Goal: Task Accomplishment & Management: Manage account settings

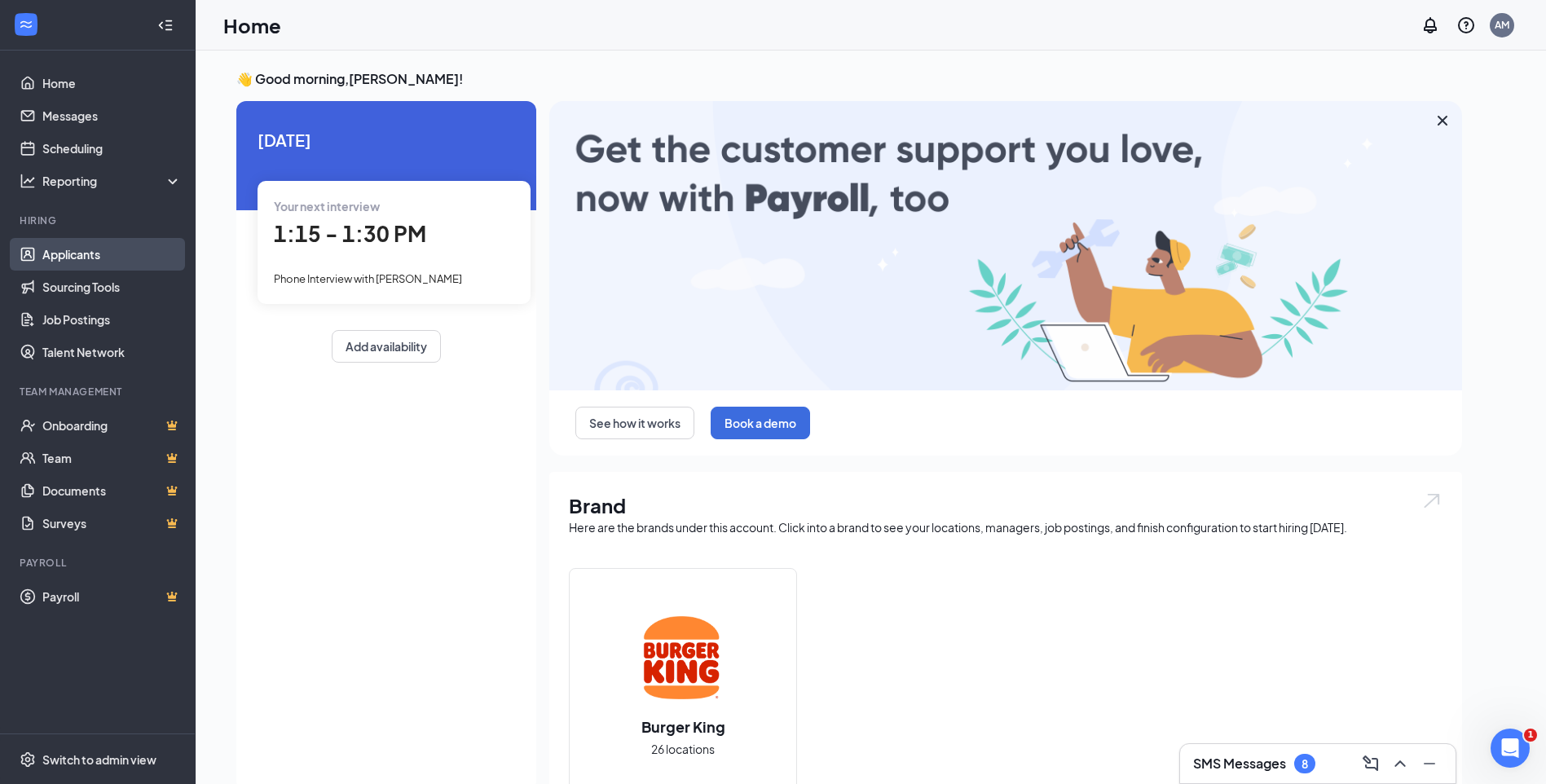
click at [64, 256] on link "Applicants" at bounding box center [112, 254] width 140 height 33
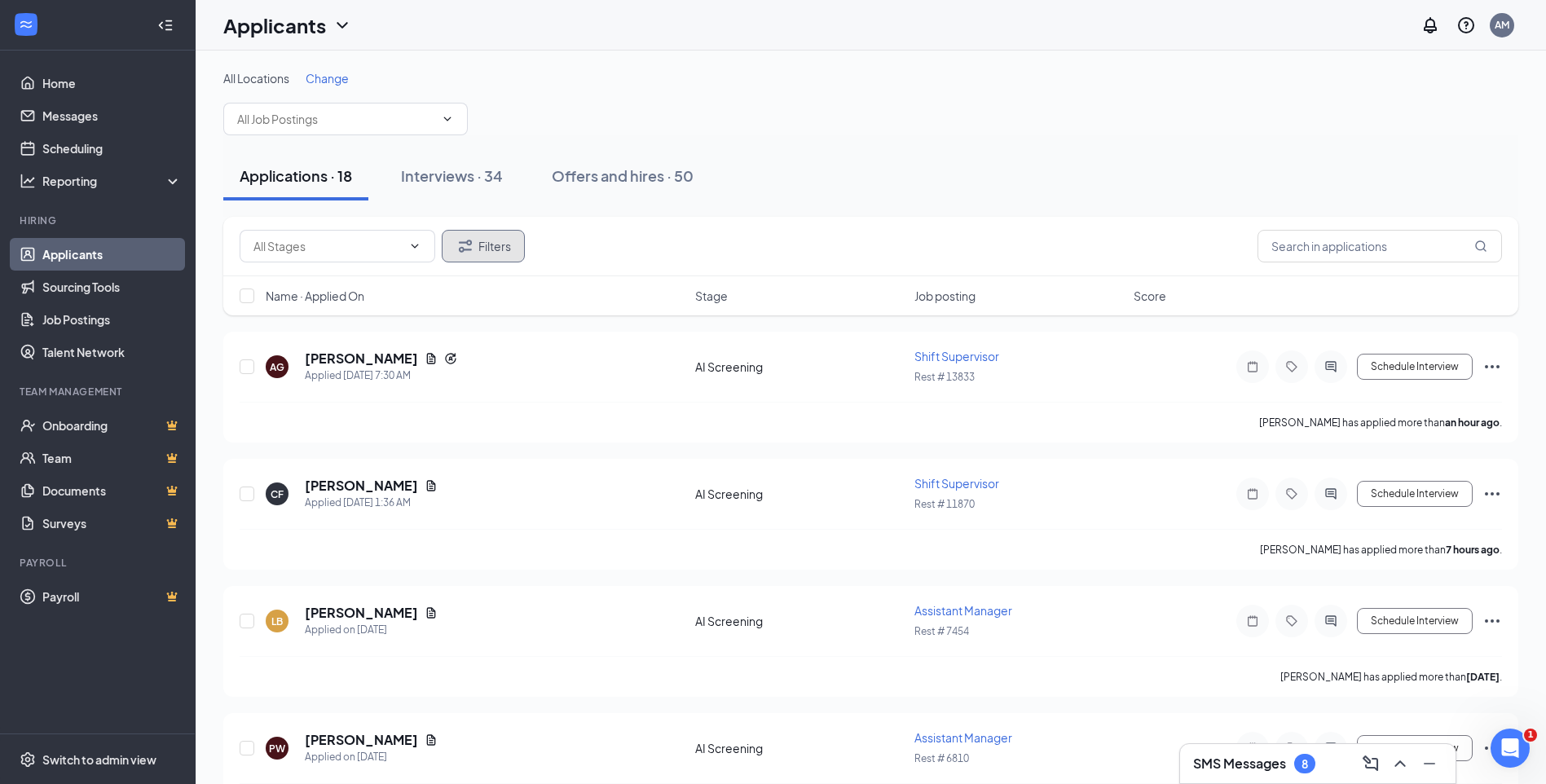
click at [488, 251] on button "Filters" at bounding box center [483, 246] width 83 height 33
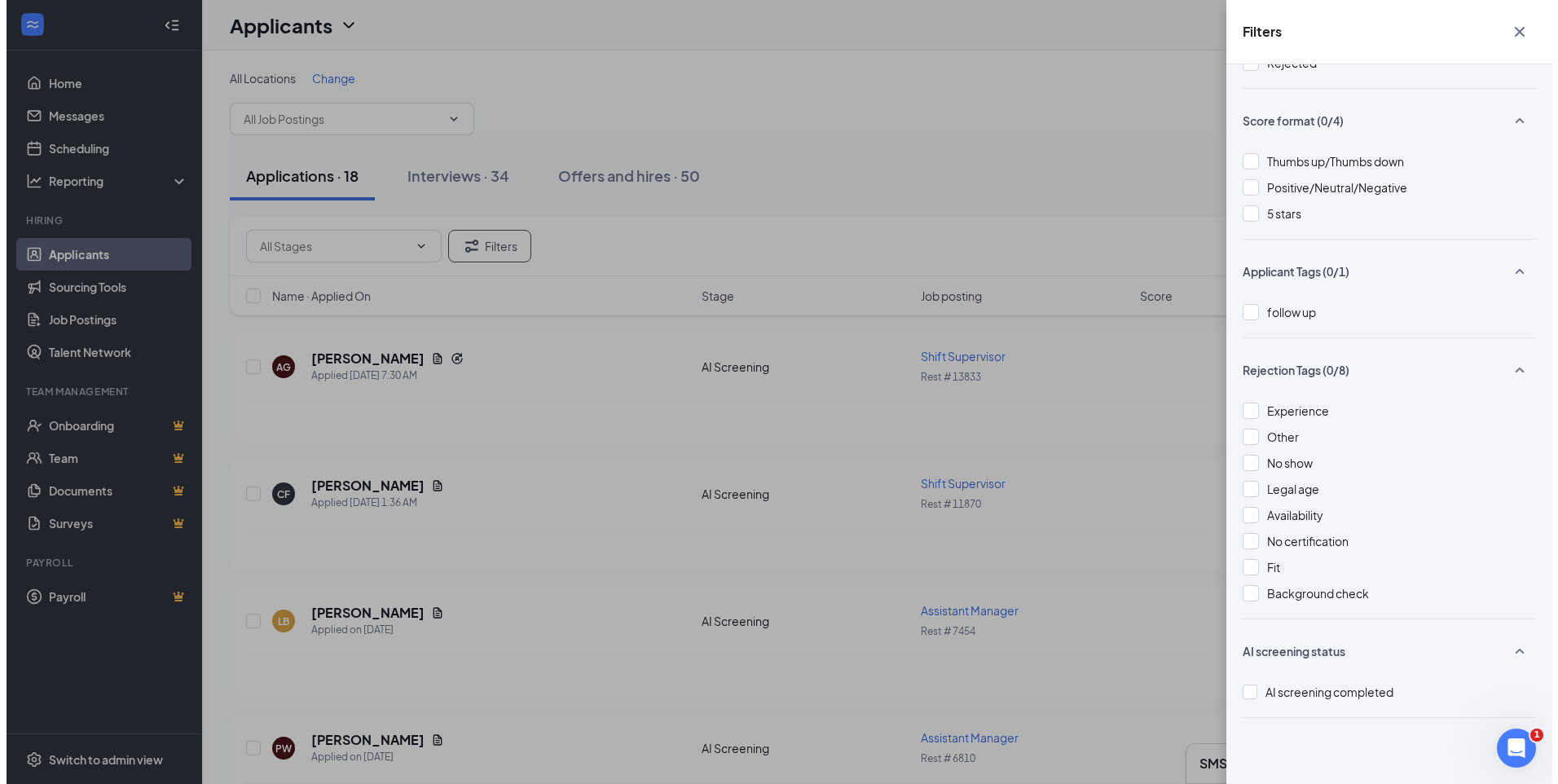
scroll to position [179, 0]
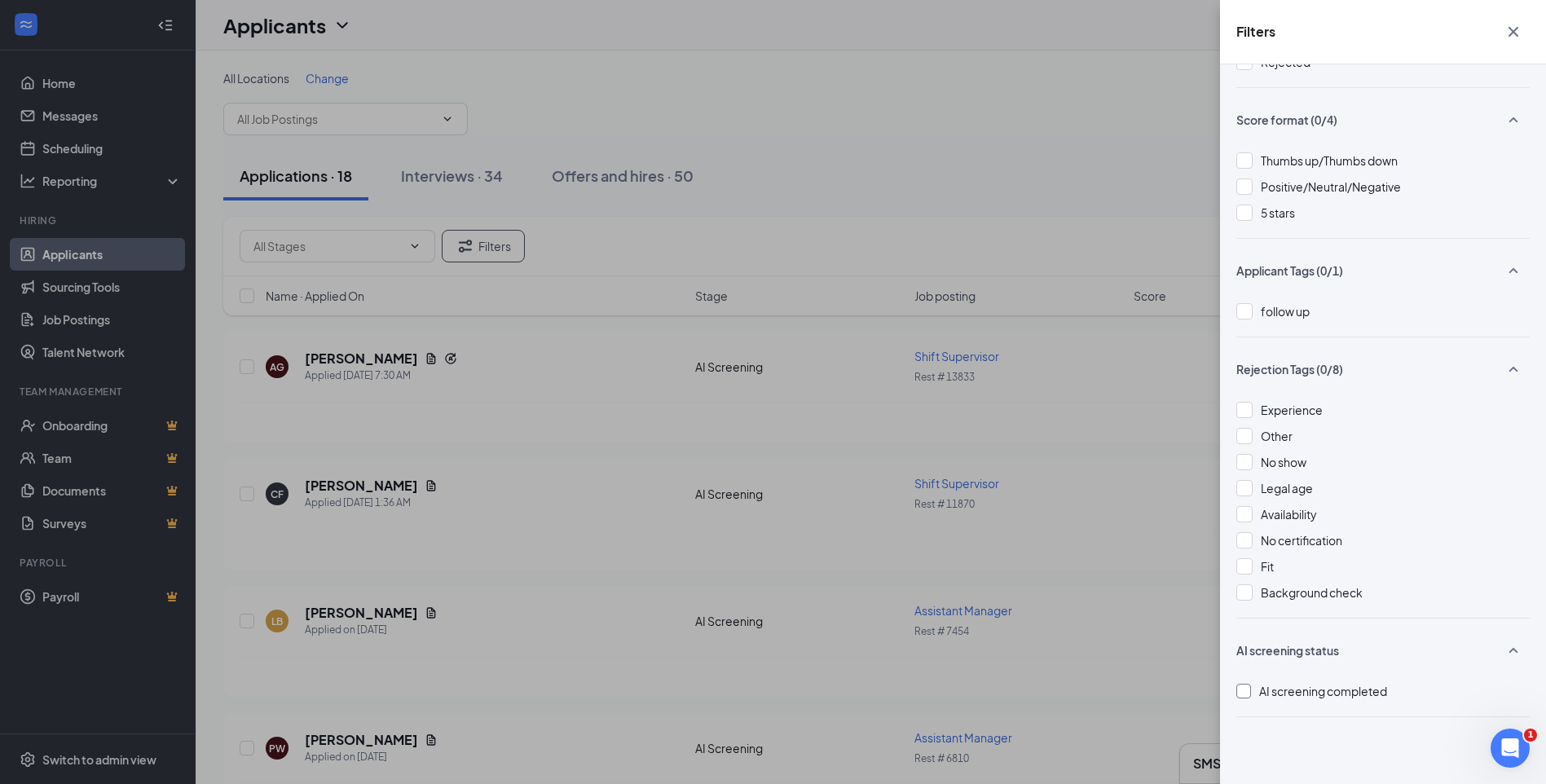
click at [1246, 691] on div at bounding box center [1243, 691] width 15 height 15
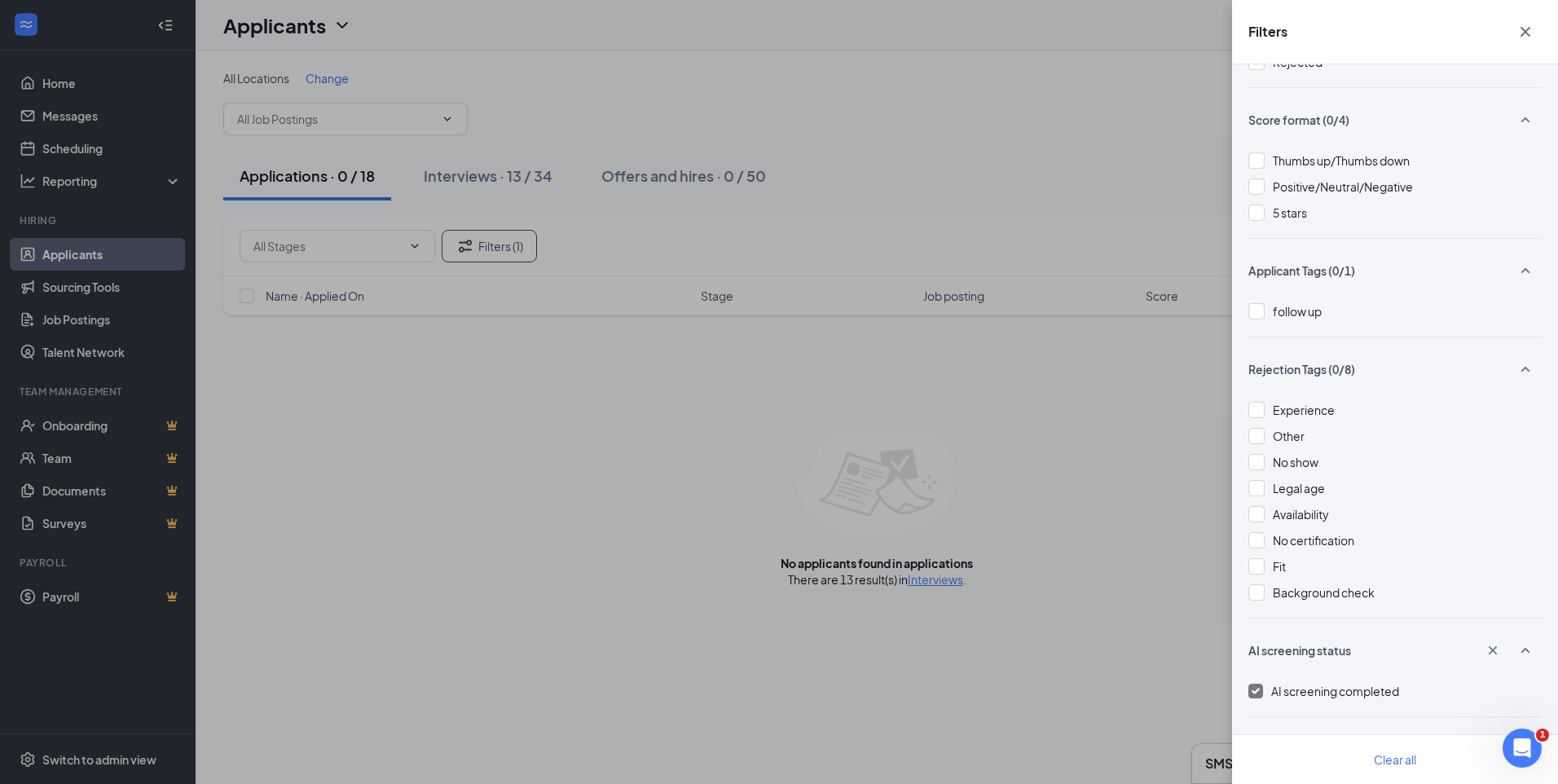
click at [272, 178] on div "Filters Applicant Status (0/5) Unread message Hasn't messaged back Stuck in sta…" at bounding box center [779, 392] width 1558 height 784
click at [486, 246] on div "Filters Applicant Status (0/5) Unread message Hasn't messaged back Stuck in sta…" at bounding box center [779, 392] width 1558 height 784
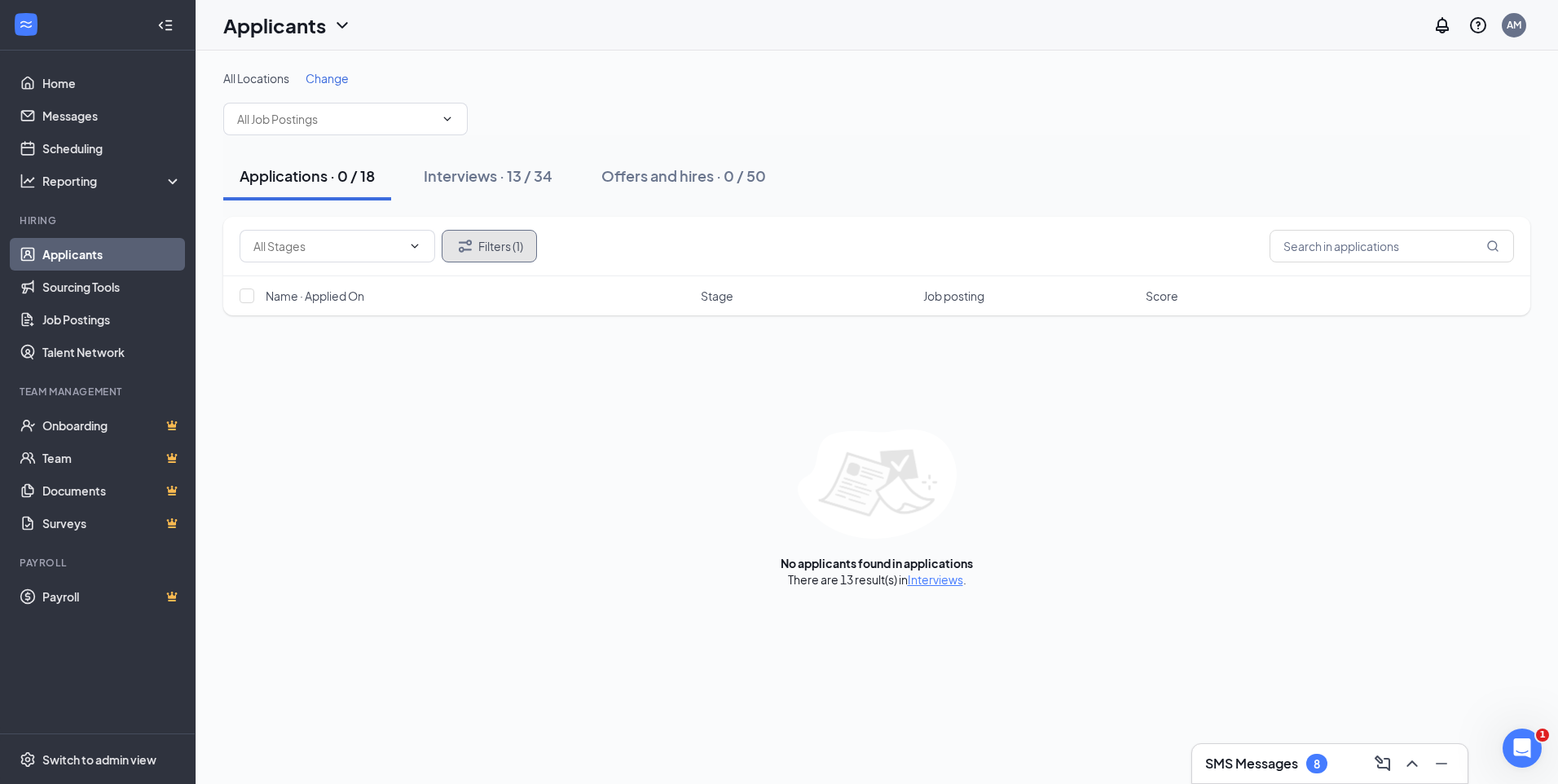
click at [486, 246] on button "Filters (1)" at bounding box center [489, 246] width 95 height 33
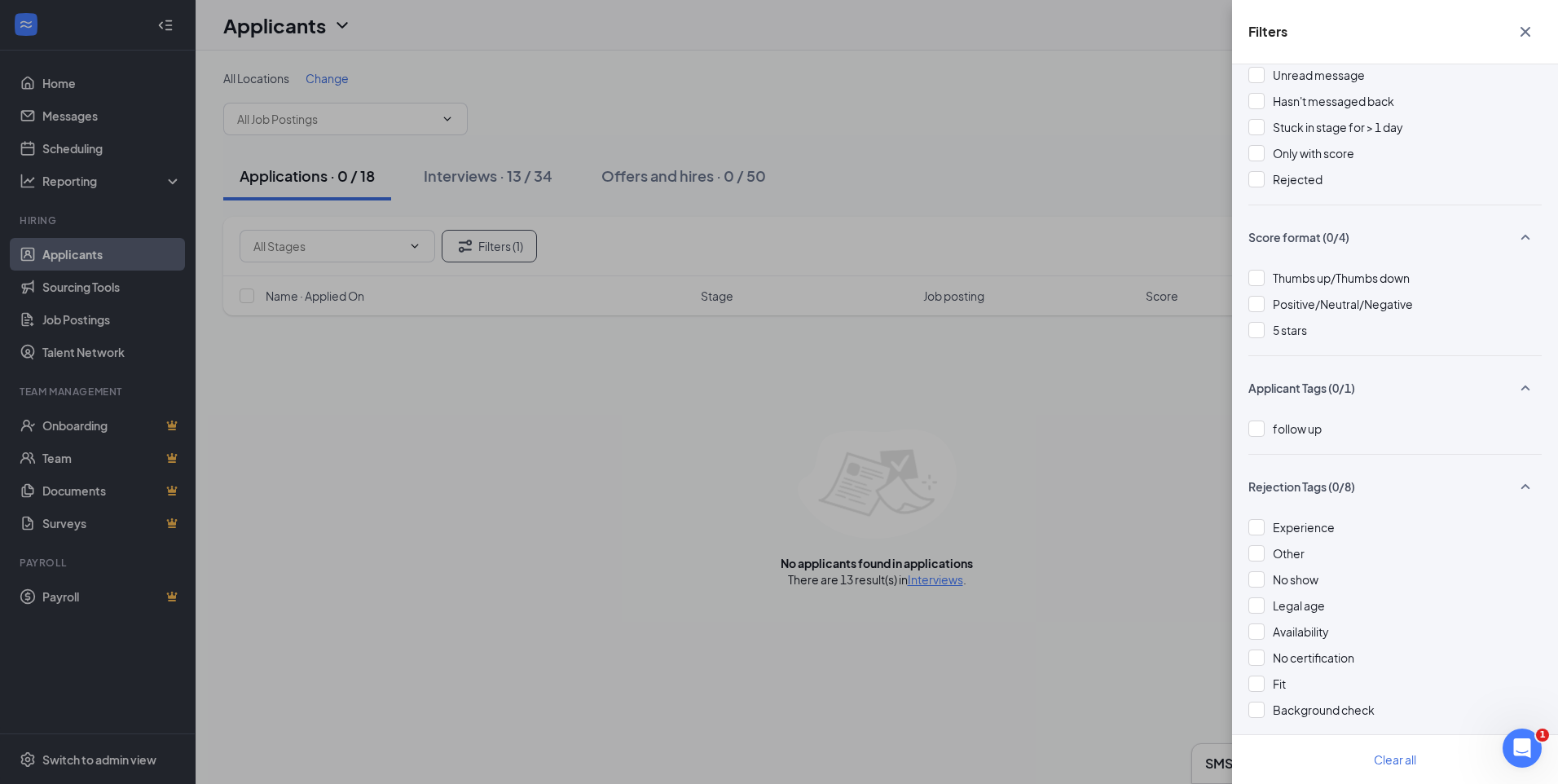
scroll to position [179, 0]
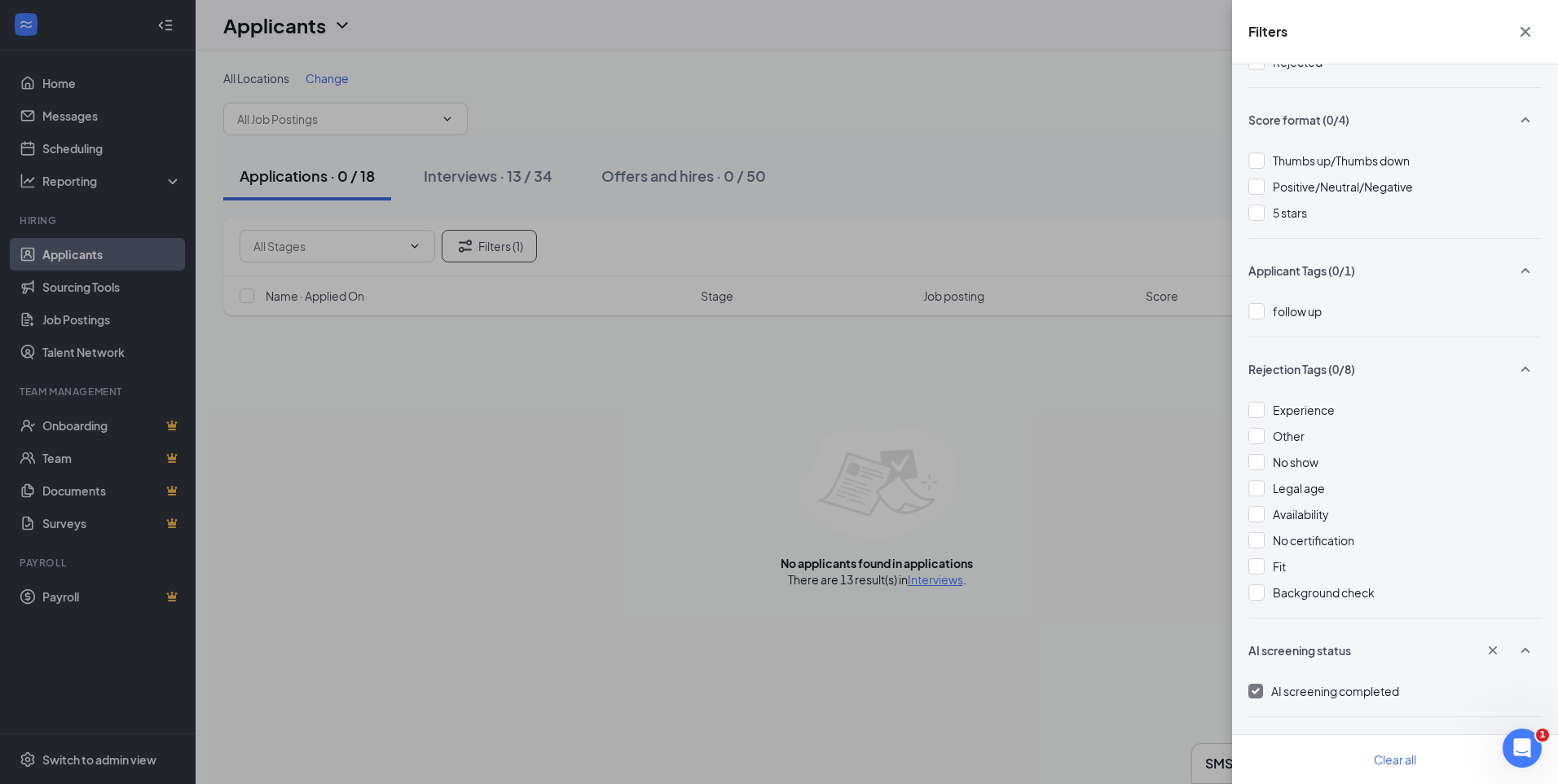
click at [1255, 693] on img at bounding box center [1256, 692] width 9 height 7
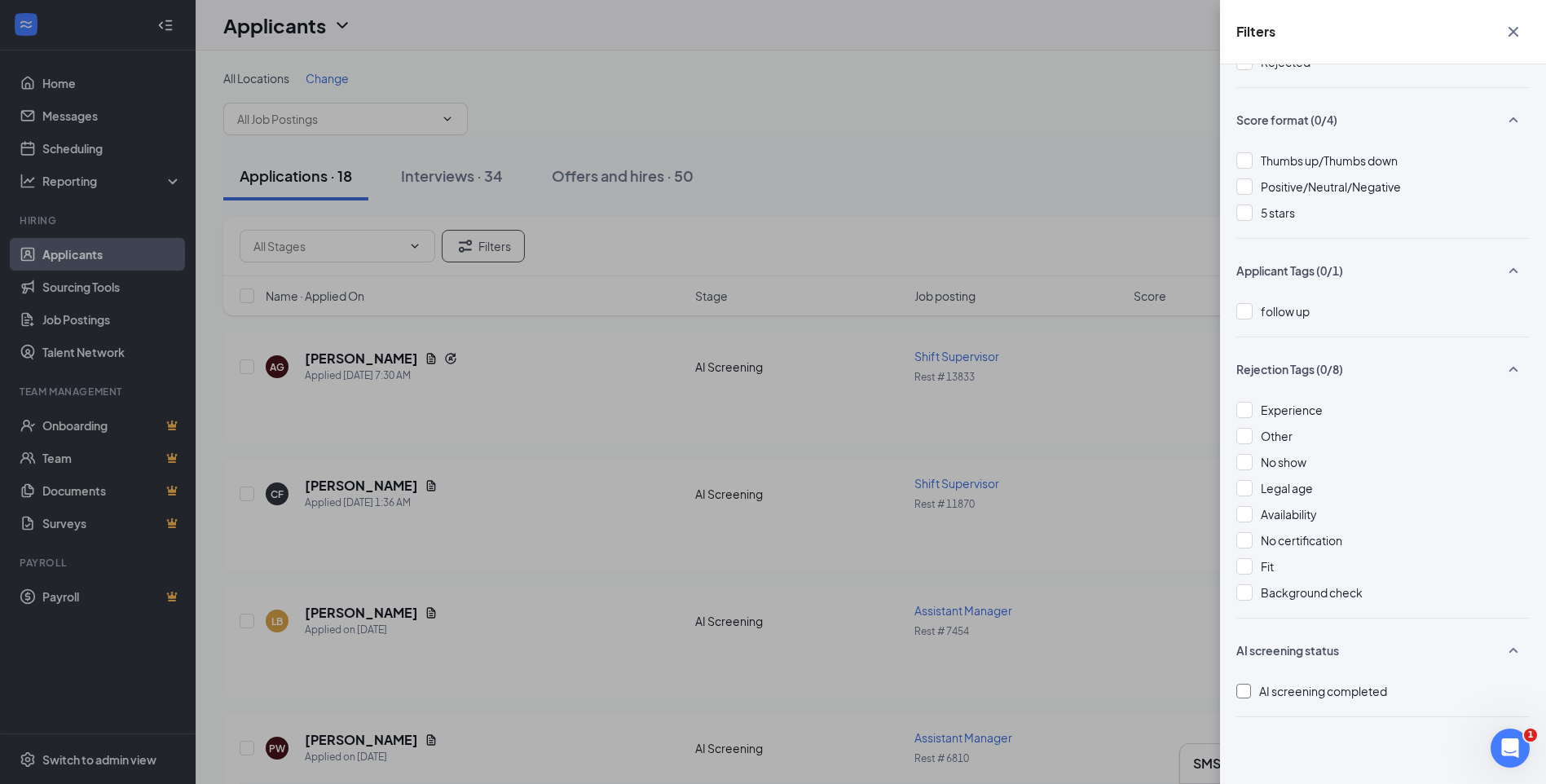
click at [343, 299] on div "Filters Applicant Status (0/5) Unread message Hasn't messaged back Stuck in sta…" at bounding box center [773, 392] width 1546 height 784
click at [334, 296] on div "Filters Applicant Status (0/5) Unread message Hasn't messaged back Stuck in sta…" at bounding box center [773, 392] width 1546 height 784
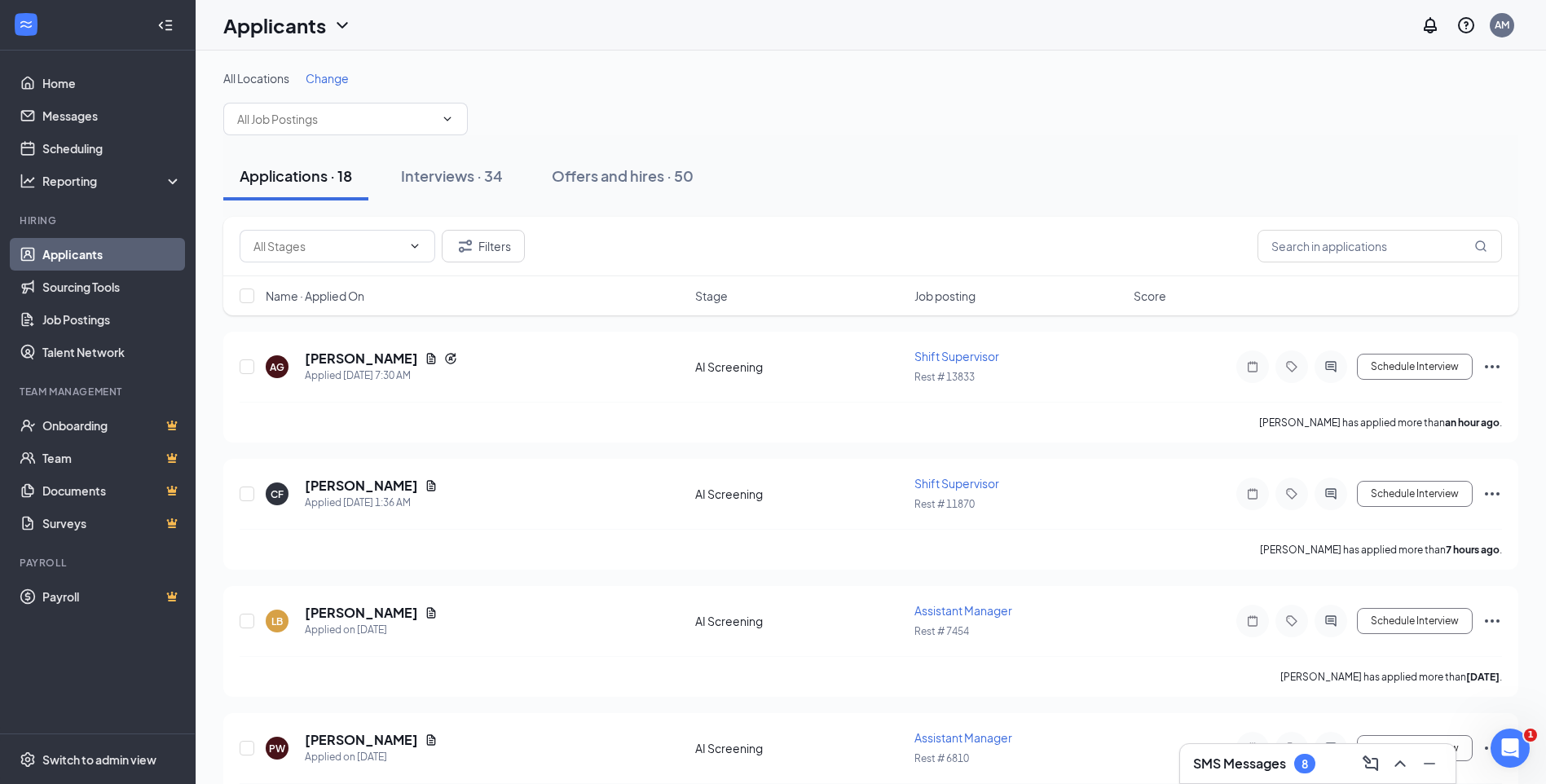
click at [334, 296] on span "Name · Applied On" at bounding box center [314, 295] width 98 height 16
click at [378, 295] on icon "ArrowDown" at bounding box center [375, 295] width 9 height 9
click at [323, 359] on h5 "Laura Powery" at bounding box center [361, 358] width 113 height 18
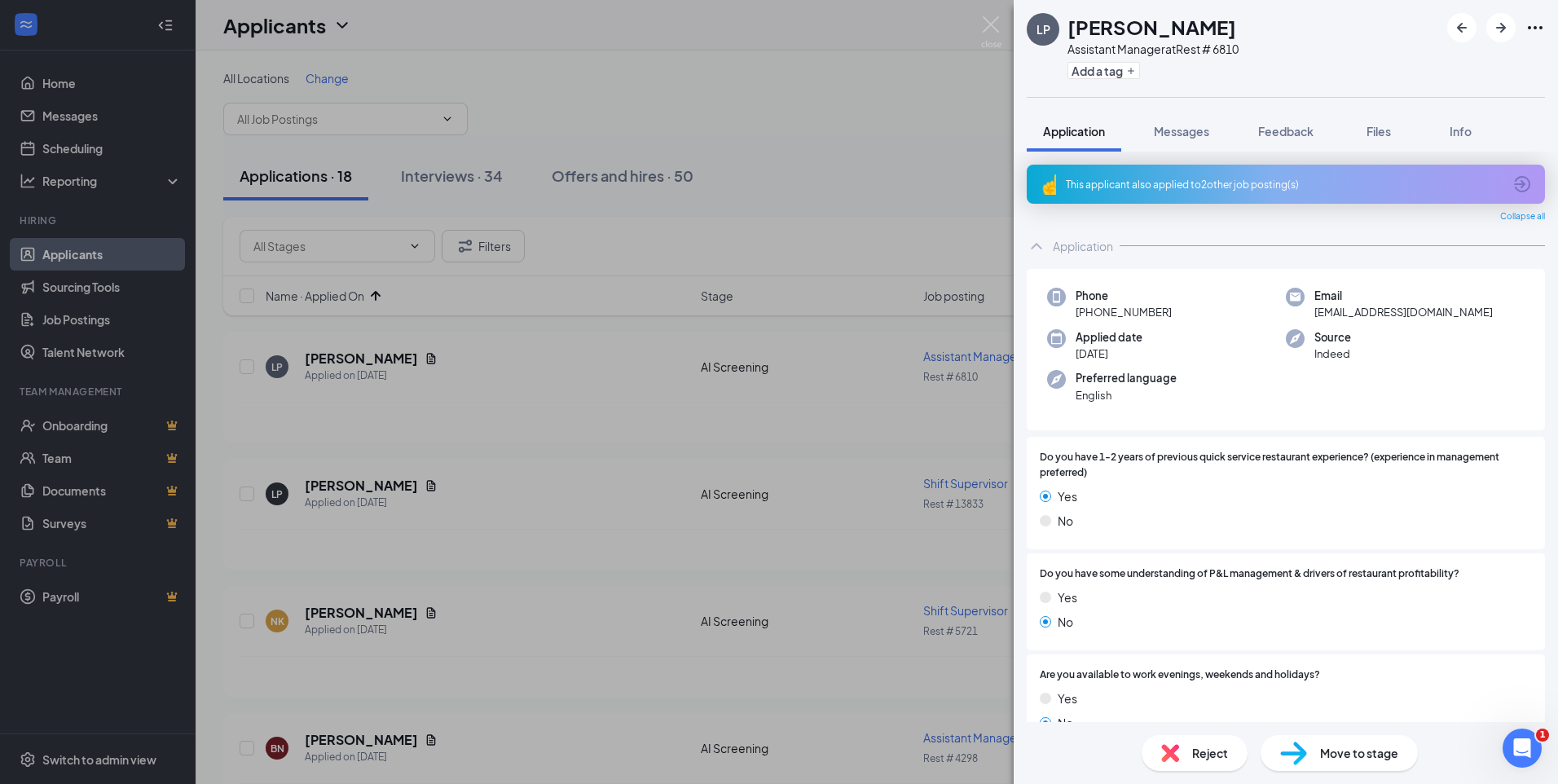
click at [1299, 189] on div "This applicant also applied to 2 other job posting(s)" at bounding box center [1284, 185] width 437 height 14
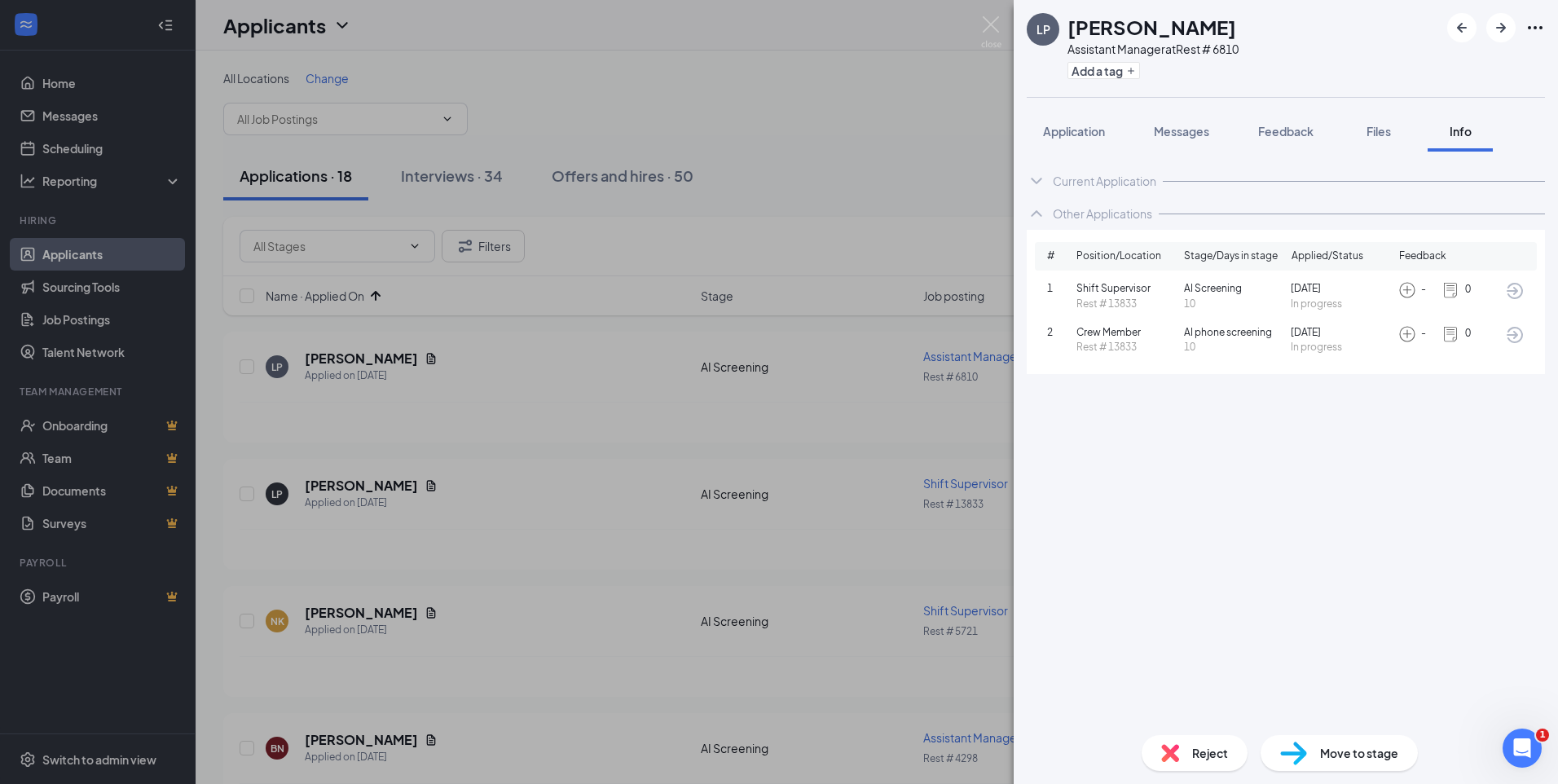
click at [485, 409] on div "LP Laura Powery Assistant Manager at Rest # 6810 Add a tag Application Messages…" at bounding box center [779, 392] width 1558 height 784
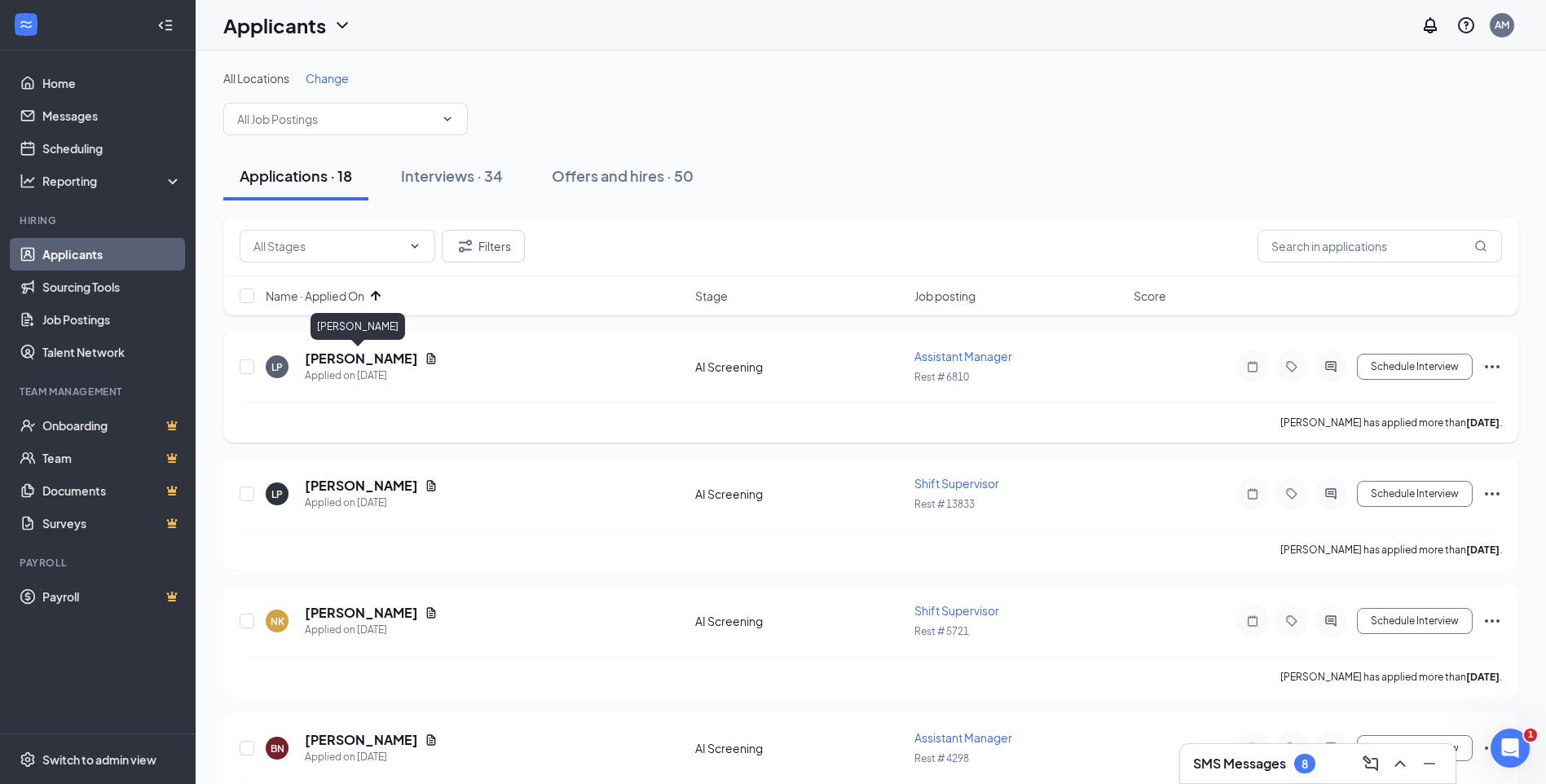
click at [353, 359] on h5 "Laura Powery" at bounding box center [361, 358] width 113 height 18
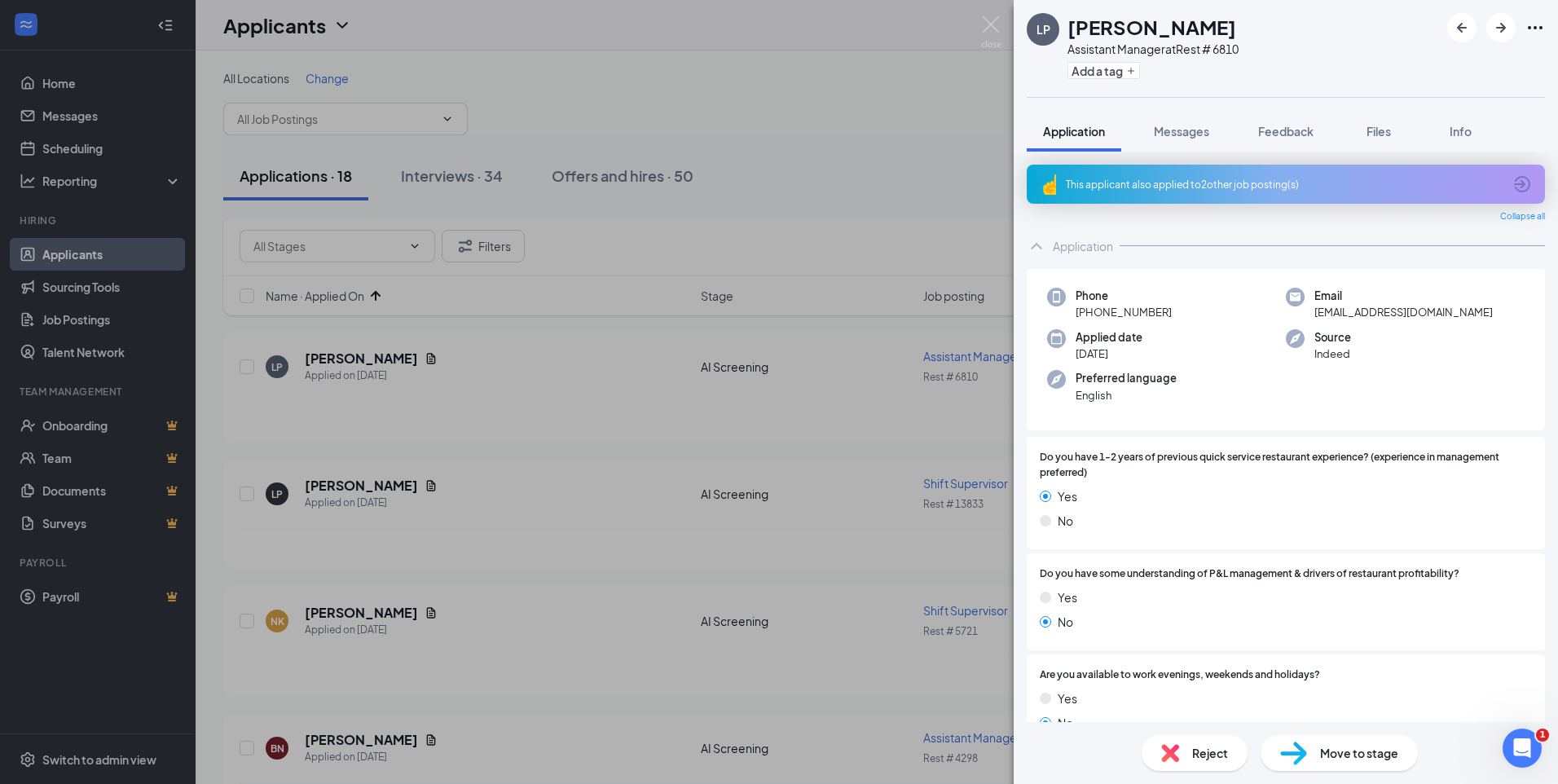
scroll to position [15, 0]
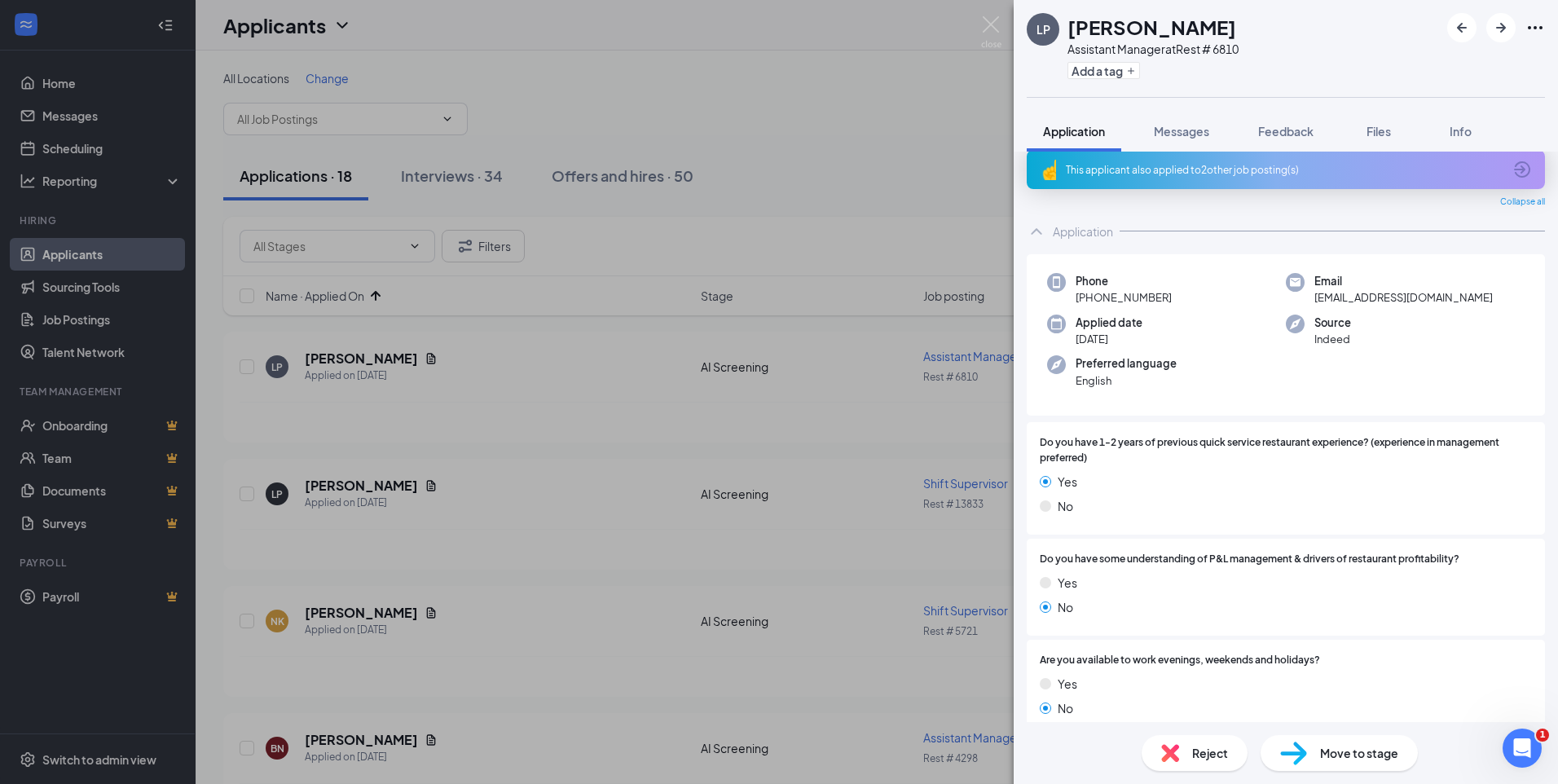
click at [1209, 755] on span "Reject" at bounding box center [1210, 752] width 36 height 18
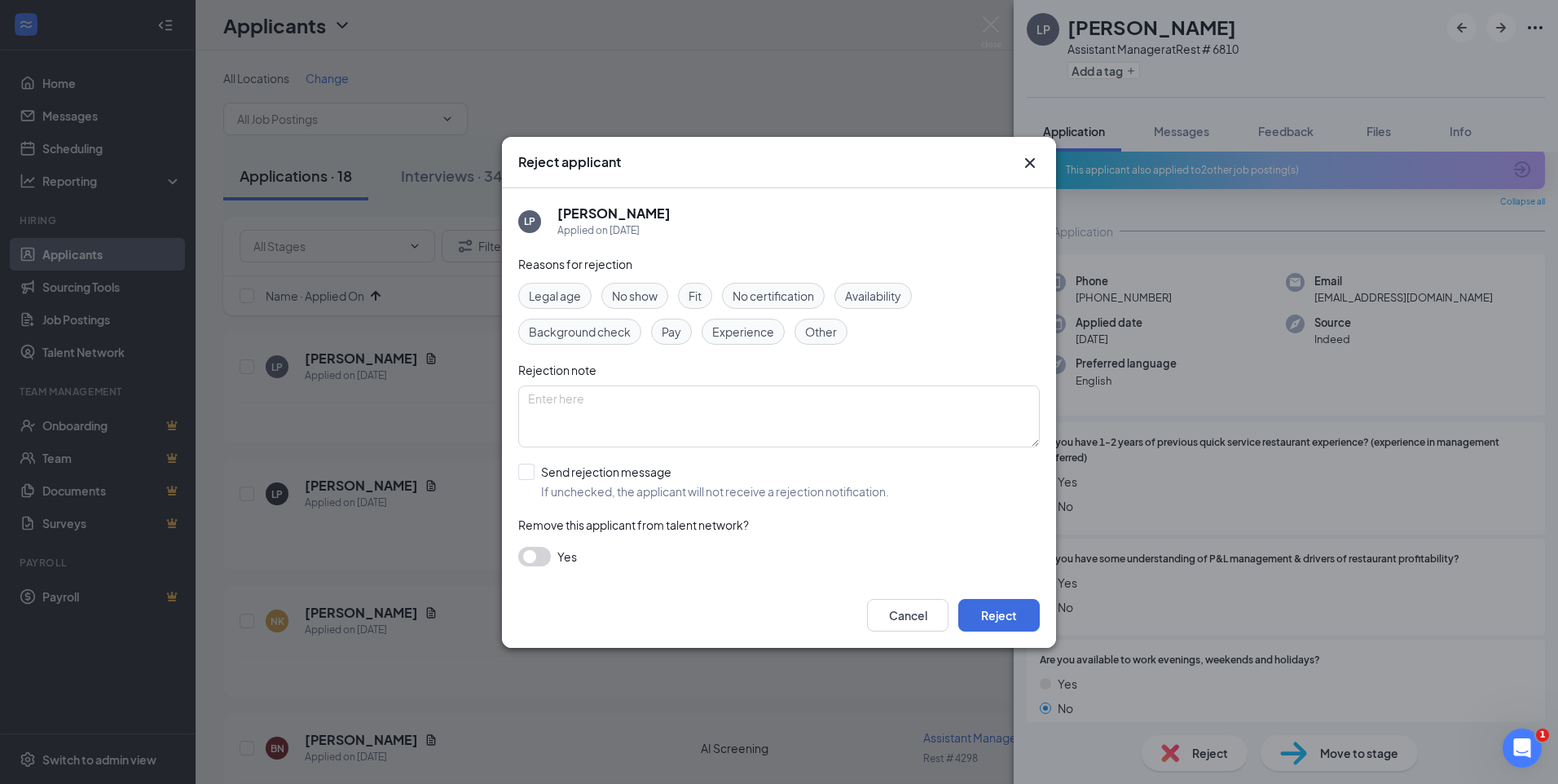
click at [818, 329] on span "Other" at bounding box center [821, 331] width 32 height 18
click at [1000, 614] on button "Reject" at bounding box center [999, 615] width 81 height 33
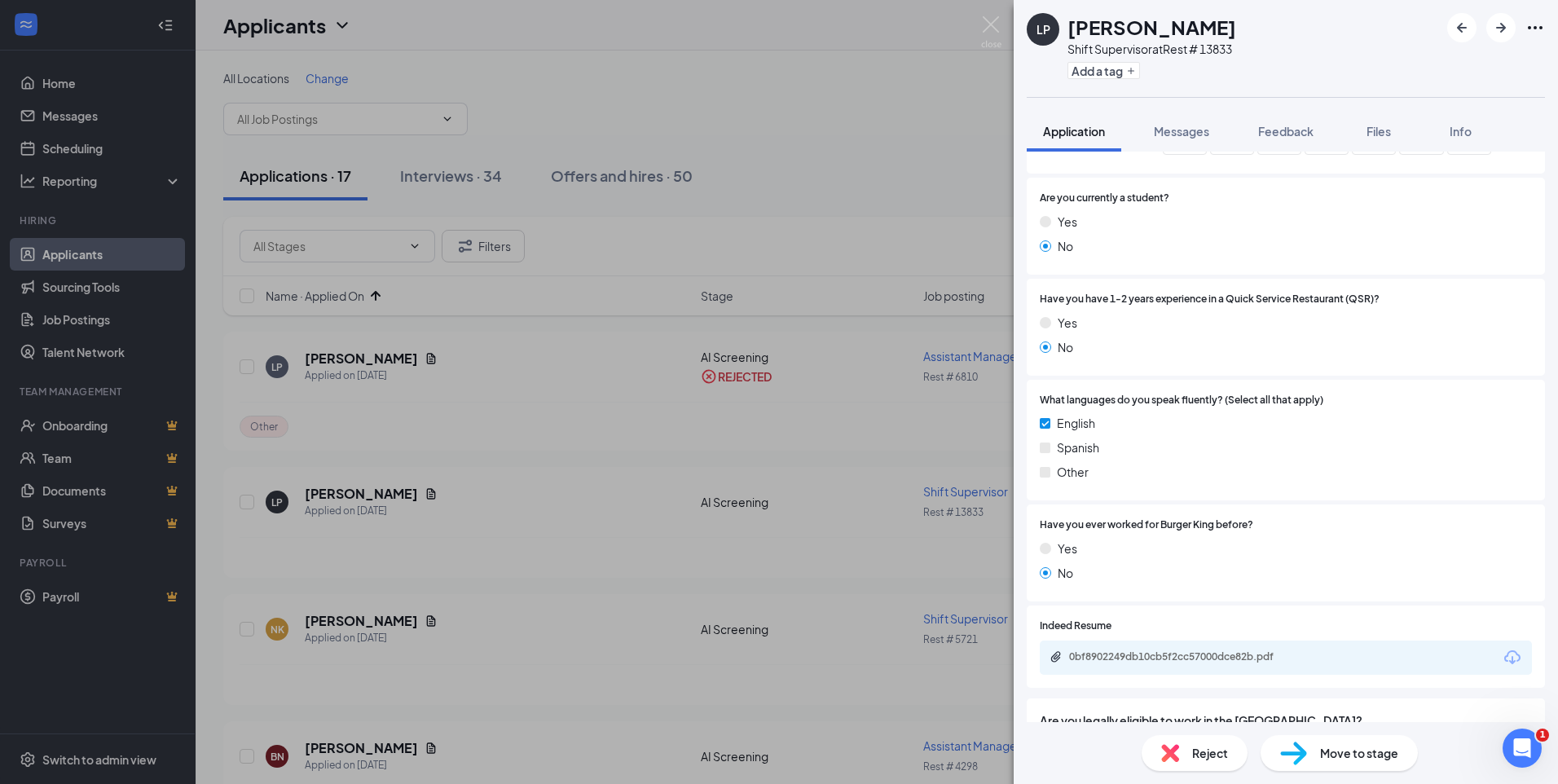
scroll to position [637, 0]
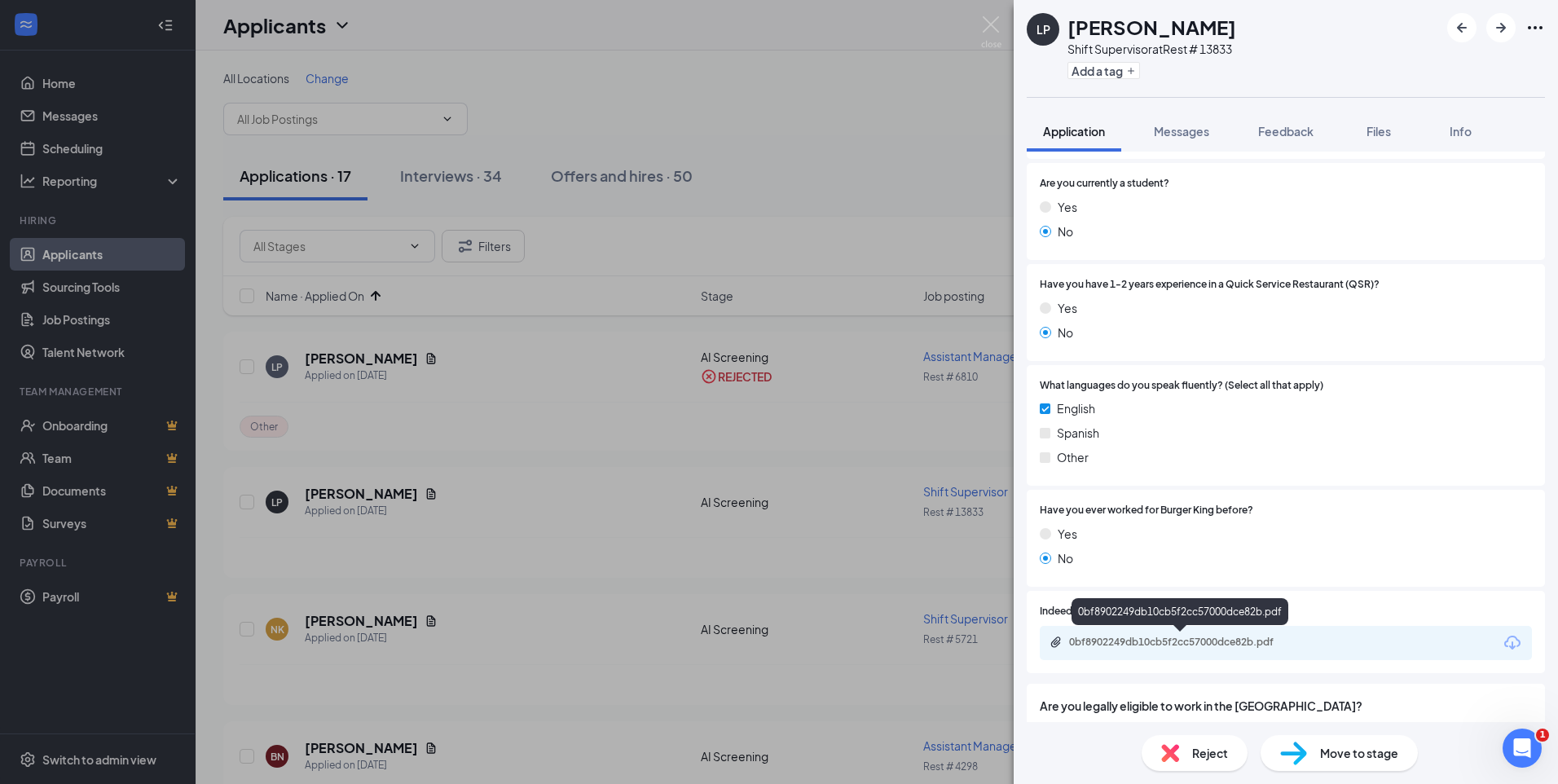
click at [1186, 643] on div "0bf8902249db10cb5f2cc57000dce82b.pdf" at bounding box center [1183, 642] width 229 height 13
click at [1204, 751] on span "Reject" at bounding box center [1210, 752] width 36 height 18
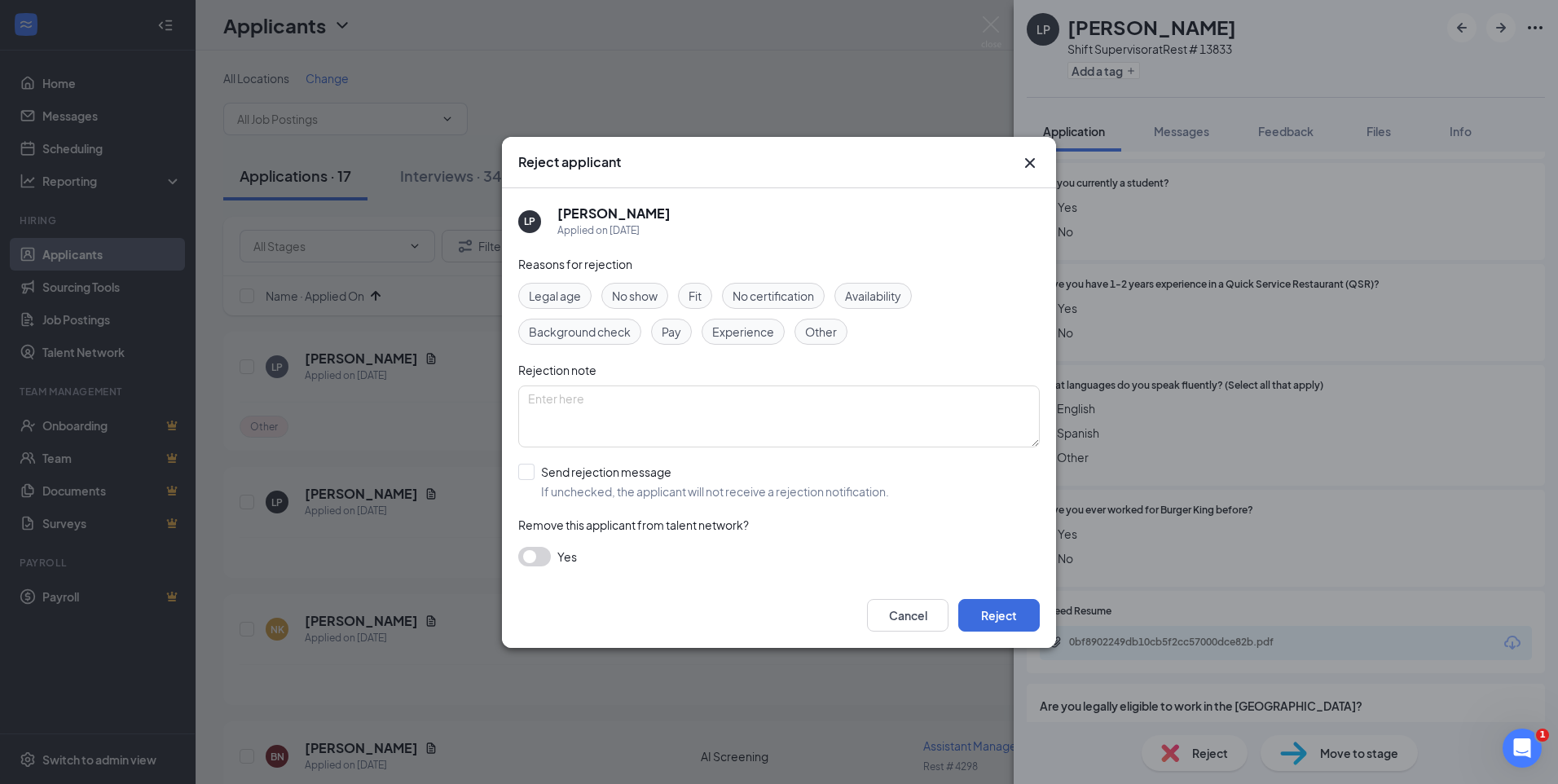
click at [751, 327] on span "Experience" at bounding box center [743, 331] width 62 height 18
click at [997, 616] on button "Reject" at bounding box center [999, 615] width 81 height 33
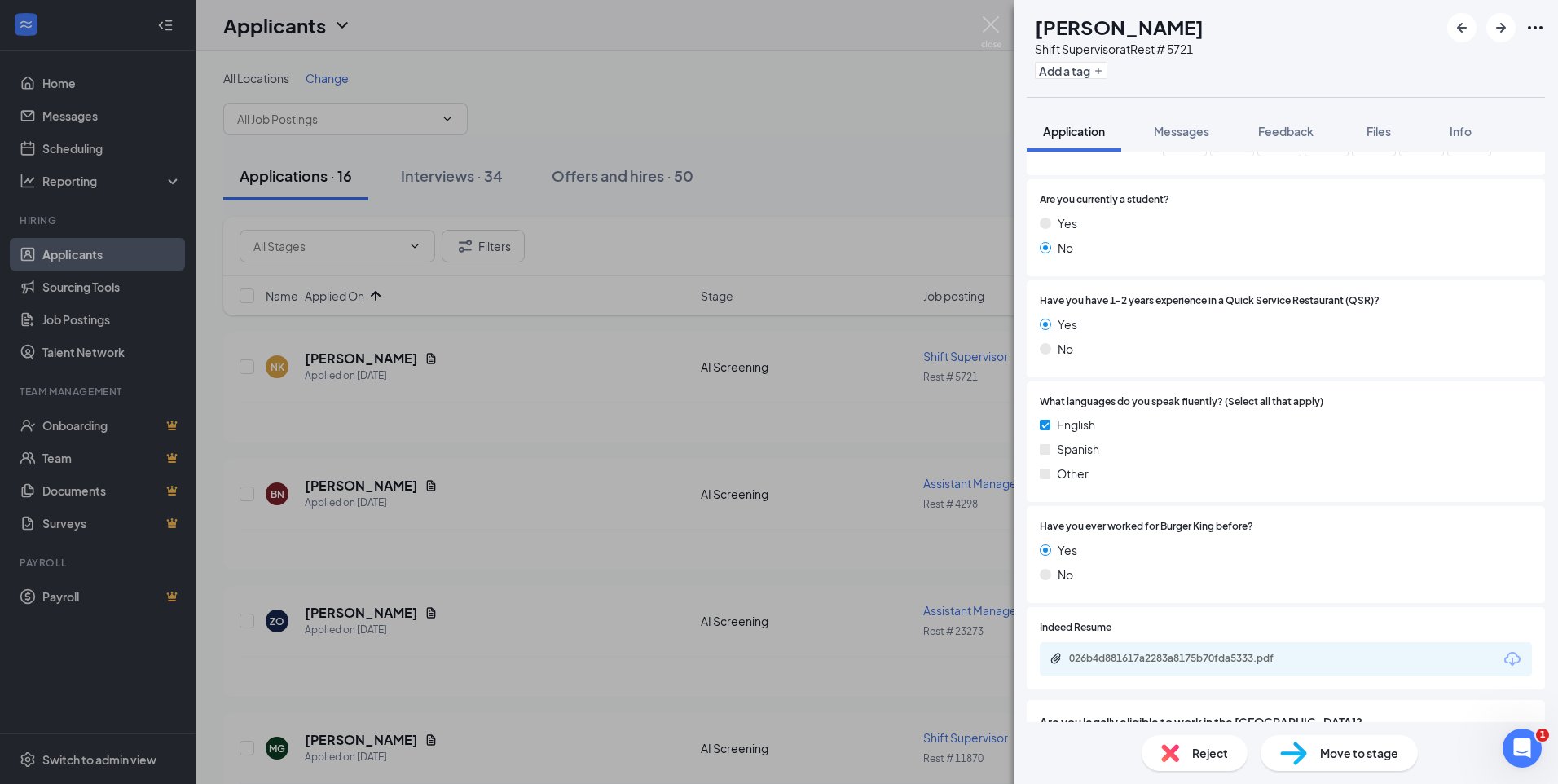
scroll to position [678, 0]
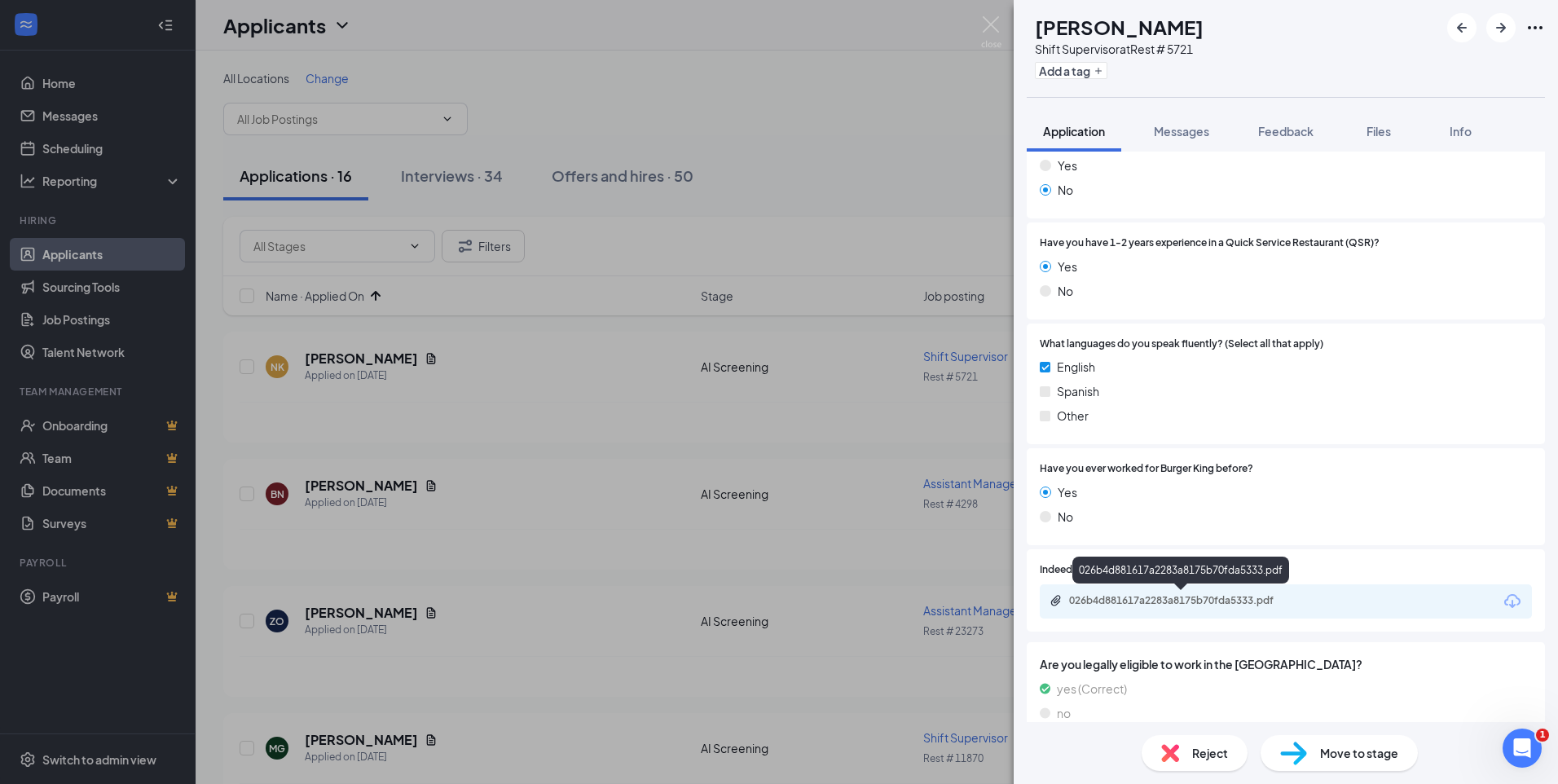
click at [1148, 596] on div "026b4d881617a2283a8175b70fda5333.pdf" at bounding box center [1183, 600] width 229 height 13
click at [1345, 751] on span "Move to stage" at bounding box center [1359, 752] width 78 height 18
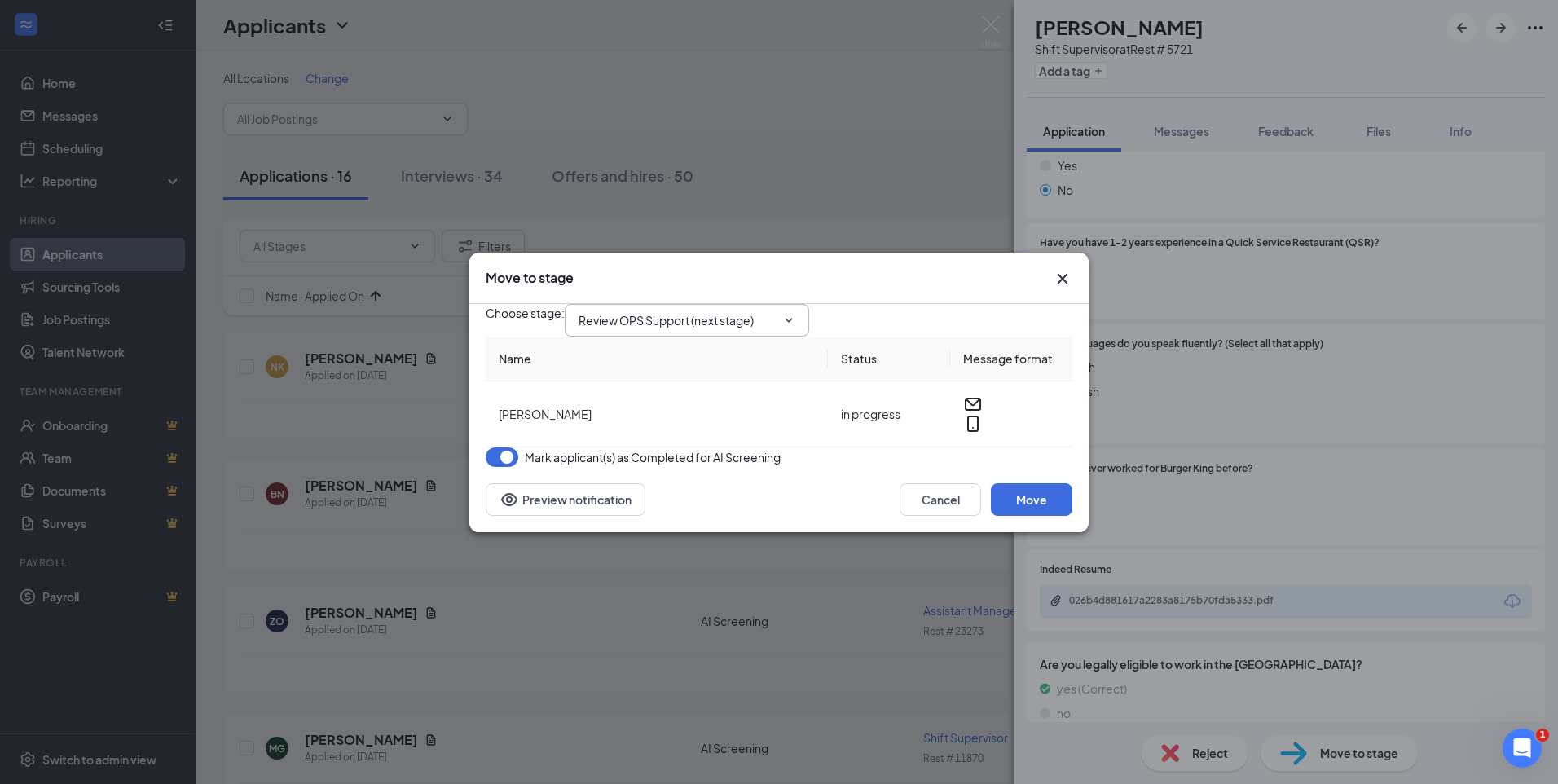
click at [795, 314] on icon "ChevronDown" at bounding box center [788, 320] width 13 height 13
click at [774, 312] on input "Review OPS Support (next stage)" at bounding box center [677, 320] width 197 height 18
click at [678, 444] on div "Phone Interview" at bounding box center [634, 453] width 86 height 18
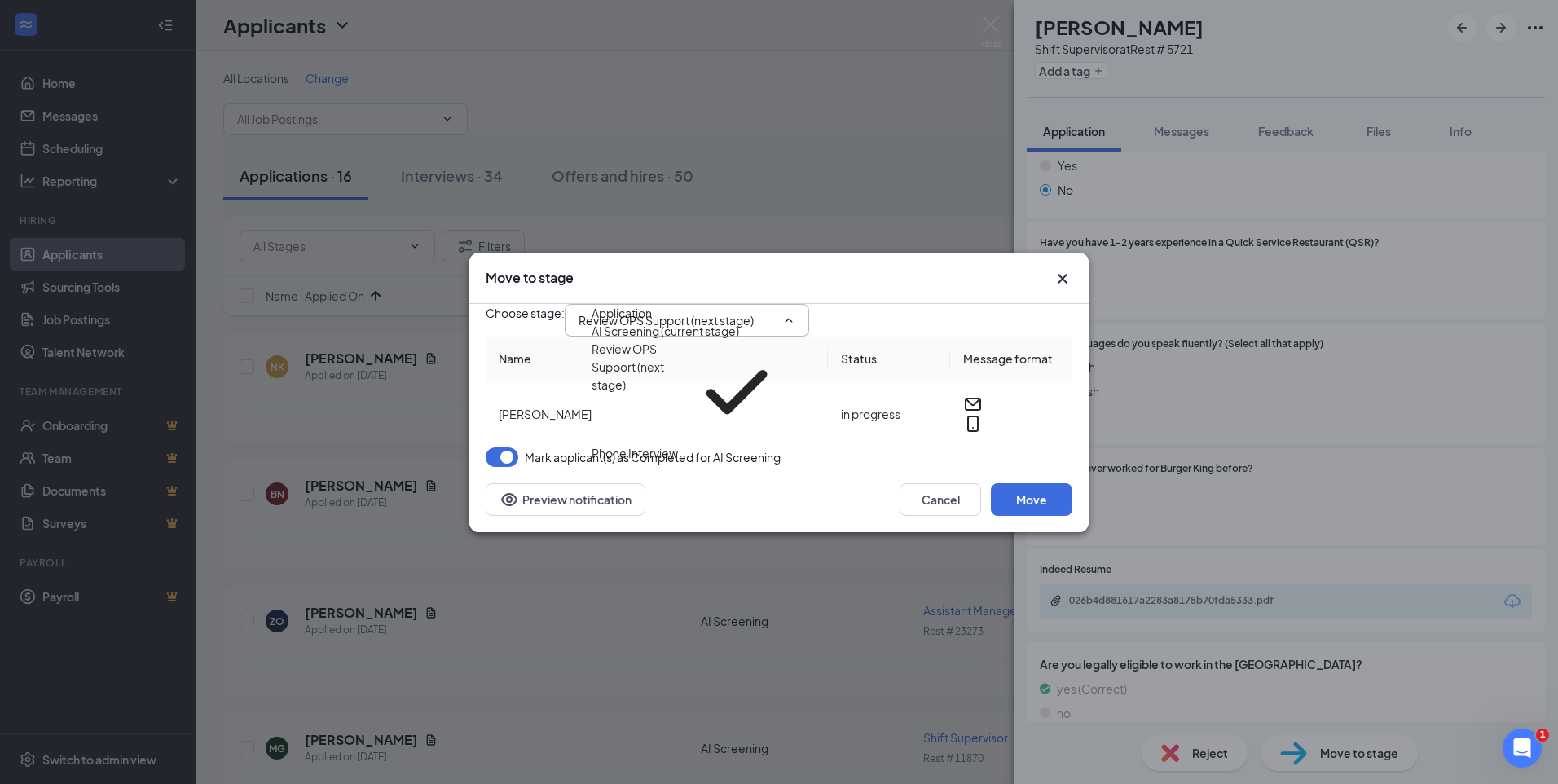
type input "Phone Interview"
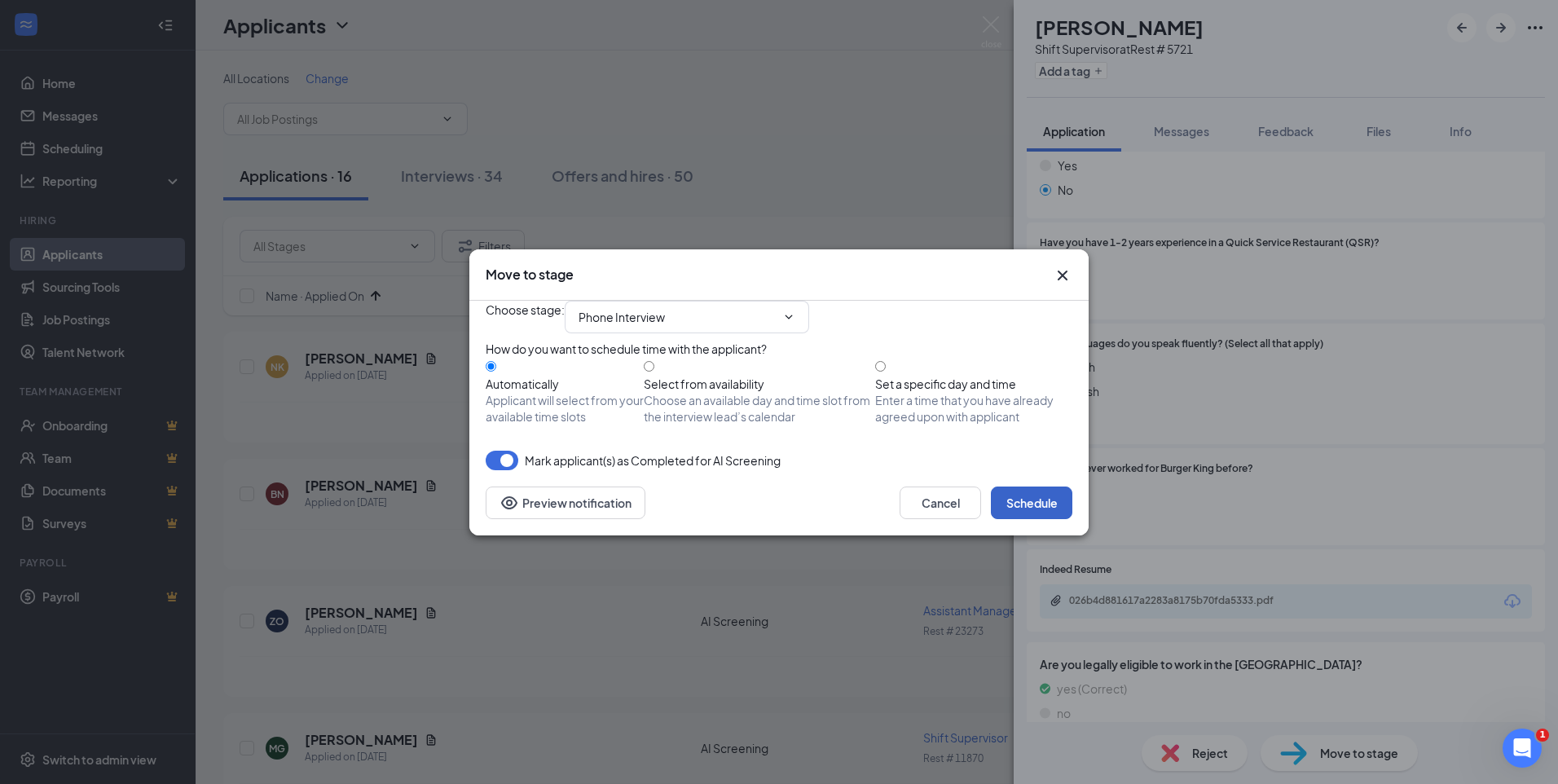
click at [1020, 519] on button "Schedule" at bounding box center [1032, 502] width 81 height 33
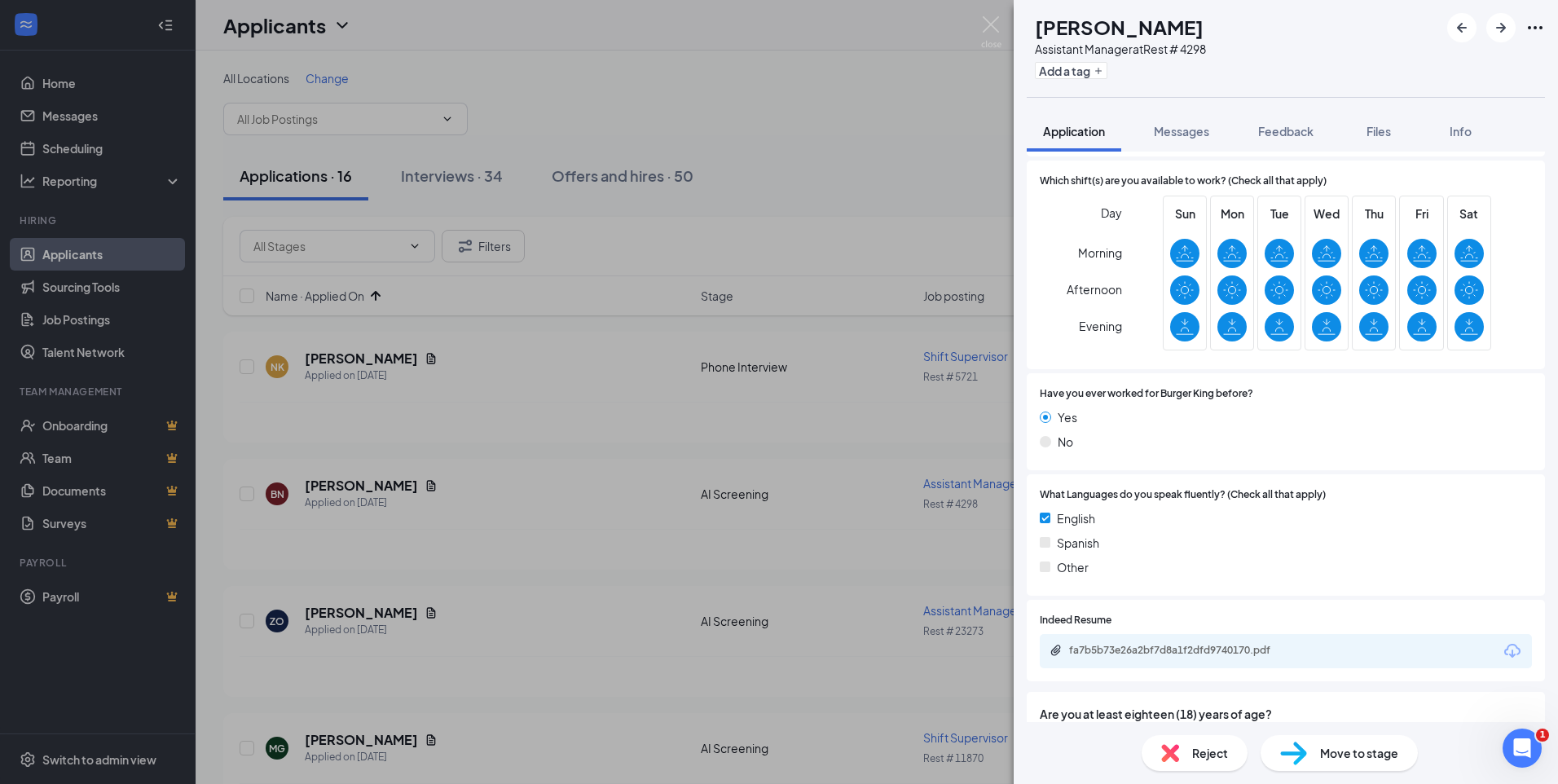
scroll to position [579, 0]
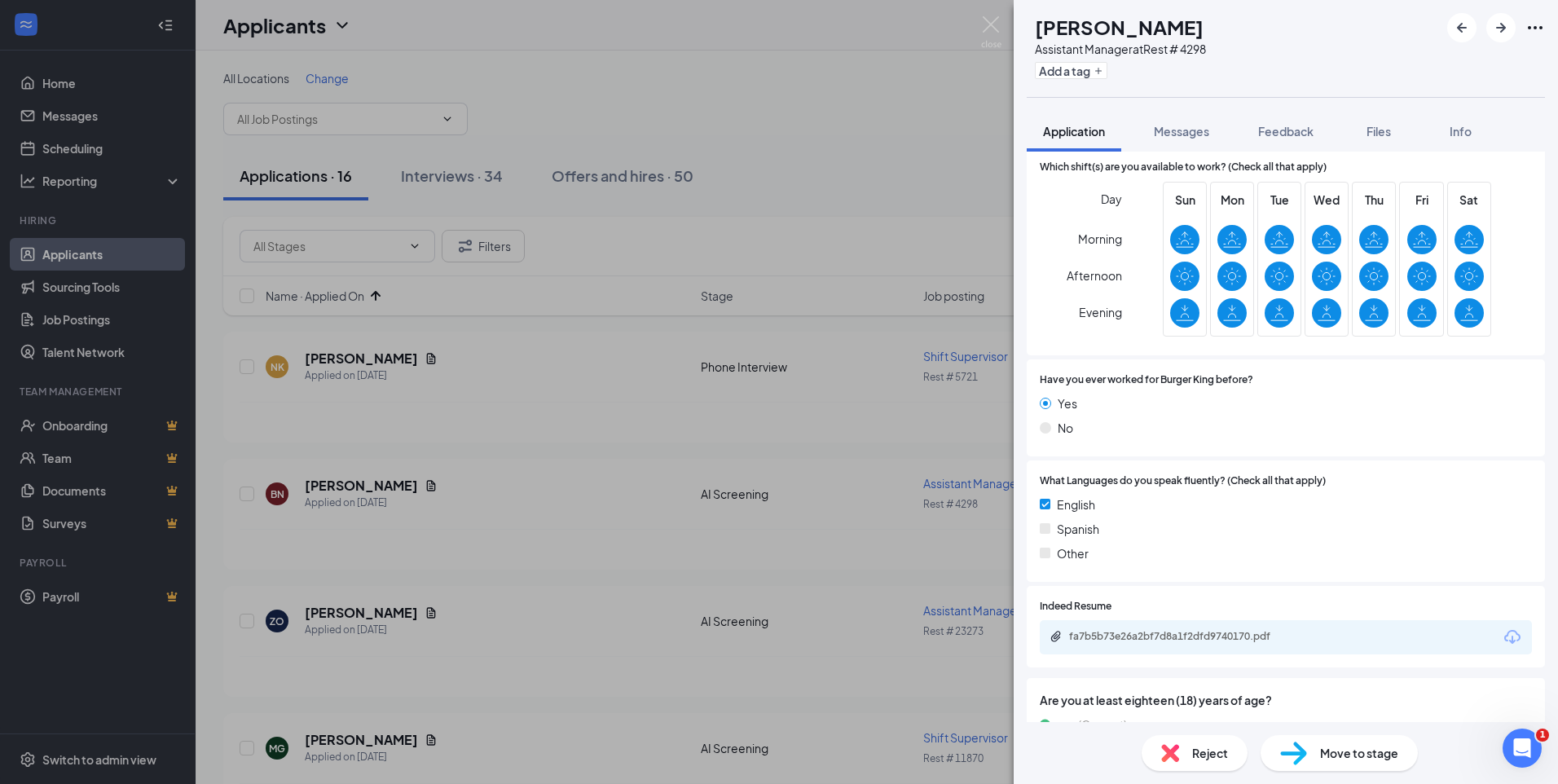
click at [1255, 39] on div "BN Brandon Newsom Assistant Manager at Rest # 4298 Add a tag" at bounding box center [1286, 48] width 544 height 97
drag, startPoint x: 1251, startPoint y: 27, endPoint x: 1066, endPoint y: 39, distance: 185.4
click at [1066, 39] on div "BN Brandon Newsom Assistant Manager at Rest # 4298 Add a tag" at bounding box center [1286, 48] width 544 height 97
copy h1 "Brandon Newsom"
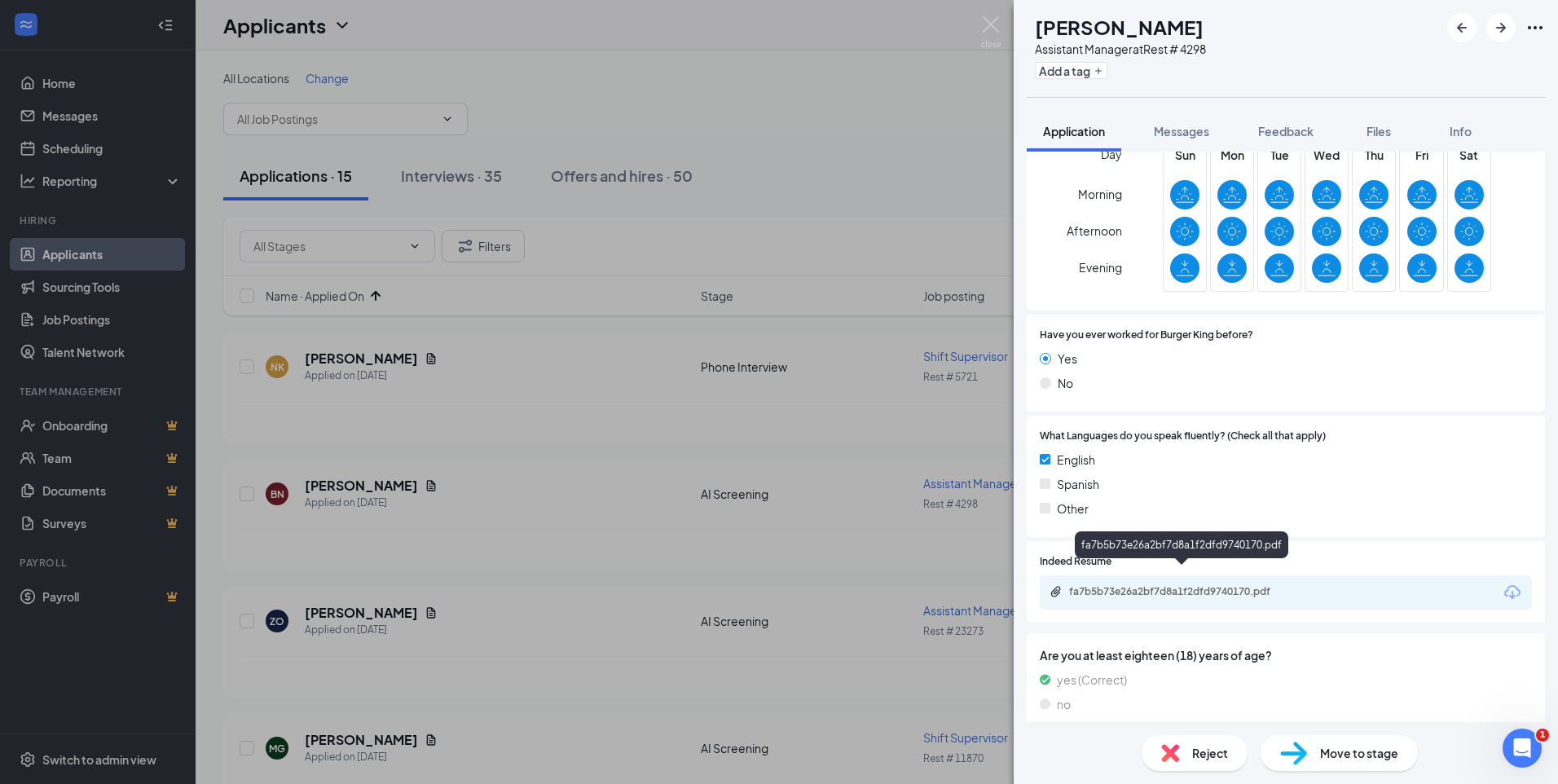
click at [1148, 585] on div "fa7b5b73e26a2bf7d8a1f2dfd9740170.pdf" at bounding box center [1183, 591] width 229 height 13
click at [1339, 749] on span "Move to stage" at bounding box center [1359, 752] width 78 height 18
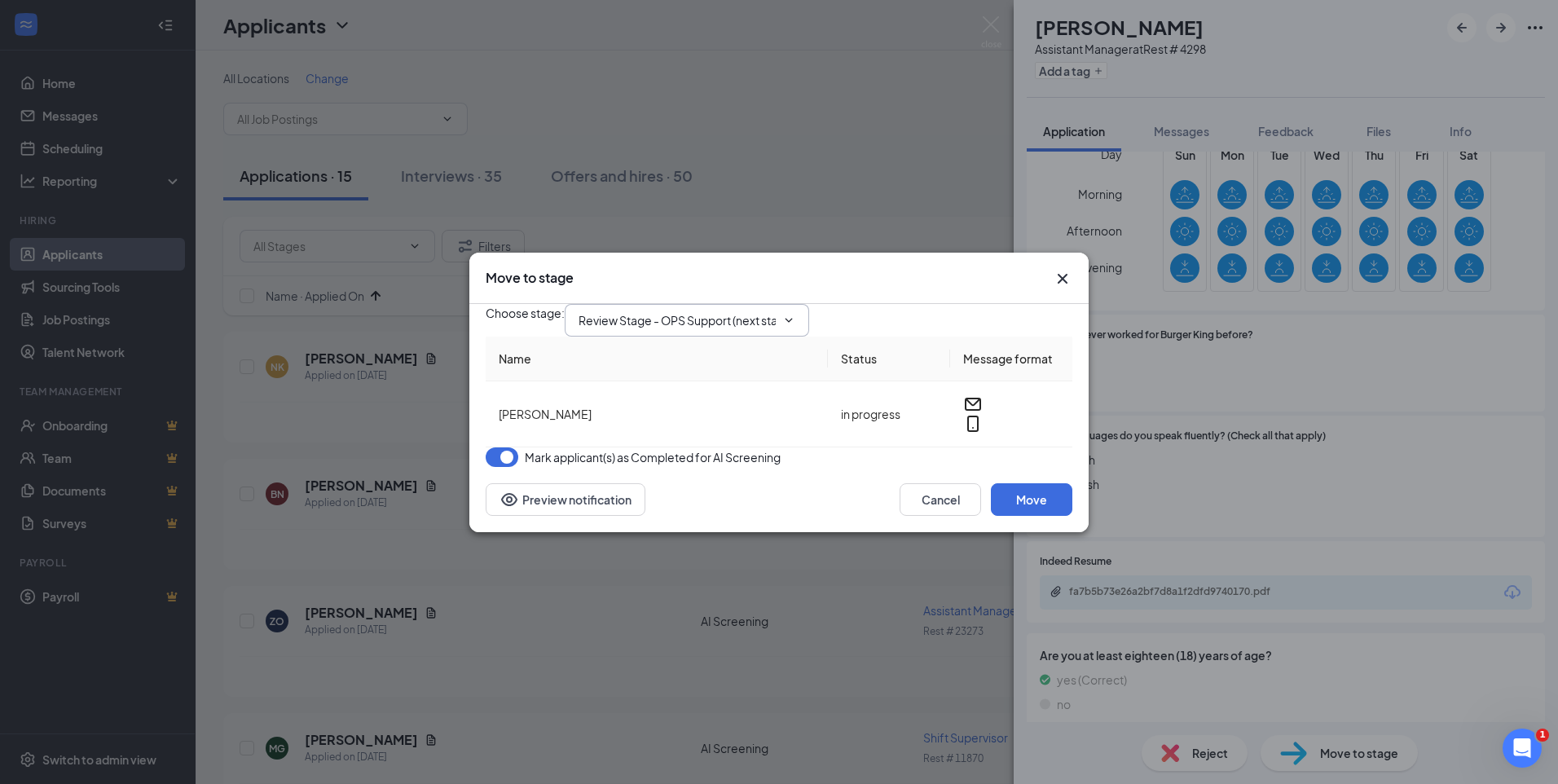
click at [795, 314] on icon "ChevronDown" at bounding box center [788, 320] width 13 height 13
click at [776, 315] on input "Review Stage - OPS Support (next stage)" at bounding box center [677, 320] width 197 height 18
click at [670, 448] on div "Phone Interview" at bounding box center [634, 457] width 86 height 18
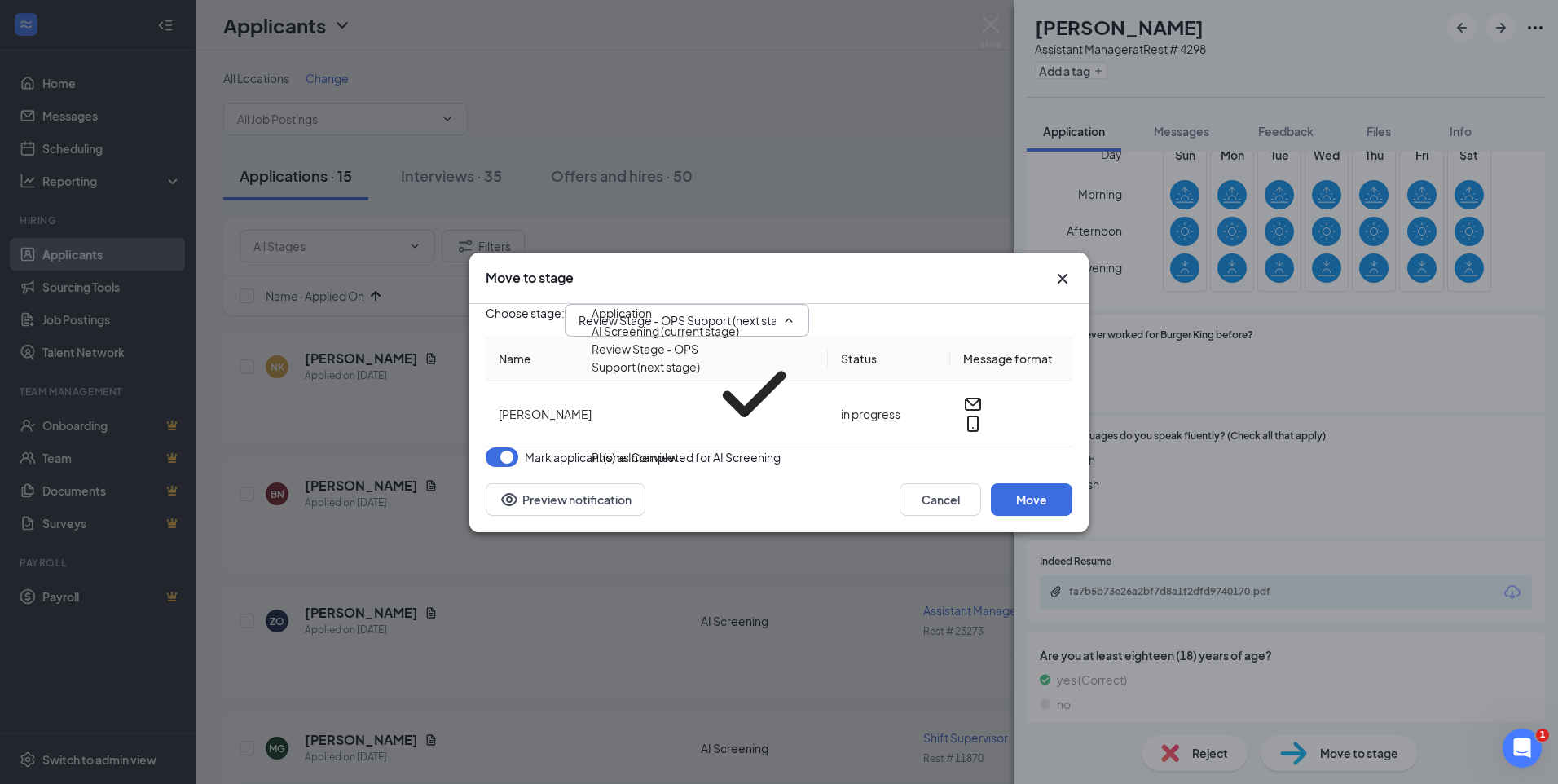
type input "Phone Interview"
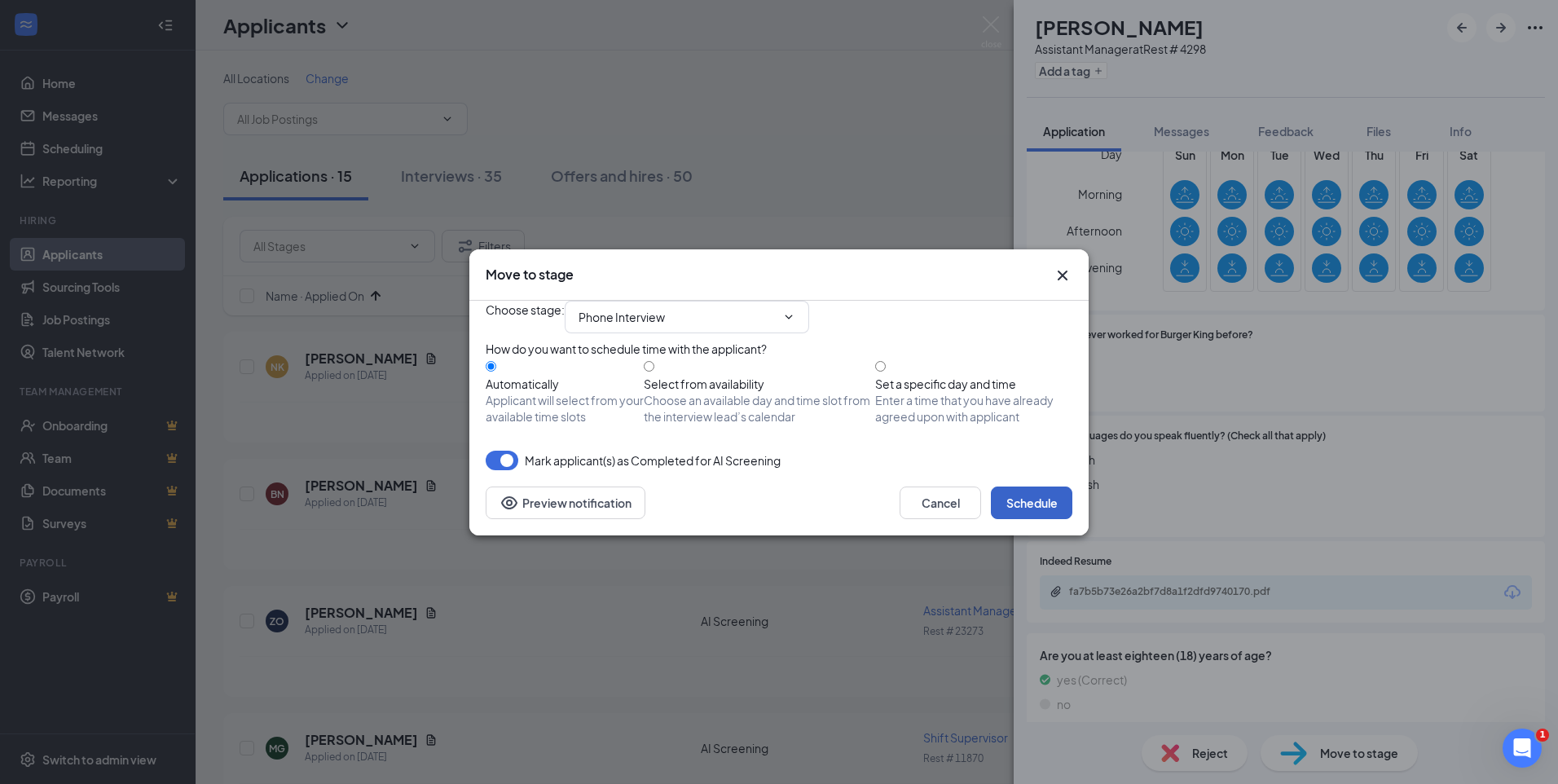
click at [1039, 519] on button "Schedule" at bounding box center [1032, 502] width 81 height 33
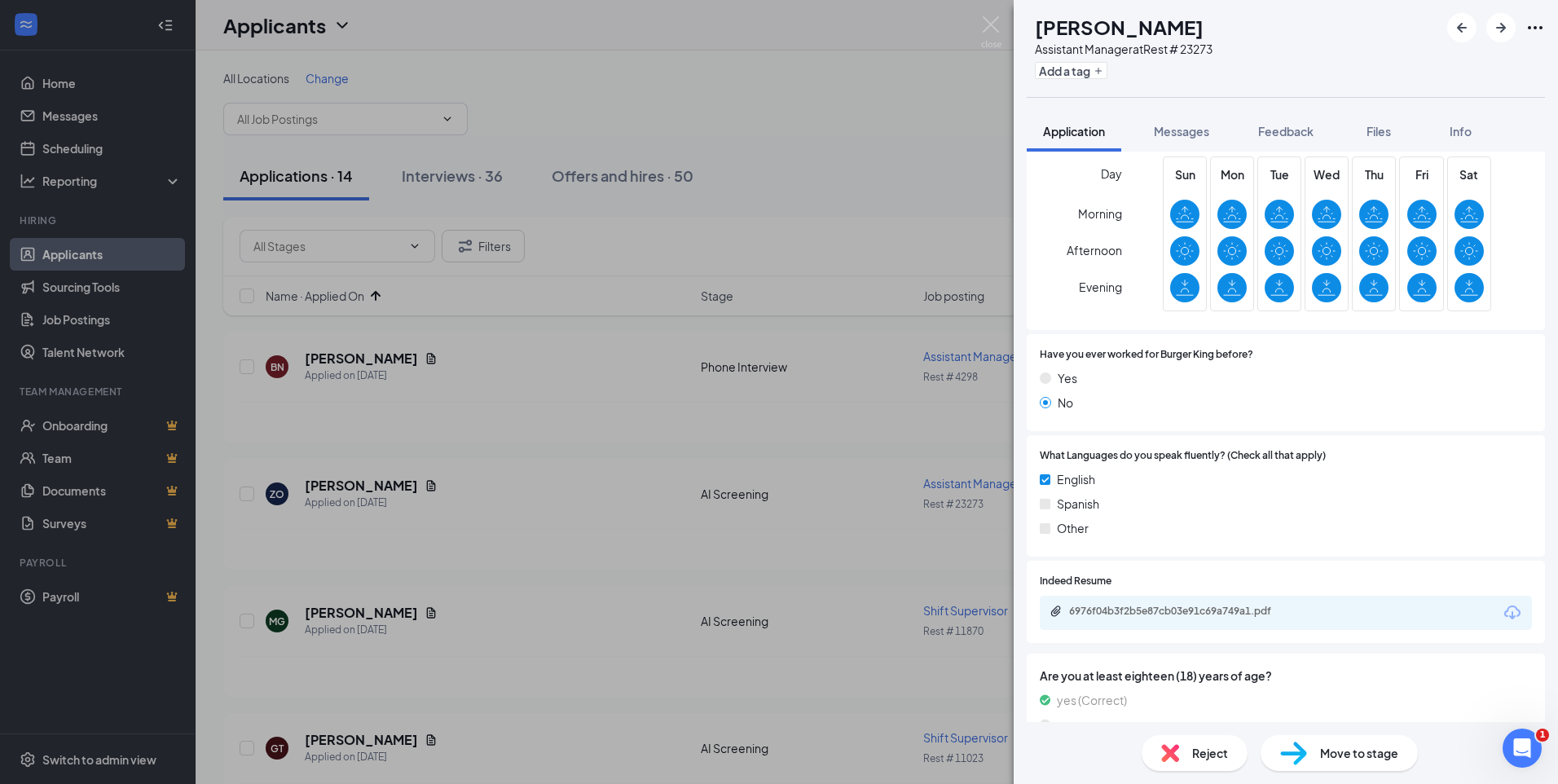
scroll to position [628, 0]
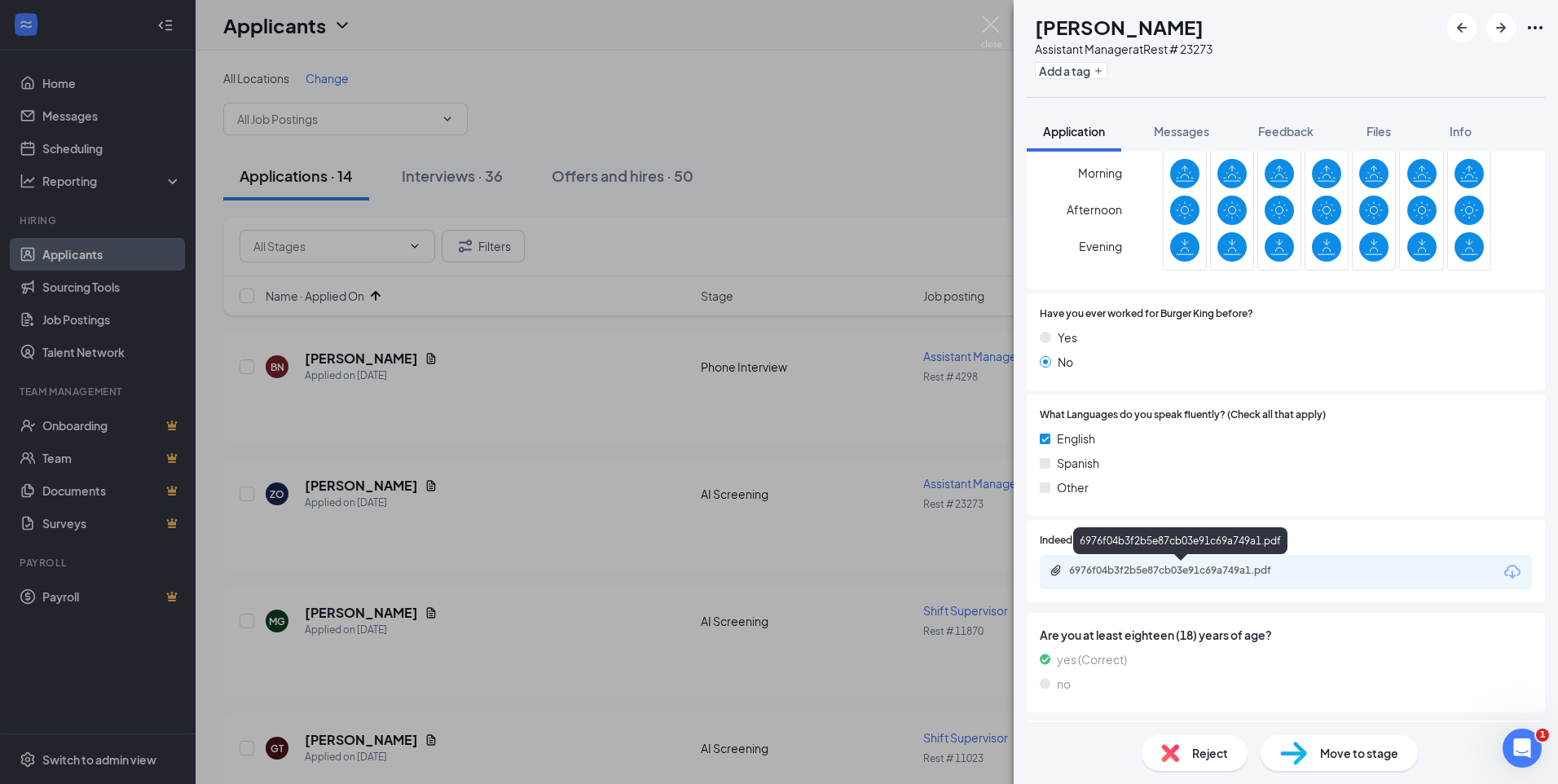
click at [1097, 577] on div "6976f04b3f2b5e87cb03e91c69a749a1.pdf" at bounding box center [1183, 570] width 229 height 13
click at [1204, 753] on span "Reject" at bounding box center [1210, 752] width 36 height 18
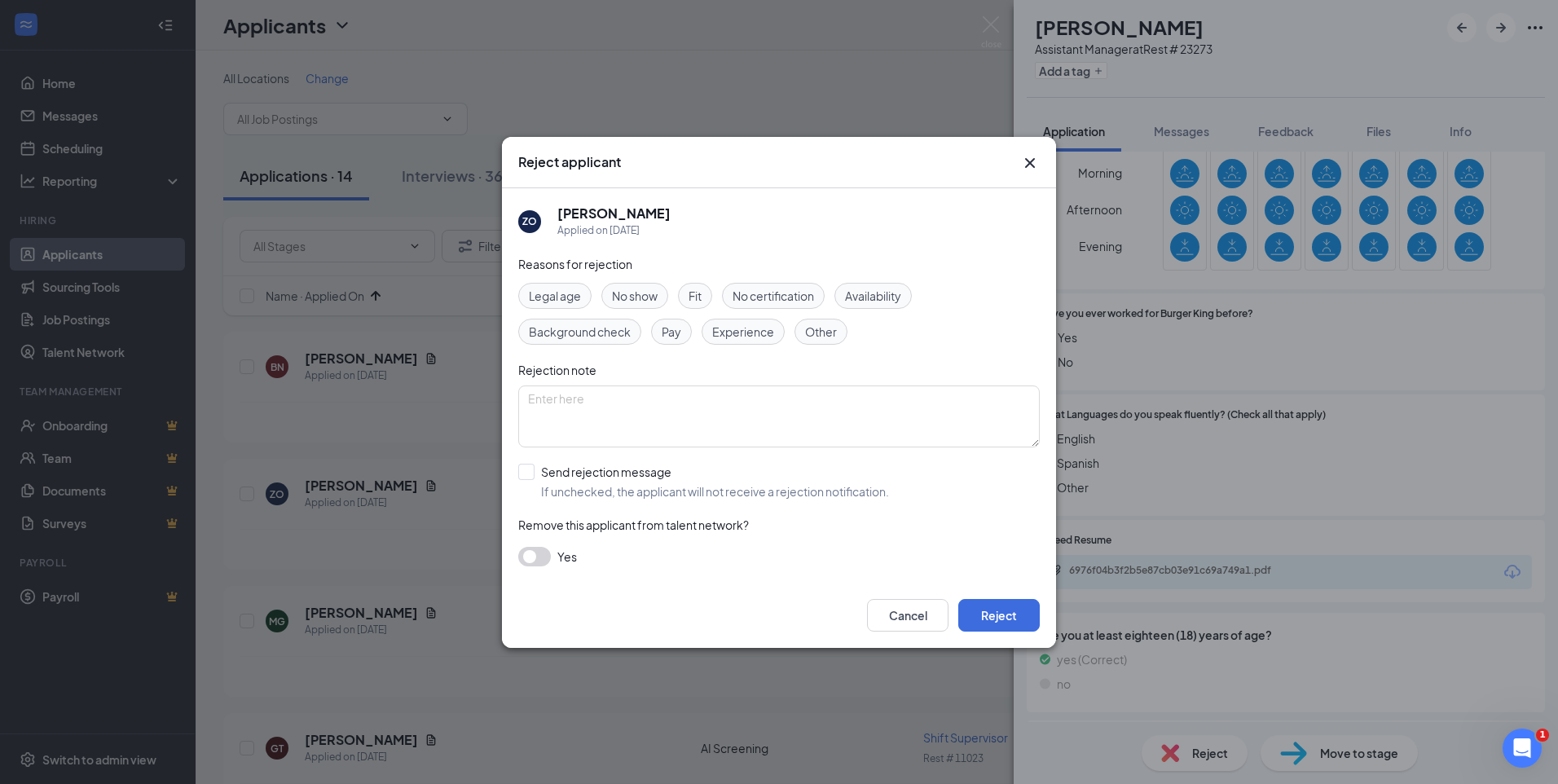
click at [751, 330] on span "Experience" at bounding box center [743, 331] width 62 height 18
click at [1001, 613] on button "Reject" at bounding box center [999, 615] width 81 height 33
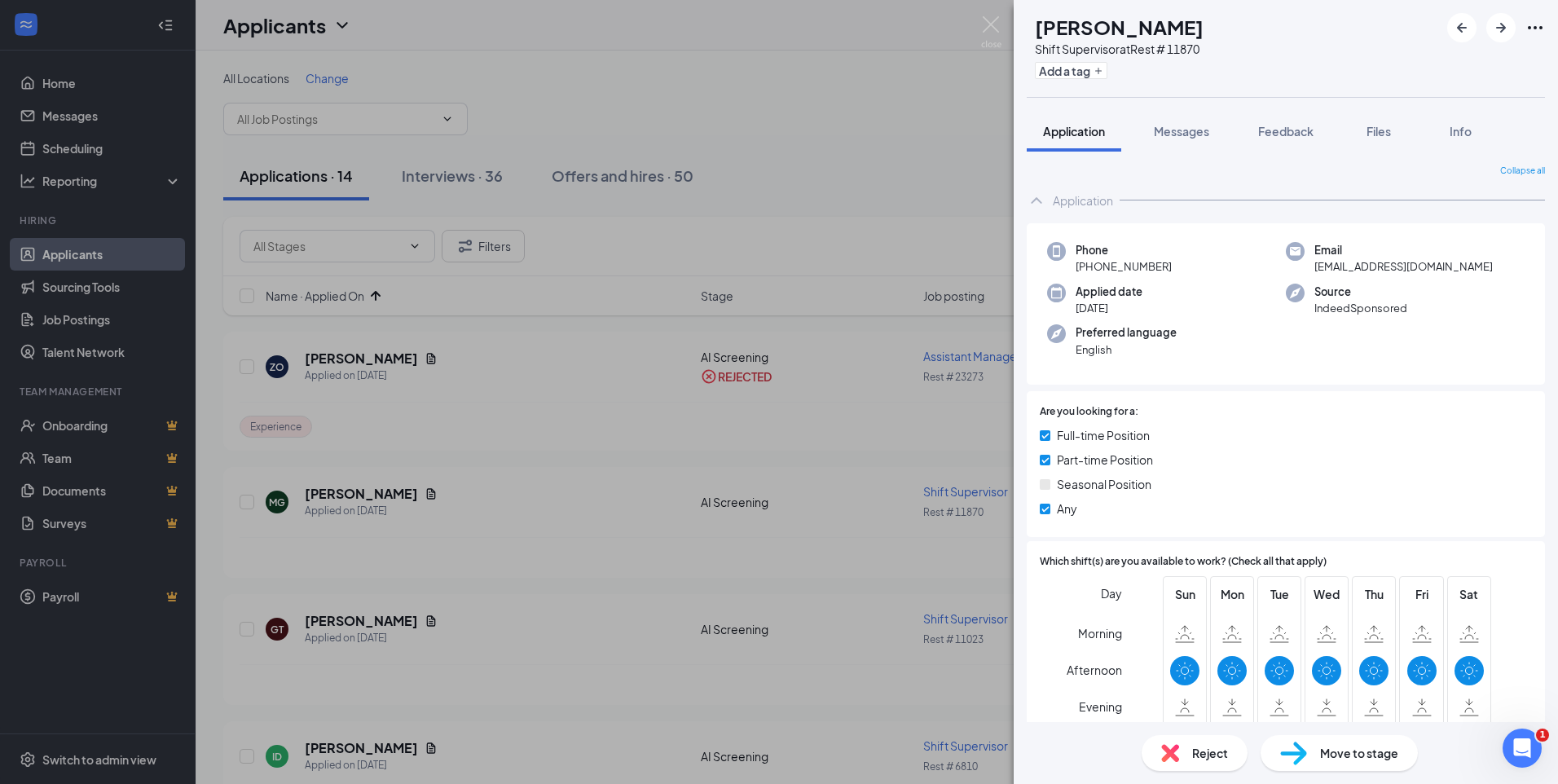
click at [57, 146] on div "MG Mamatee Gaylah Shift Supervisor at Rest # 11870 Add a tag Application Messag…" at bounding box center [779, 392] width 1558 height 784
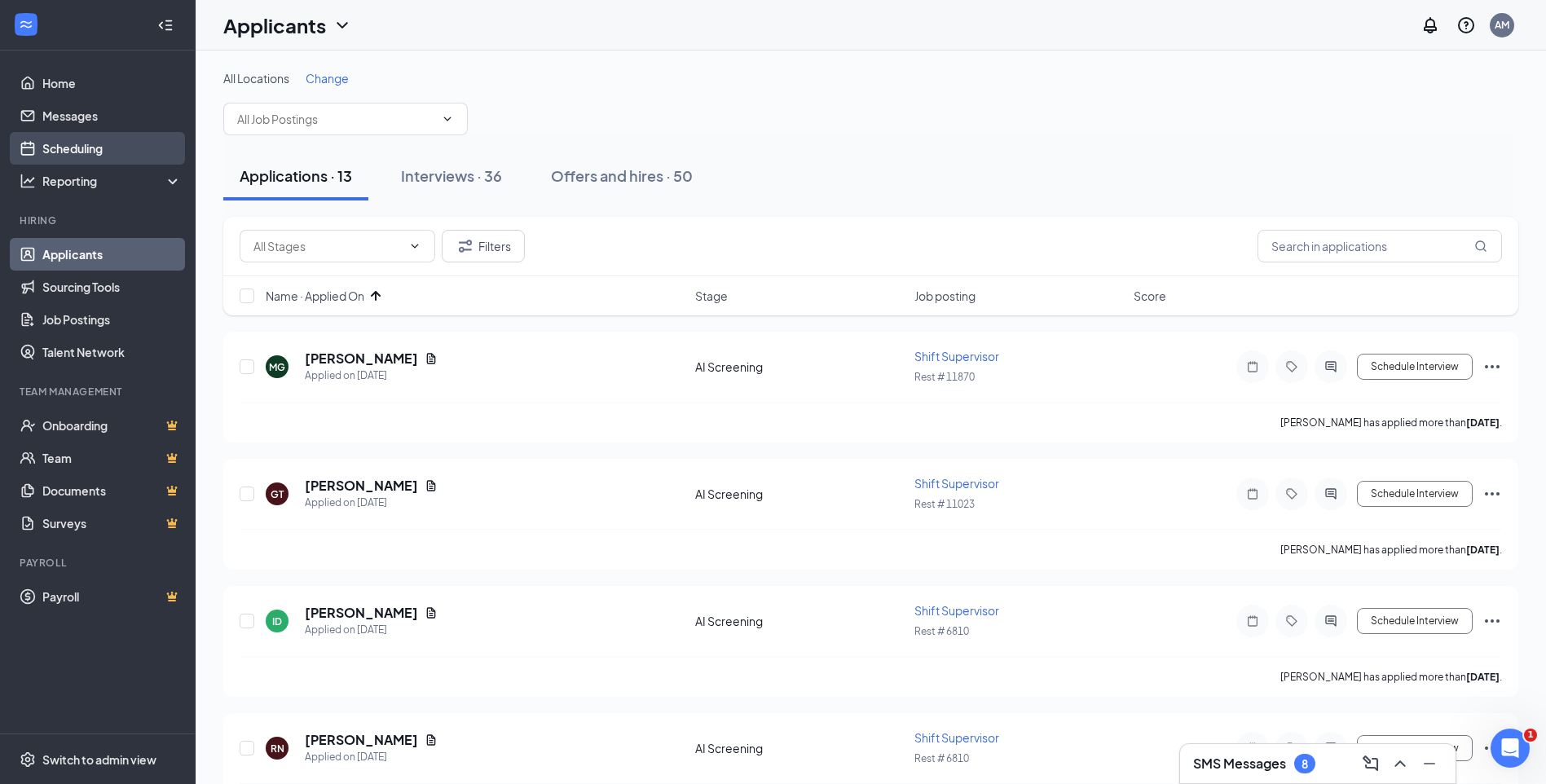
click at [74, 146] on link "Scheduling" at bounding box center [112, 148] width 140 height 33
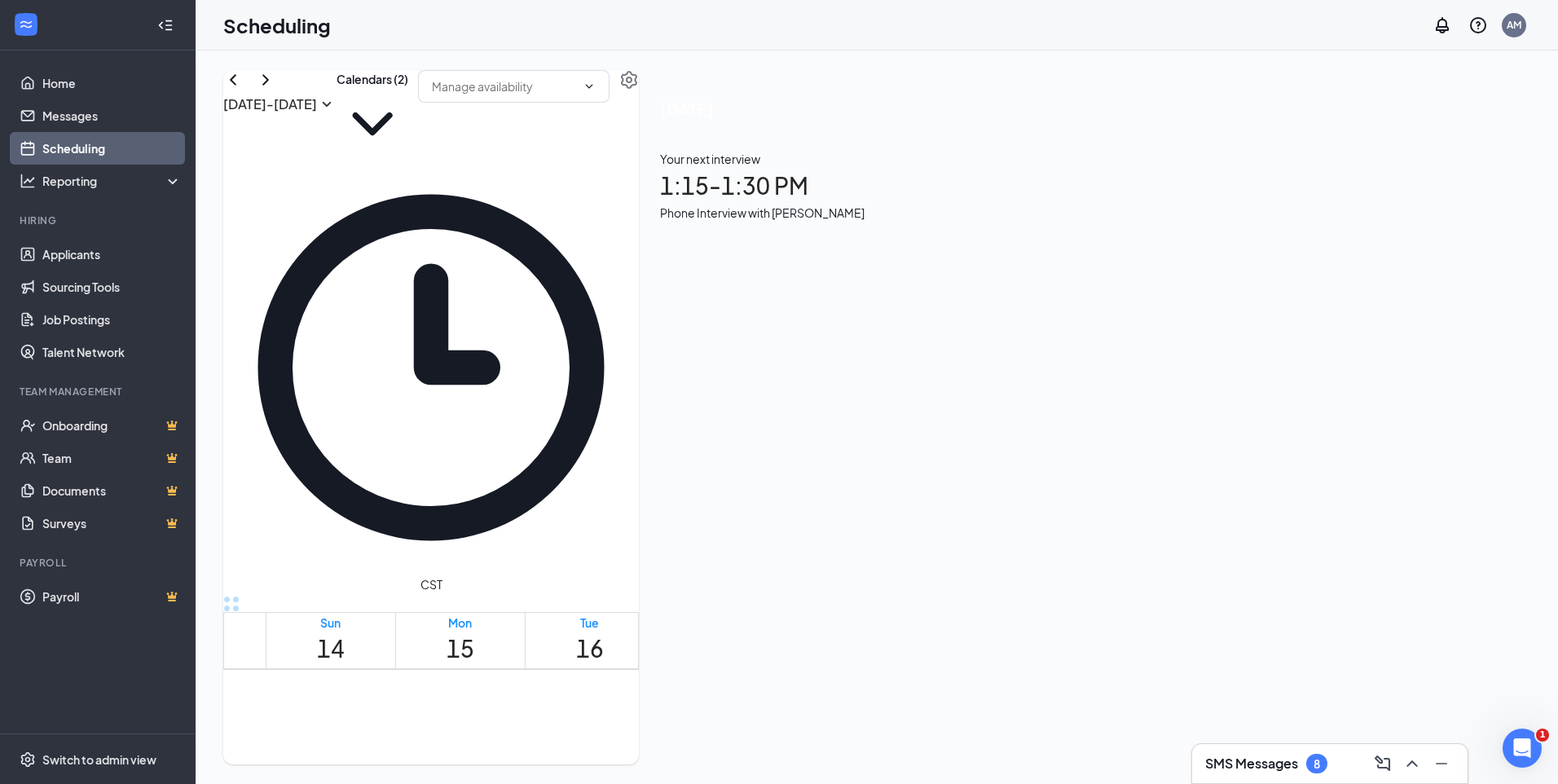
scroll to position [801, 0]
drag, startPoint x: 800, startPoint y: 456, endPoint x: 801, endPoint y: 478, distance: 22.0
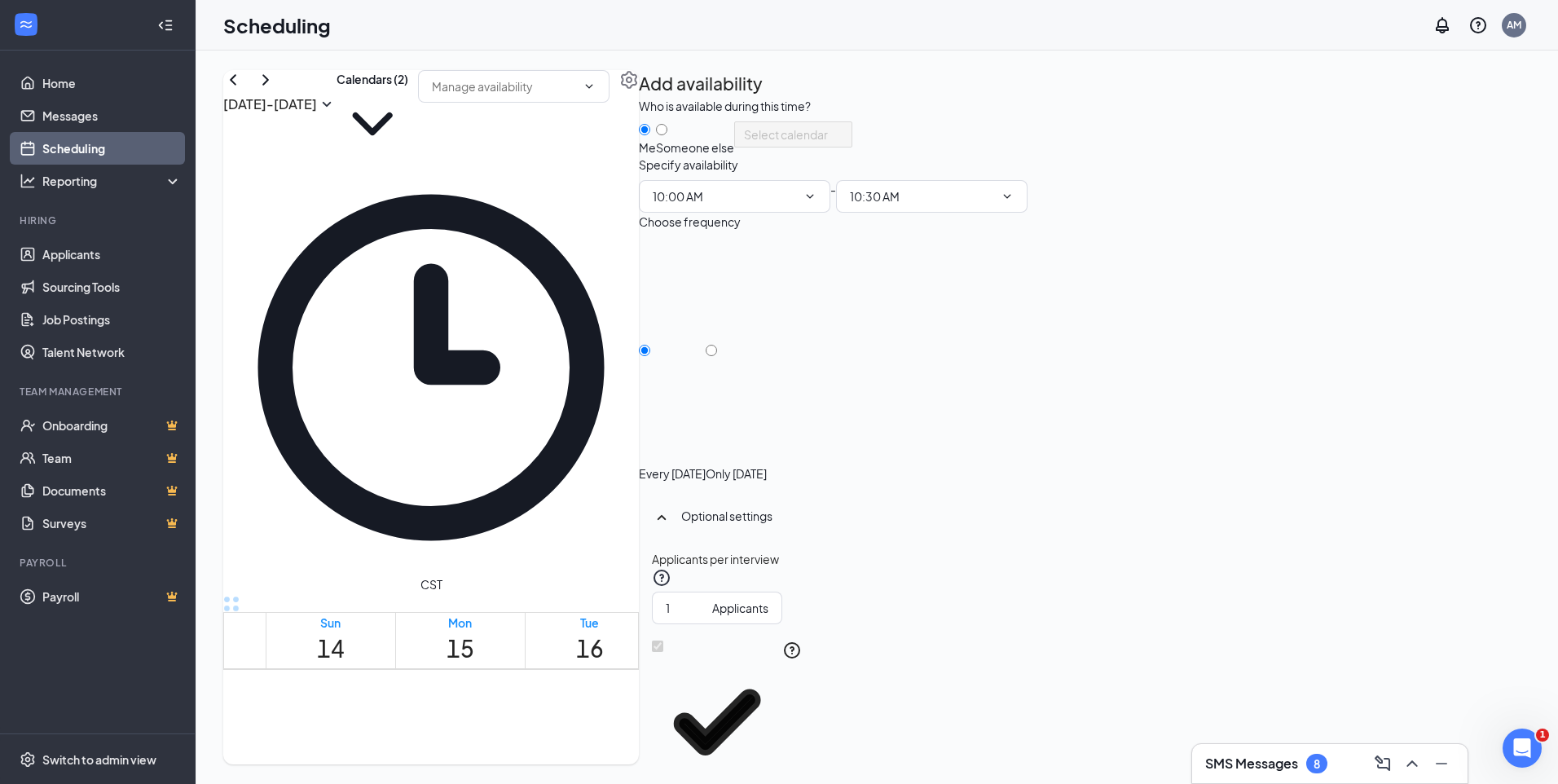
type input "10:00 AM"
click at [1012, 198] on icon "ChevronDown" at bounding box center [1008, 196] width 8 height 4
click at [1014, 203] on icon "ChevronDown" at bounding box center [1007, 196] width 13 height 13
click at [1028, 212] on span "10:30 AM" at bounding box center [932, 196] width 192 height 33
click at [995, 205] on input "10:30 AM" at bounding box center [922, 196] width 145 height 18
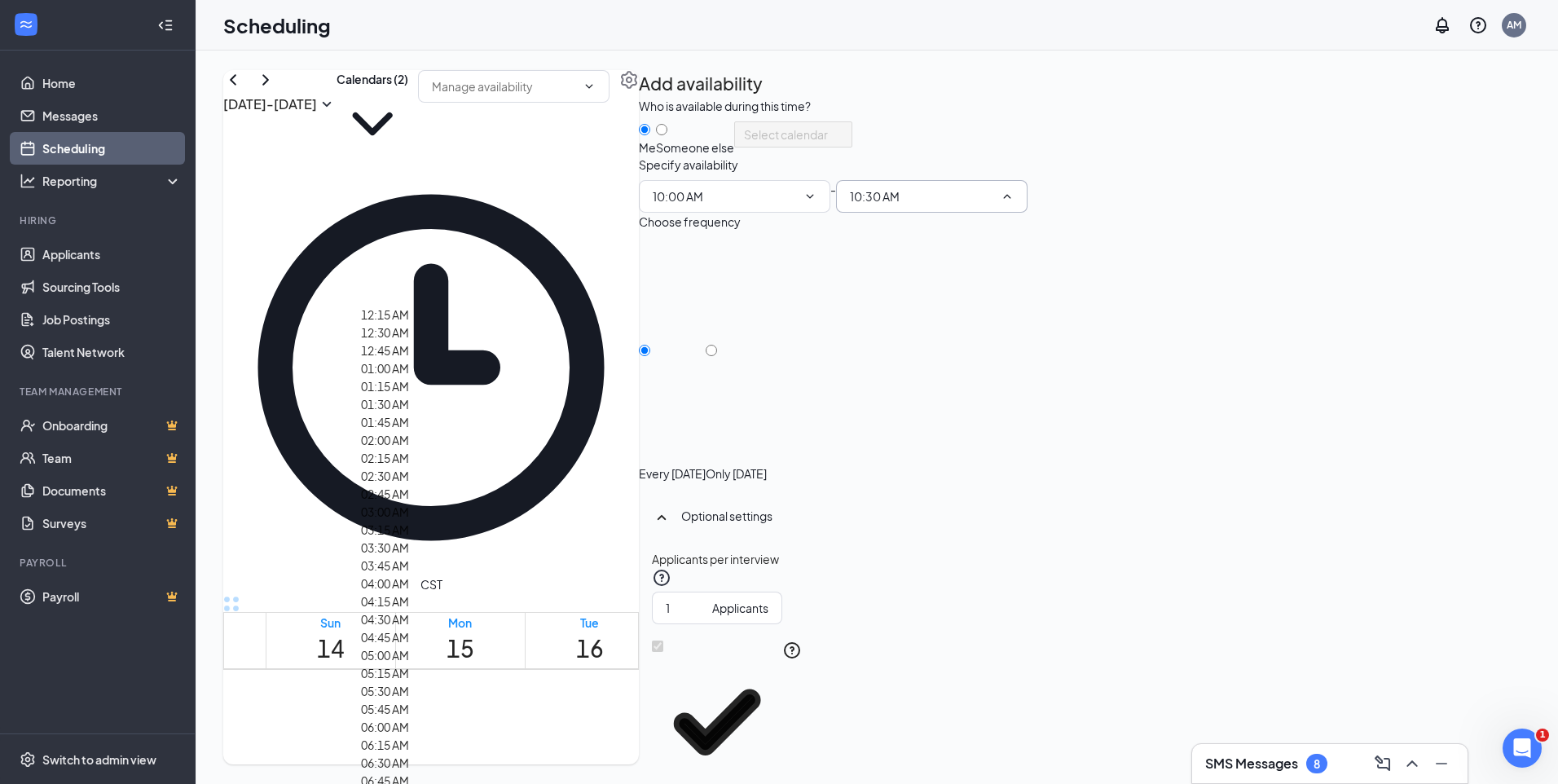
scroll to position [1527, 0]
type input "10:45 AM"
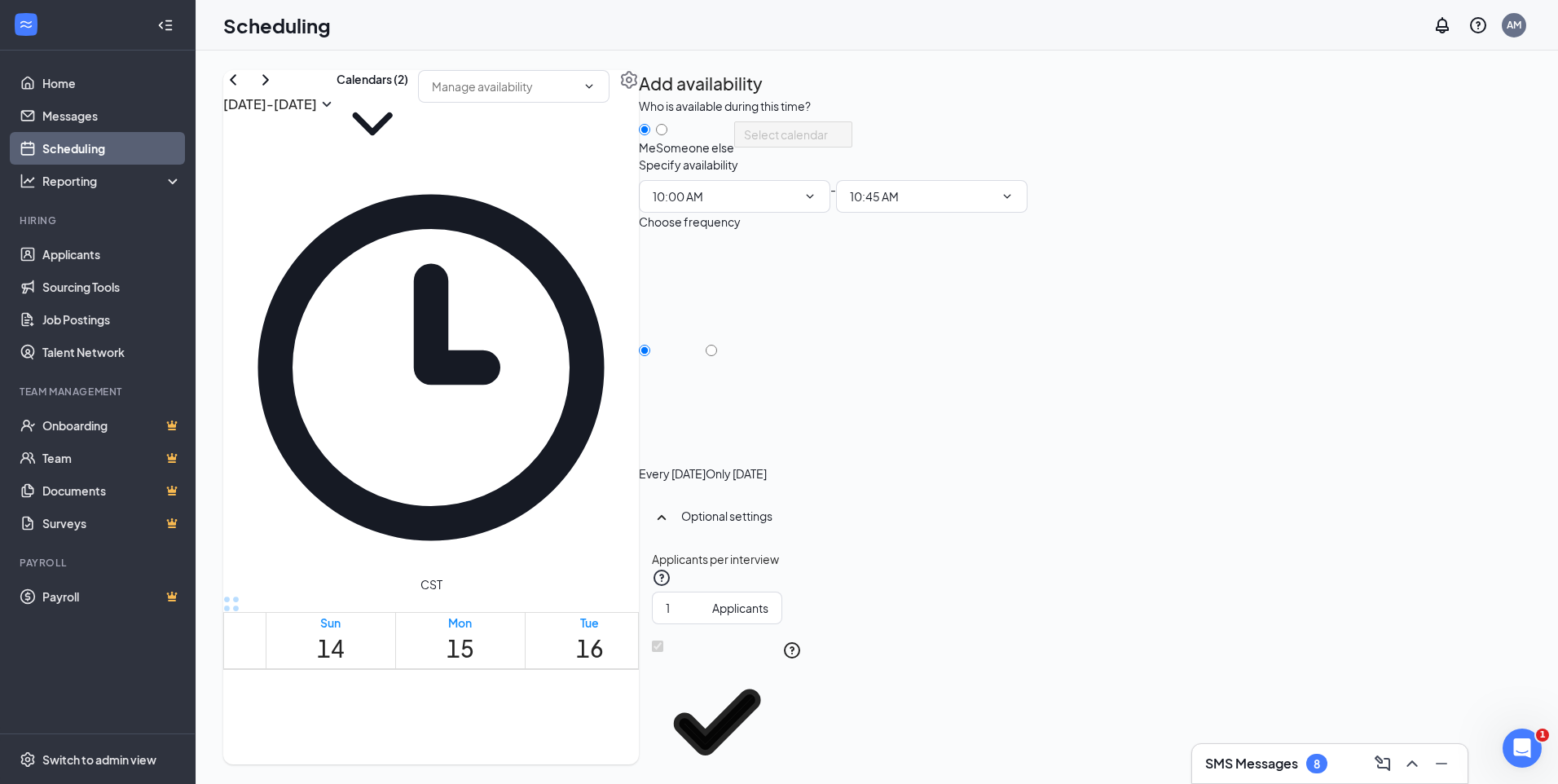
click at [767, 394] on div "Only Wednesday, Sep 17" at bounding box center [736, 359] width 61 height 245
click at [717, 356] on input "Only Wednesday, Sep 17" at bounding box center [711, 350] width 11 height 11
radio input "true"
radio input "false"
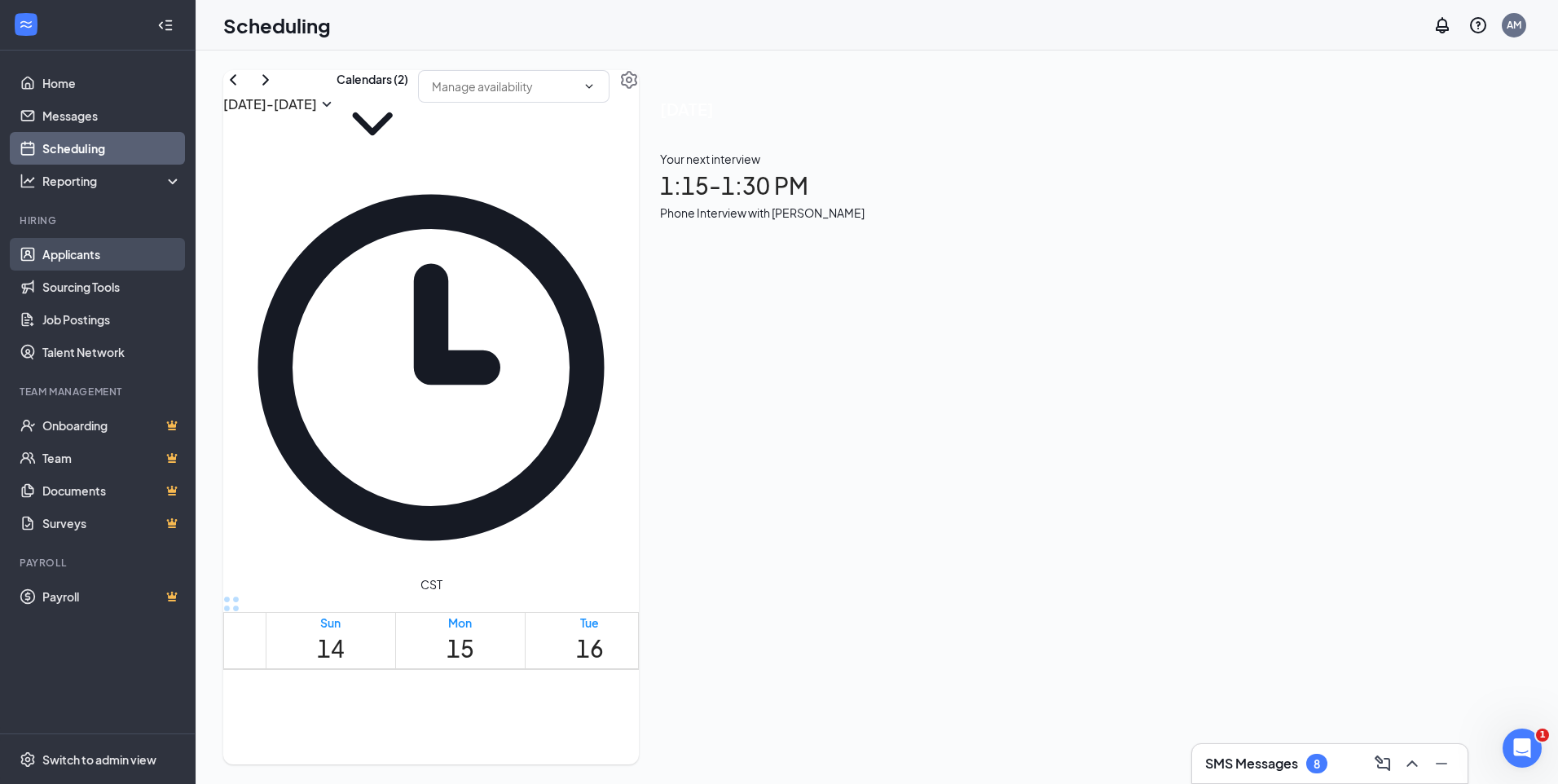
click at [73, 254] on link "Applicants" at bounding box center [112, 254] width 140 height 33
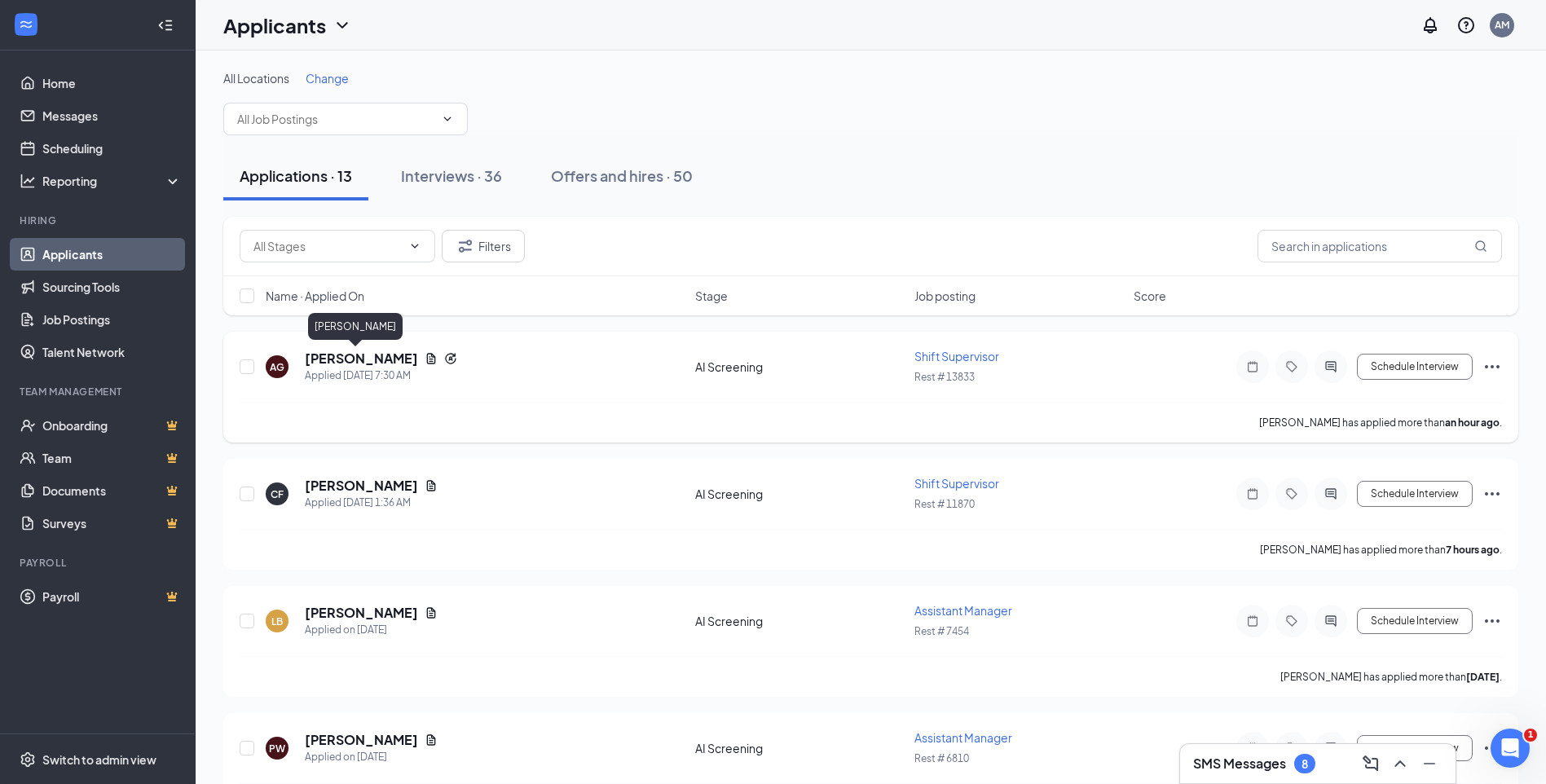
click at [333, 358] on h5 "Angela Gill" at bounding box center [361, 358] width 113 height 18
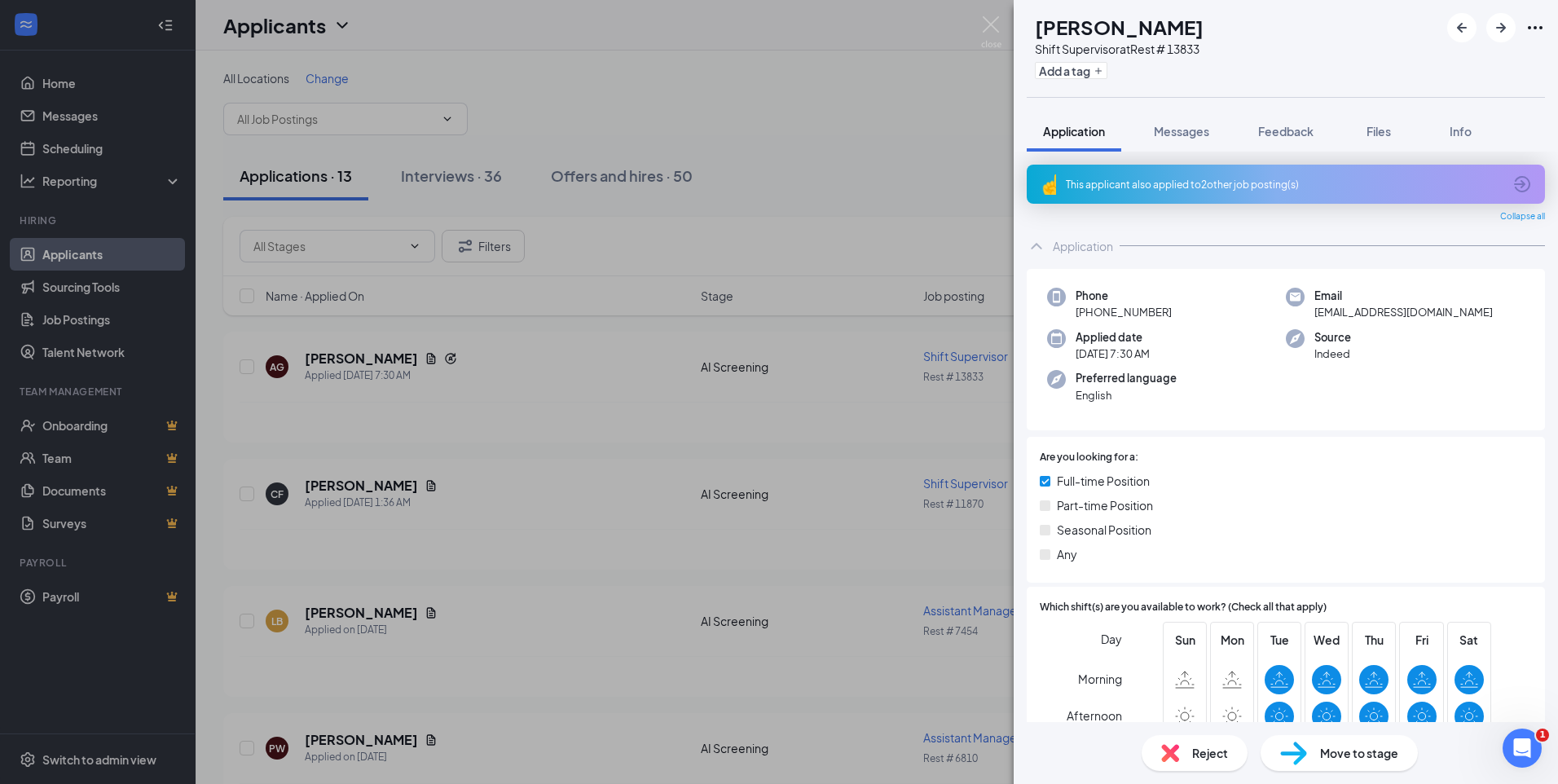
click at [1311, 185] on div "This applicant also applied to 2 other job posting(s)" at bounding box center [1284, 185] width 437 height 14
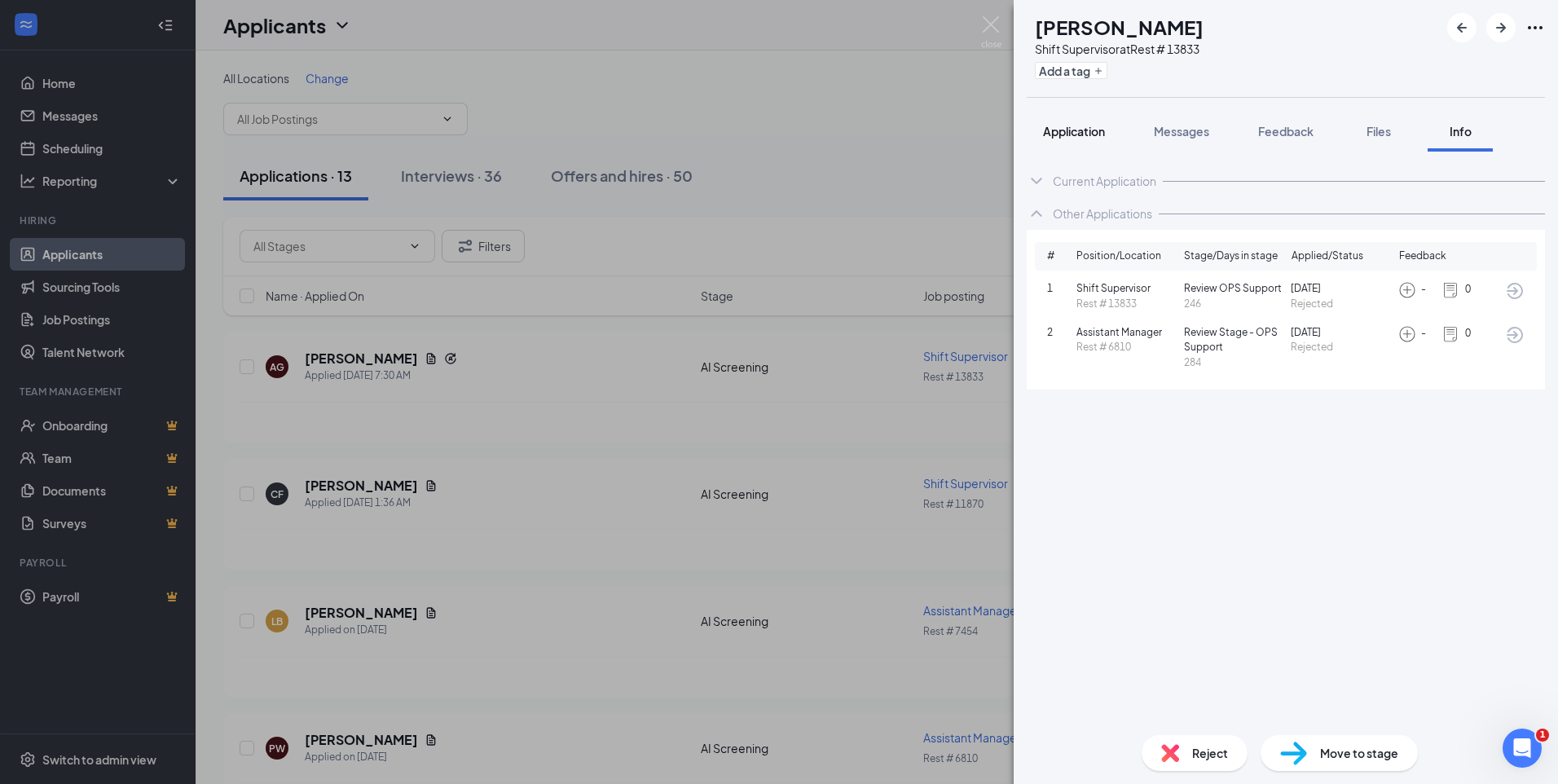
click at [1079, 131] on span "Application" at bounding box center [1074, 131] width 62 height 15
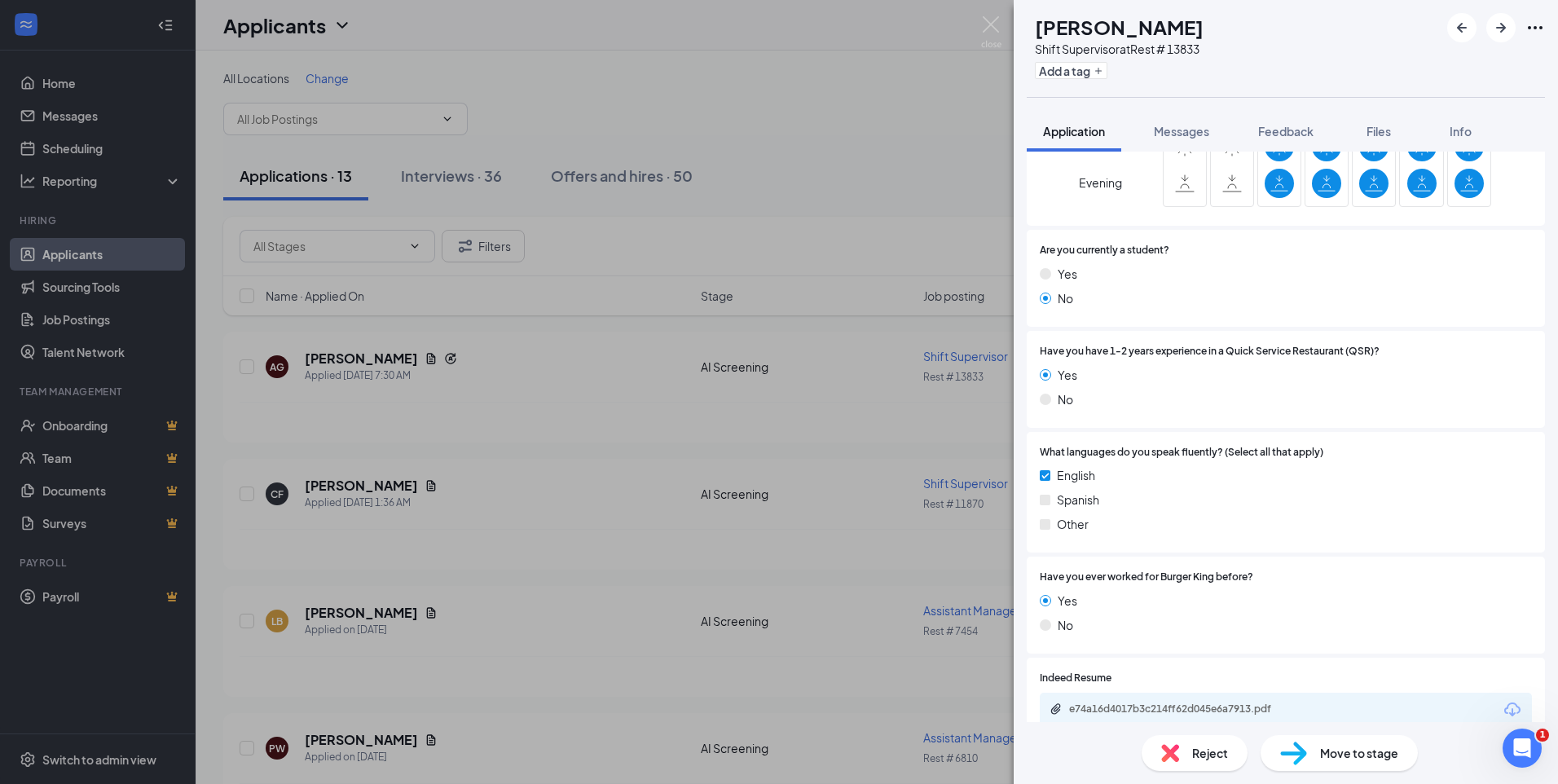
scroll to position [674, 0]
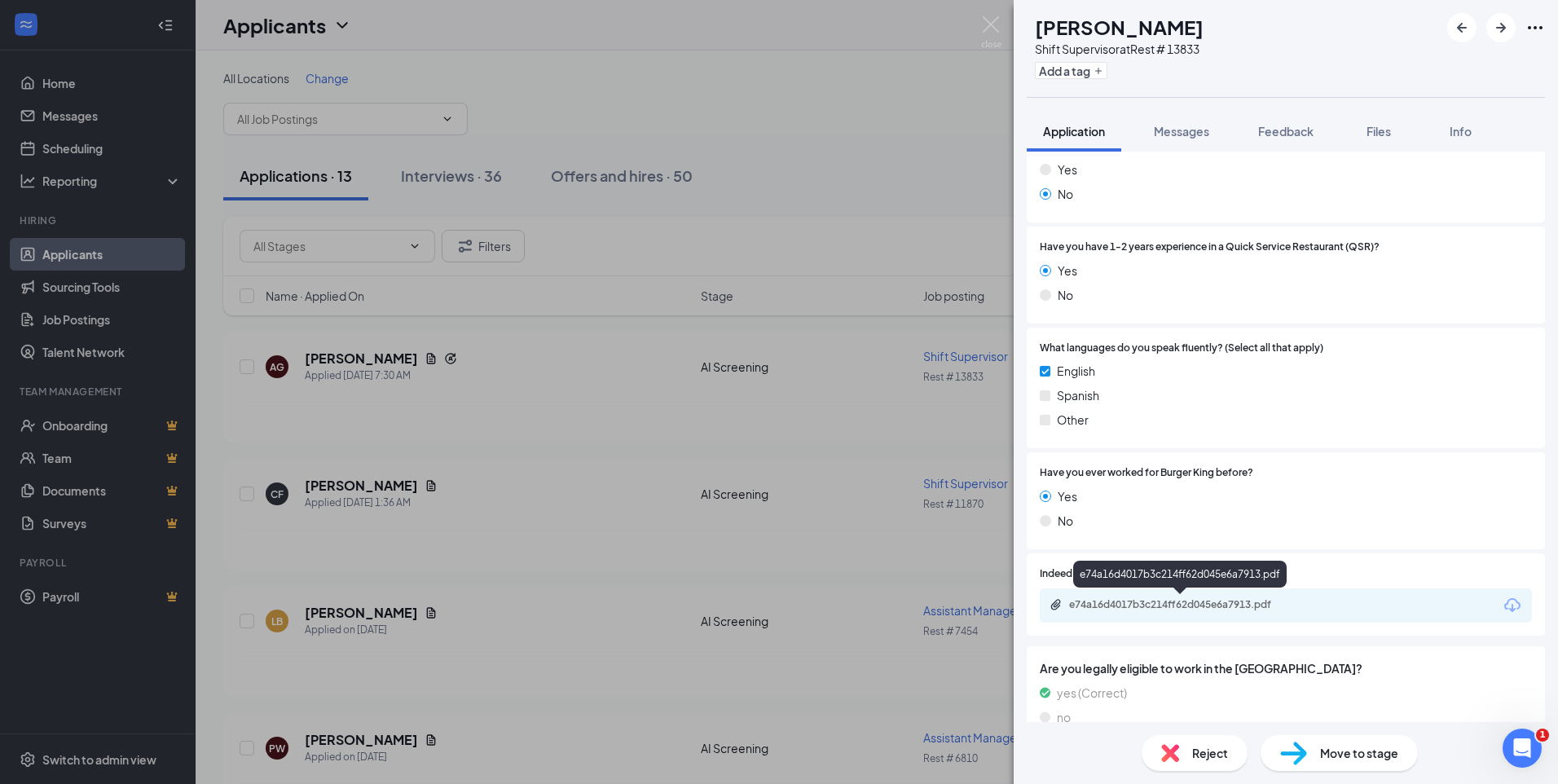
click at [1174, 603] on div "e74a16d4017b3c214ff62d045e6a7913.pdf" at bounding box center [1183, 604] width 229 height 13
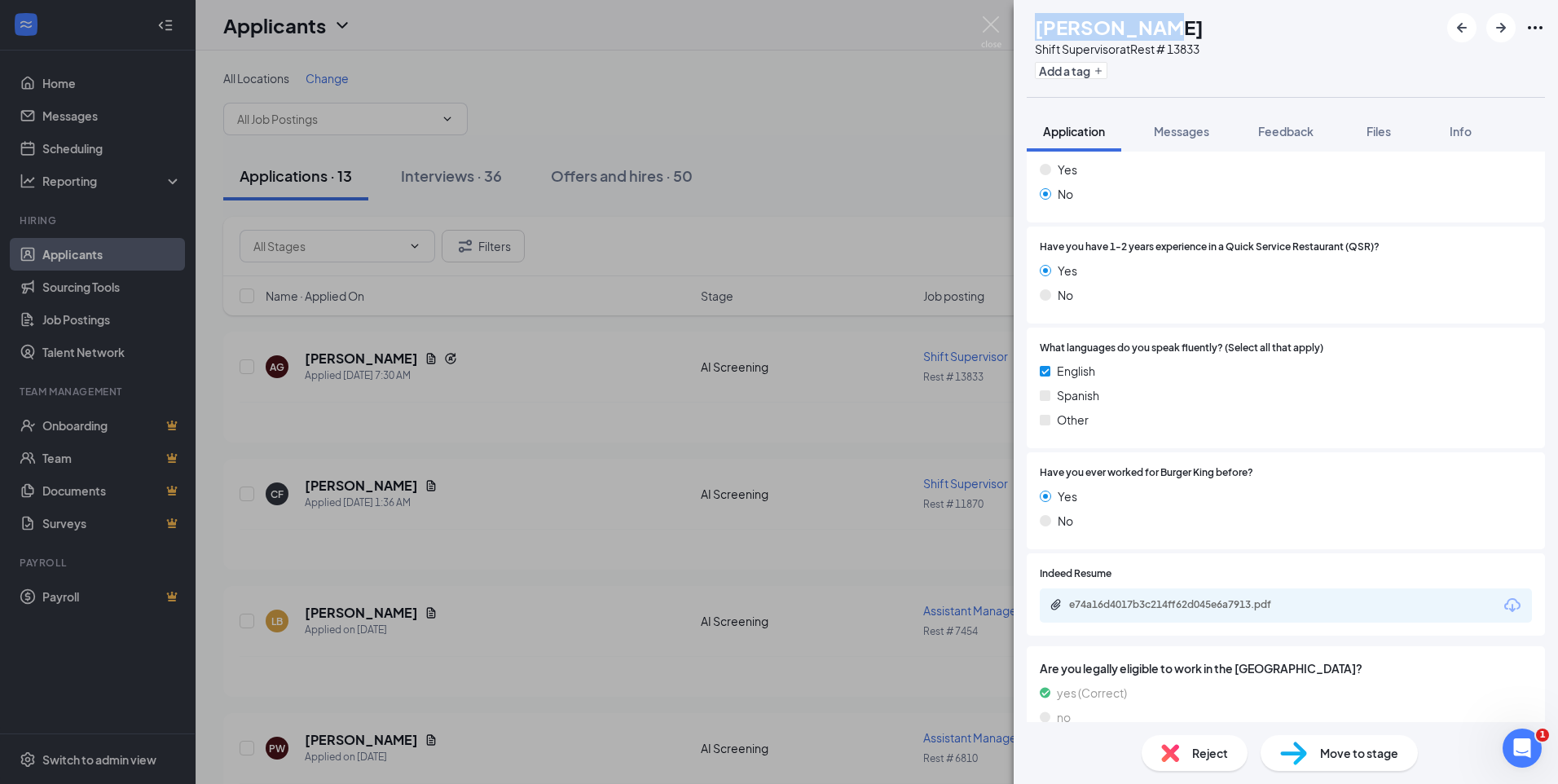
drag, startPoint x: 1187, startPoint y: 27, endPoint x: 1073, endPoint y: 30, distance: 114.0
click at [1073, 30] on div "Angela Gill" at bounding box center [1119, 27] width 169 height 27
copy h1 "Angela Gill"
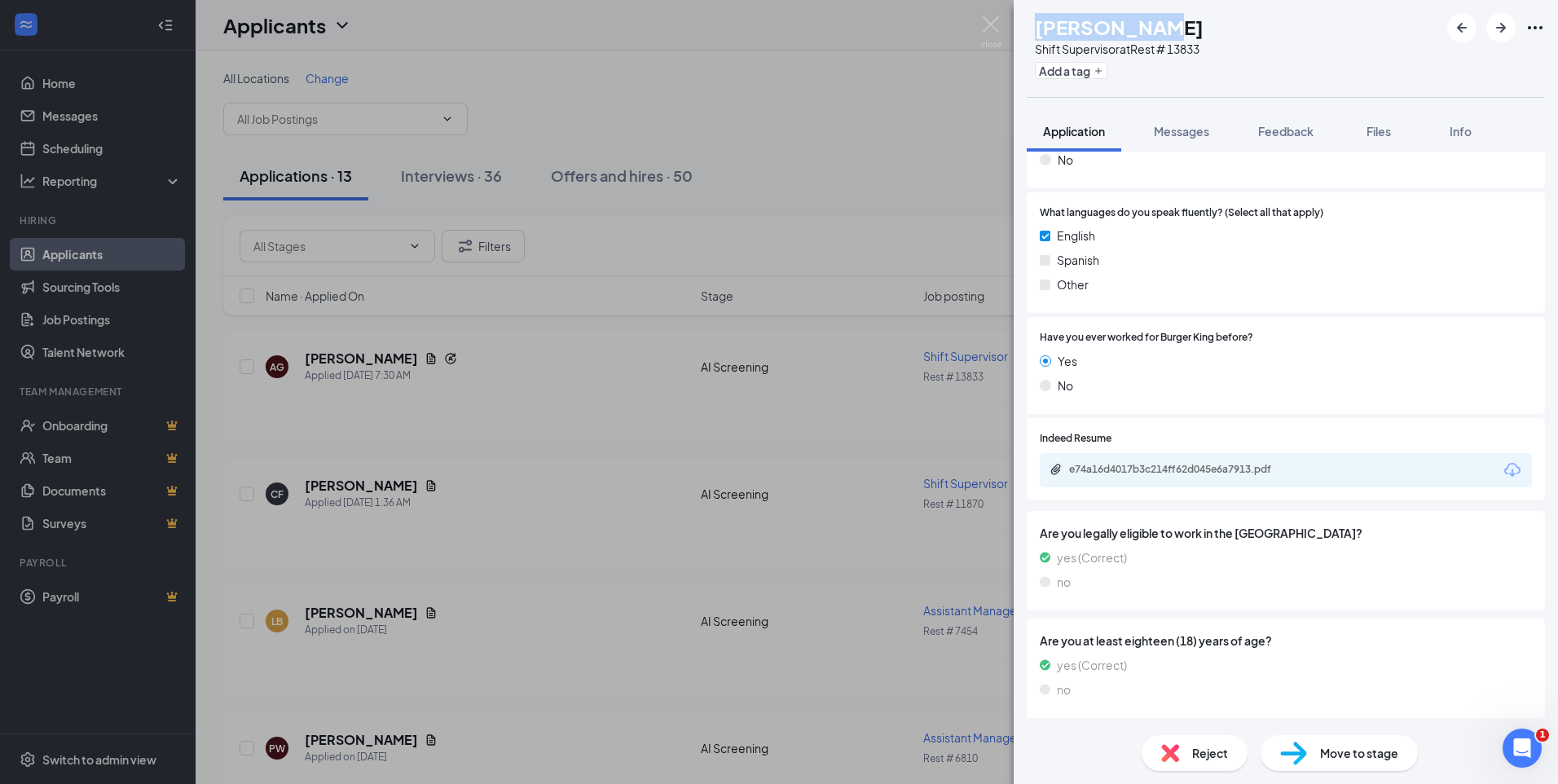
scroll to position [803, 0]
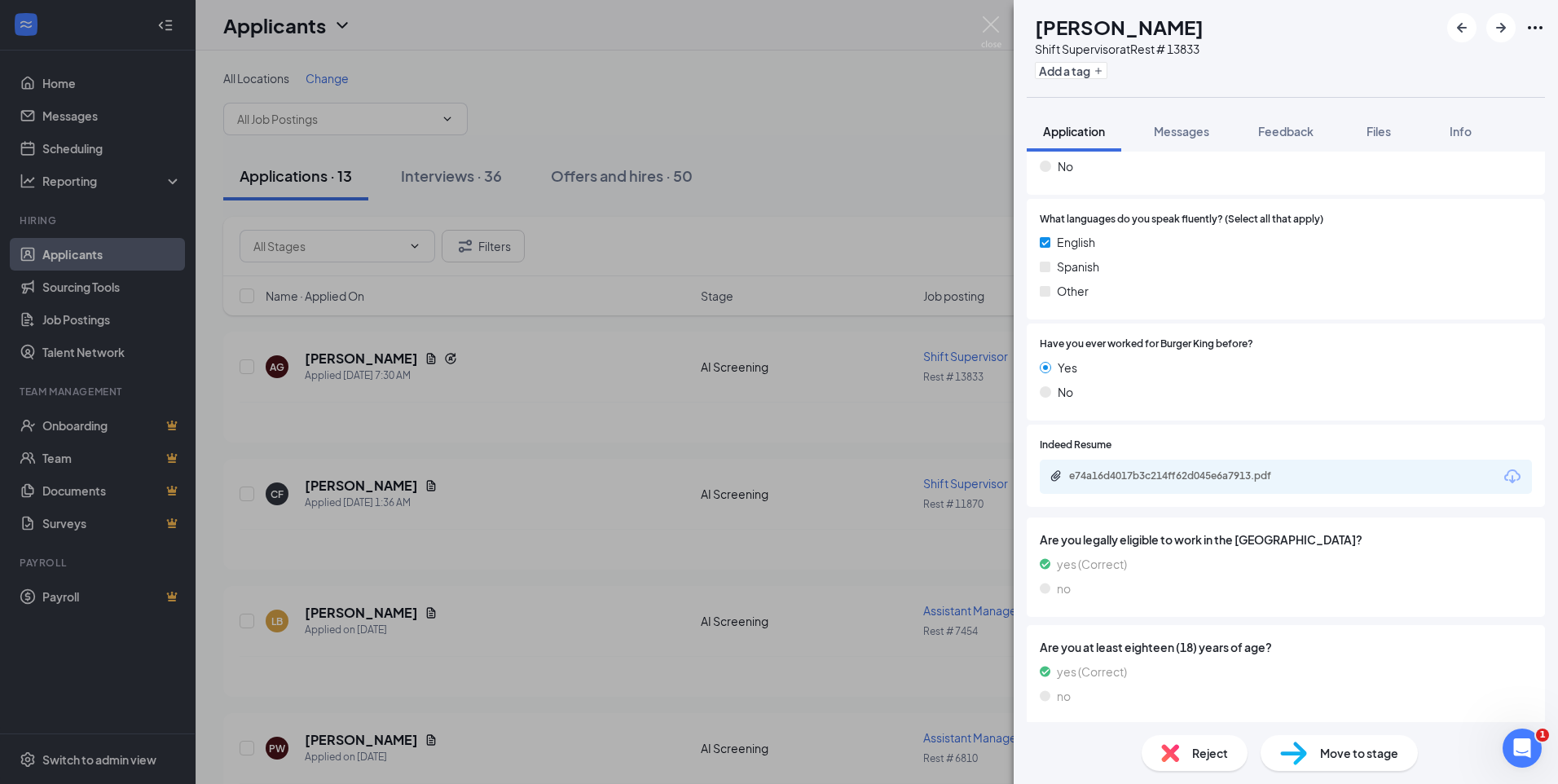
click at [1342, 757] on span "Move to stage" at bounding box center [1359, 752] width 78 height 18
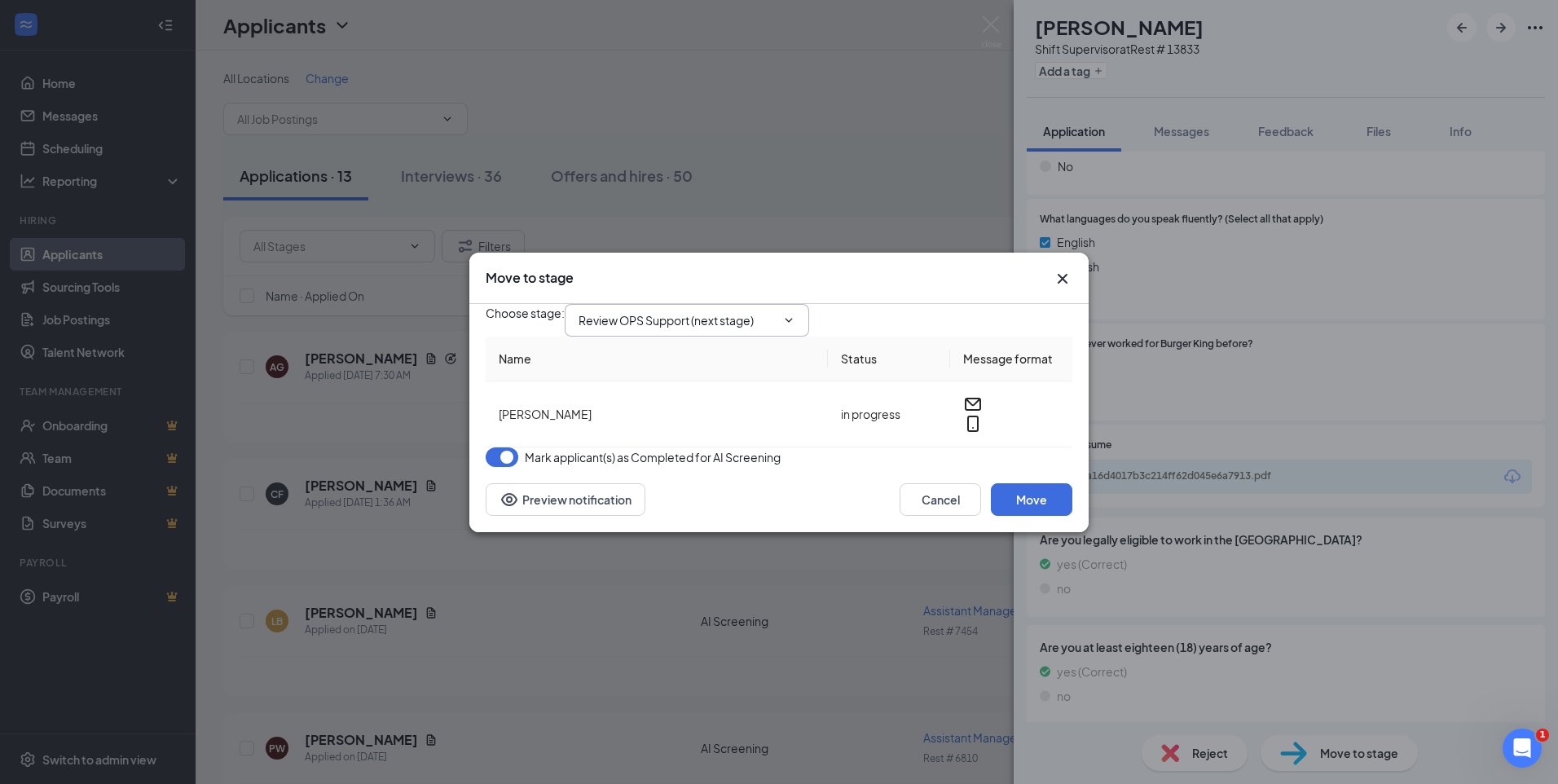
click at [745, 318] on span "Review OPS Support (next stage)" at bounding box center [687, 320] width 245 height 33
click at [738, 315] on input "Review OPS Support (next stage)" at bounding box center [677, 320] width 197 height 18
drag, startPoint x: 738, startPoint y: 315, endPoint x: 682, endPoint y: 405, distance: 106.0
click at [678, 444] on div "Phone Interview" at bounding box center [634, 453] width 86 height 18
type input "Phone Interview"
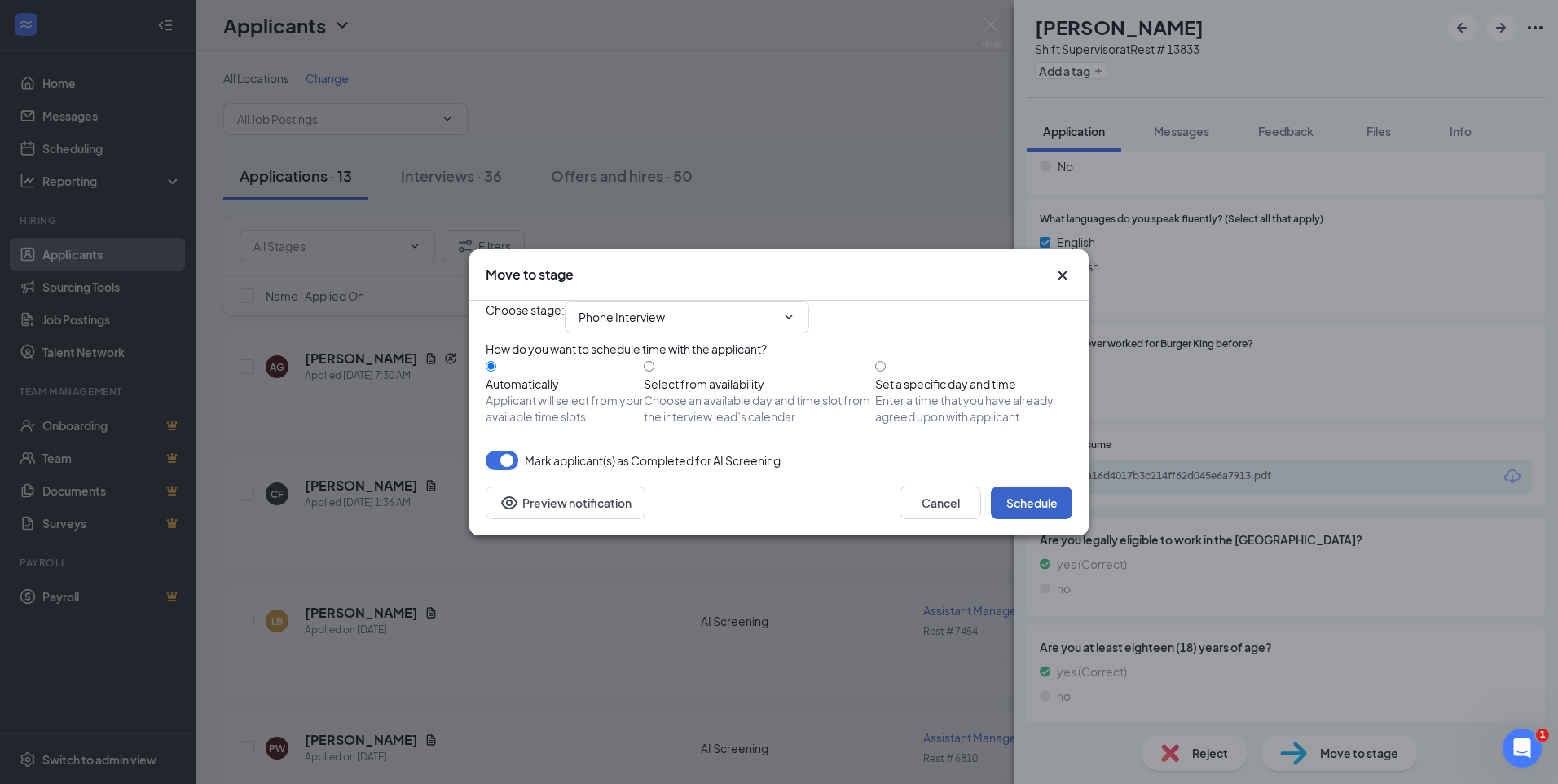
click at [1034, 519] on button "Schedule" at bounding box center [1032, 502] width 81 height 33
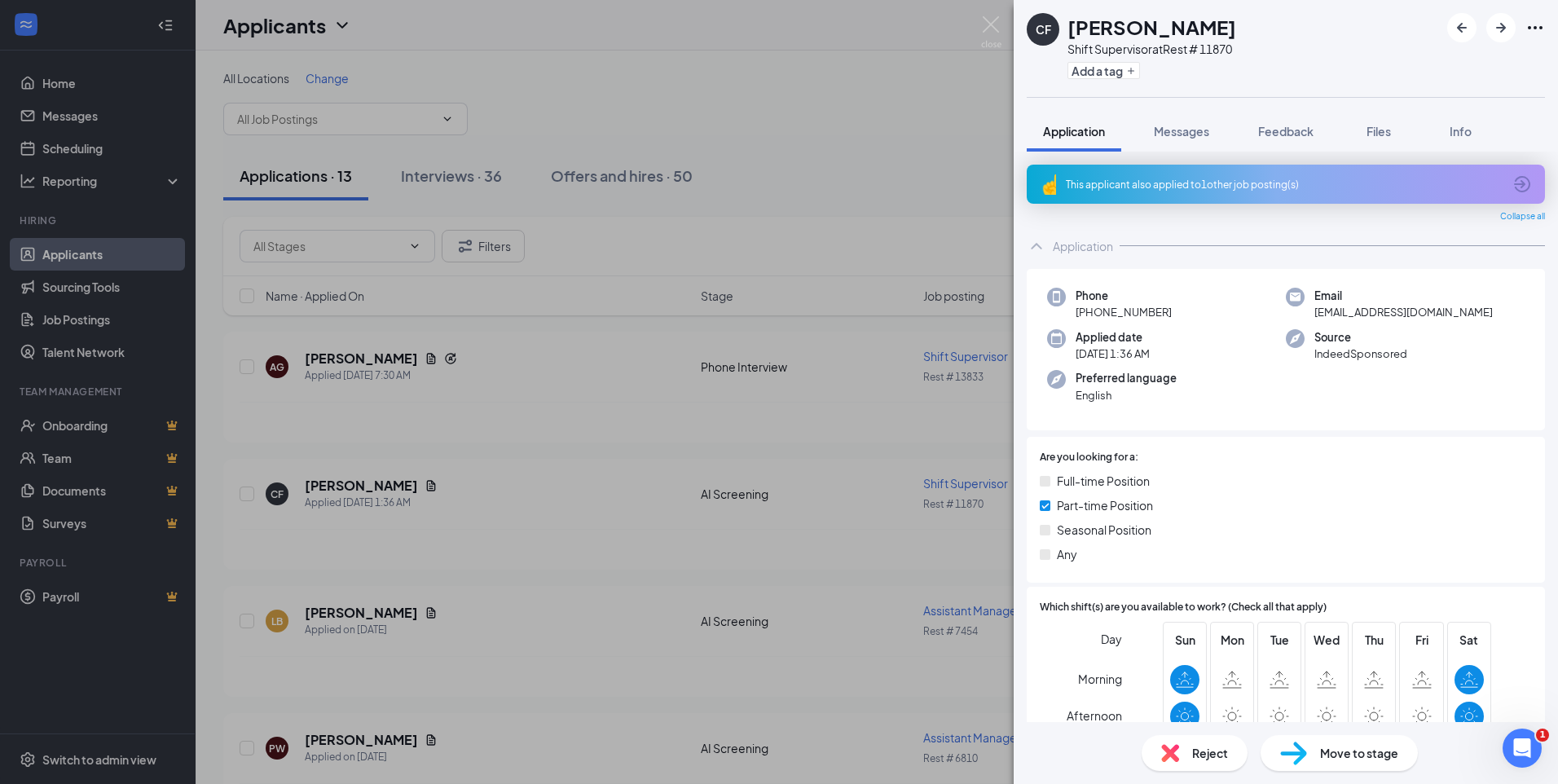
click at [1202, 751] on span "Reject" at bounding box center [1210, 752] width 36 height 18
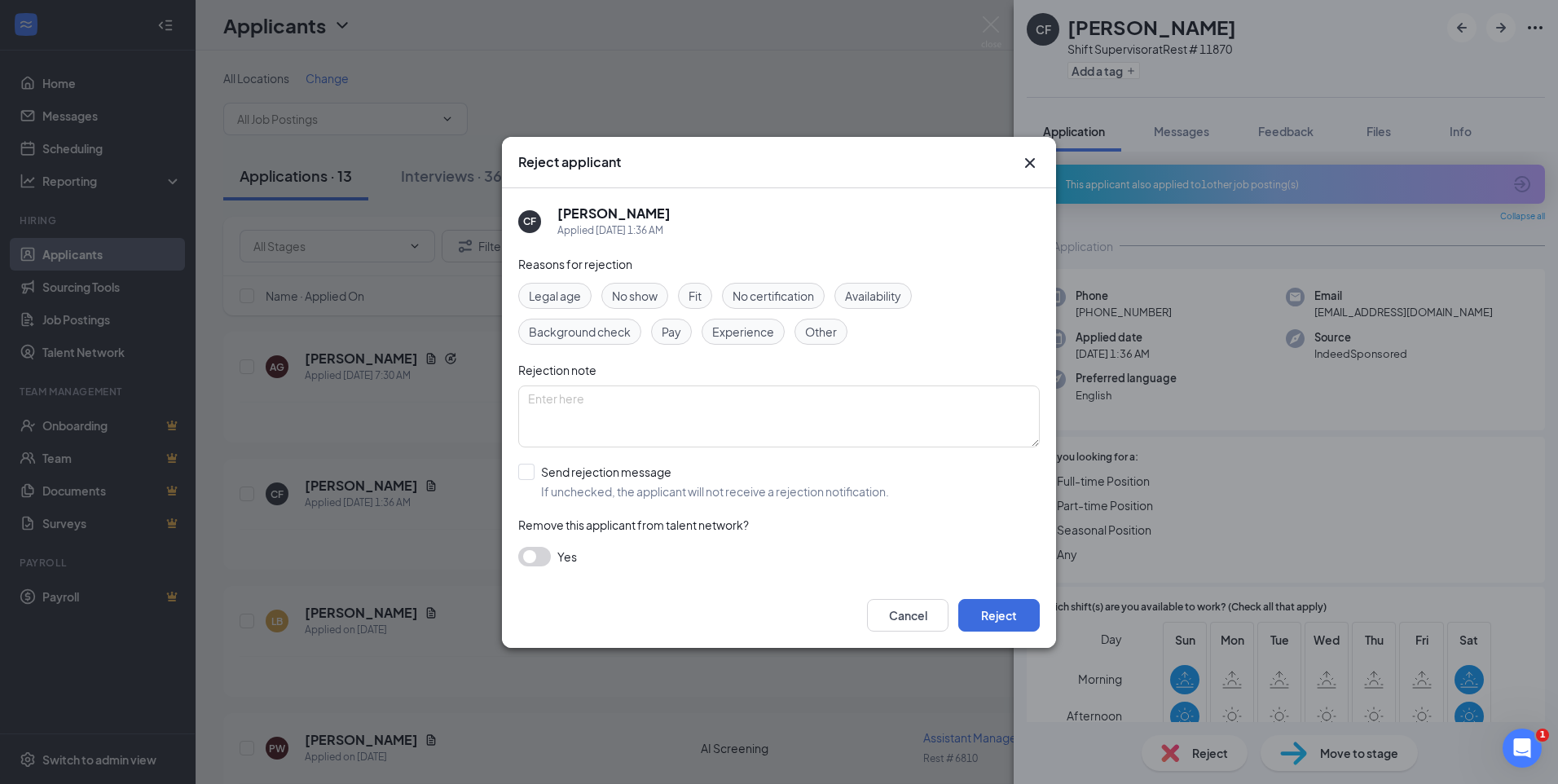
click at [857, 292] on span "Availability" at bounding box center [873, 295] width 56 height 18
click at [986, 612] on button "Reject" at bounding box center [999, 615] width 81 height 33
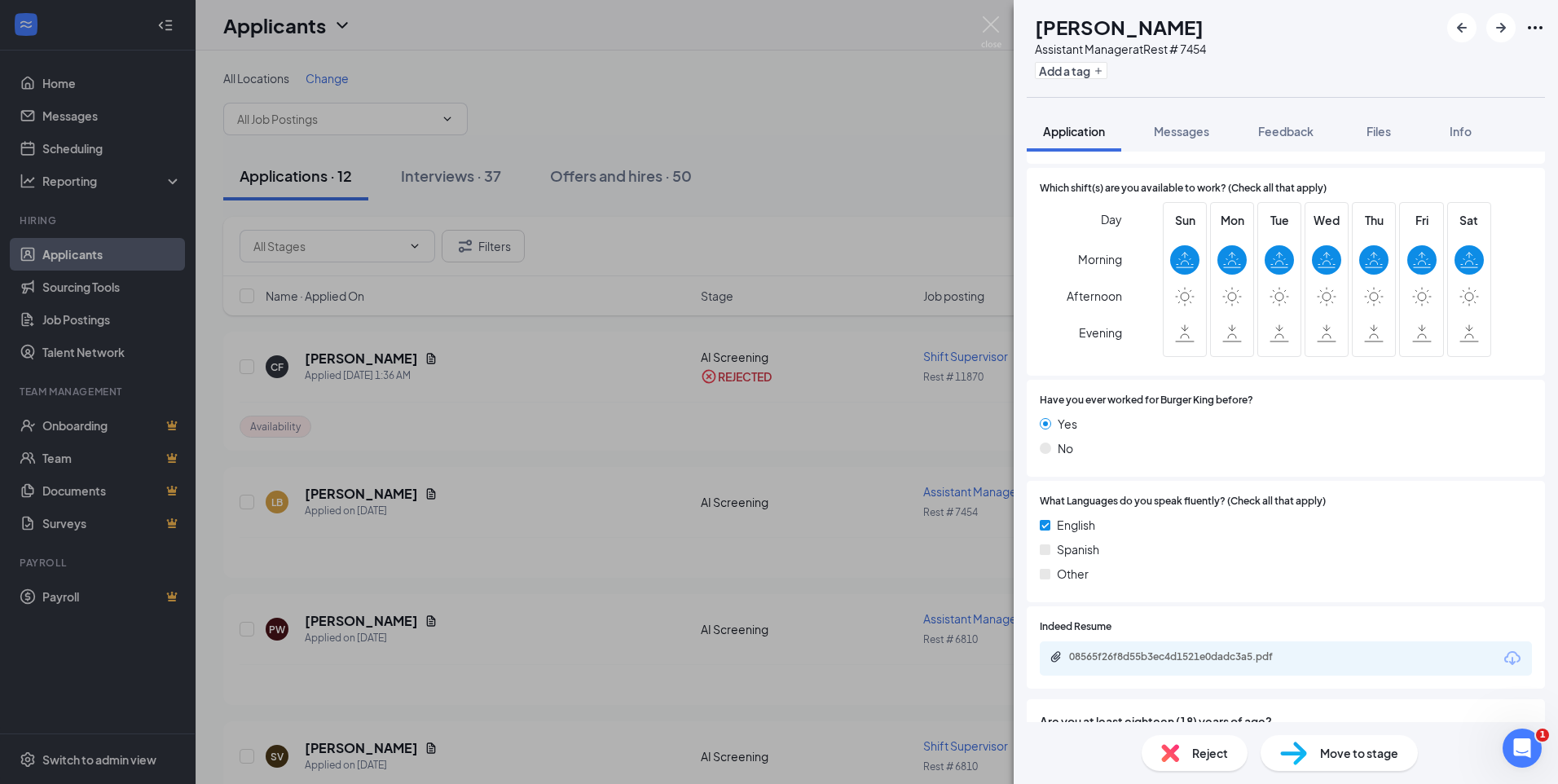
scroll to position [581, 0]
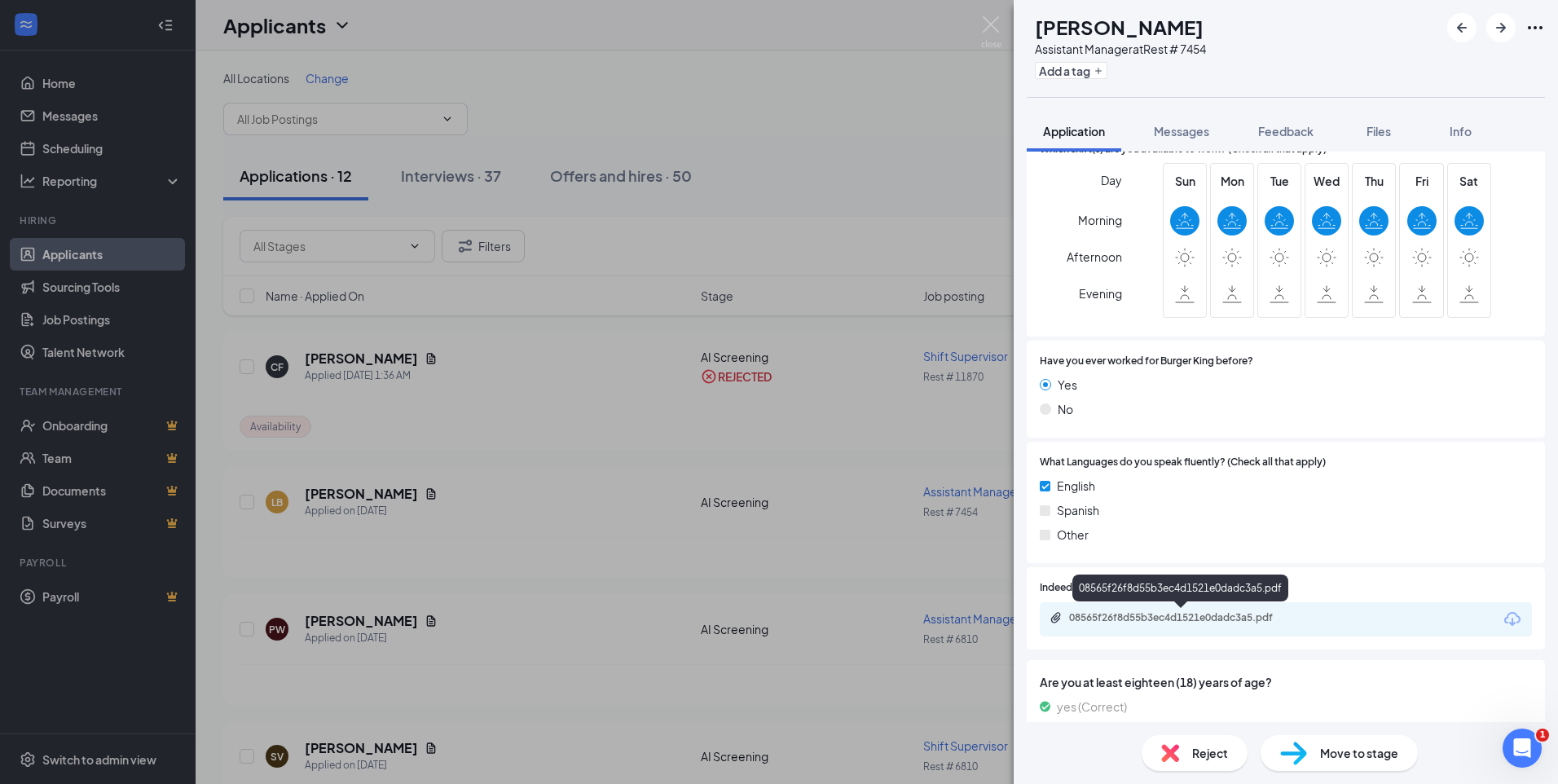
click at [1127, 615] on div "08565f26f8d55b3ec4d1521e0dadc3a5.pdf" at bounding box center [1183, 617] width 229 height 13
click at [1199, 753] on span "Reject" at bounding box center [1210, 752] width 36 height 18
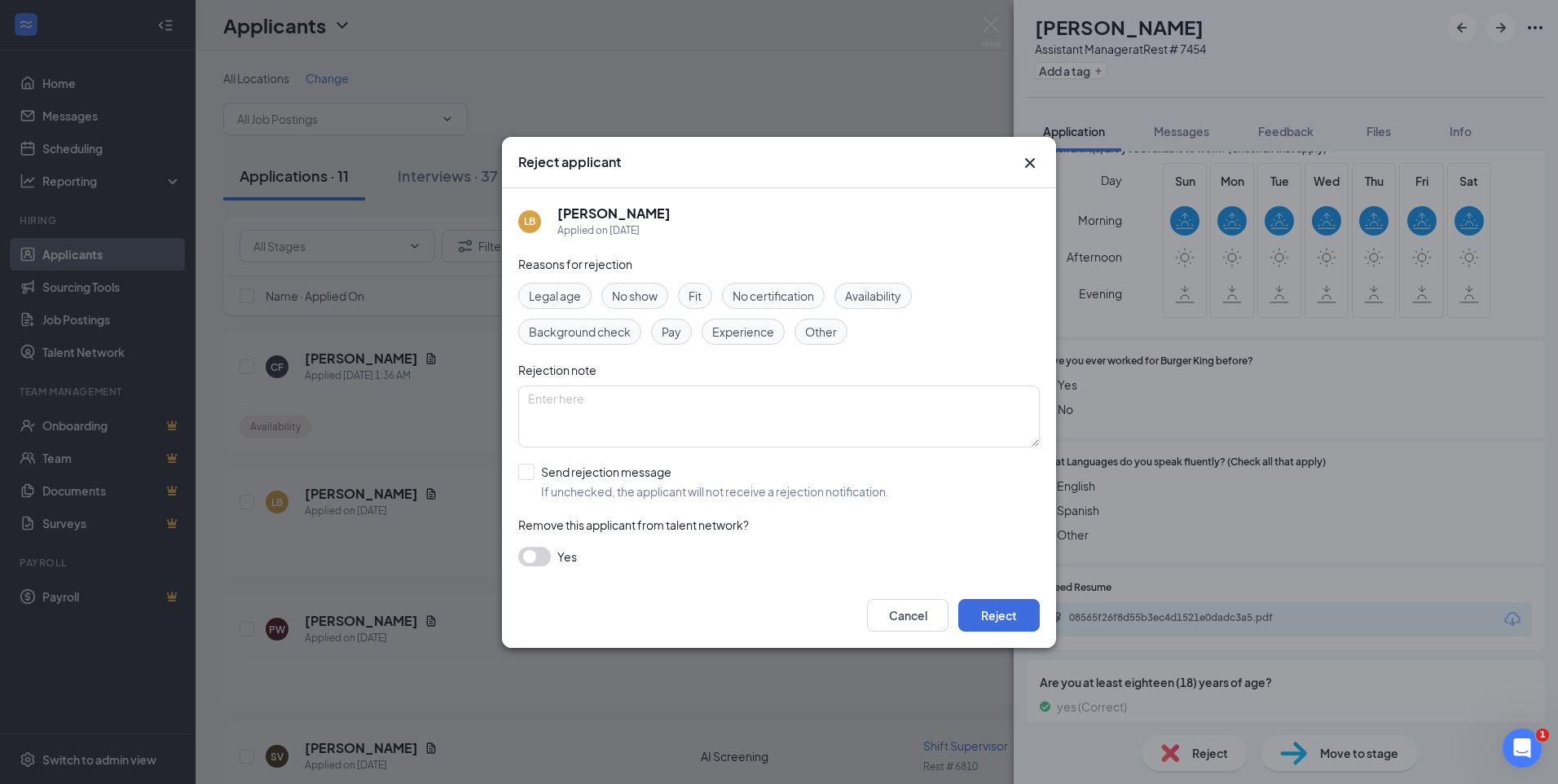
click at [752, 330] on span "Experience" at bounding box center [743, 331] width 62 height 18
click at [1002, 610] on button "Reject" at bounding box center [999, 615] width 81 height 33
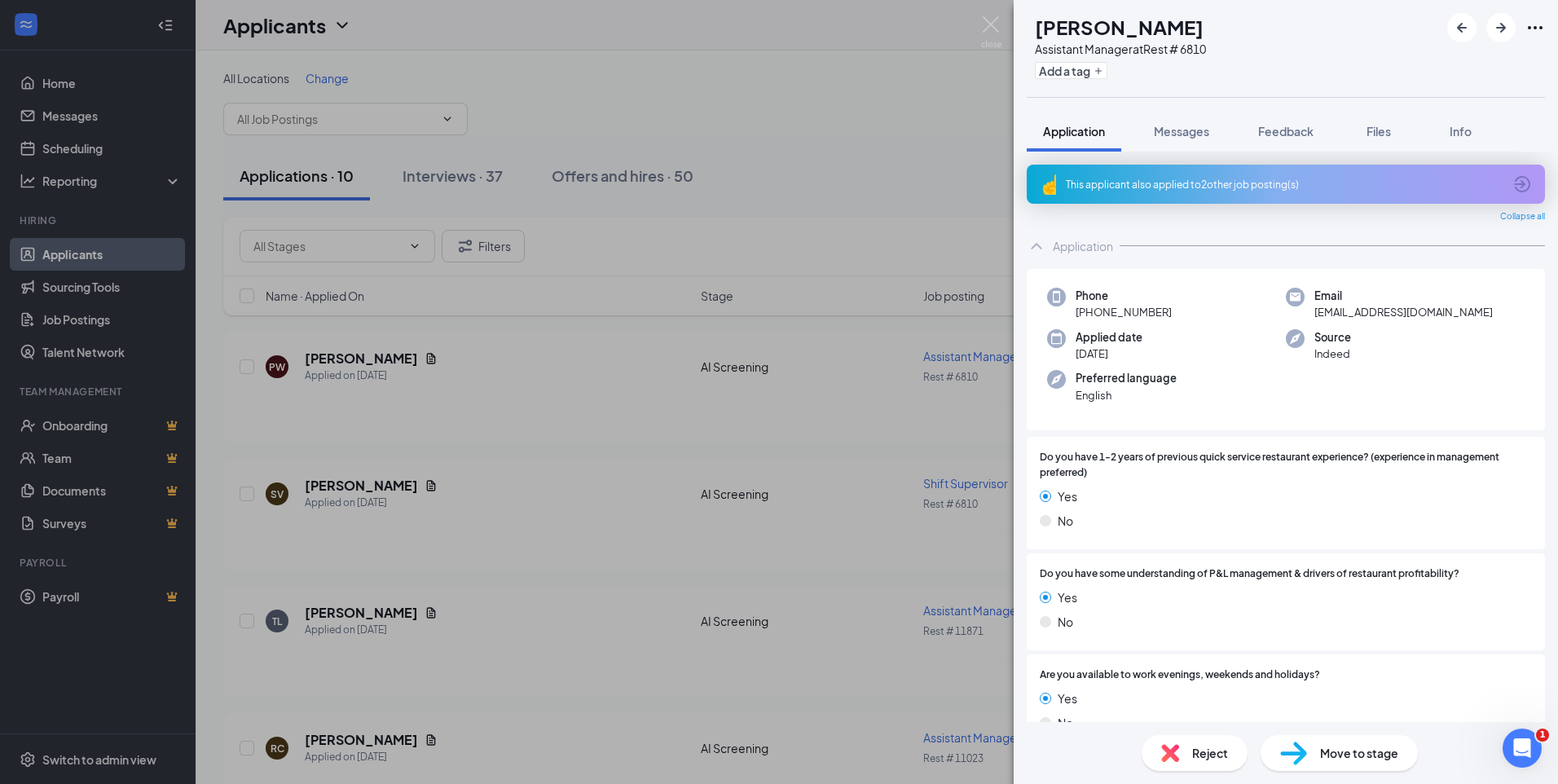
click at [1383, 184] on div "This applicant also applied to 2 other job posting(s)" at bounding box center [1284, 185] width 437 height 14
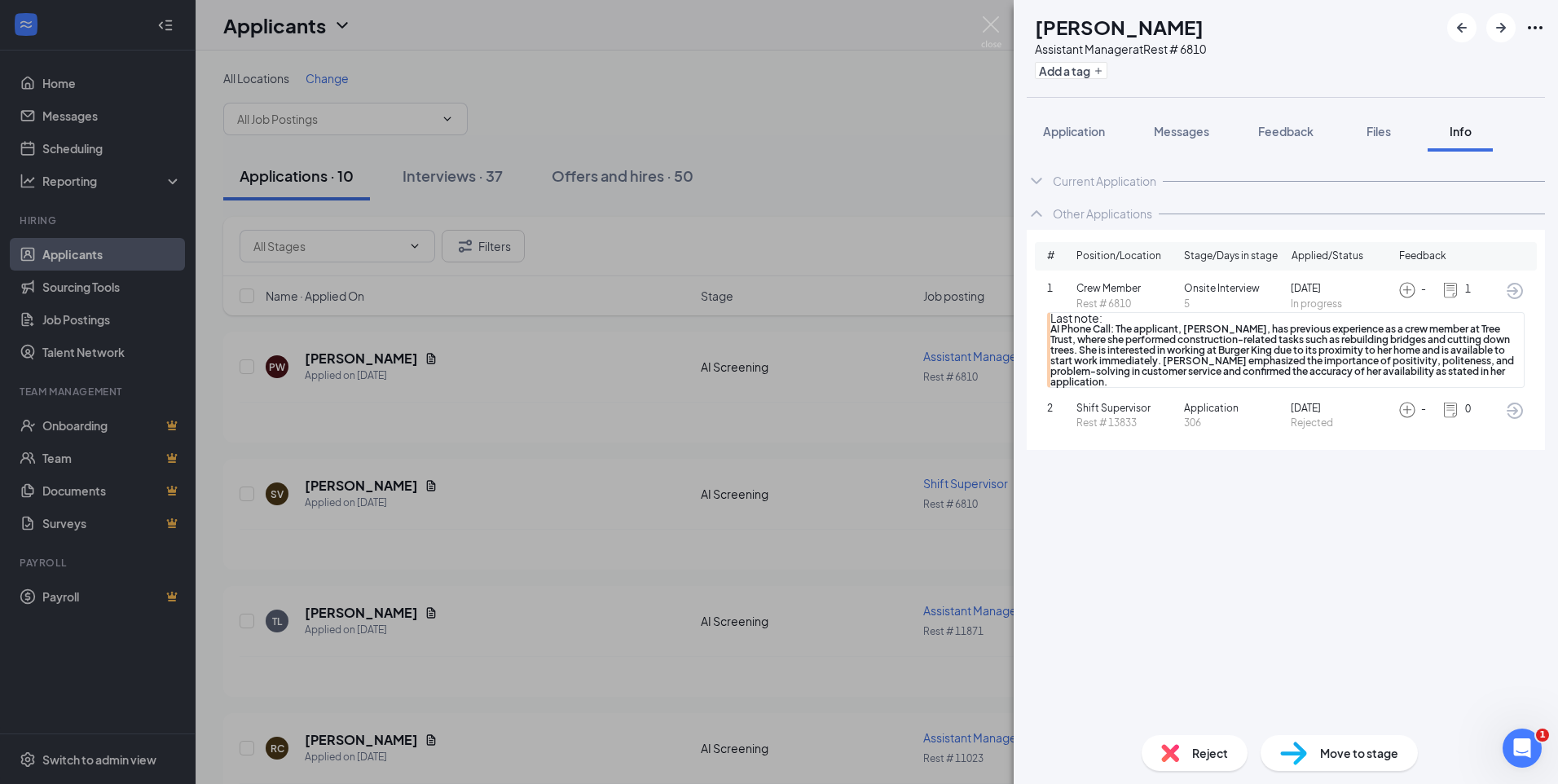
click at [1448, 291] on img at bounding box center [1450, 289] width 18 height 18
click at [1085, 133] on span "Application" at bounding box center [1074, 131] width 62 height 15
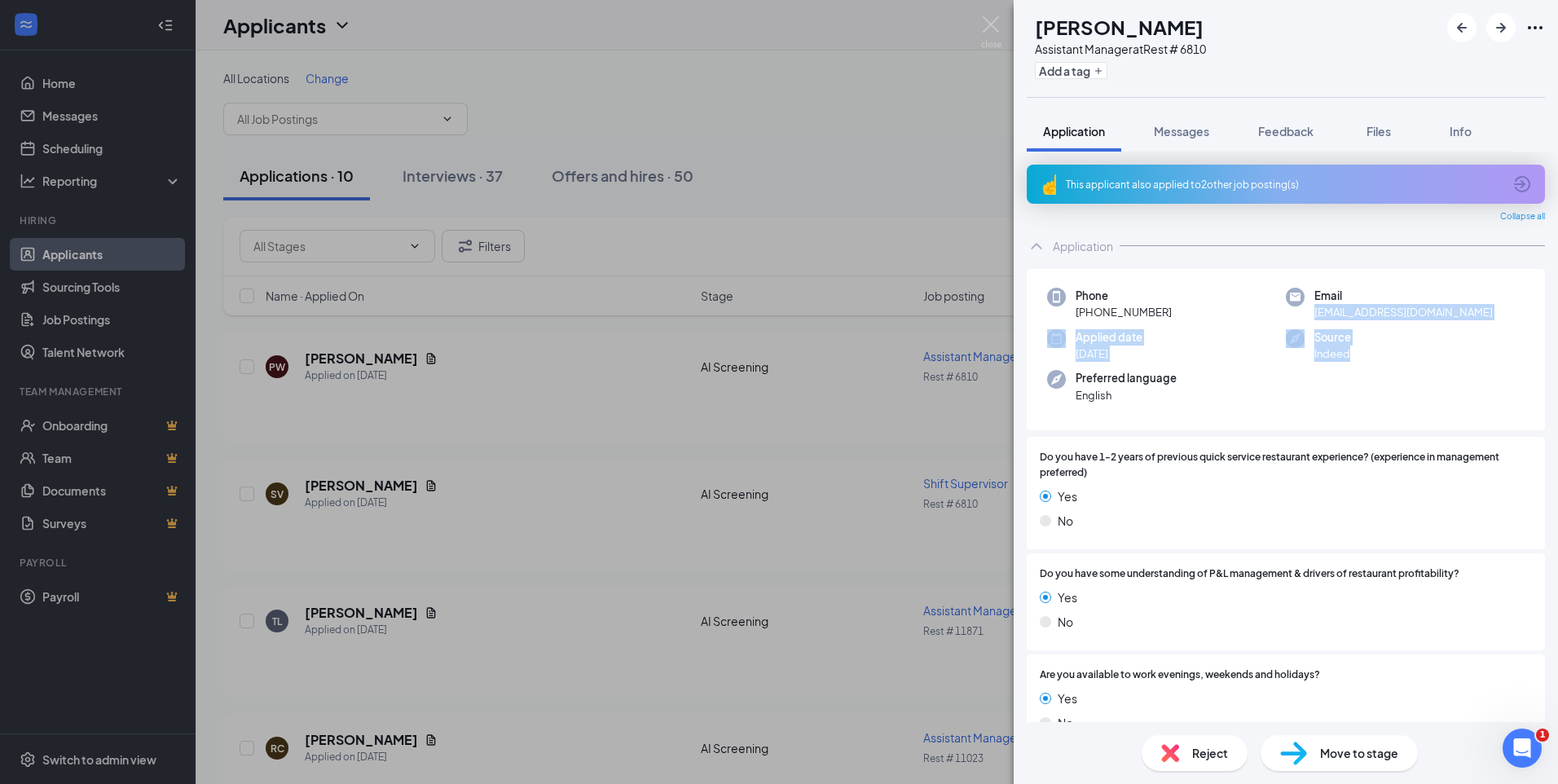
drag, startPoint x: 1545, startPoint y: 298, endPoint x: 1545, endPoint y: 404, distance: 106.0
click at [1545, 404] on div "This applicant also applied to 2 other job posting(s) Collapse all Application …" at bounding box center [1286, 437] width 544 height 570
click at [1304, 391] on div "Phone +1 (651) 248-5992 Email pwilliams014@stpaul.k12.mn.us Applied date Sep 13…" at bounding box center [1287, 349] width 519 height 162
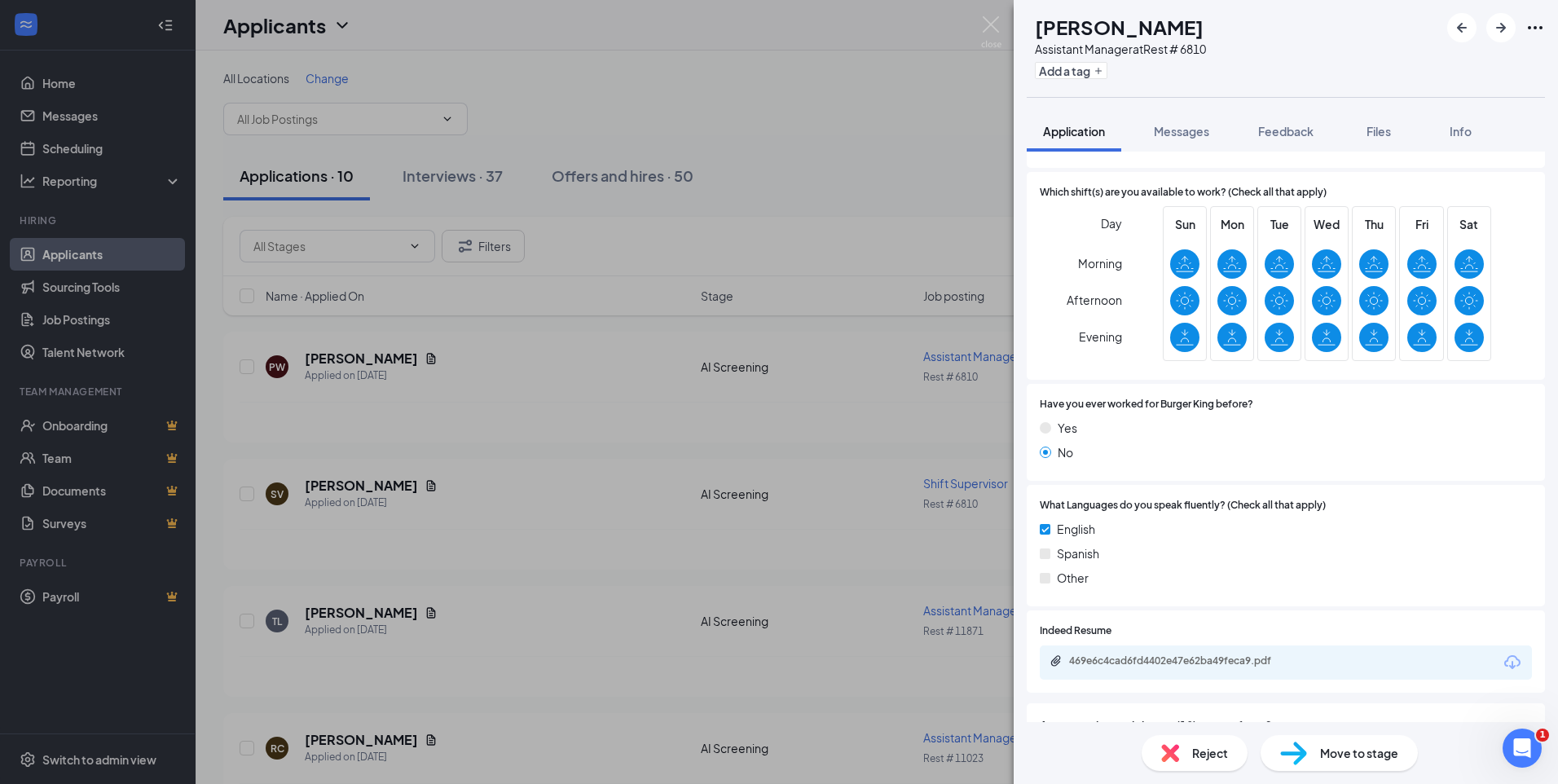
scroll to position [668, 0]
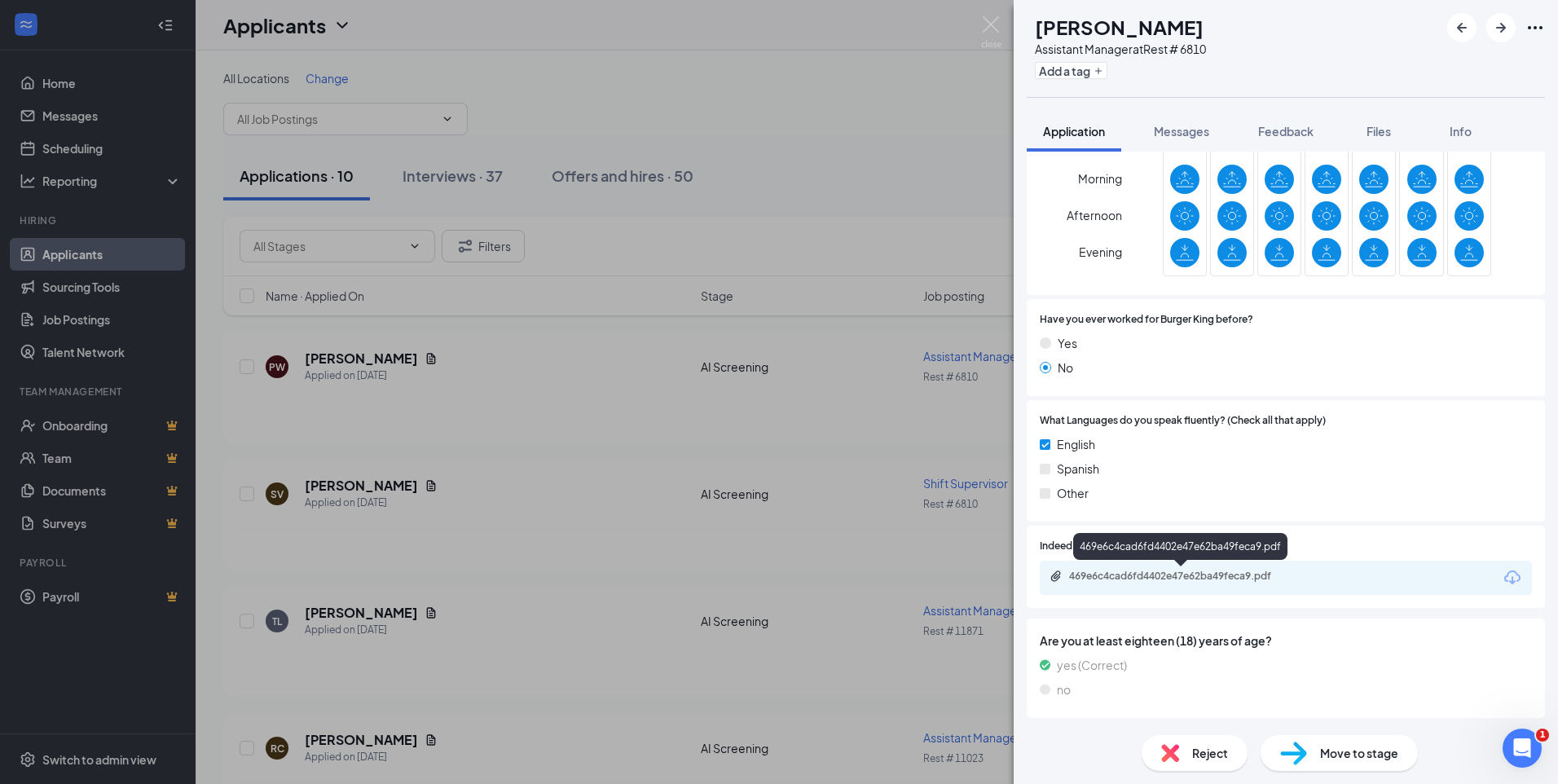
click at [1077, 576] on div "469e6c4cad6fd4402e47e62ba49feca9.pdf" at bounding box center [1183, 576] width 229 height 13
click at [1333, 750] on span "Move to stage" at bounding box center [1359, 752] width 78 height 18
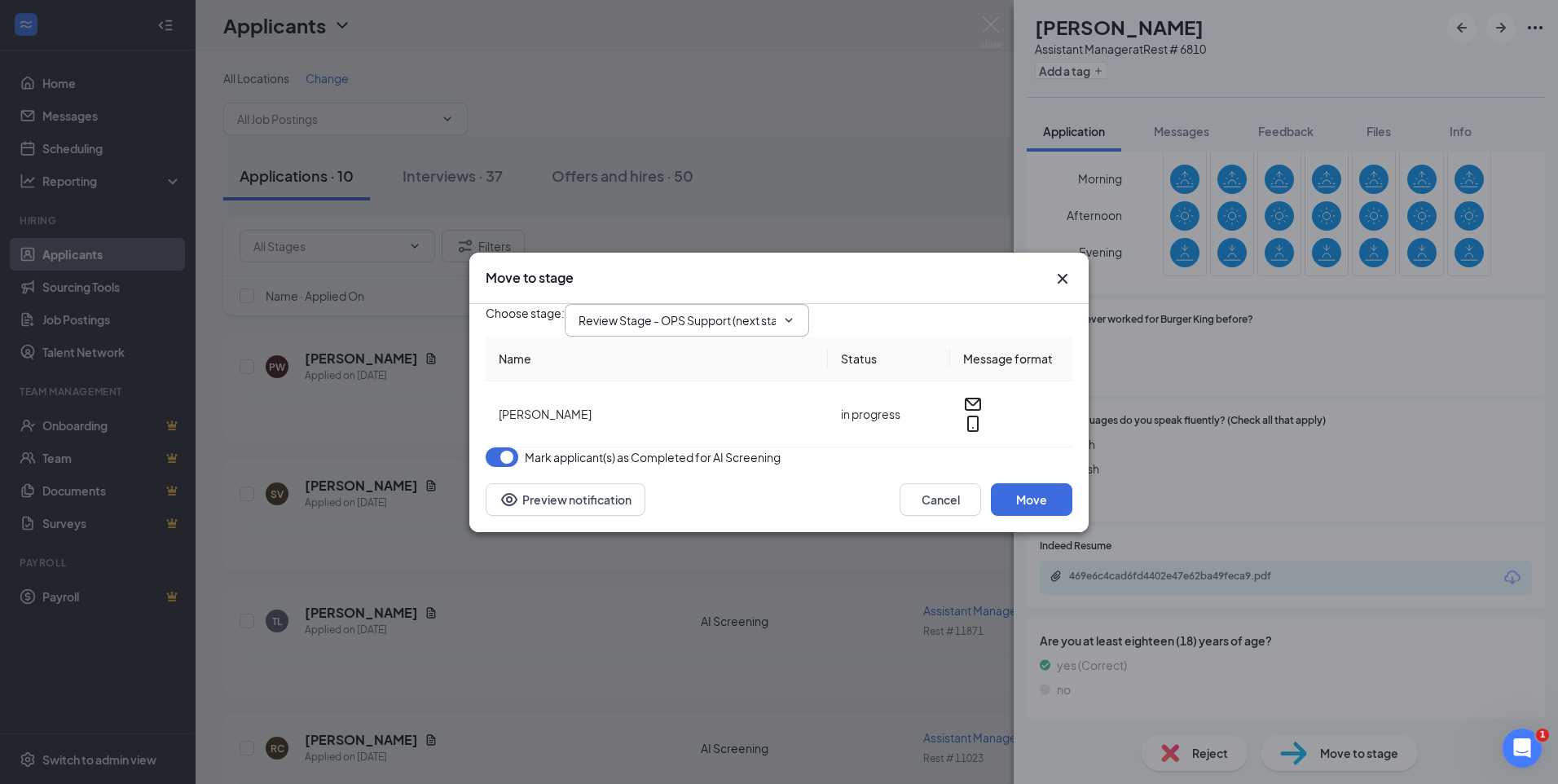
click at [764, 312] on input "Review Stage - OPS Support (next stage)" at bounding box center [677, 320] width 197 height 18
click at [665, 448] on div "Phone Interview" at bounding box center [634, 457] width 86 height 18
type input "Phone Interview"
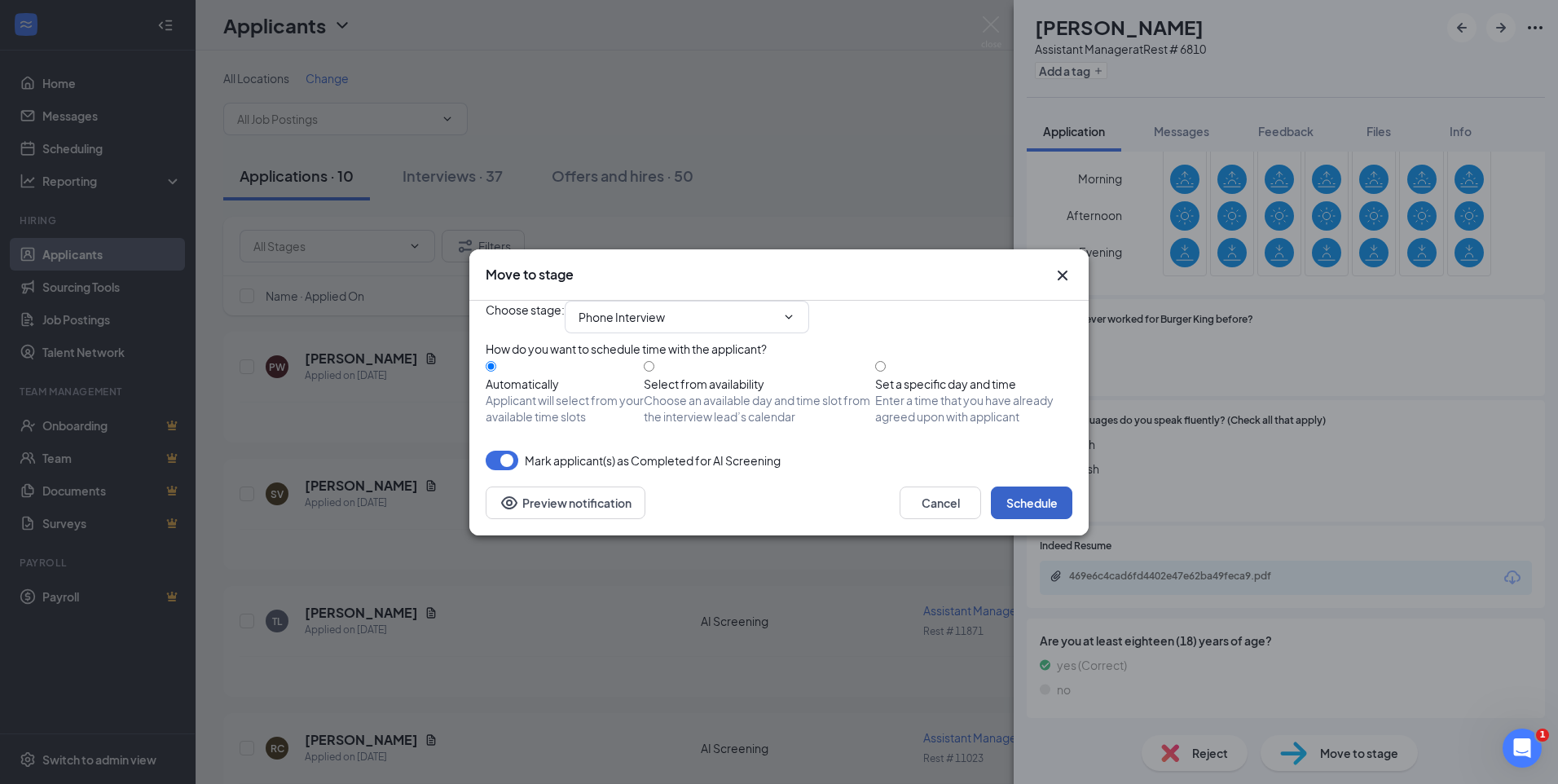
click at [1028, 519] on button "Schedule" at bounding box center [1032, 502] width 81 height 33
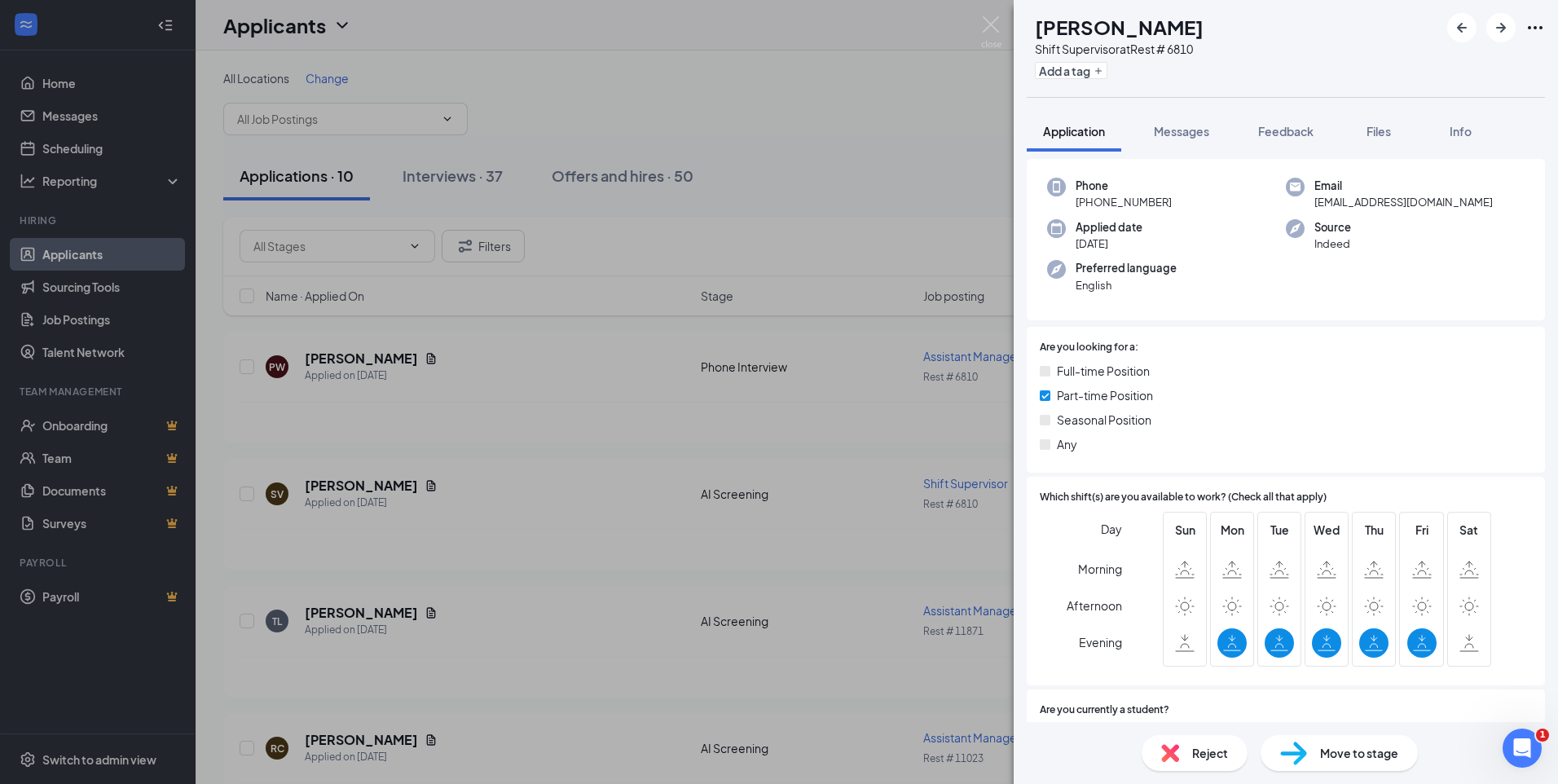
scroll to position [60, 0]
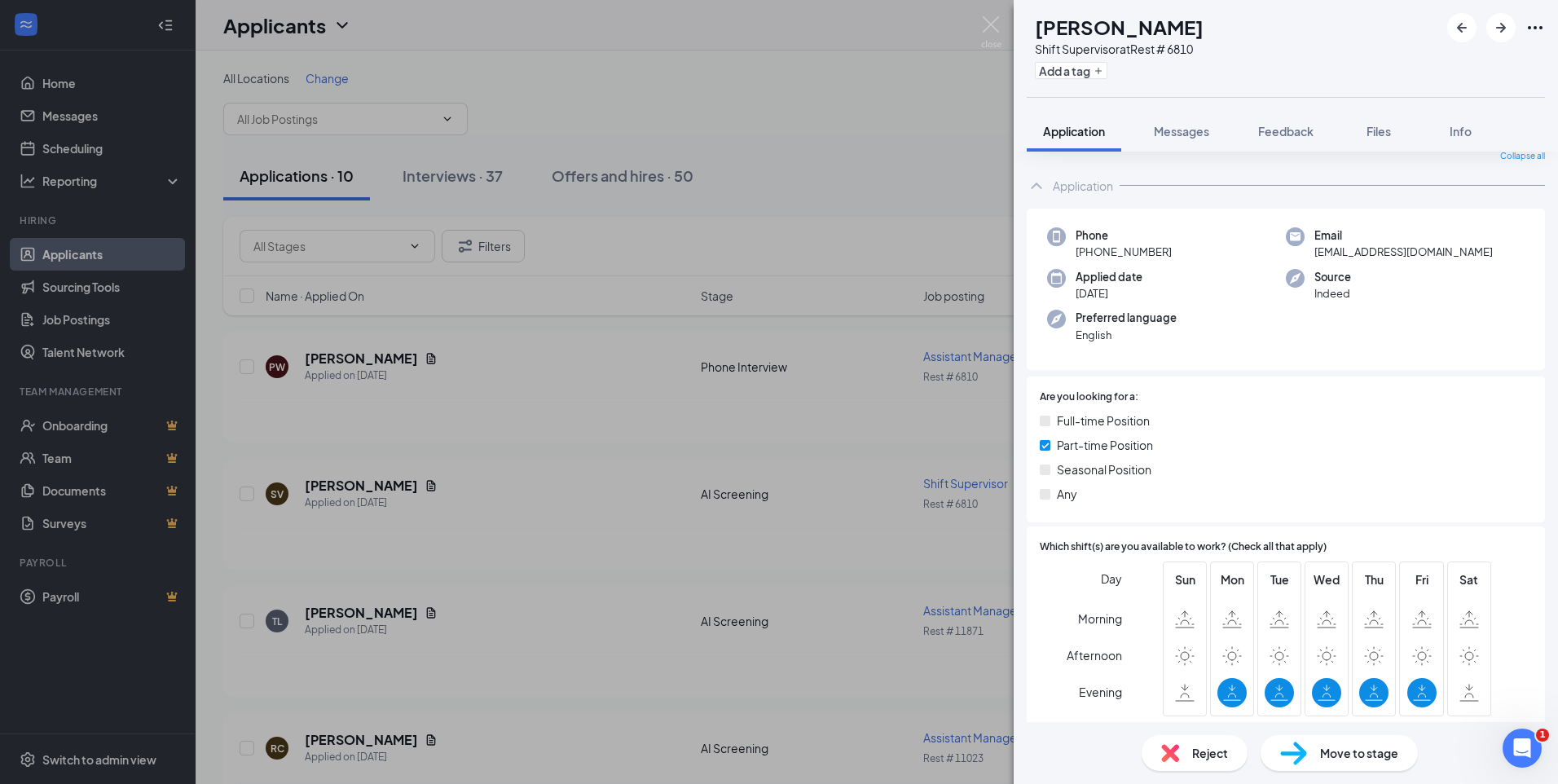
click at [1186, 756] on div "Reject" at bounding box center [1195, 753] width 106 height 36
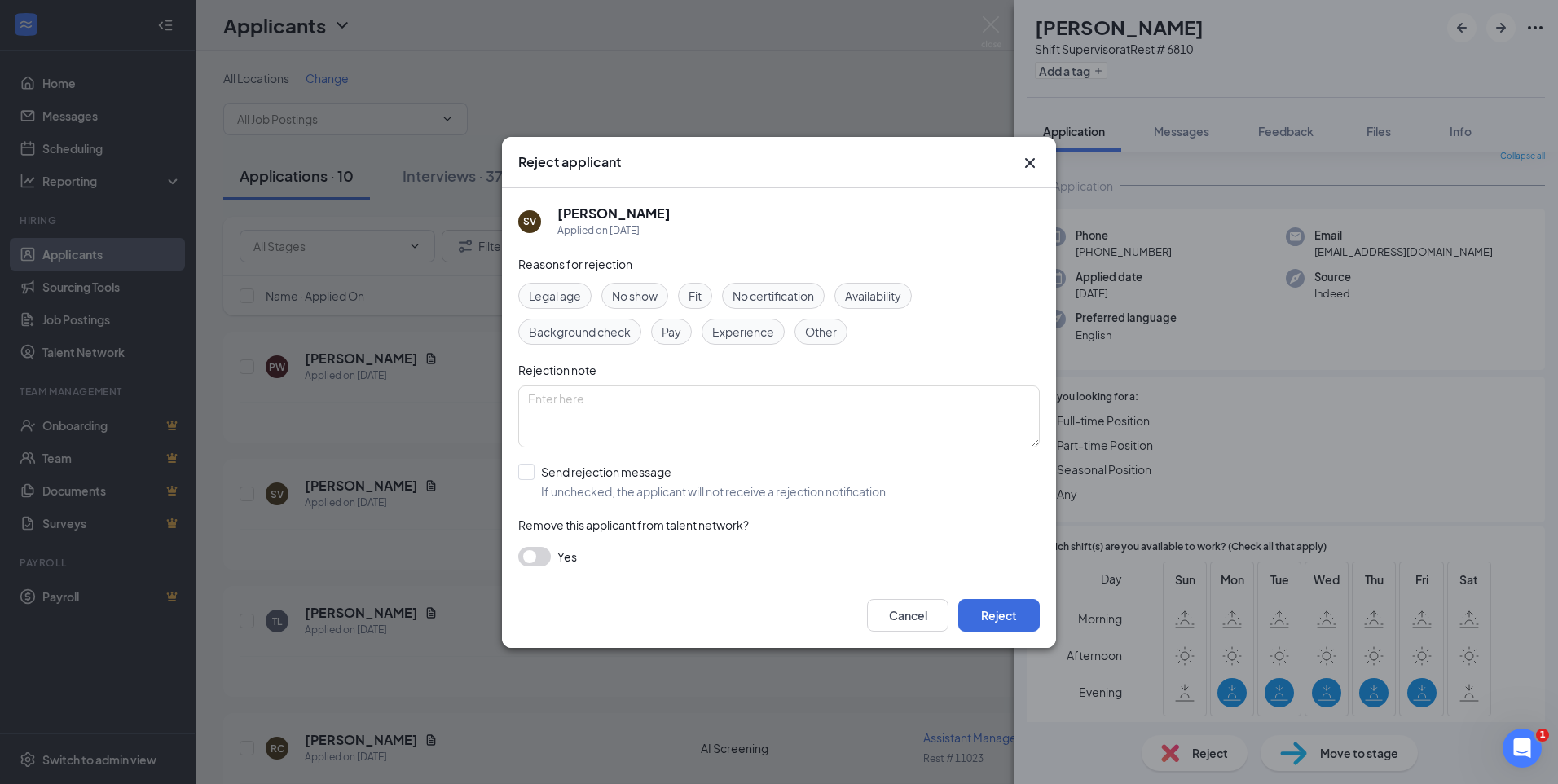
click at [865, 294] on span "Availability" at bounding box center [873, 295] width 56 height 18
click at [985, 616] on button "Reject" at bounding box center [999, 615] width 81 height 33
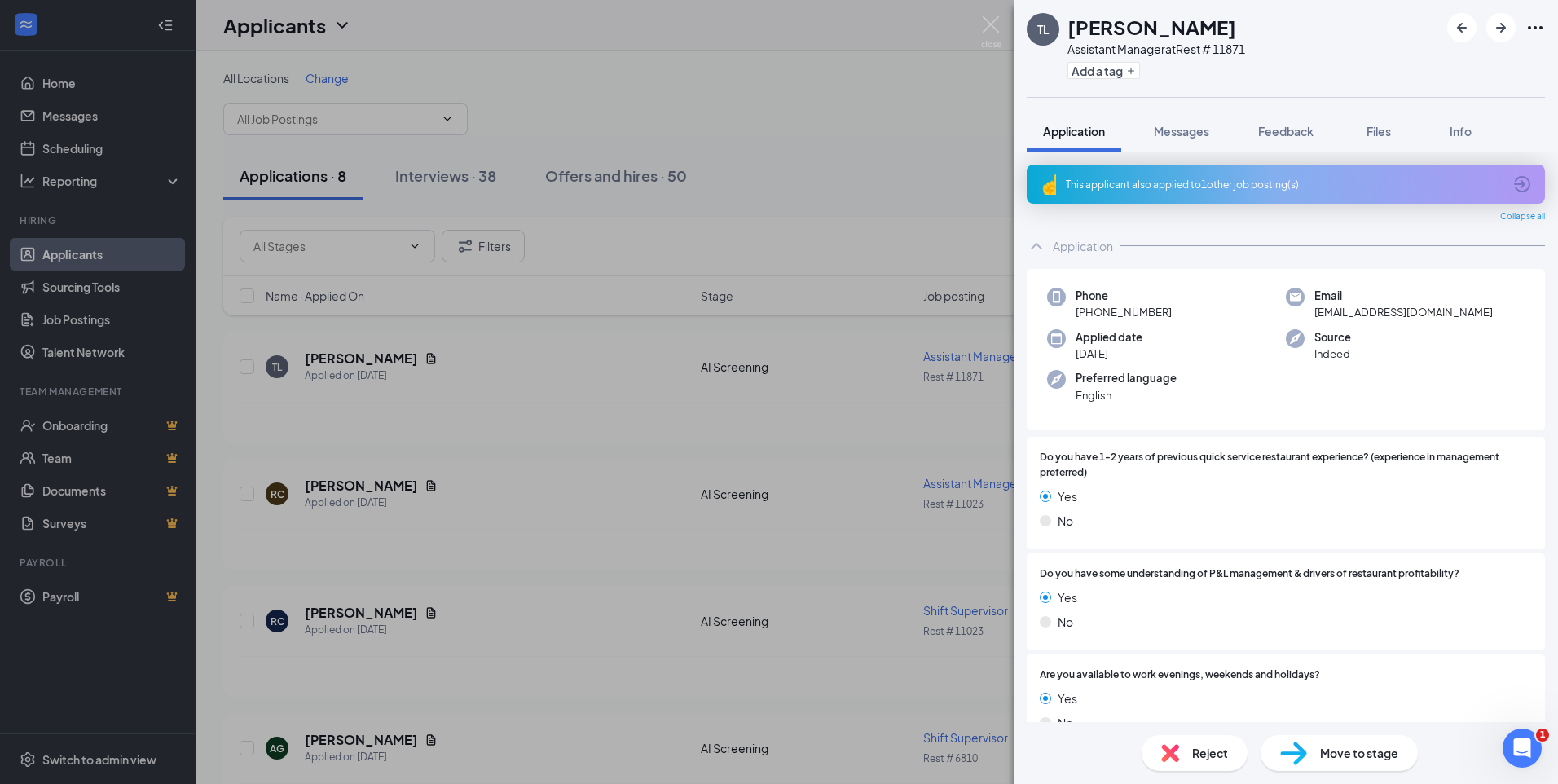
click at [1329, 183] on div "This applicant also applied to 1 other job posting(s)" at bounding box center [1284, 185] width 437 height 14
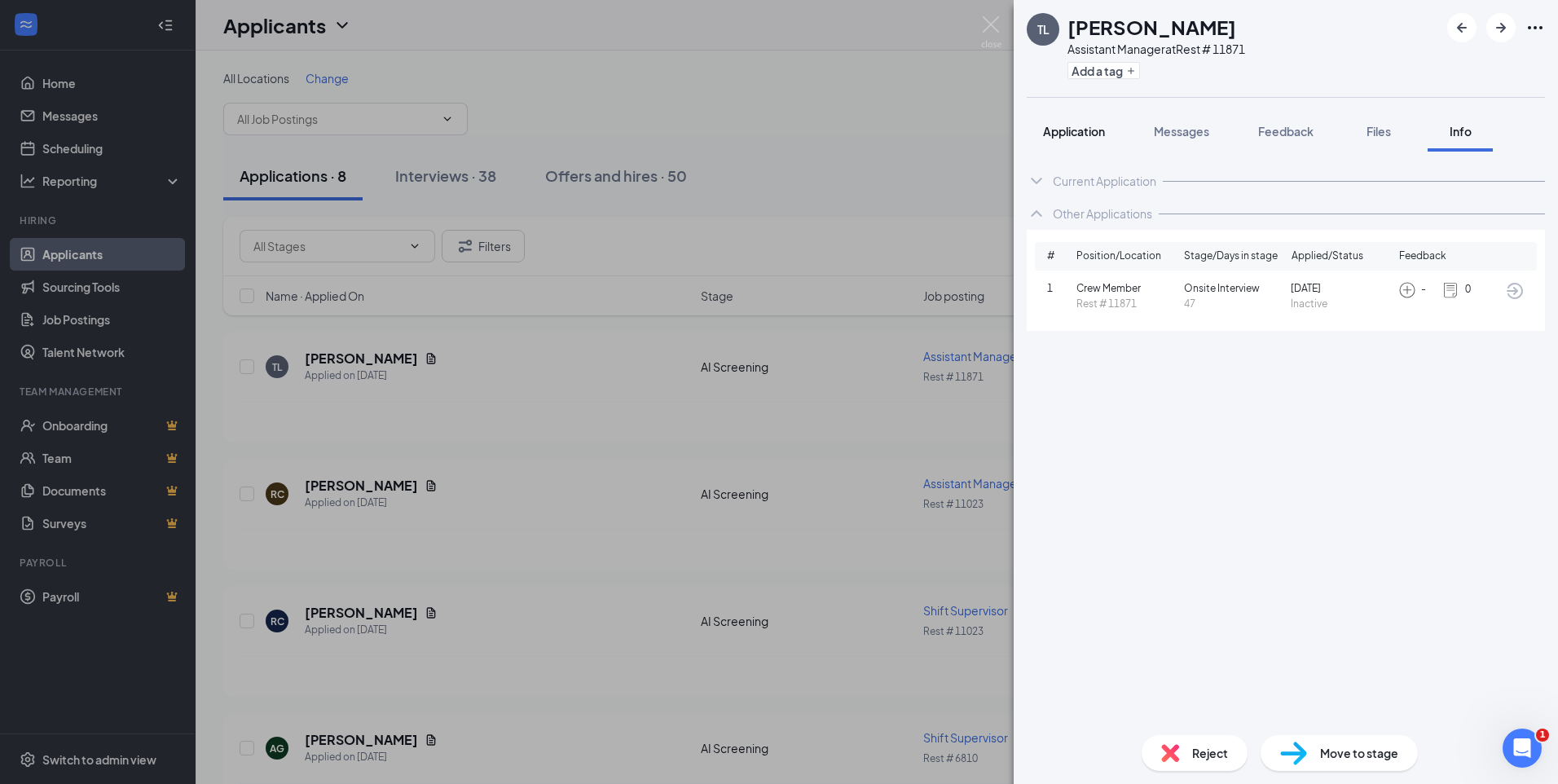
click at [1063, 133] on span "Application" at bounding box center [1074, 131] width 62 height 15
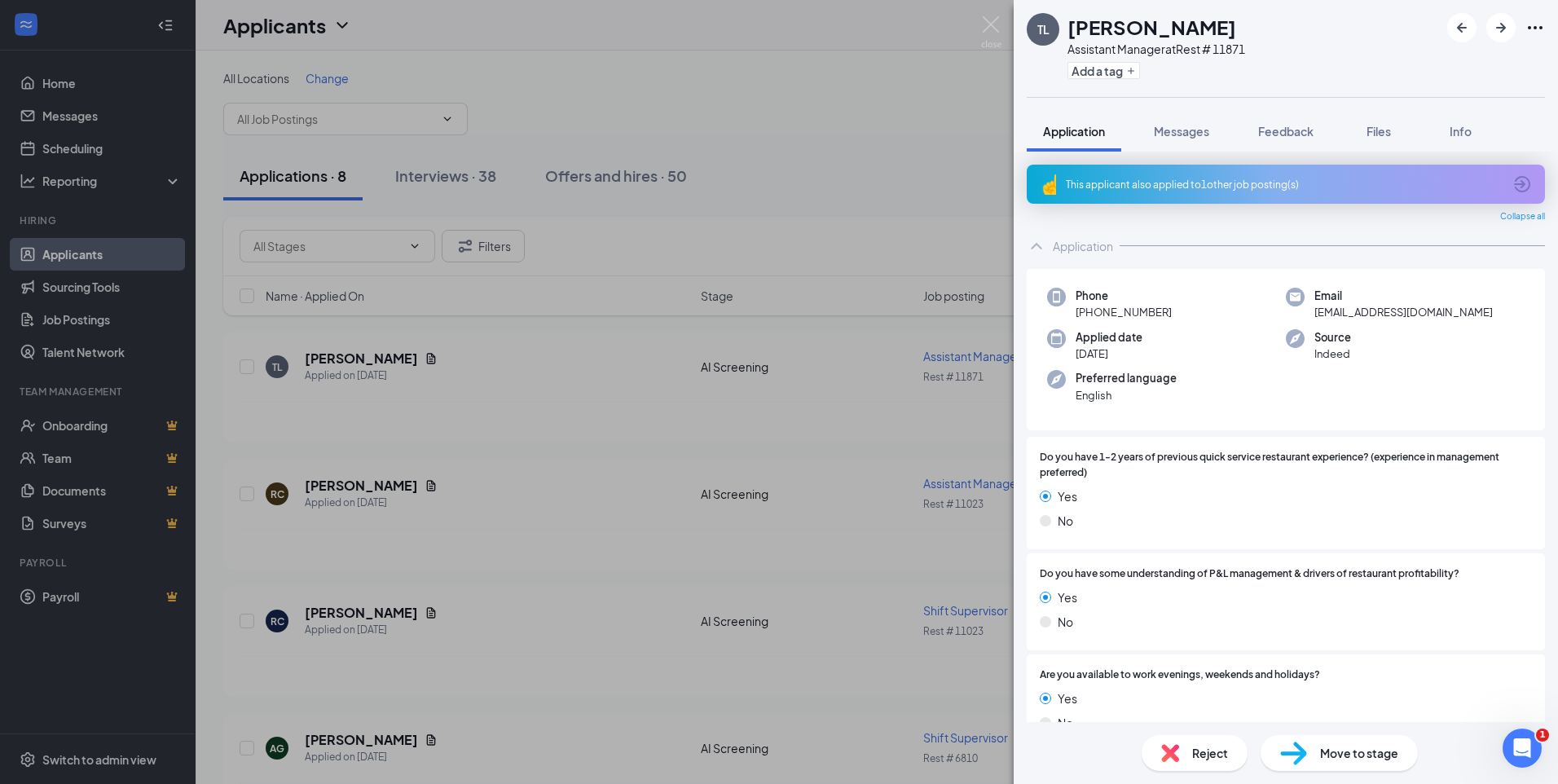
click at [1215, 747] on span "Reject" at bounding box center [1210, 752] width 36 height 18
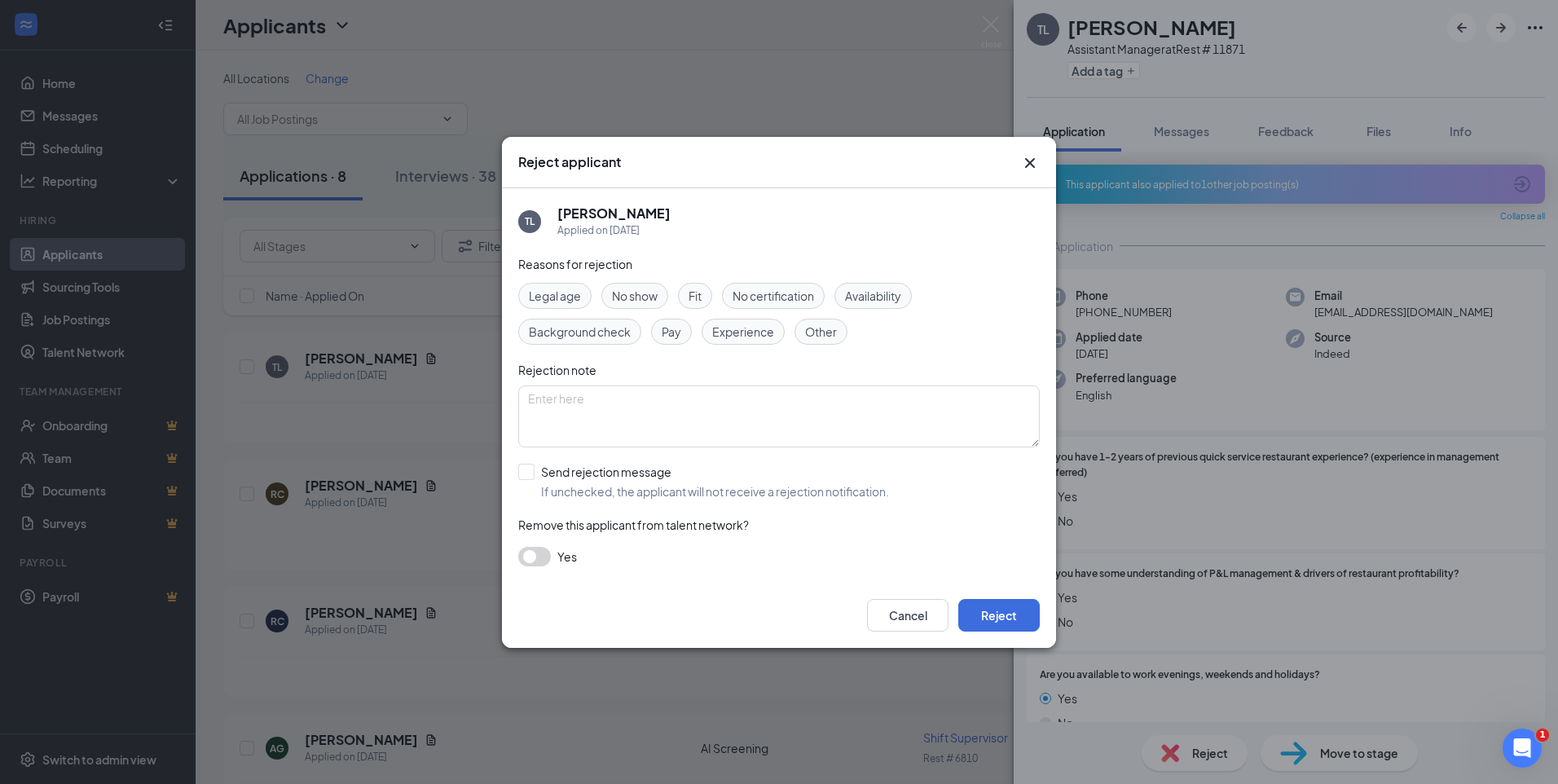
click at [828, 330] on span "Other" at bounding box center [821, 331] width 32 height 18
click at [1001, 611] on button "Reject" at bounding box center [999, 615] width 81 height 33
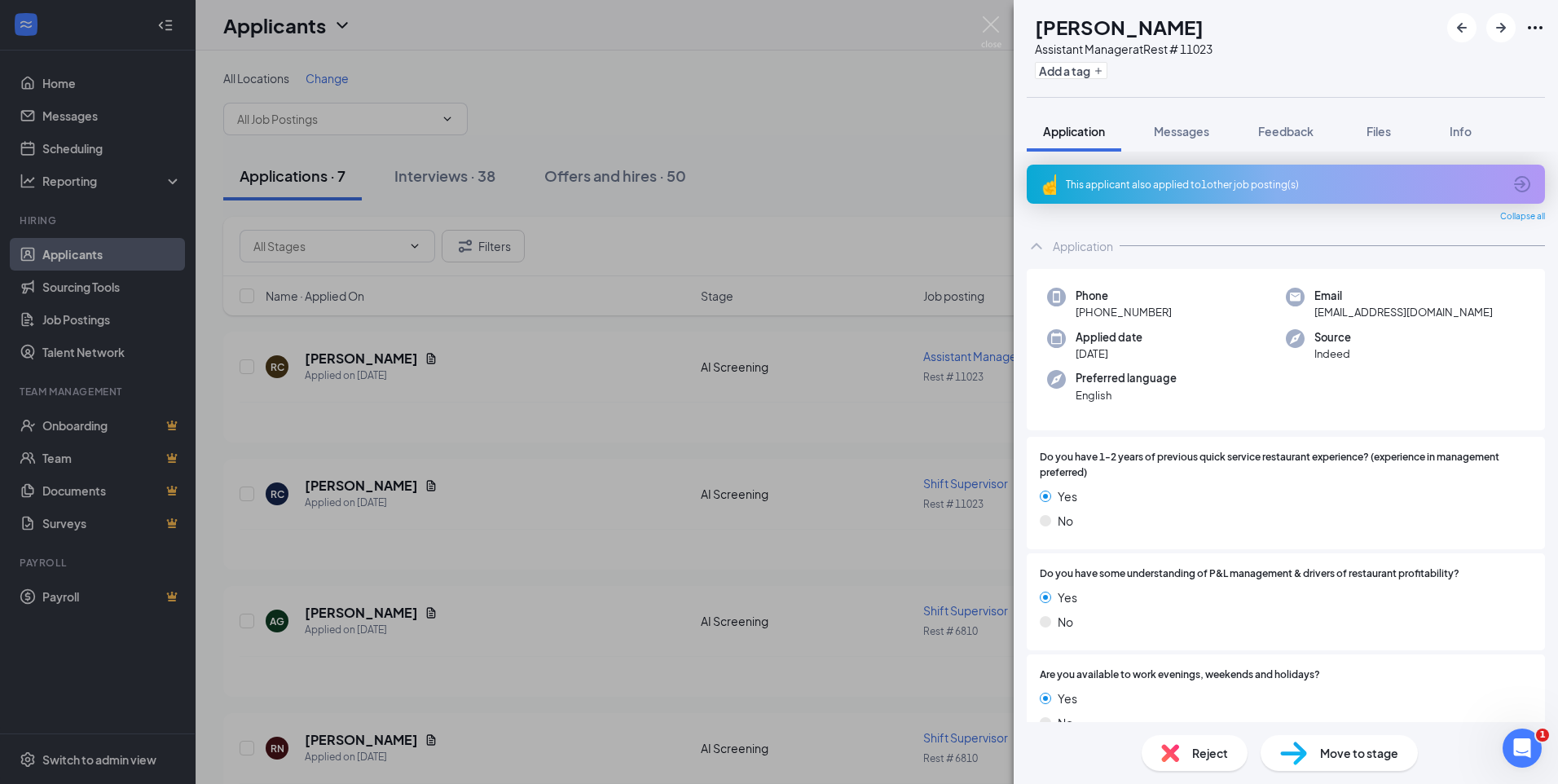
click at [1306, 179] on div "This applicant also applied to 1 other job posting(s)" at bounding box center [1284, 185] width 437 height 14
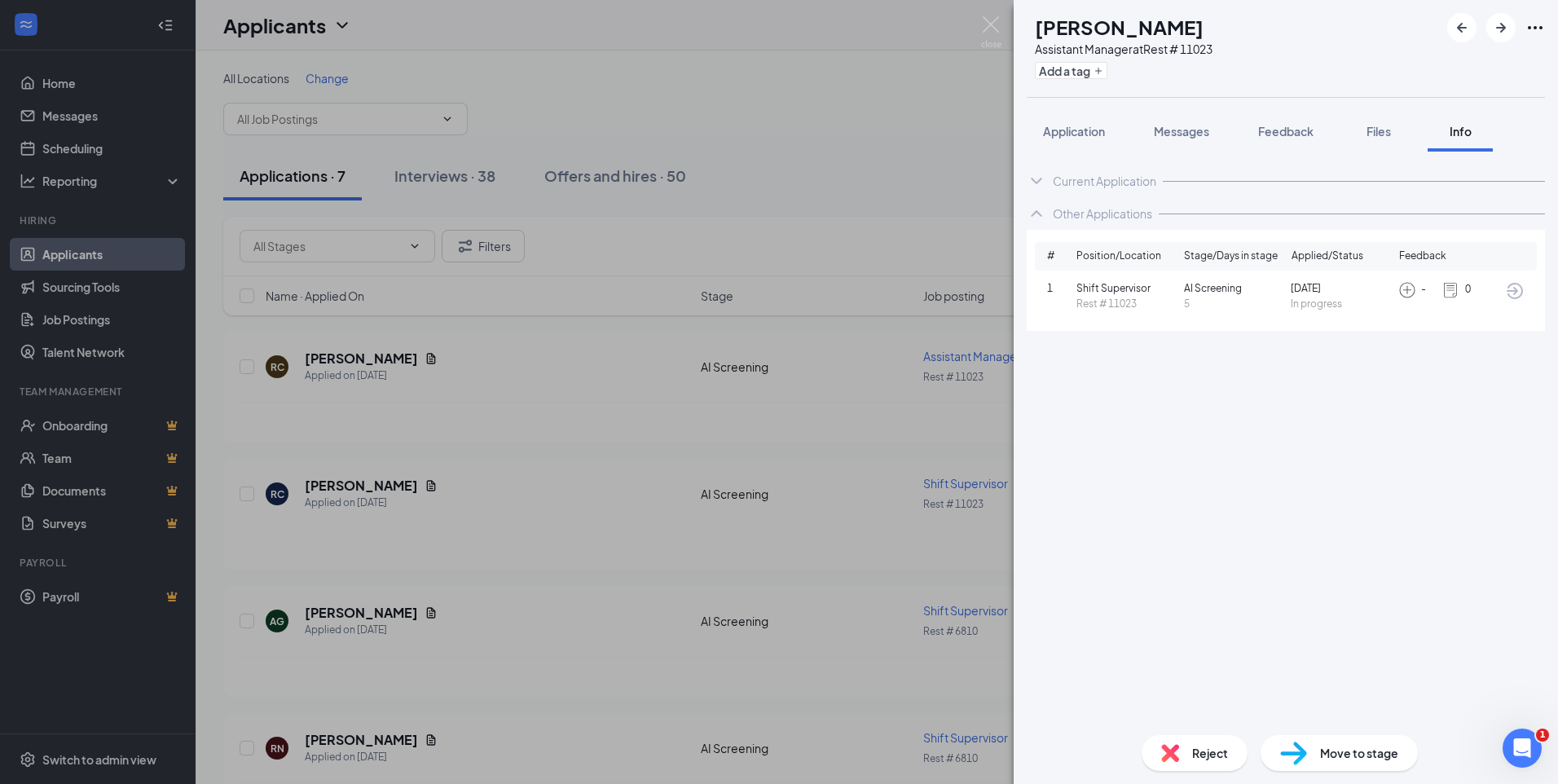
click at [1195, 753] on span "Reject" at bounding box center [1210, 752] width 36 height 18
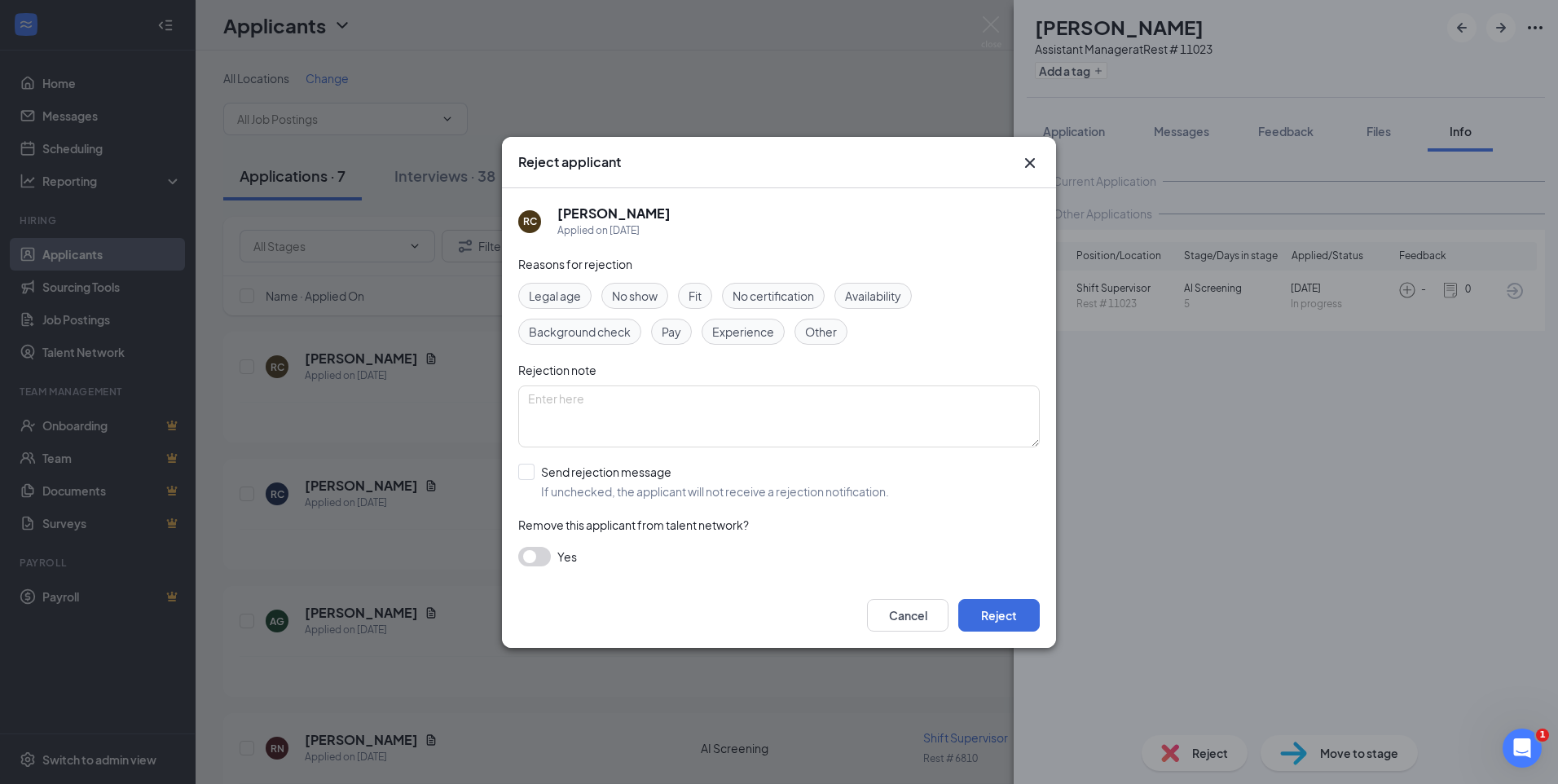
click at [824, 333] on span "Other" at bounding box center [821, 331] width 32 height 18
click at [996, 610] on button "Reject" at bounding box center [999, 615] width 81 height 33
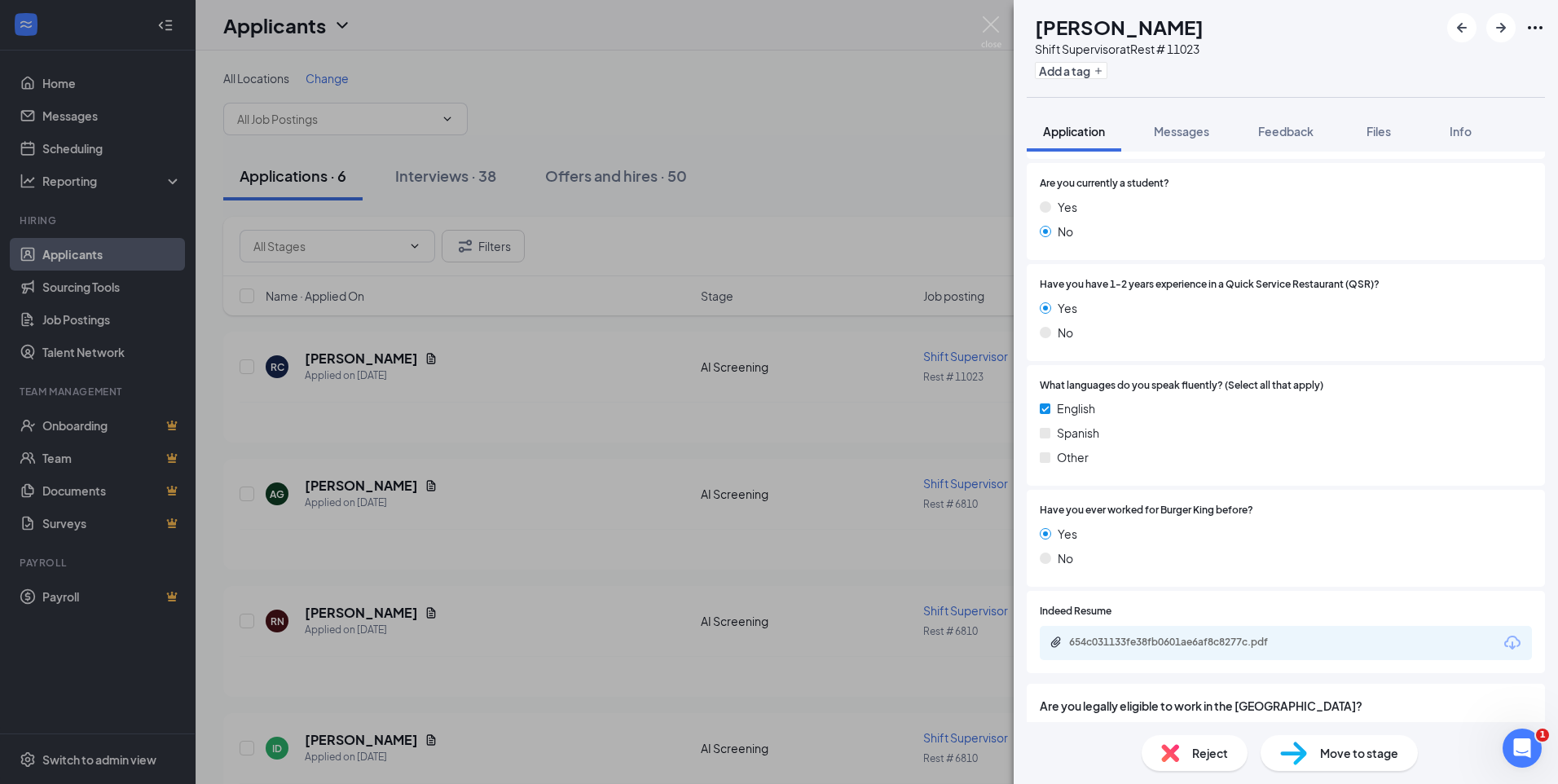
scroll to position [697, 0]
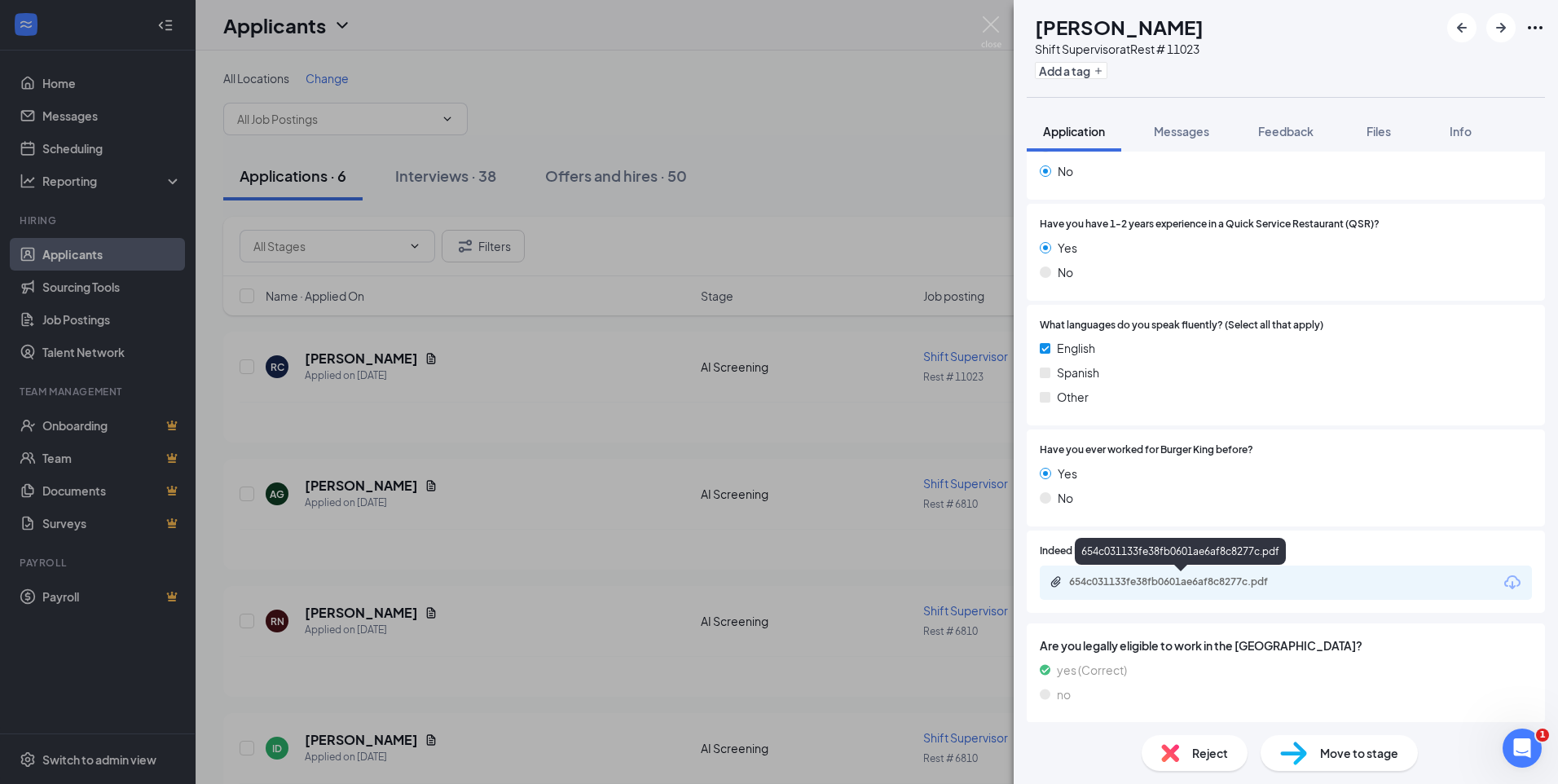
click at [1099, 581] on div "654c031133fe38fb0601ae6af8c8277c.pdf" at bounding box center [1183, 581] width 229 height 13
drag, startPoint x: 1254, startPoint y: 29, endPoint x: 1071, endPoint y: 33, distance: 183.0
click at [1071, 33] on div "RC Rachel Christensen Shift Supervisor at Rest # 11023 Add a tag" at bounding box center [1286, 48] width 544 height 97
copy h1 "Rachel Christensen"
click at [1365, 753] on span "Move to stage" at bounding box center [1359, 752] width 78 height 18
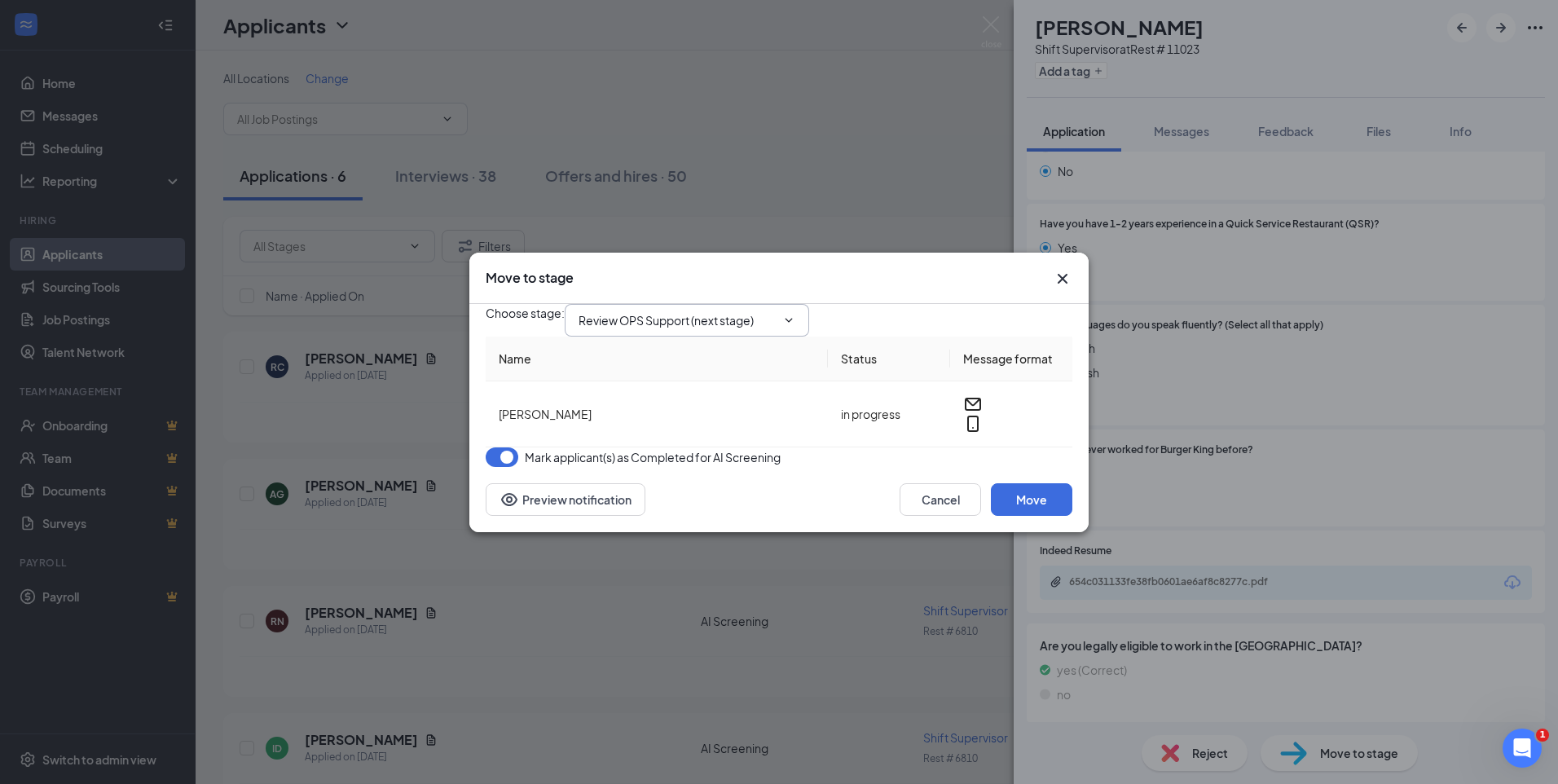
click at [762, 312] on input "Review OPS Support (next stage)" at bounding box center [677, 320] width 197 height 18
click at [668, 444] on div "Phone Interview" at bounding box center [634, 453] width 86 height 18
type input "Phone Interview"
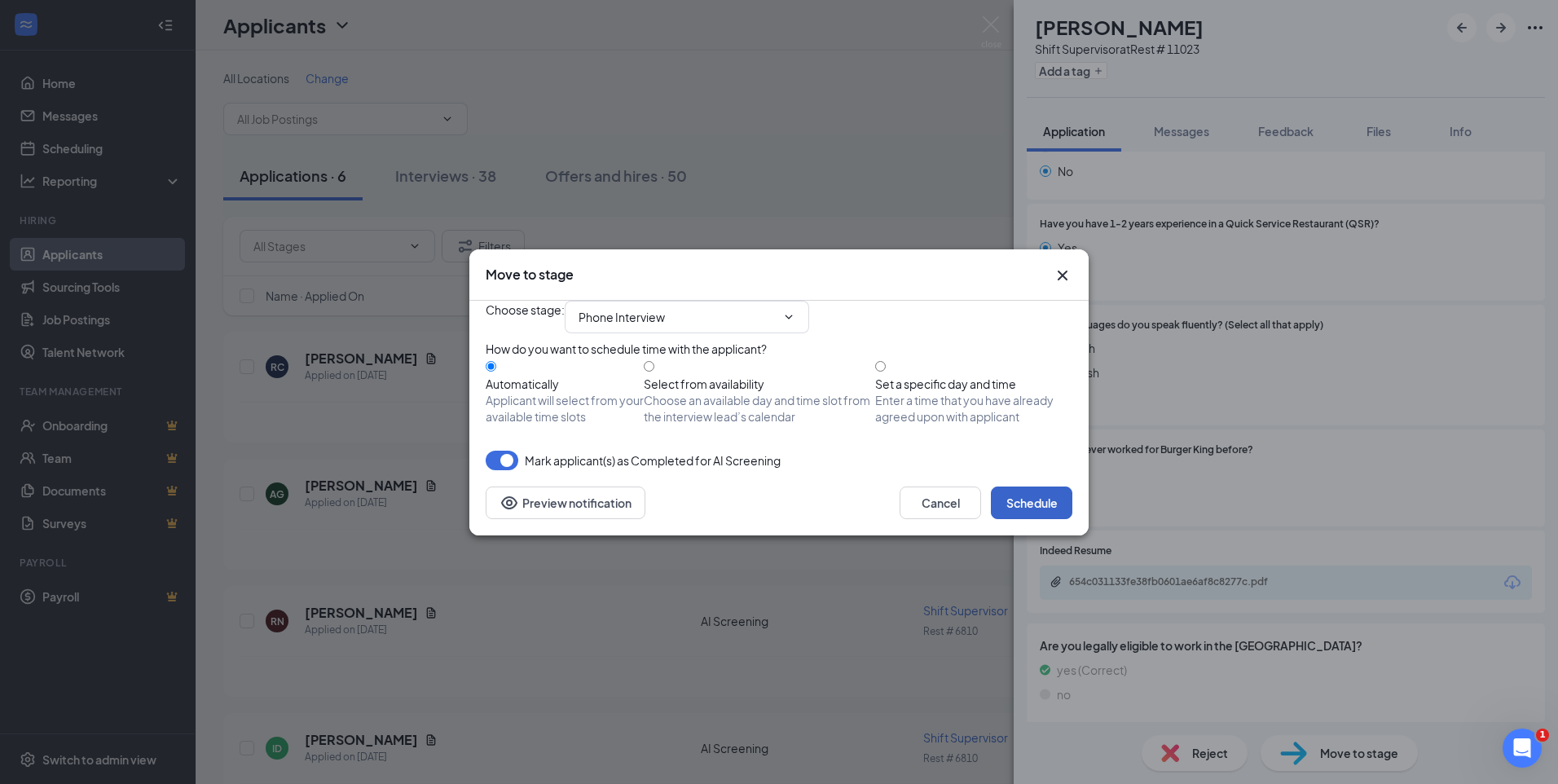
click at [1032, 519] on button "Schedule" at bounding box center [1032, 502] width 81 height 33
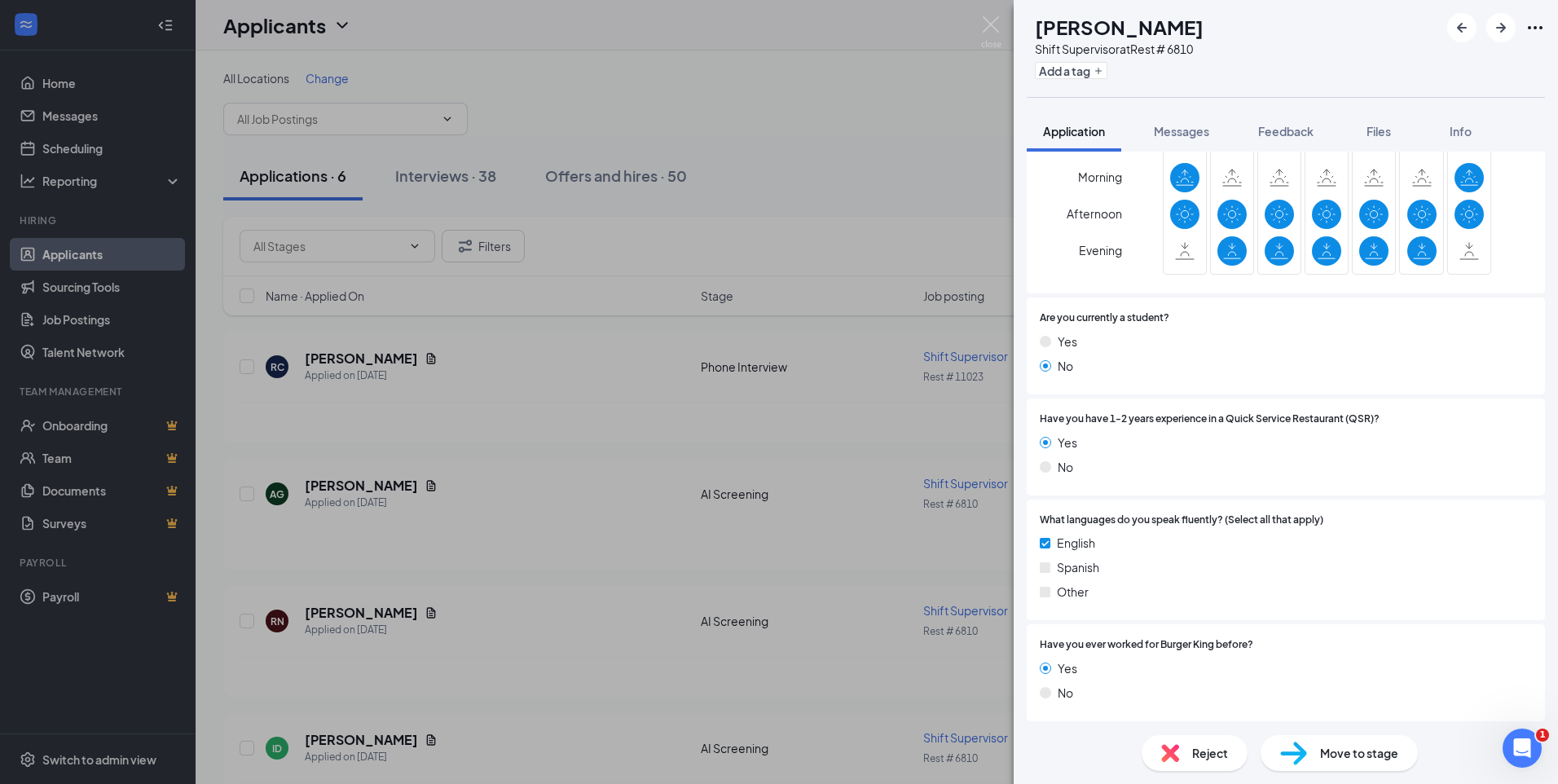
scroll to position [643, 0]
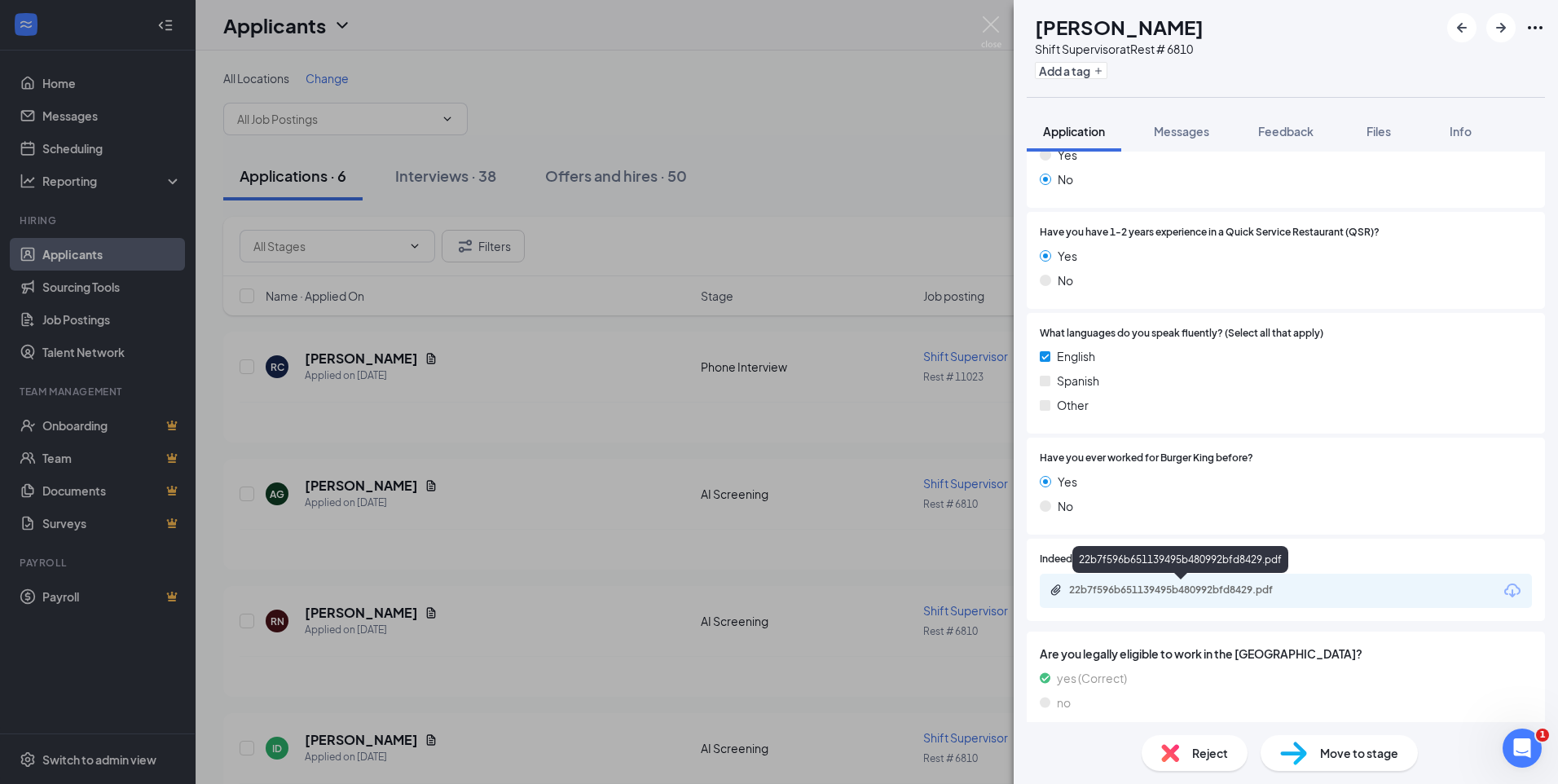
click at [1121, 591] on div "22b7f596b651139495b480992bfd8429.pdf" at bounding box center [1183, 590] width 229 height 13
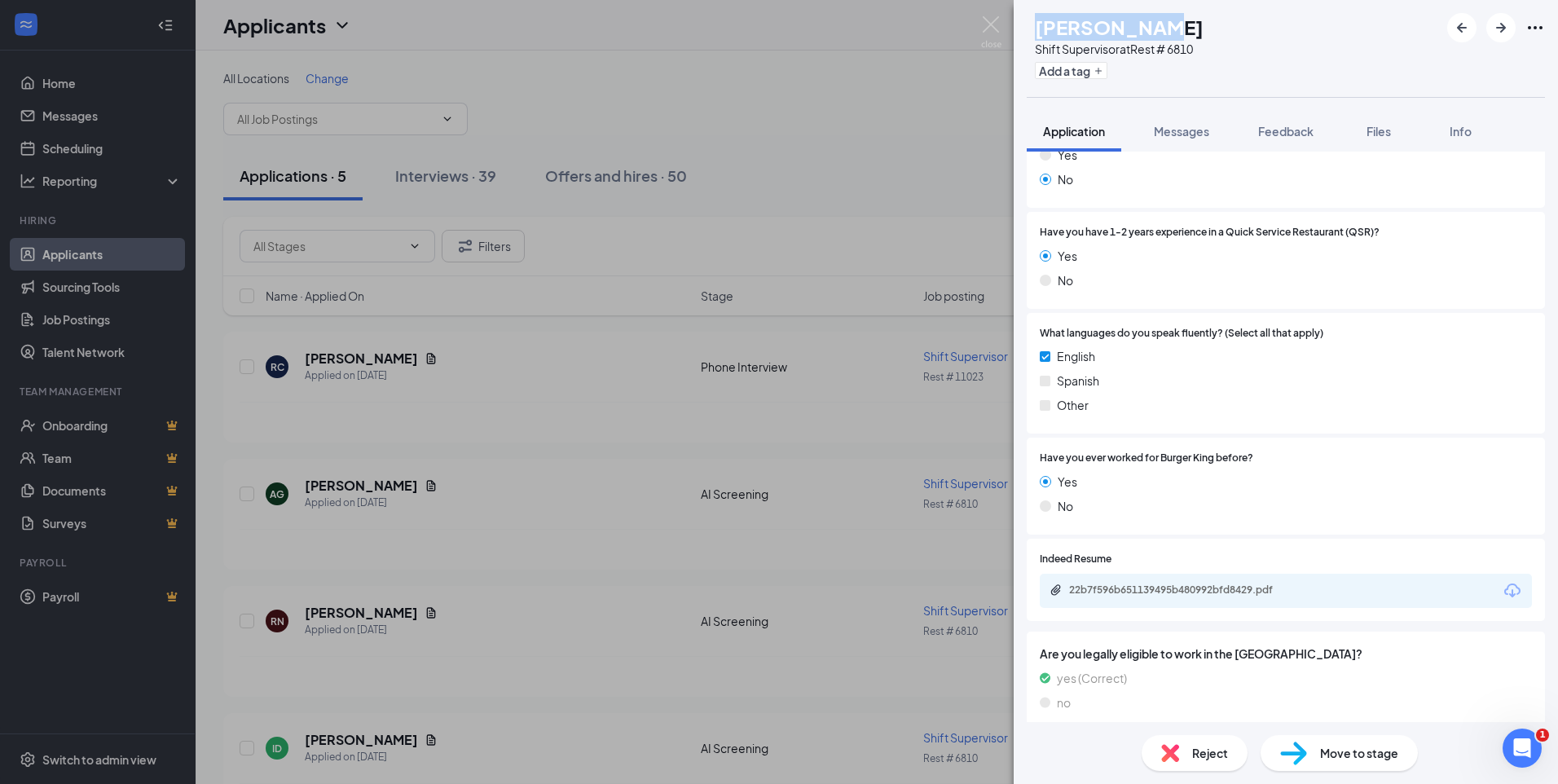
drag, startPoint x: 1161, startPoint y: 26, endPoint x: 1072, endPoint y: 33, distance: 89.3
click at [1072, 33] on div "Alexis Gill" at bounding box center [1119, 27] width 169 height 27
copy h1 "Alexis Gill"
click at [1172, 586] on div "22b7f596b651139495b480992bfd8429.pdf" at bounding box center [1183, 590] width 229 height 13
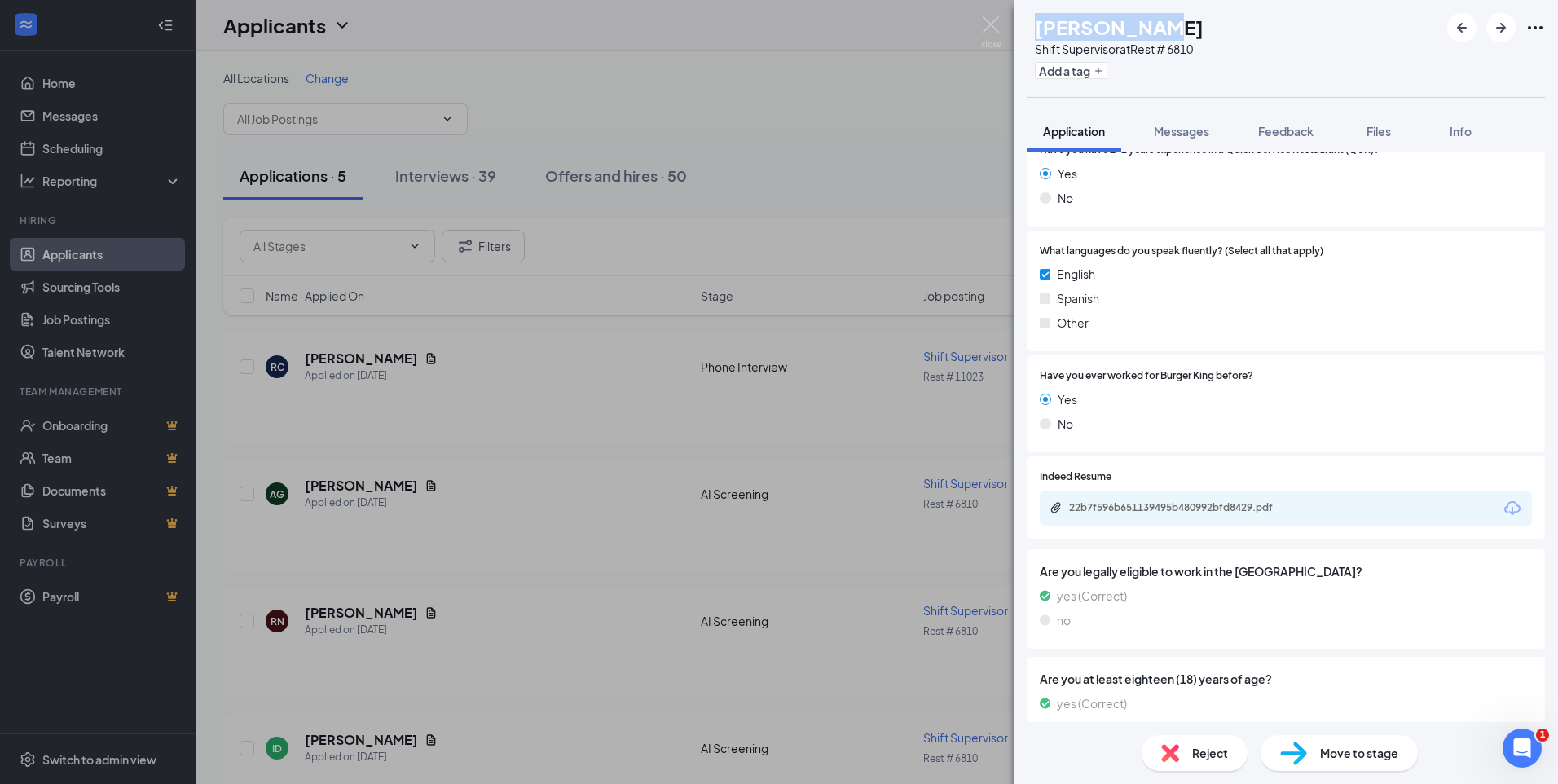
scroll to position [763, 0]
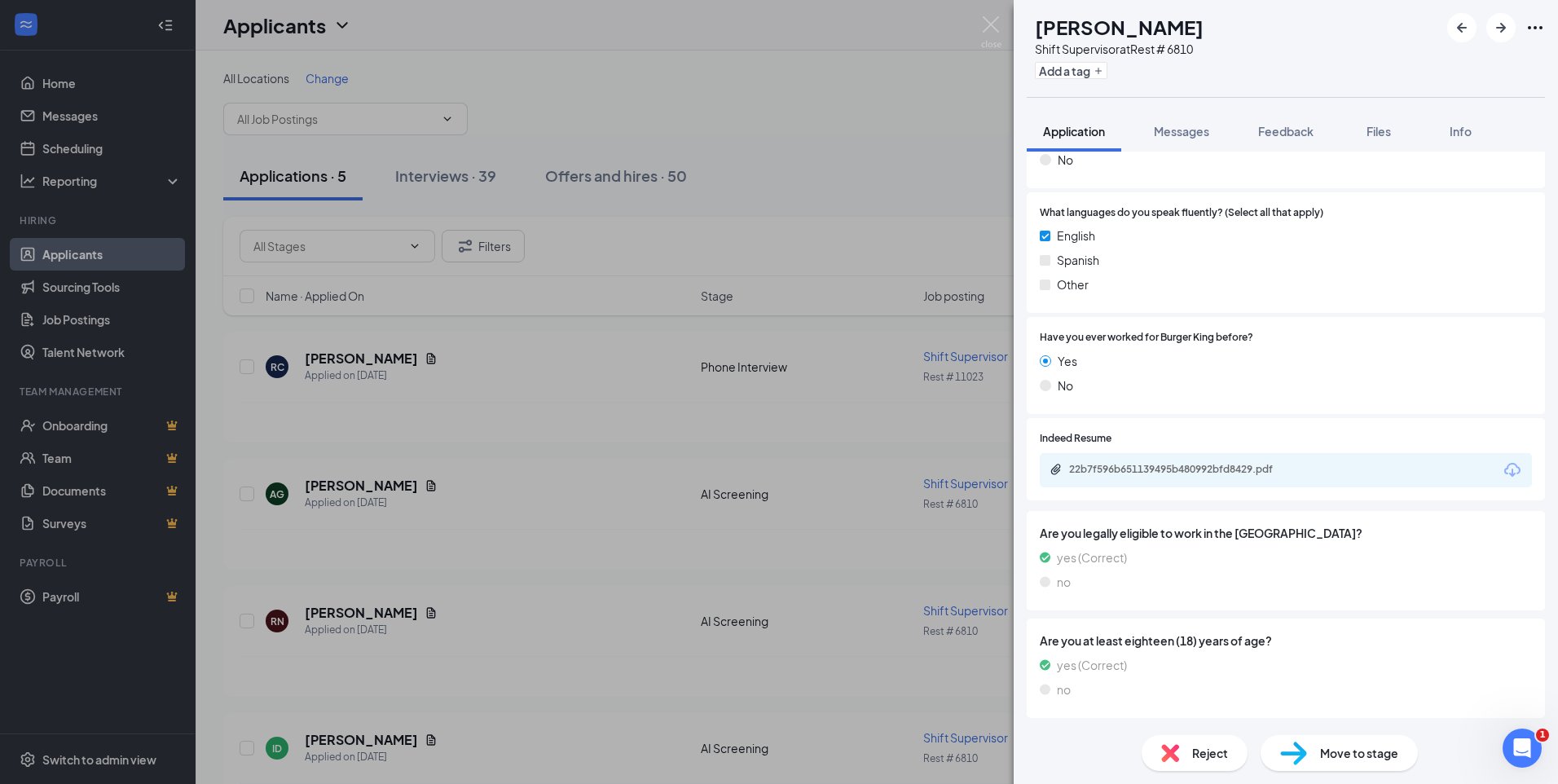
click at [1334, 750] on span "Move to stage" at bounding box center [1359, 752] width 78 height 18
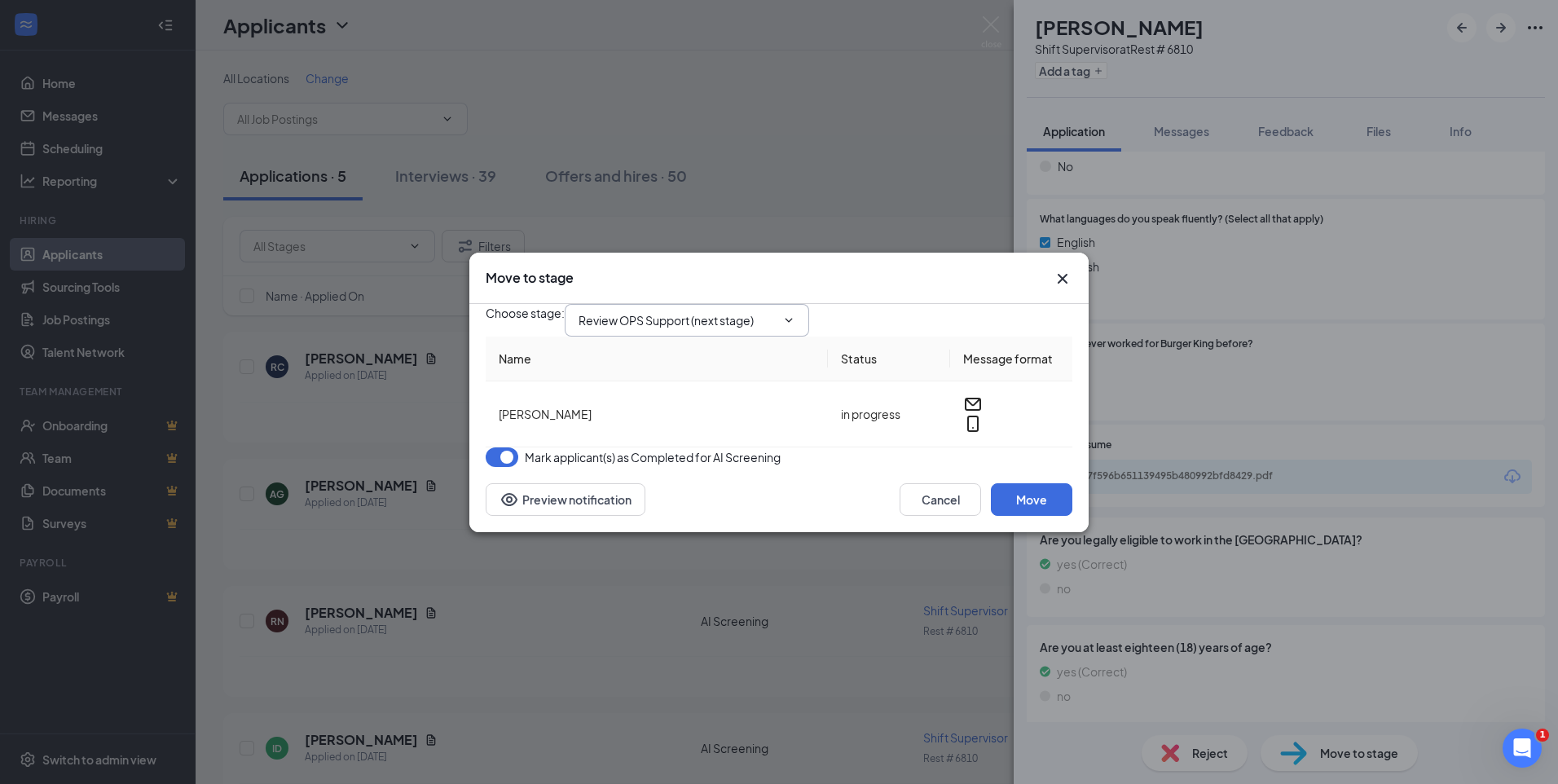
click at [748, 312] on input "Review OPS Support (next stage)" at bounding box center [677, 320] width 197 height 18
click at [658, 444] on div "Phone Interview" at bounding box center [634, 453] width 86 height 18
type input "Phone Interview"
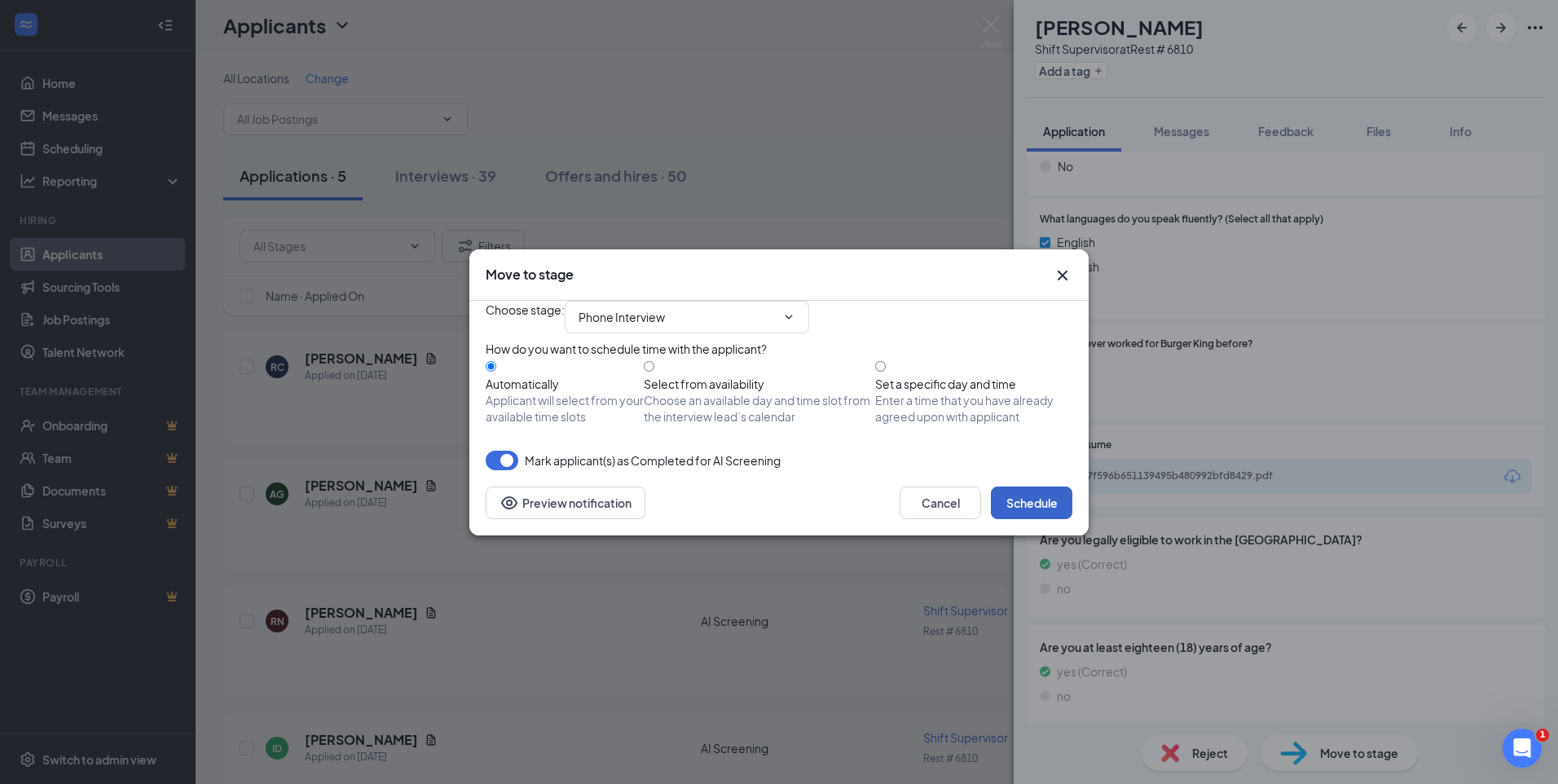
click at [1032, 519] on button "Schedule" at bounding box center [1032, 502] width 81 height 33
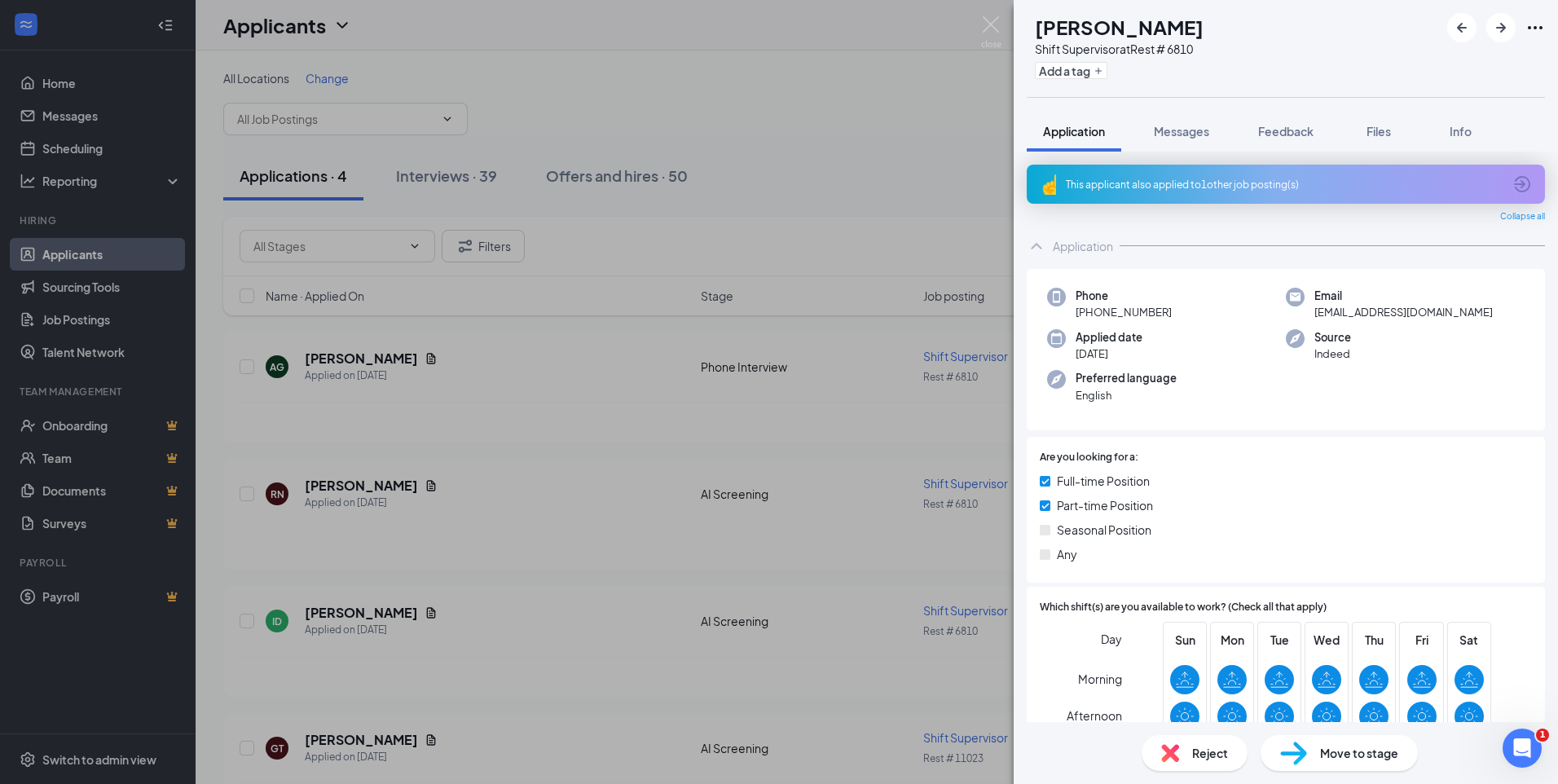
click at [74, 147] on div "RN [PERSON_NAME] Shift Supervisor at Rest # 6810 Add a tag Application Messages…" at bounding box center [779, 392] width 1558 height 784
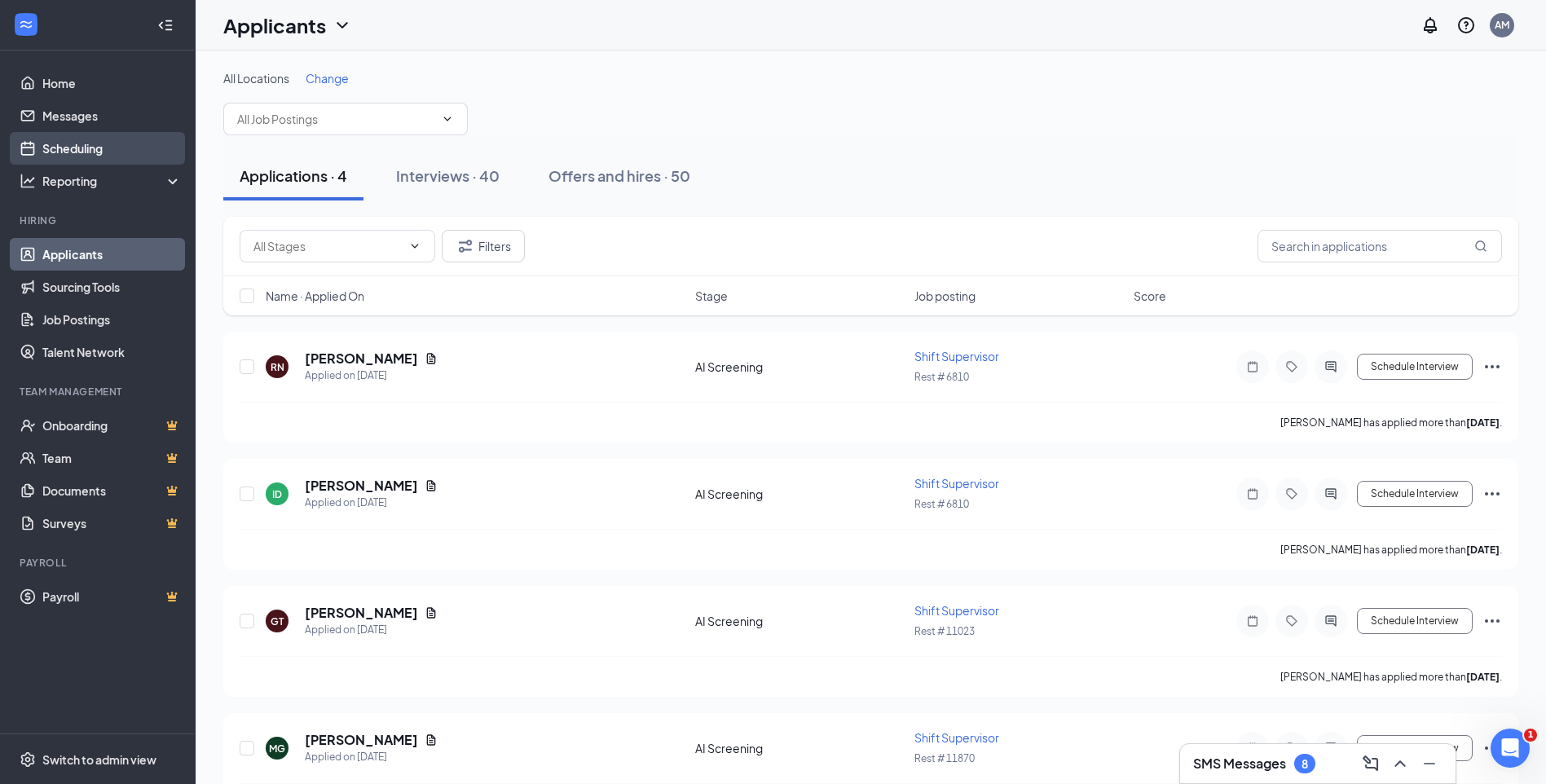
click at [70, 148] on link "Scheduling" at bounding box center [112, 148] width 140 height 33
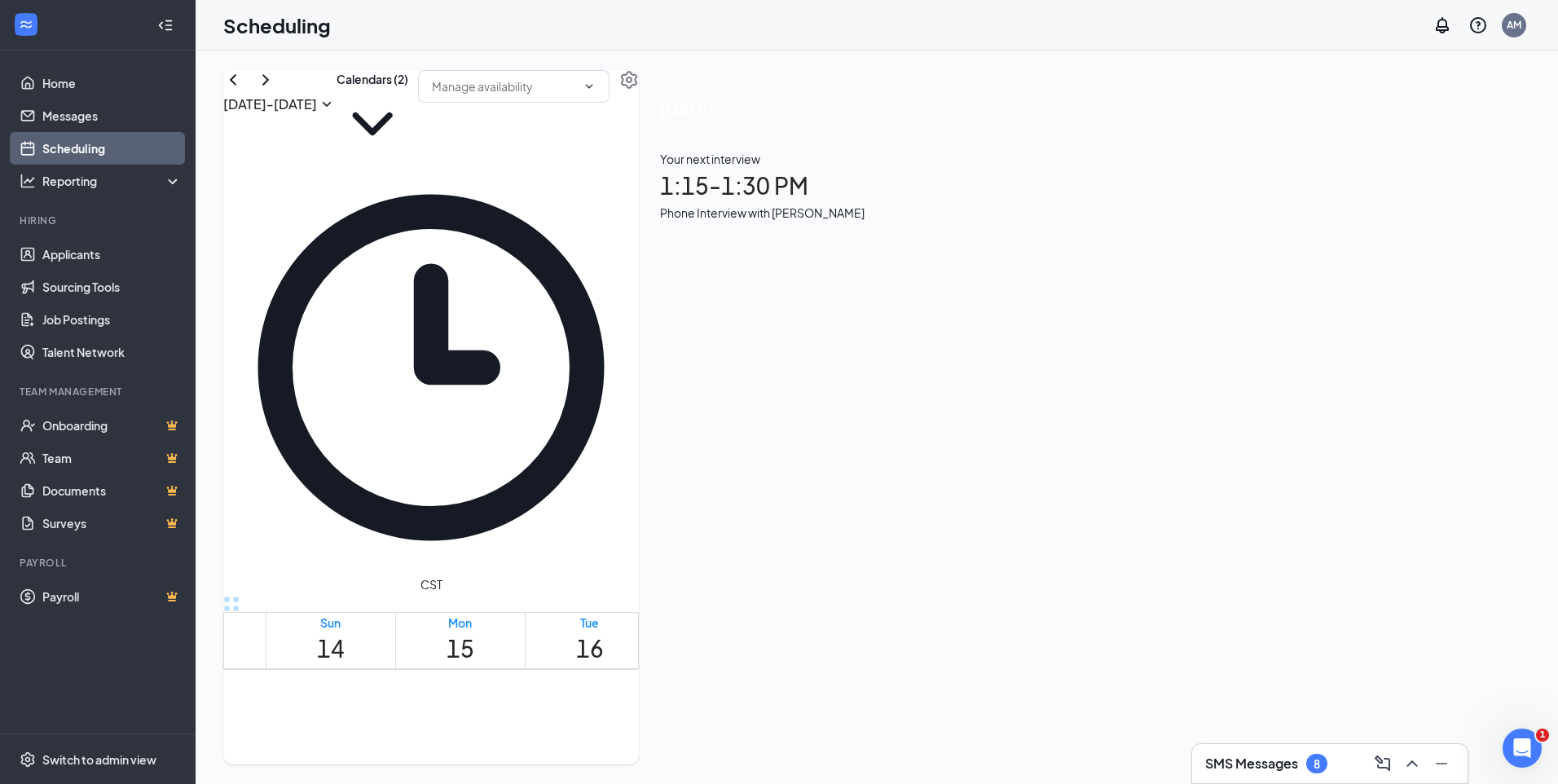
scroll to position [801, 0]
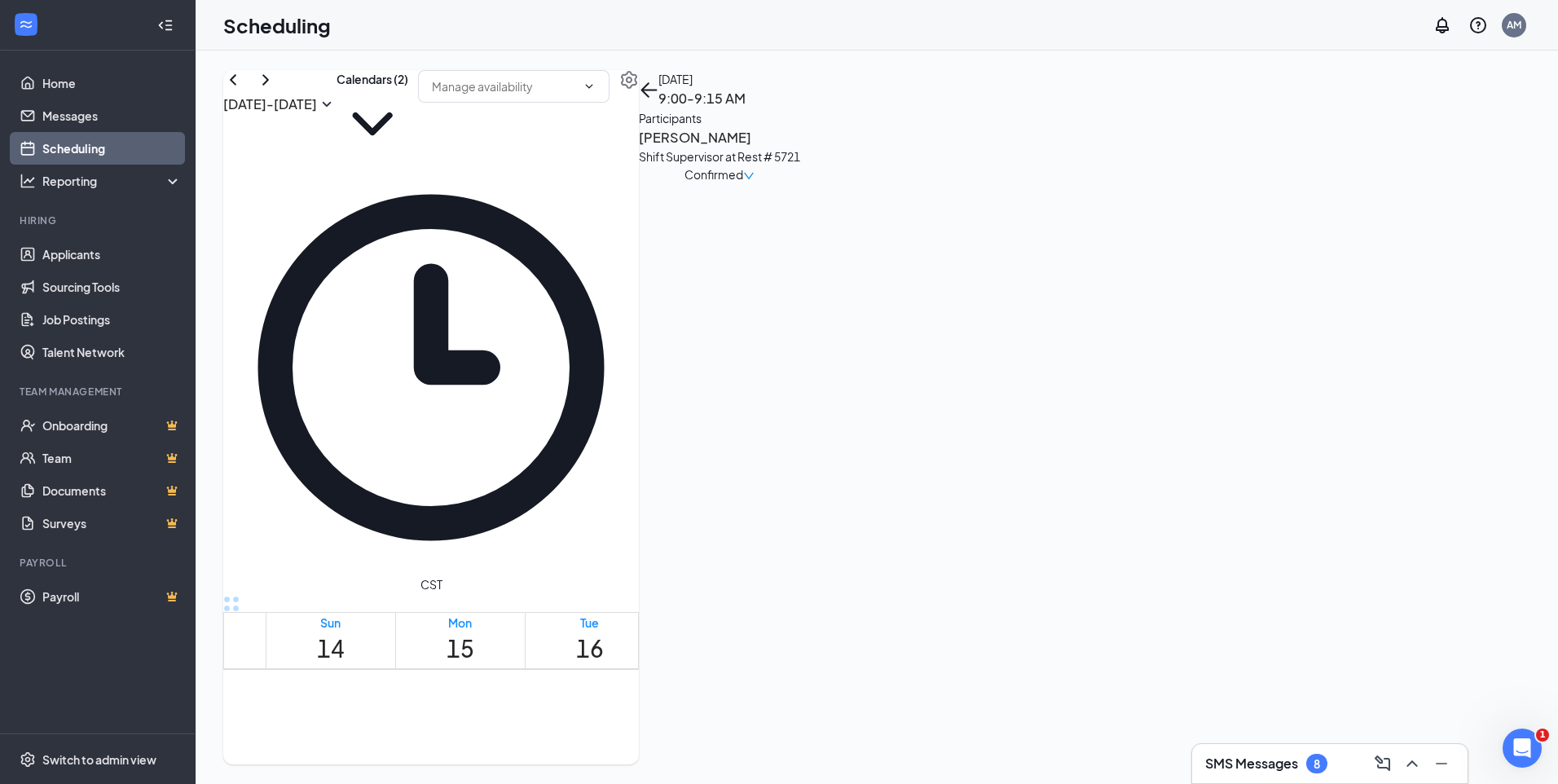
click at [800, 148] on h3 "Nicole Kotzer" at bounding box center [719, 138] width 162 height 21
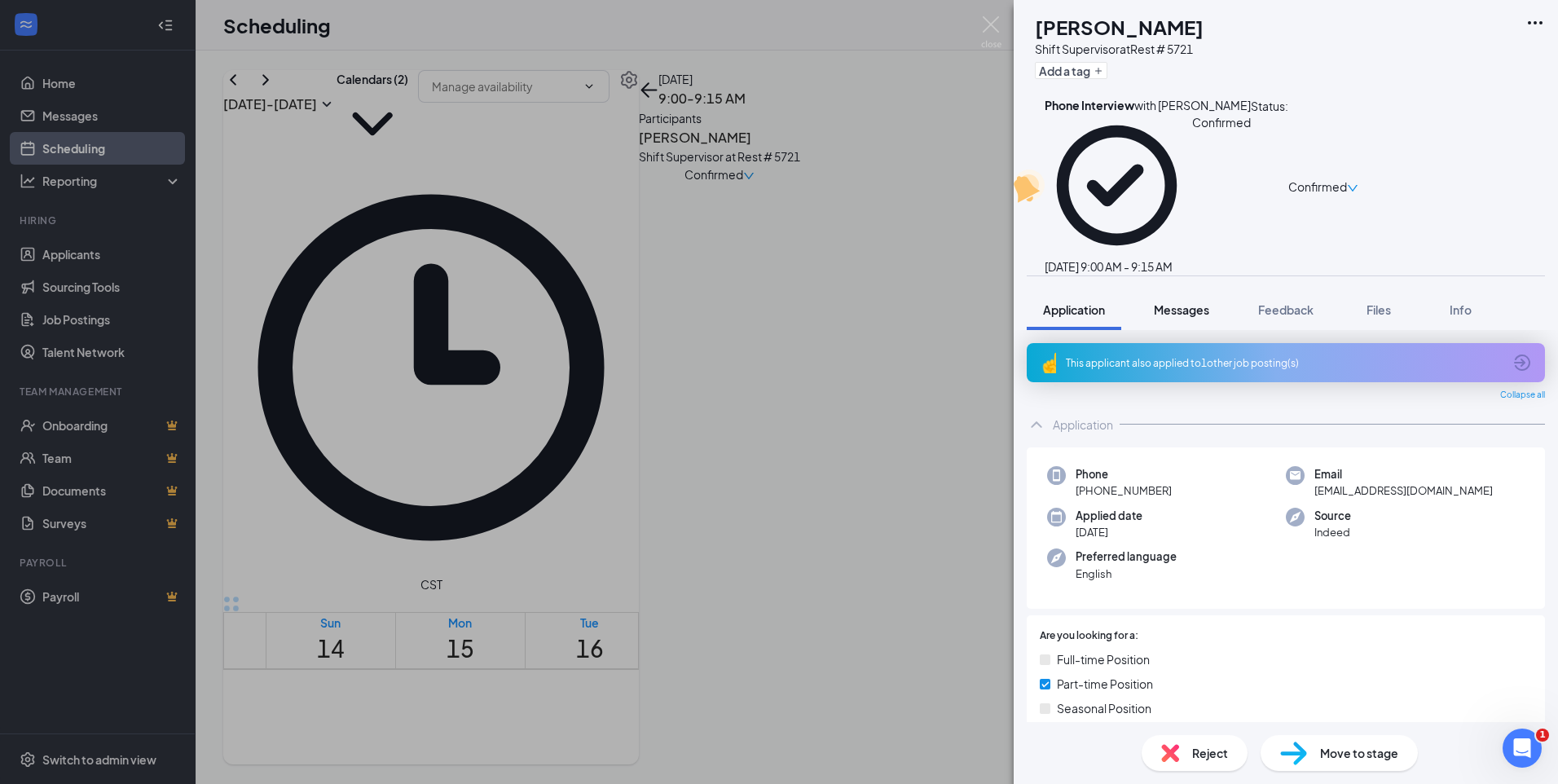
click at [1184, 302] on span "Messages" at bounding box center [1181, 309] width 56 height 15
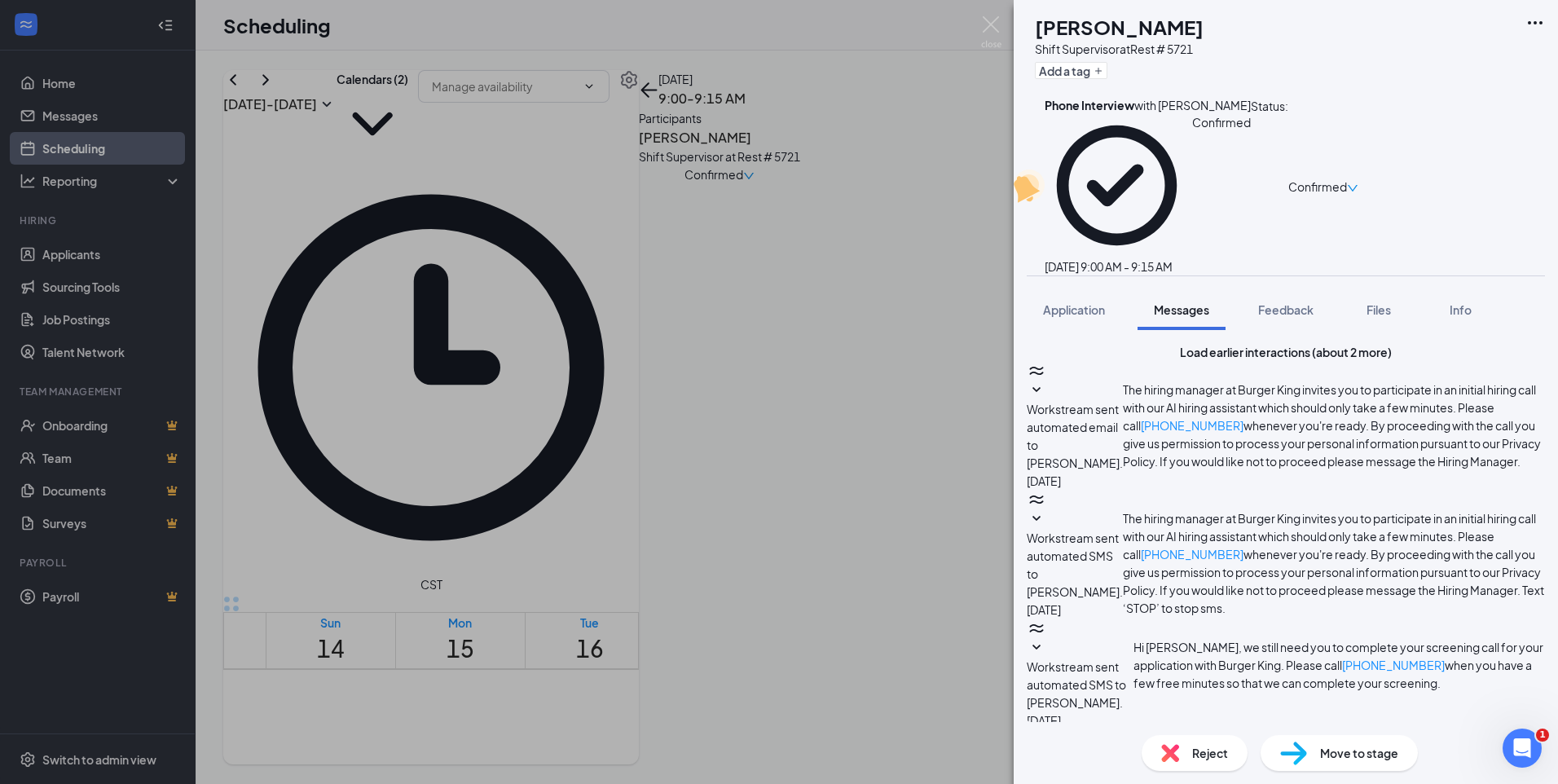
scroll to position [451, 0]
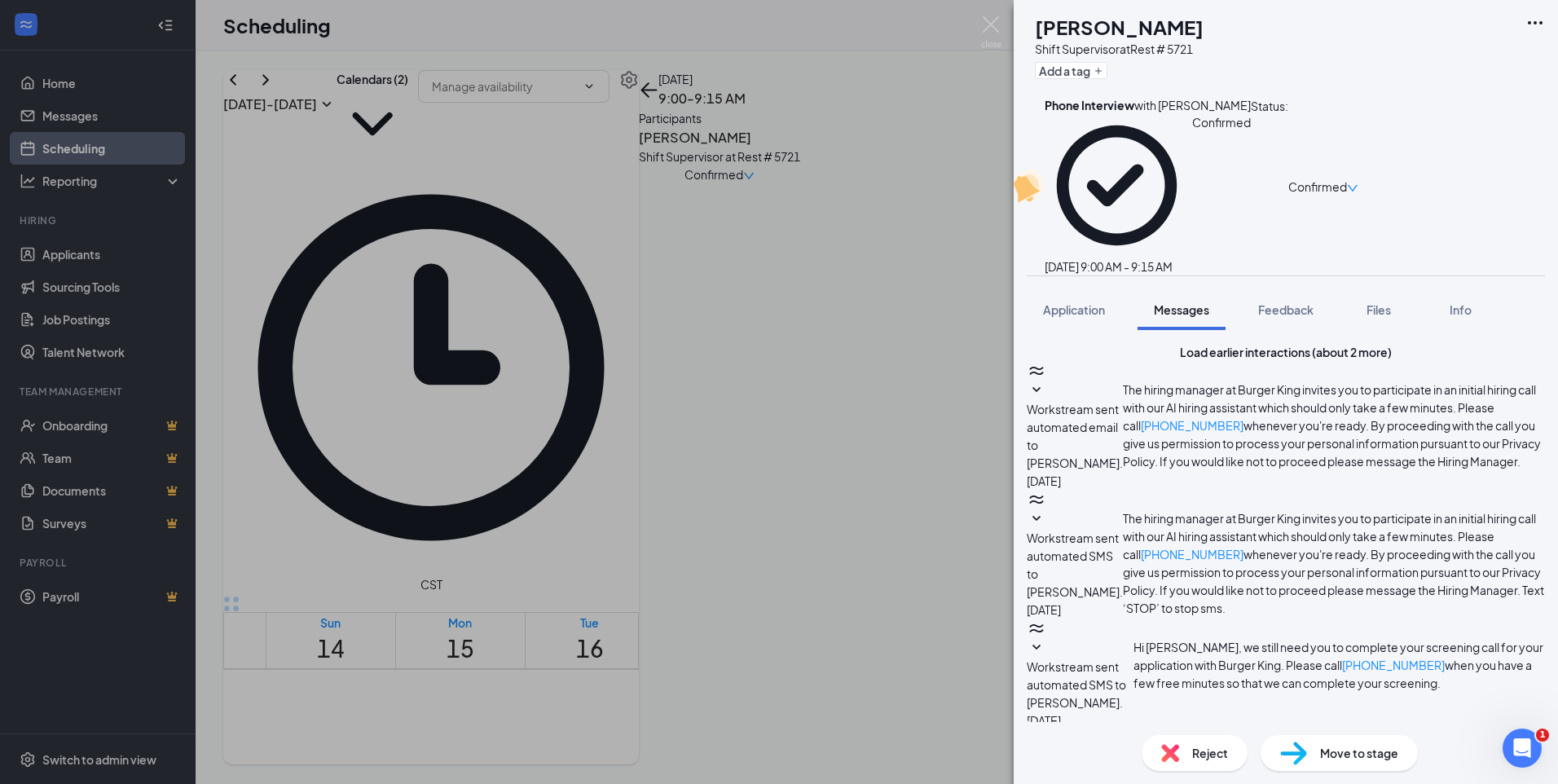
type textarea "Hi Nicole. I got your message with a new phone number. Like you, I can't update…"
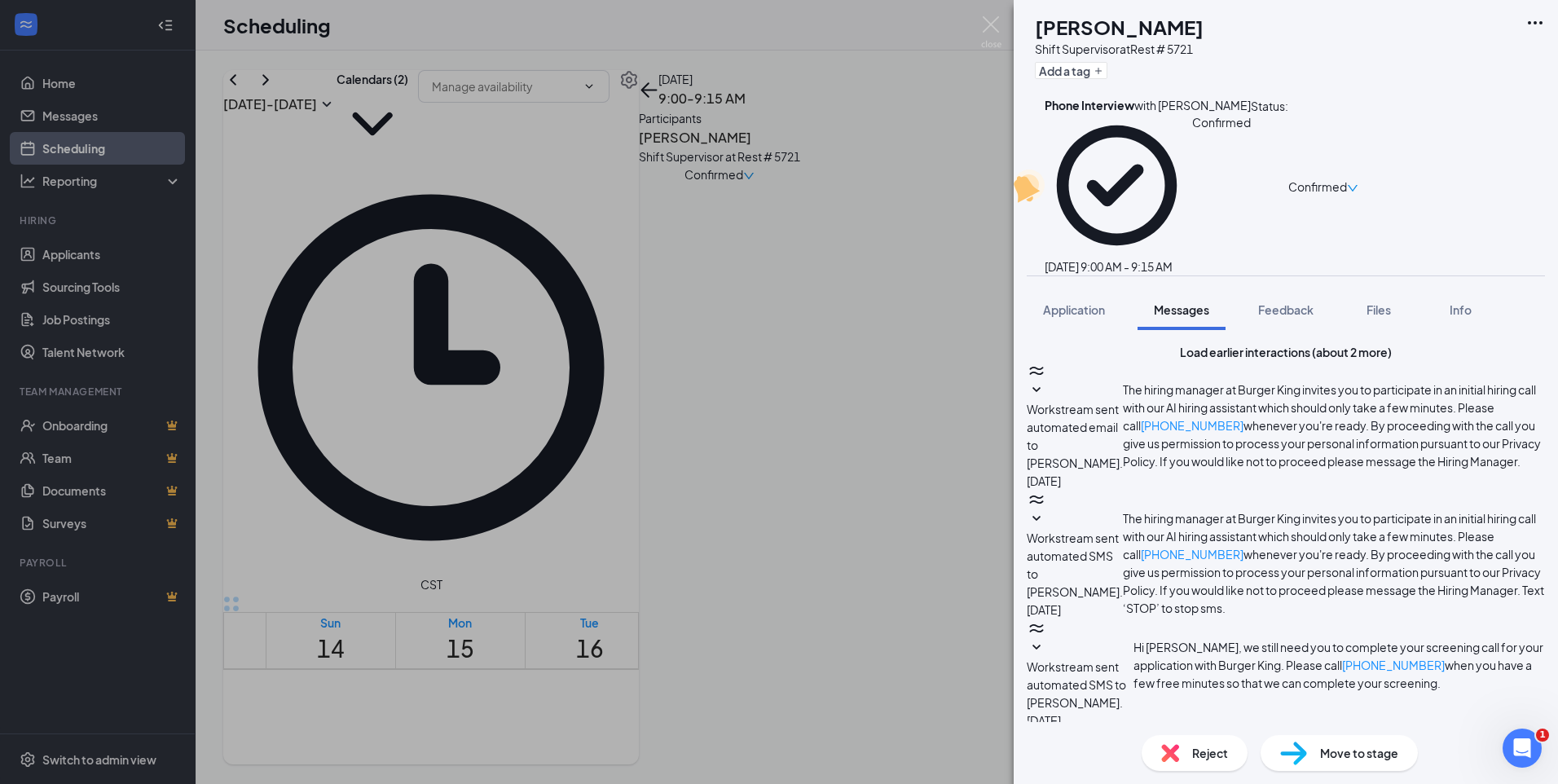
checkbox input "true"
drag, startPoint x: 1065, startPoint y: 586, endPoint x: 1263, endPoint y: 637, distance: 204.5
click at [875, 312] on div "NK Nicole Kotzer Shift Supervisor at Rest # 5721 Add a tag Phone Interview with…" at bounding box center [779, 392] width 1558 height 784
click at [874, 310] on div "NK Nicole Kotzer Shift Supervisor at Rest # 5721 Add a tag Phone Interview with…" at bounding box center [779, 392] width 1558 height 784
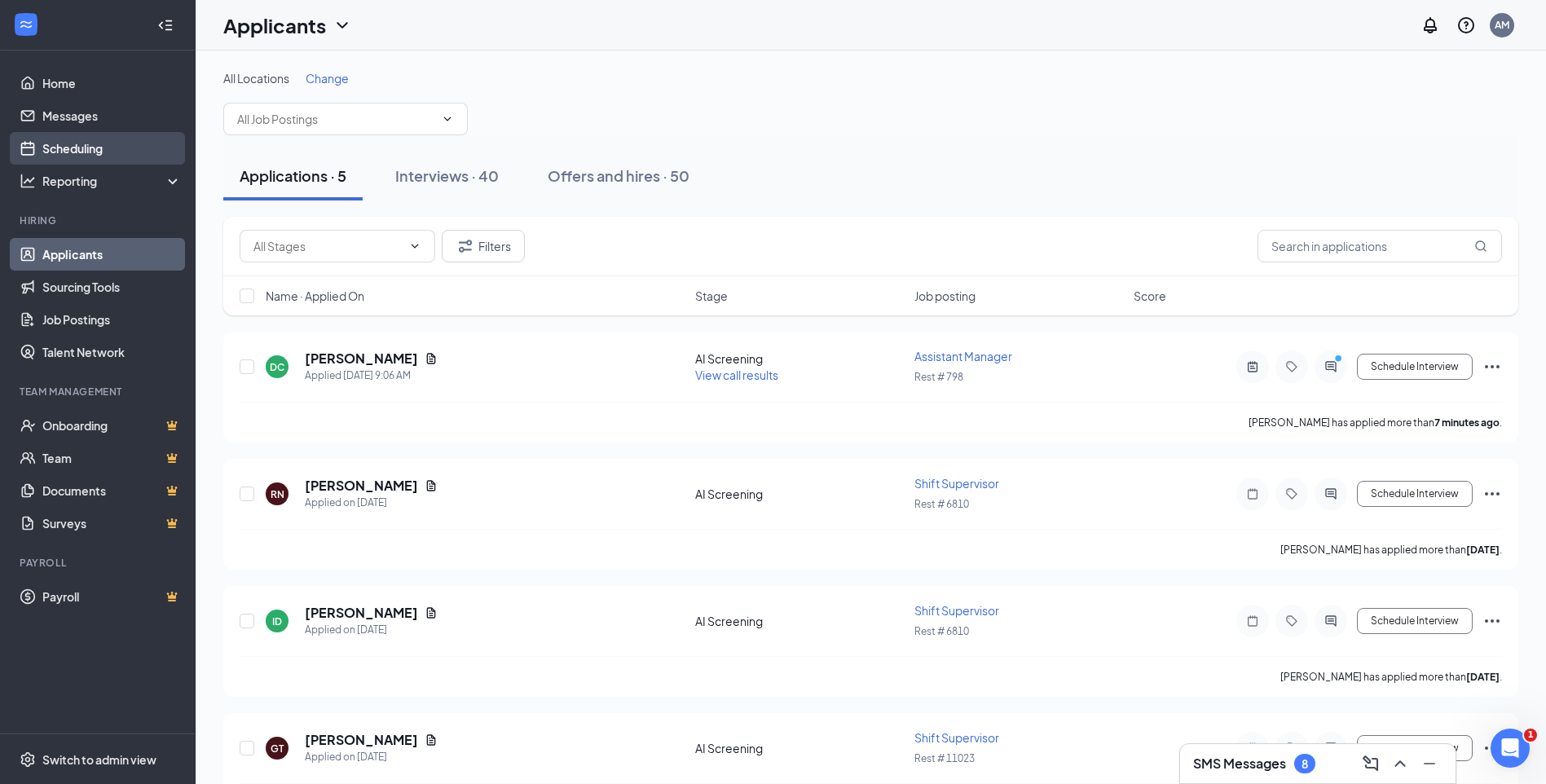
click at [81, 146] on link "Scheduling" at bounding box center [112, 148] width 140 height 33
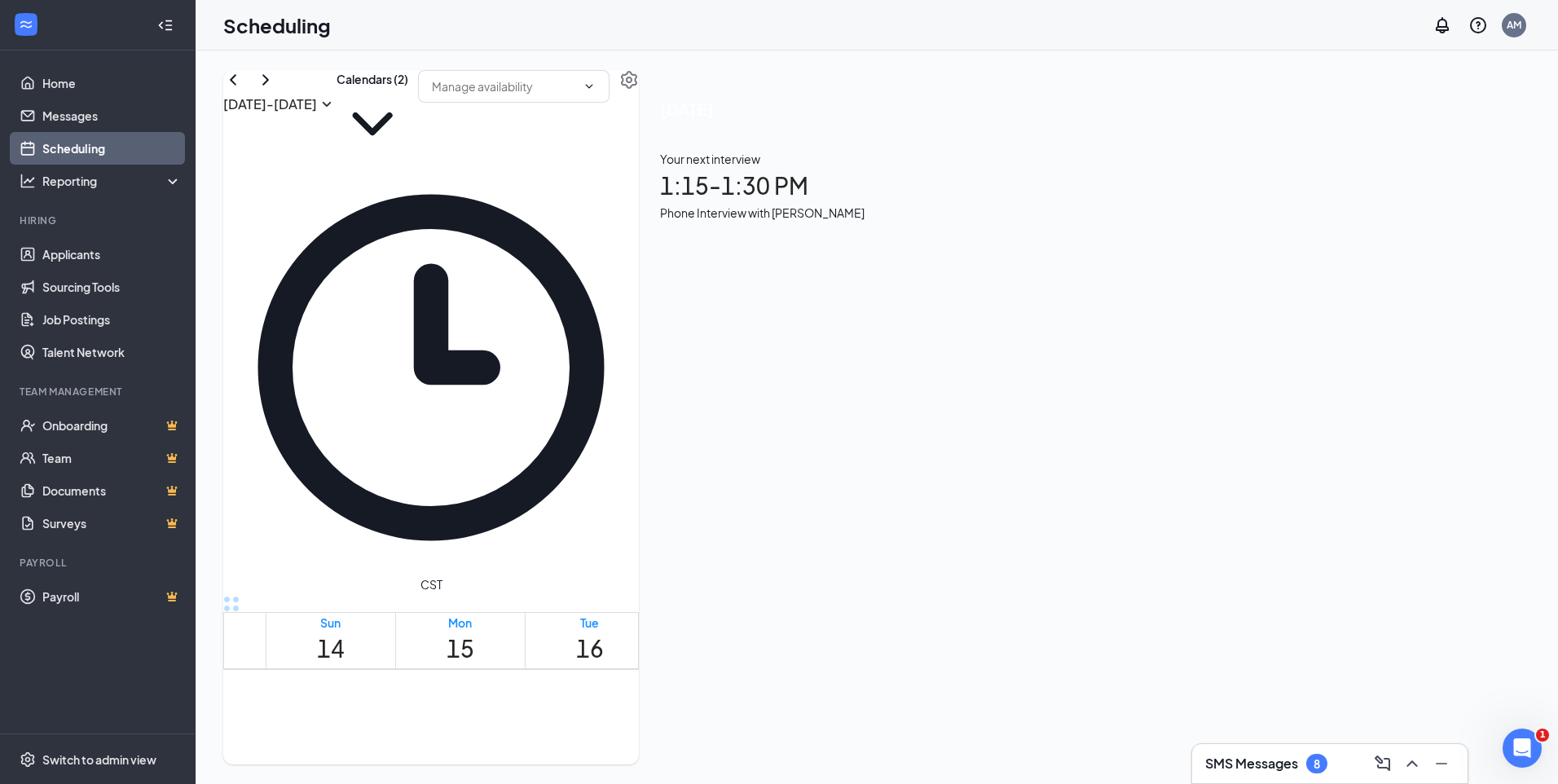
scroll to position [1073, 0]
click at [127, 260] on link "Applicants" at bounding box center [112, 254] width 140 height 33
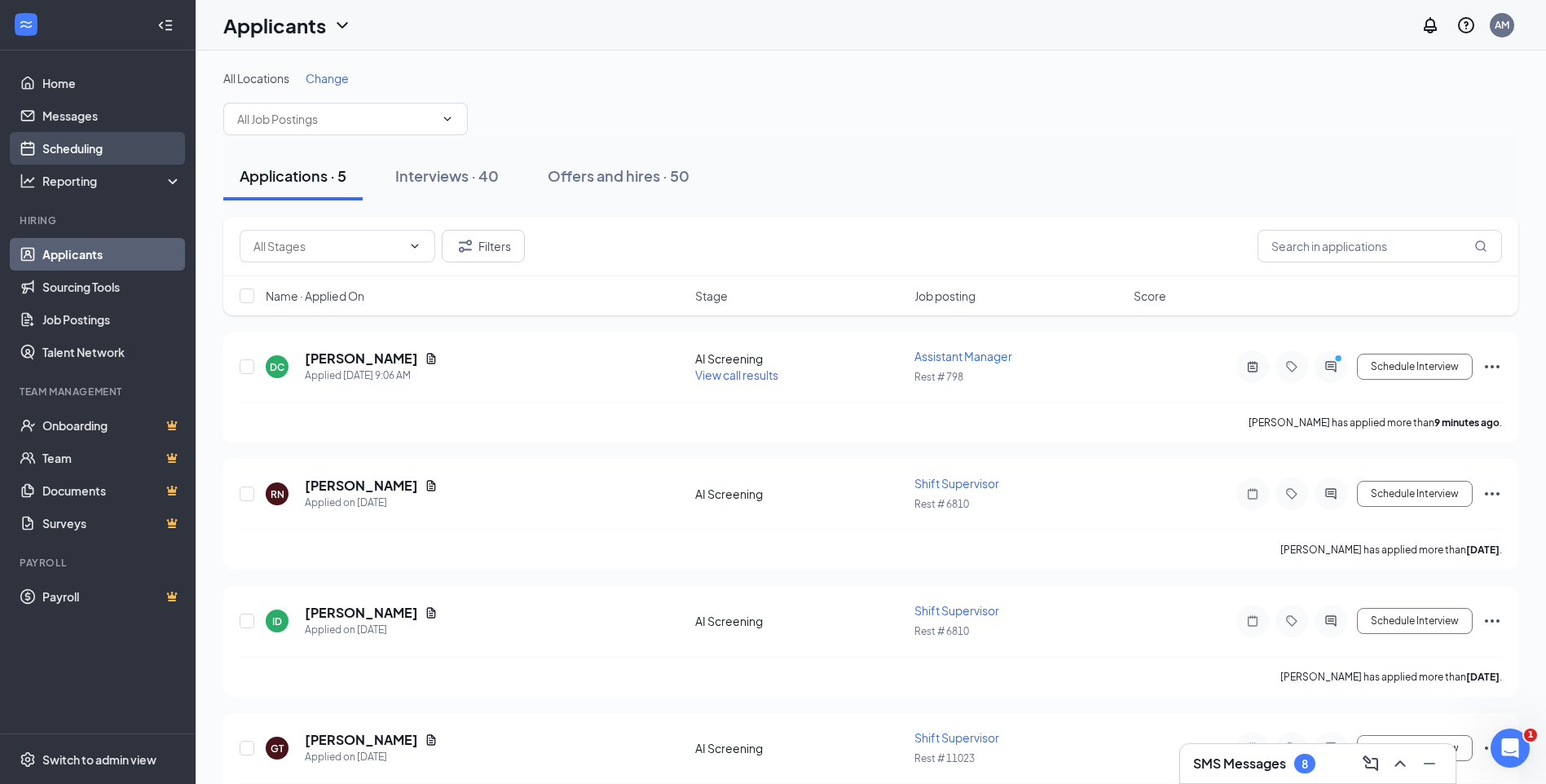
click at [58, 145] on link "Scheduling" at bounding box center [112, 148] width 140 height 33
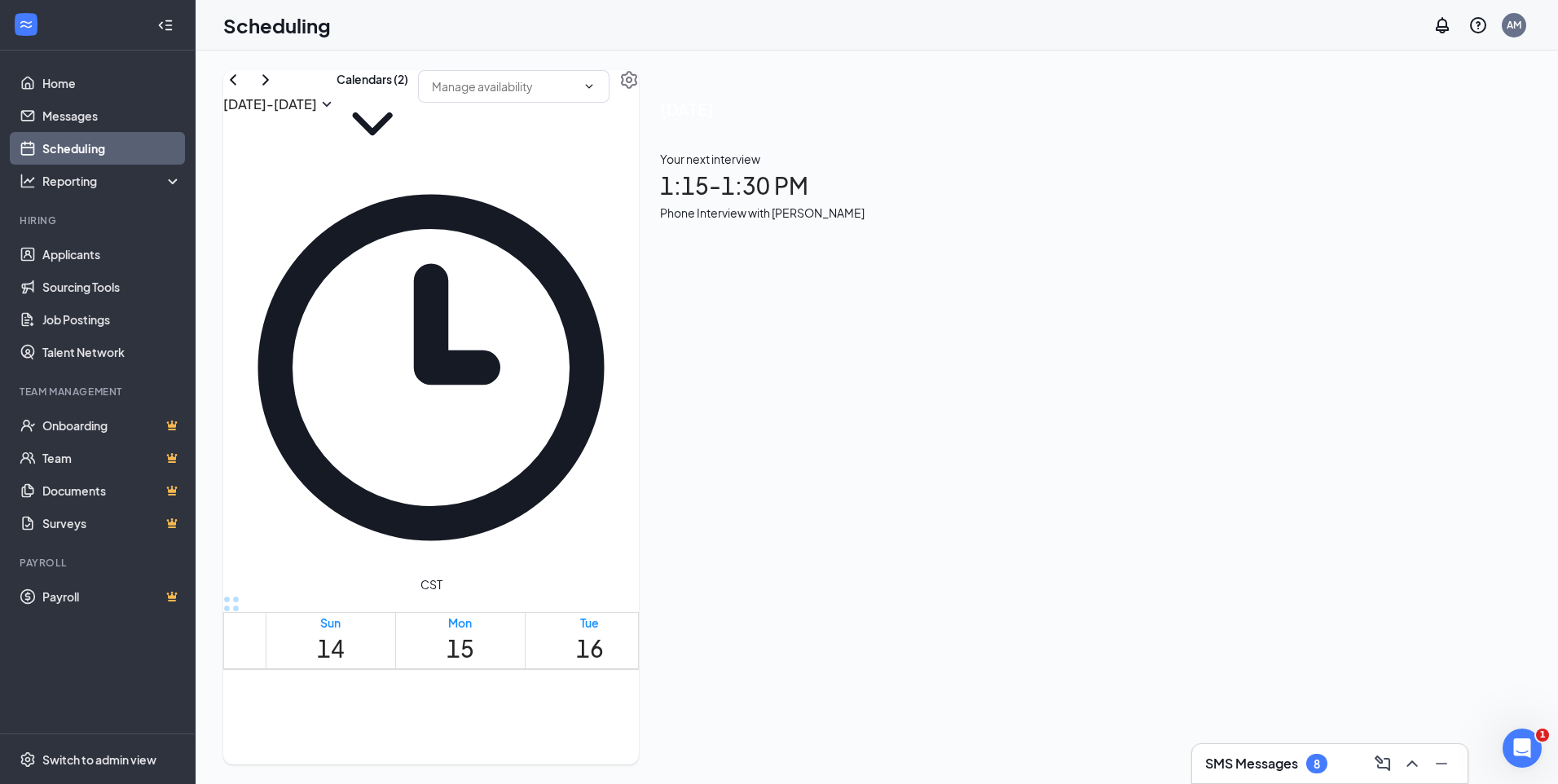
scroll to position [801, 0]
click at [73, 251] on link "Applicants" at bounding box center [112, 254] width 140 height 33
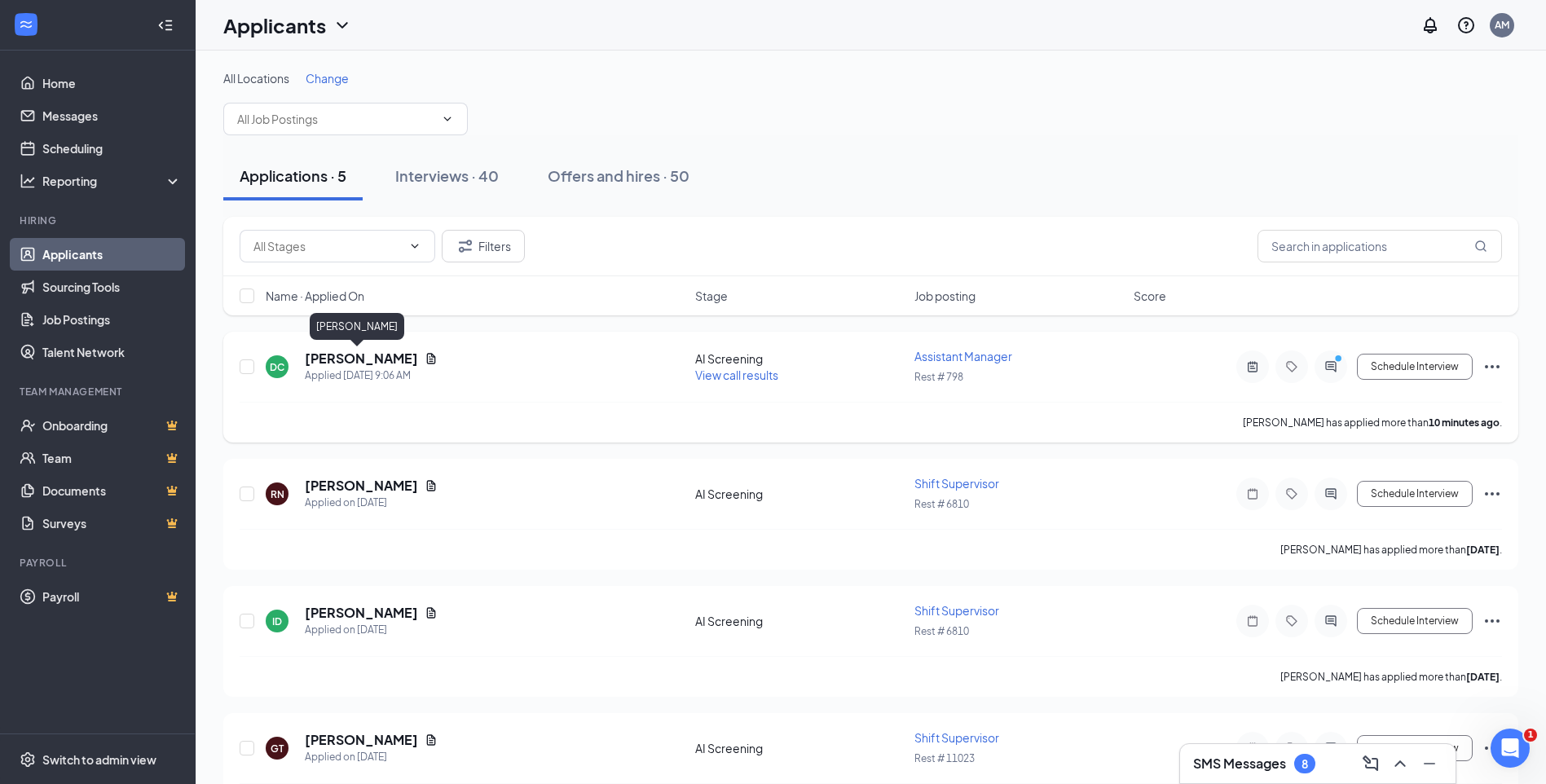
click at [332, 360] on h5 "[PERSON_NAME]" at bounding box center [361, 358] width 113 height 18
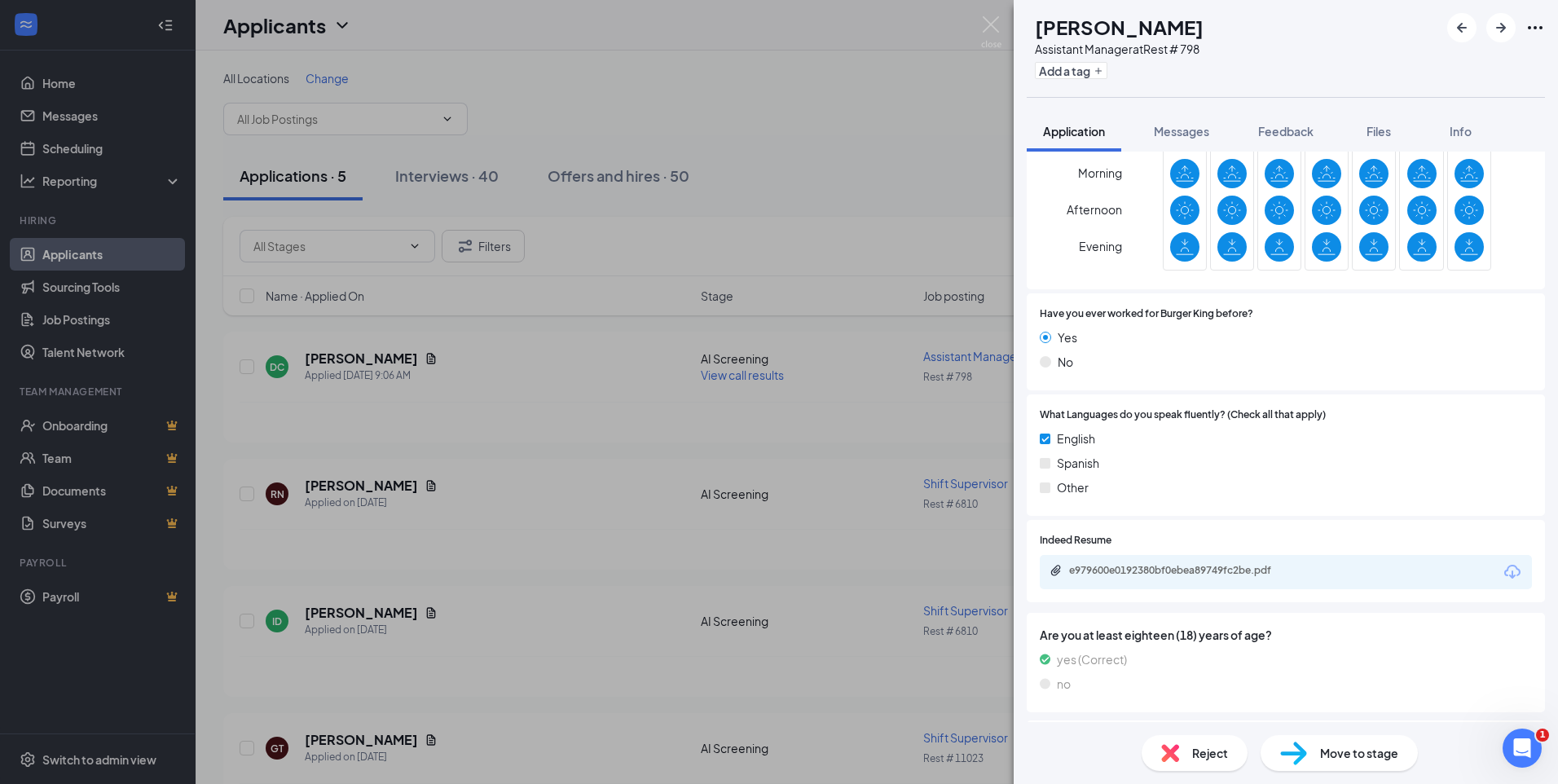
scroll to position [637, 0]
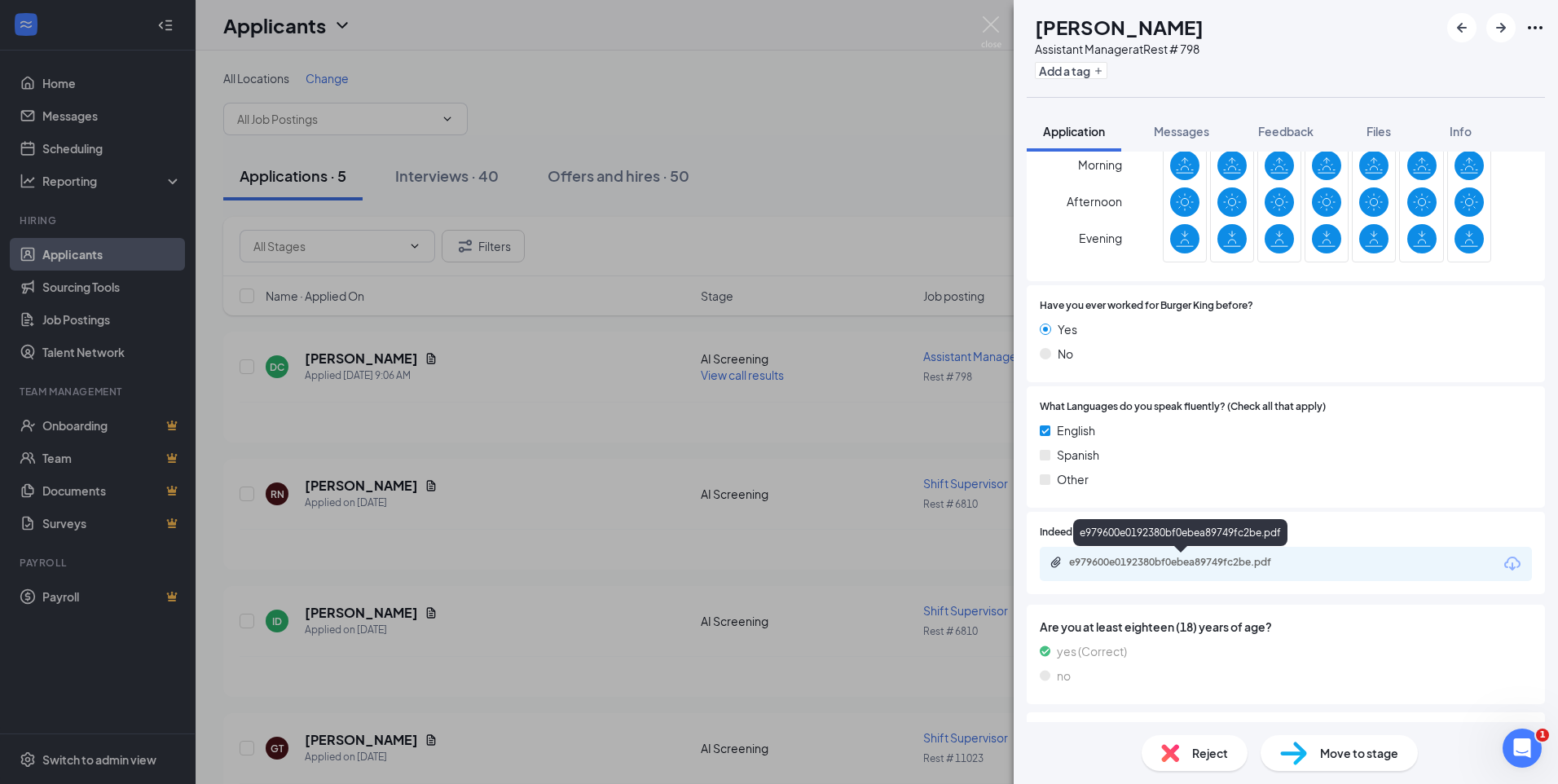
click at [1187, 557] on div "e979600e0192380bf0ebea89749fc2be.pdf" at bounding box center [1183, 561] width 229 height 13
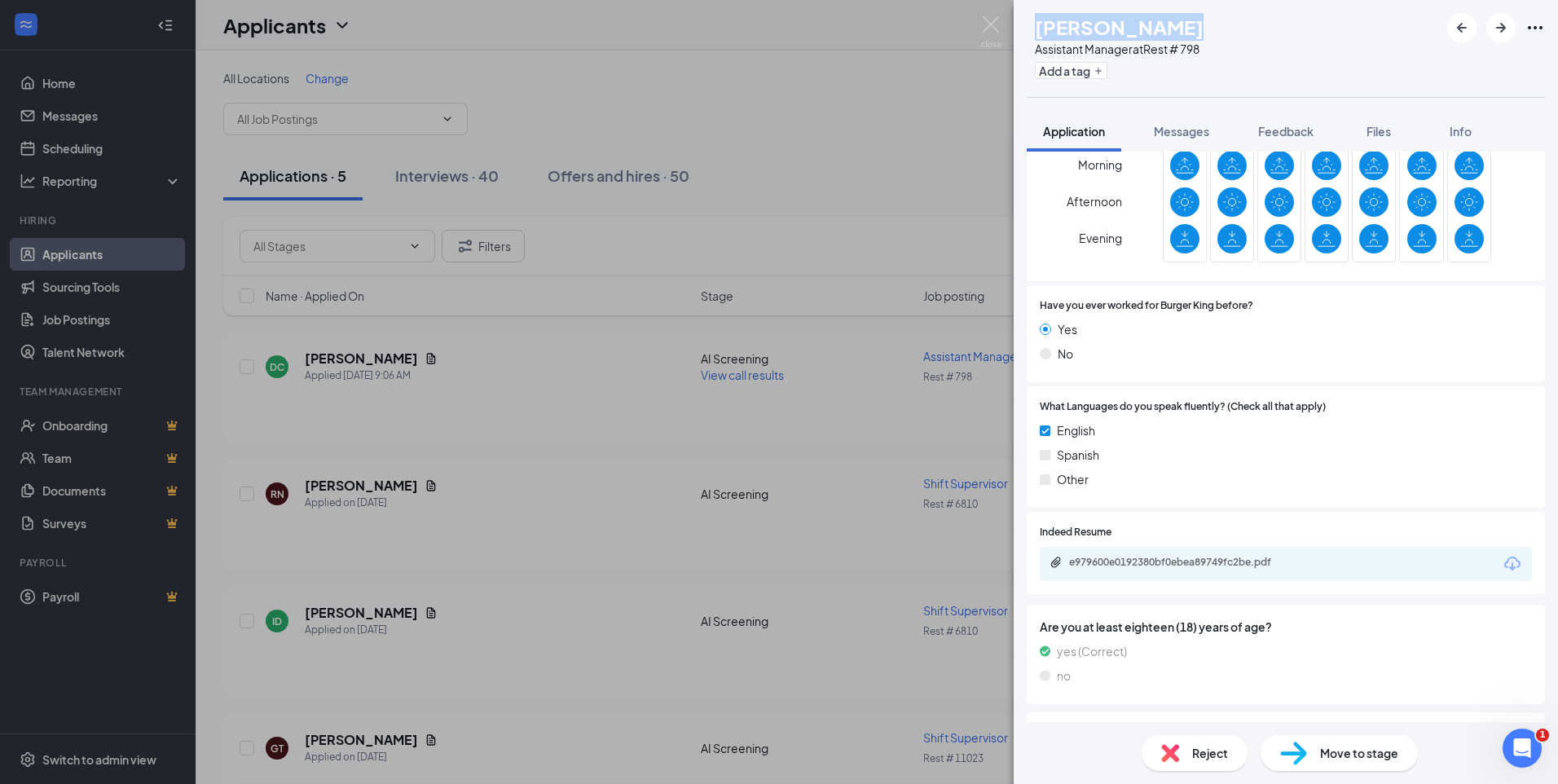
drag, startPoint x: 1199, startPoint y: 29, endPoint x: 1071, endPoint y: 27, distance: 128.0
click at [1071, 27] on div "[PERSON_NAME]" at bounding box center [1119, 27] width 169 height 27
copy h1 "[PERSON_NAME]"
click at [1531, 26] on icon "Ellipses" at bounding box center [1535, 27] width 20 height 20
click at [1426, 64] on link "View full application" at bounding box center [1412, 56] width 105 height 18
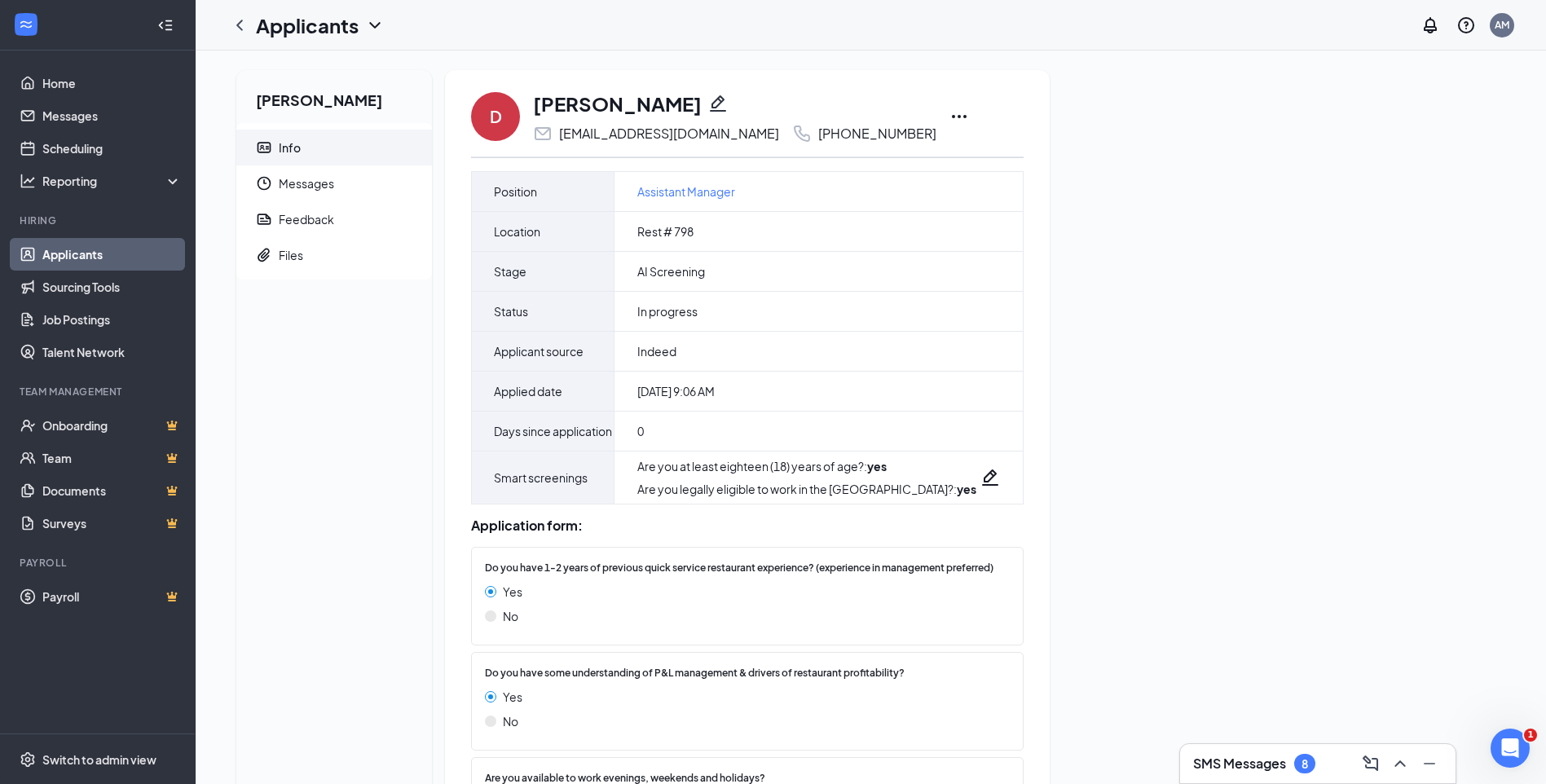
click at [949, 115] on icon "Ellipses" at bounding box center [959, 116] width 20 height 20
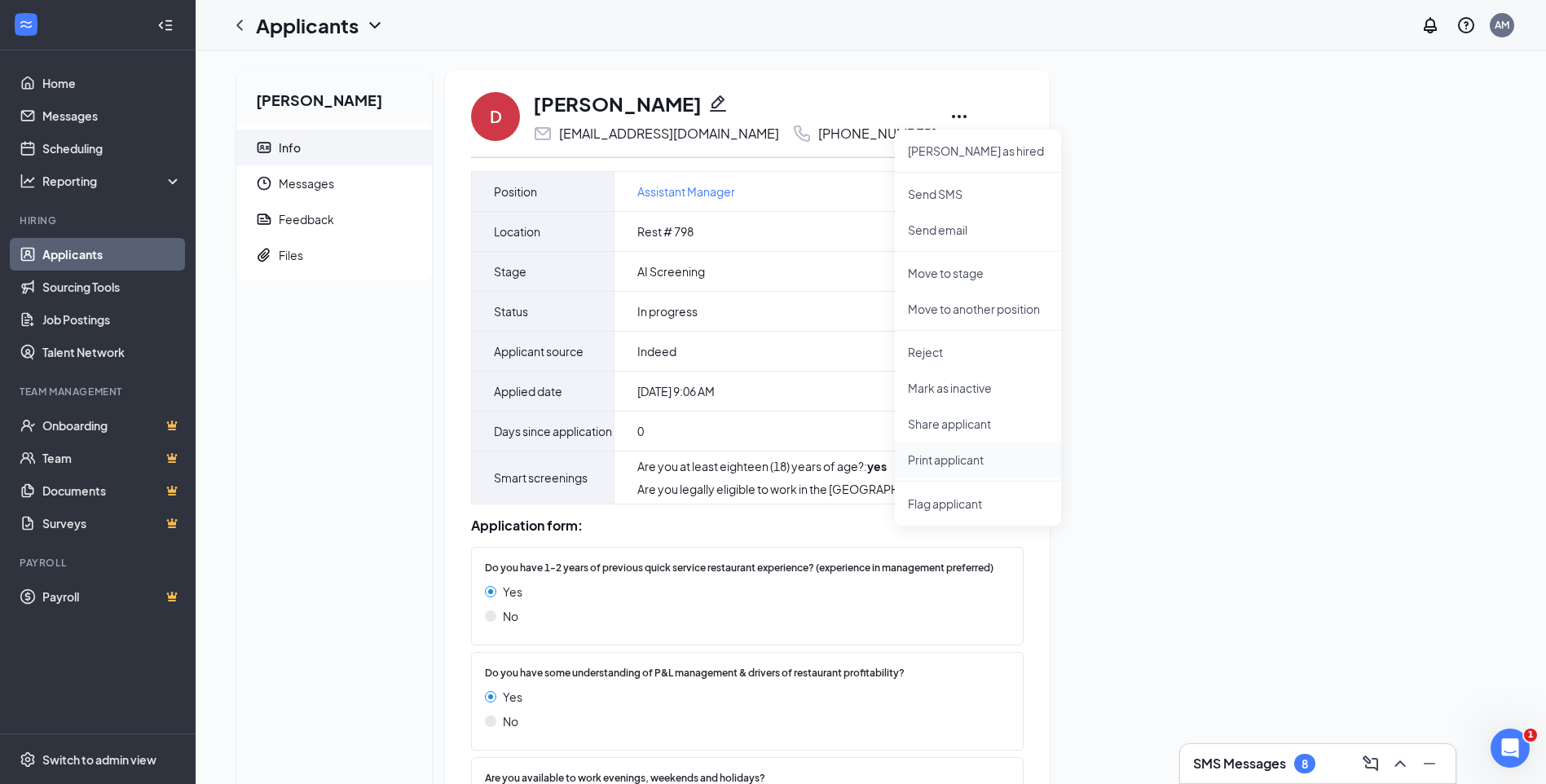
click at [943, 455] on p "Print applicant" at bounding box center [978, 459] width 140 height 16
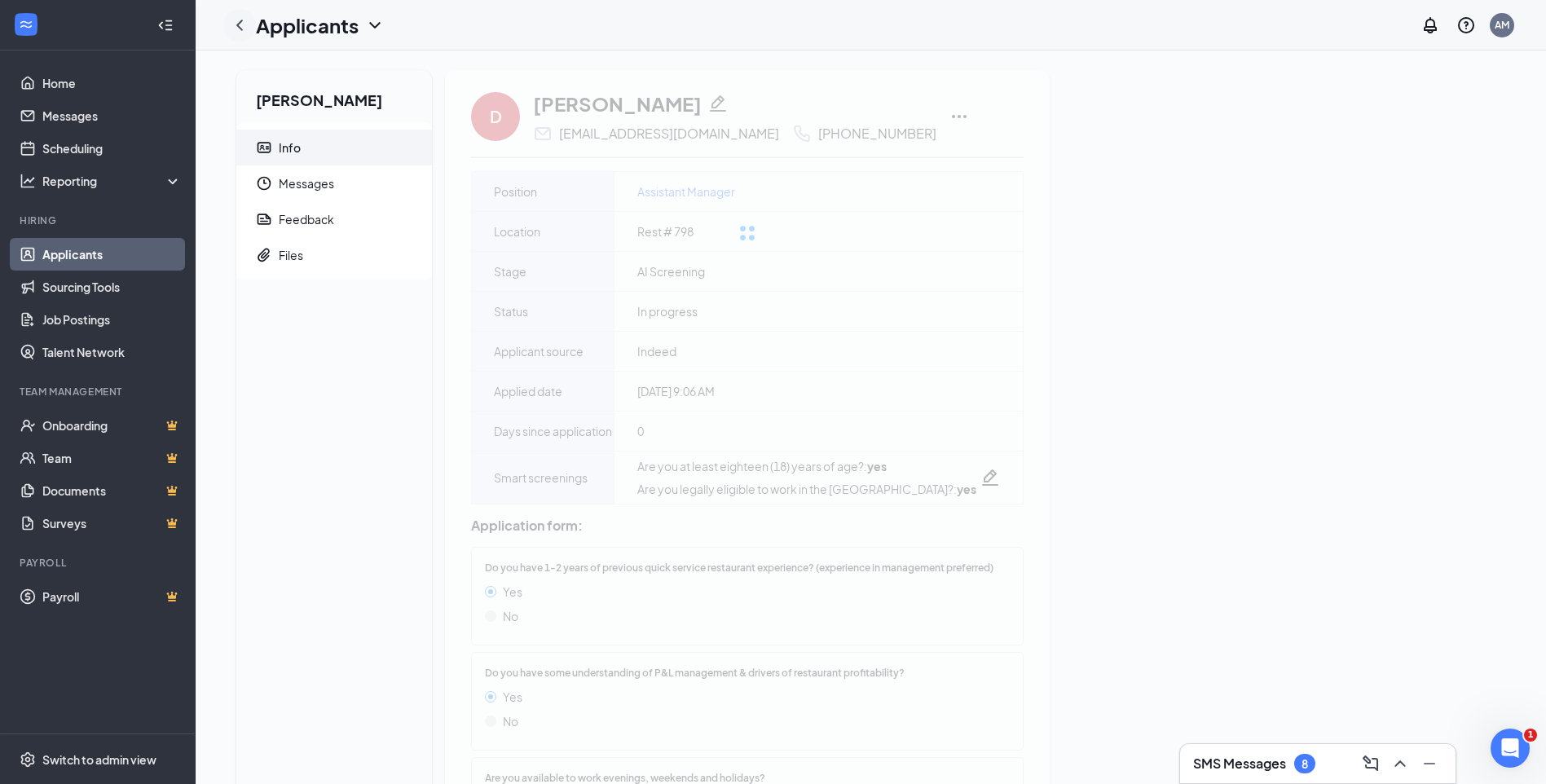
click at [240, 21] on icon "ChevronLeft" at bounding box center [239, 25] width 20 height 20
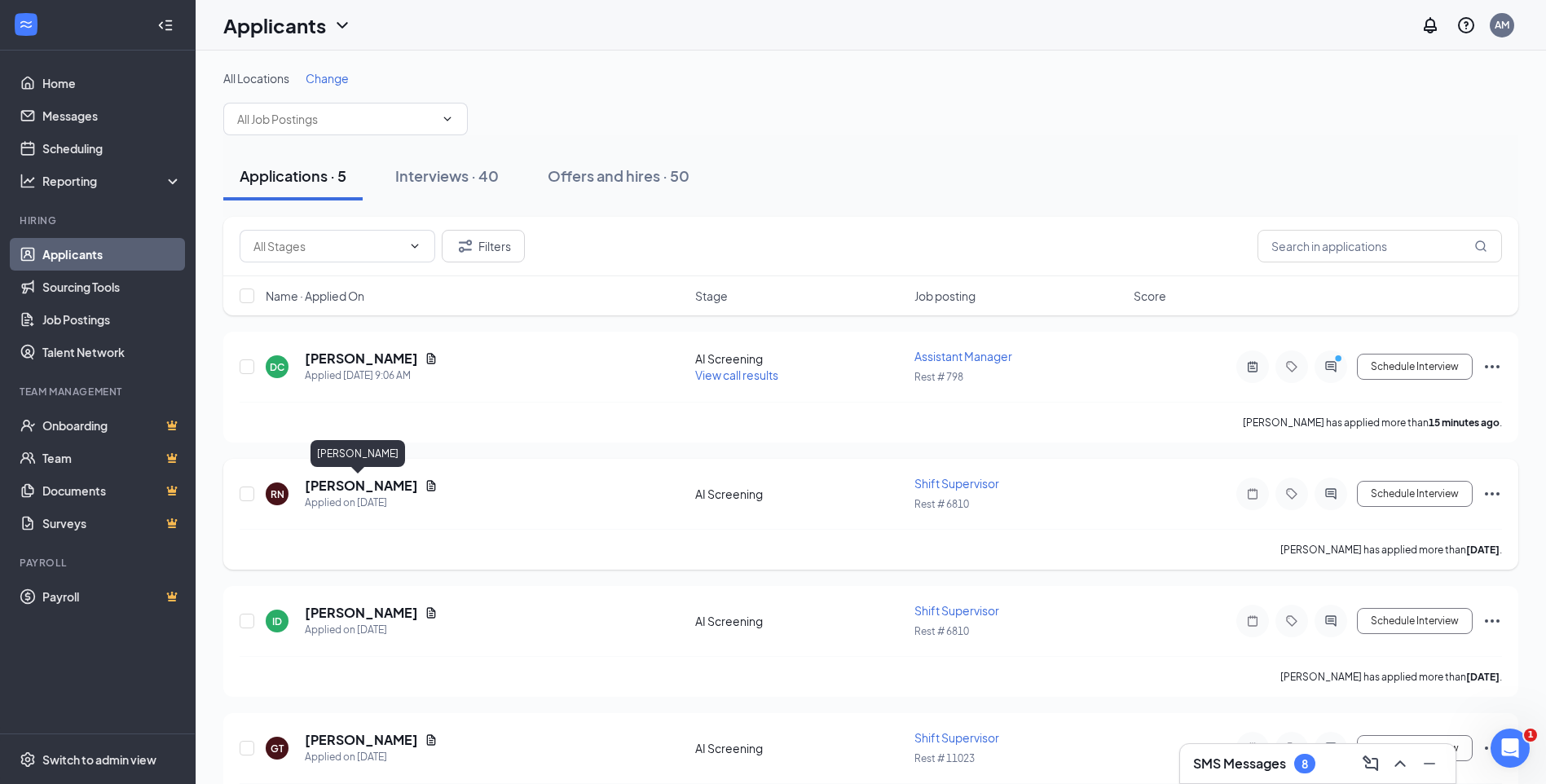
click at [366, 485] on h5 "[PERSON_NAME]" at bounding box center [361, 485] width 113 height 18
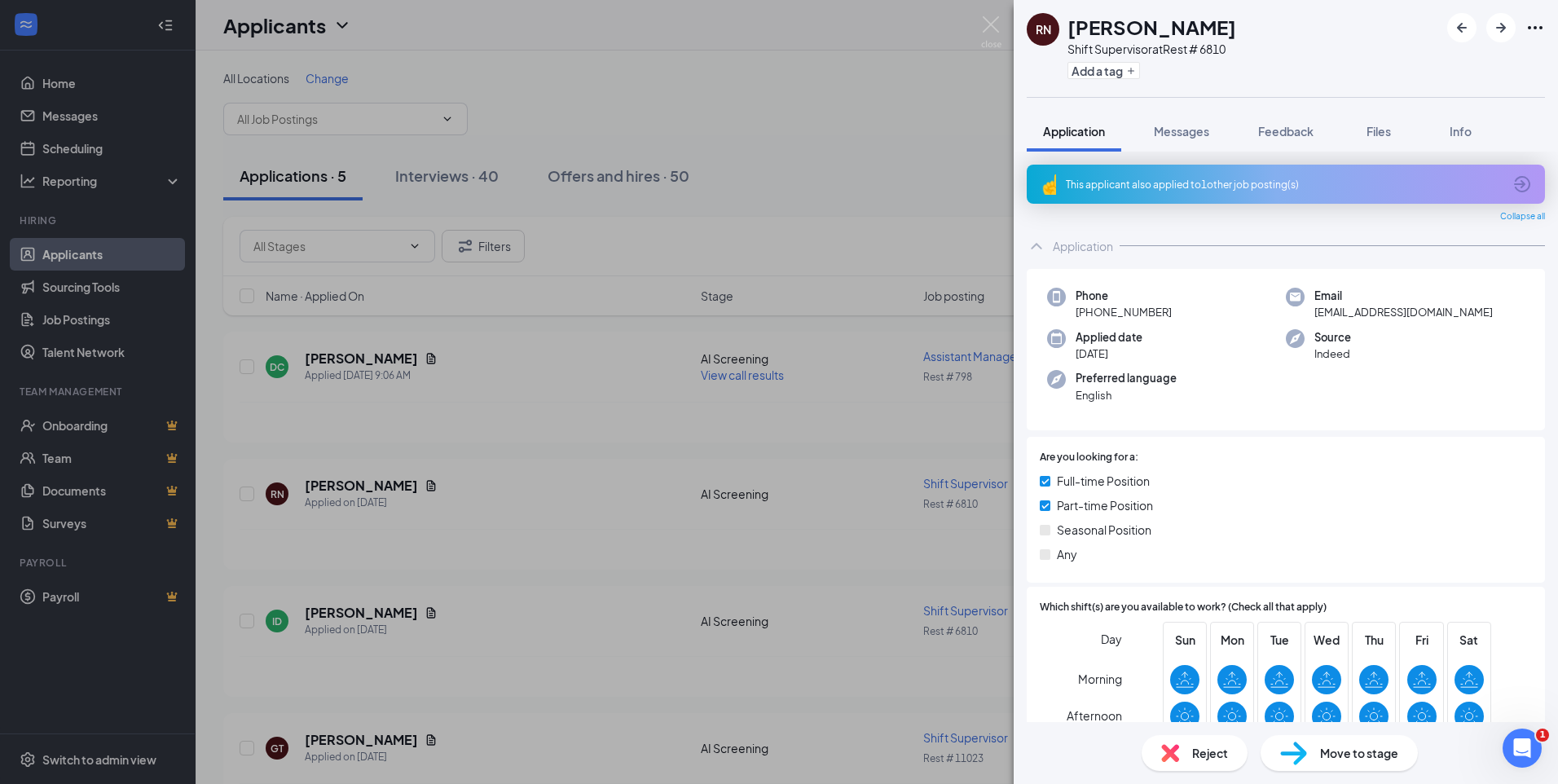
click at [1340, 190] on div "This applicant also applied to 1 other job posting(s)" at bounding box center [1284, 185] width 437 height 14
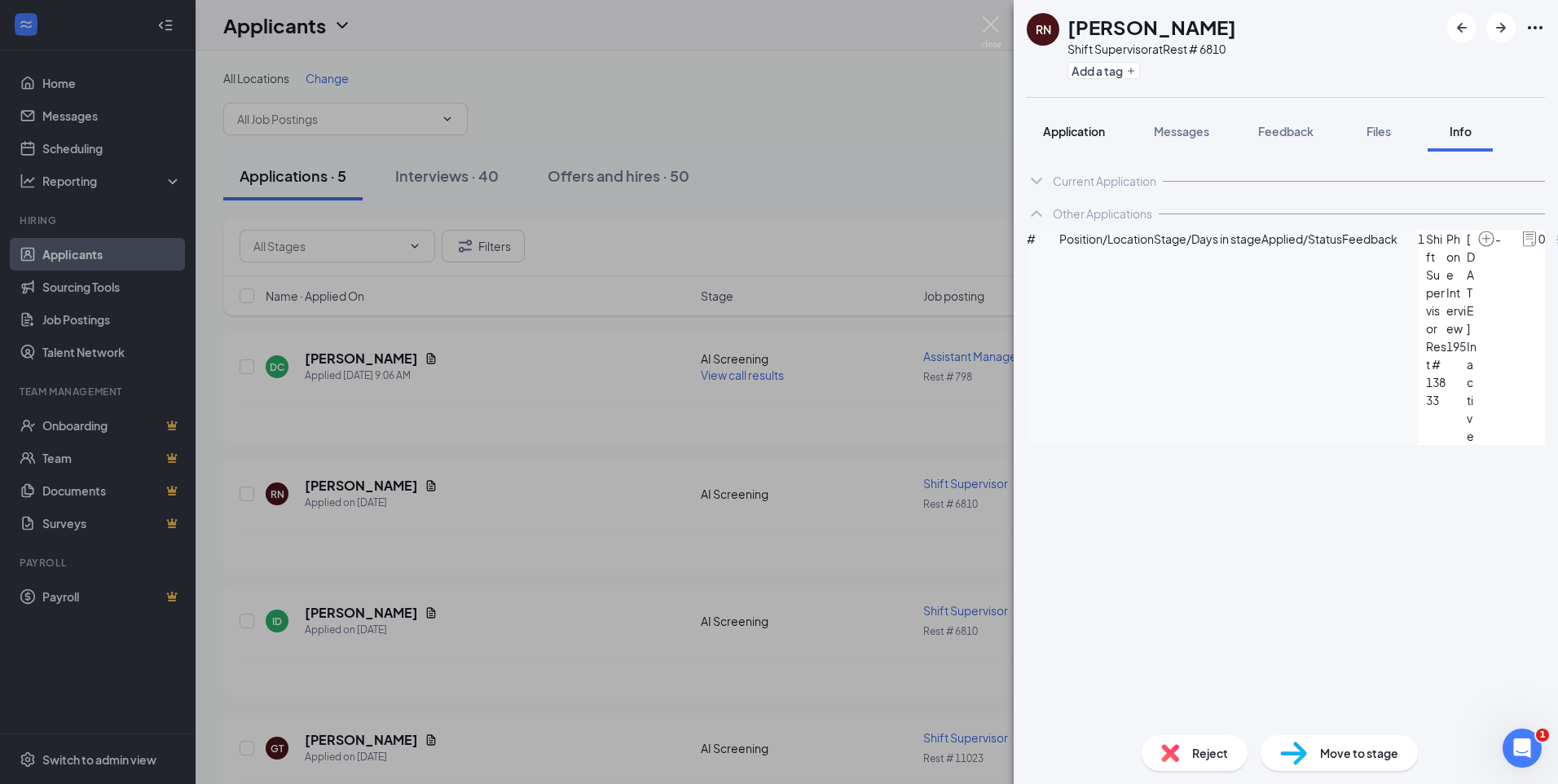
click at [1058, 134] on span "Application" at bounding box center [1074, 131] width 62 height 15
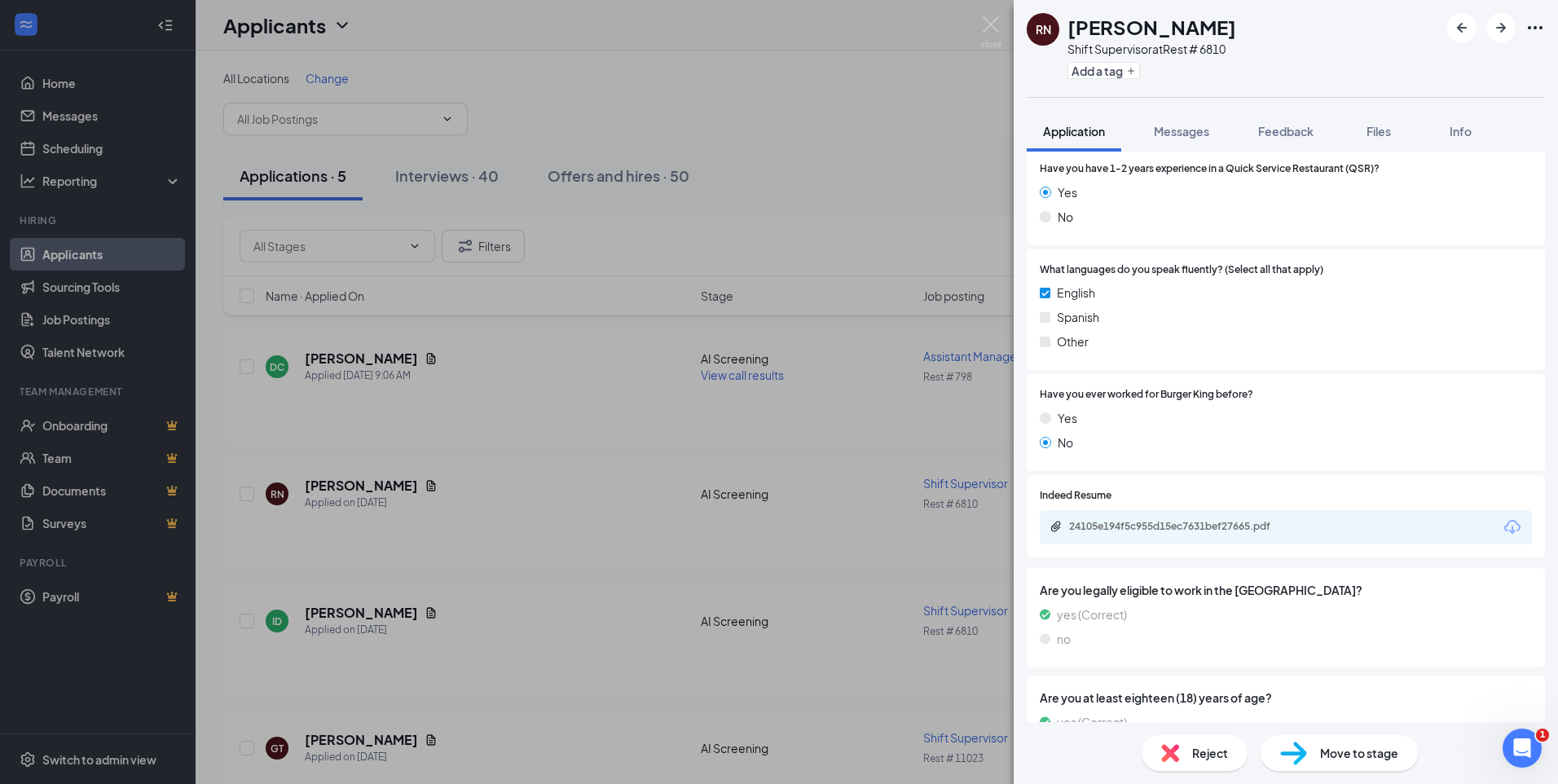
scroll to position [757, 0]
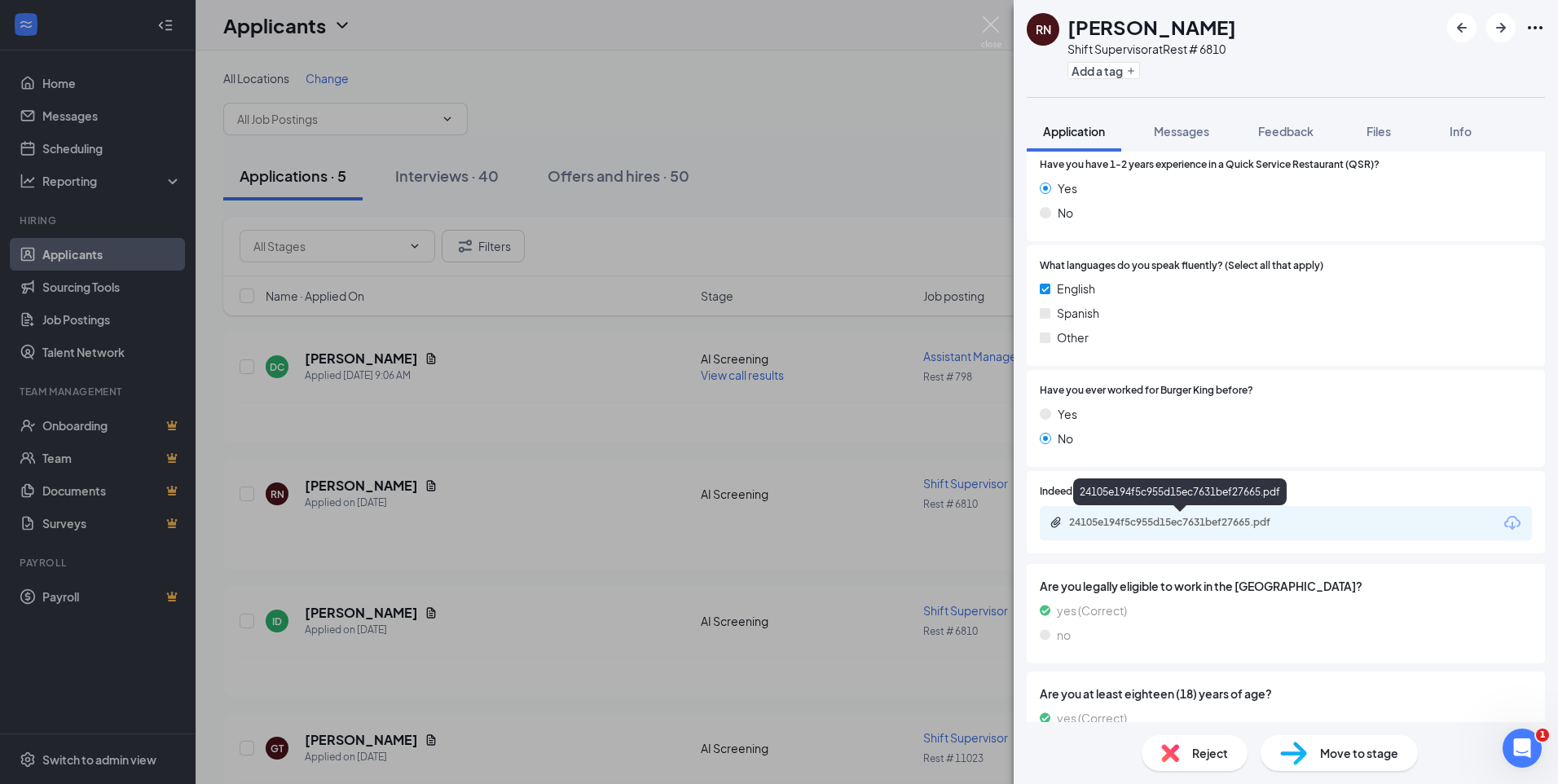
click at [1190, 519] on div "24105e194f5c955d15ec7631bef27665.pdf" at bounding box center [1183, 522] width 229 height 13
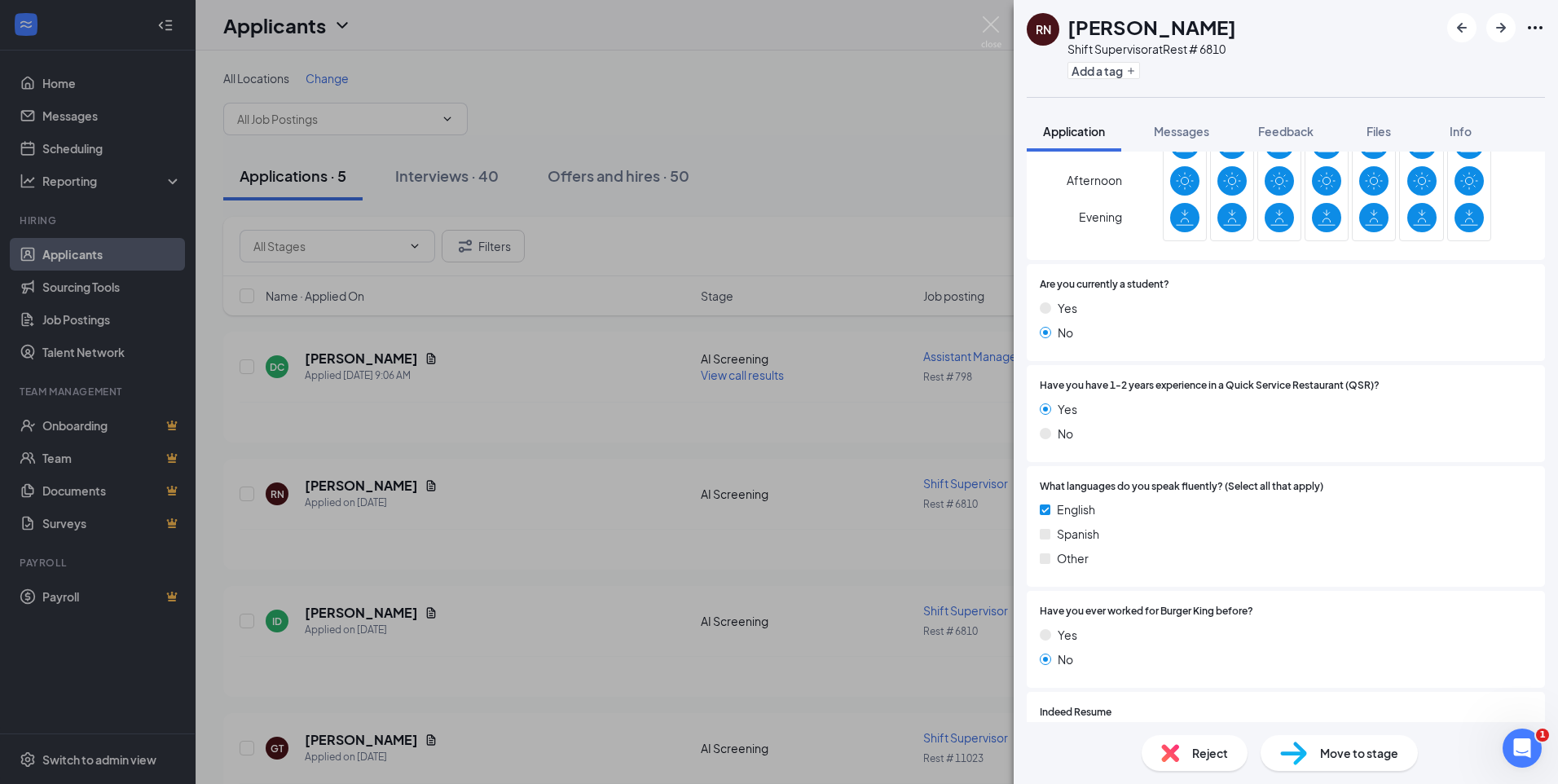
scroll to position [447, 0]
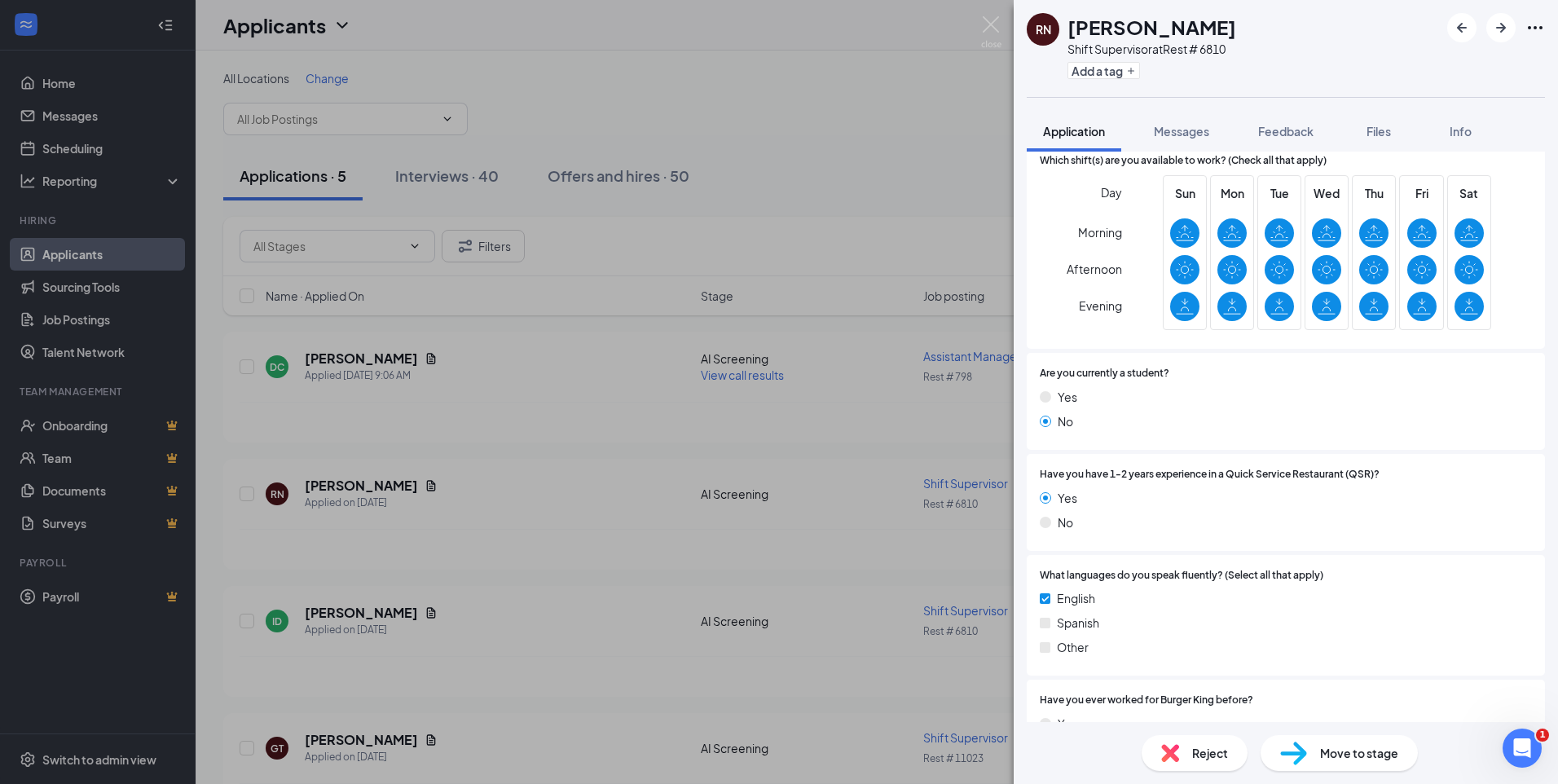
click at [1365, 754] on span "Move to stage" at bounding box center [1359, 752] width 78 height 18
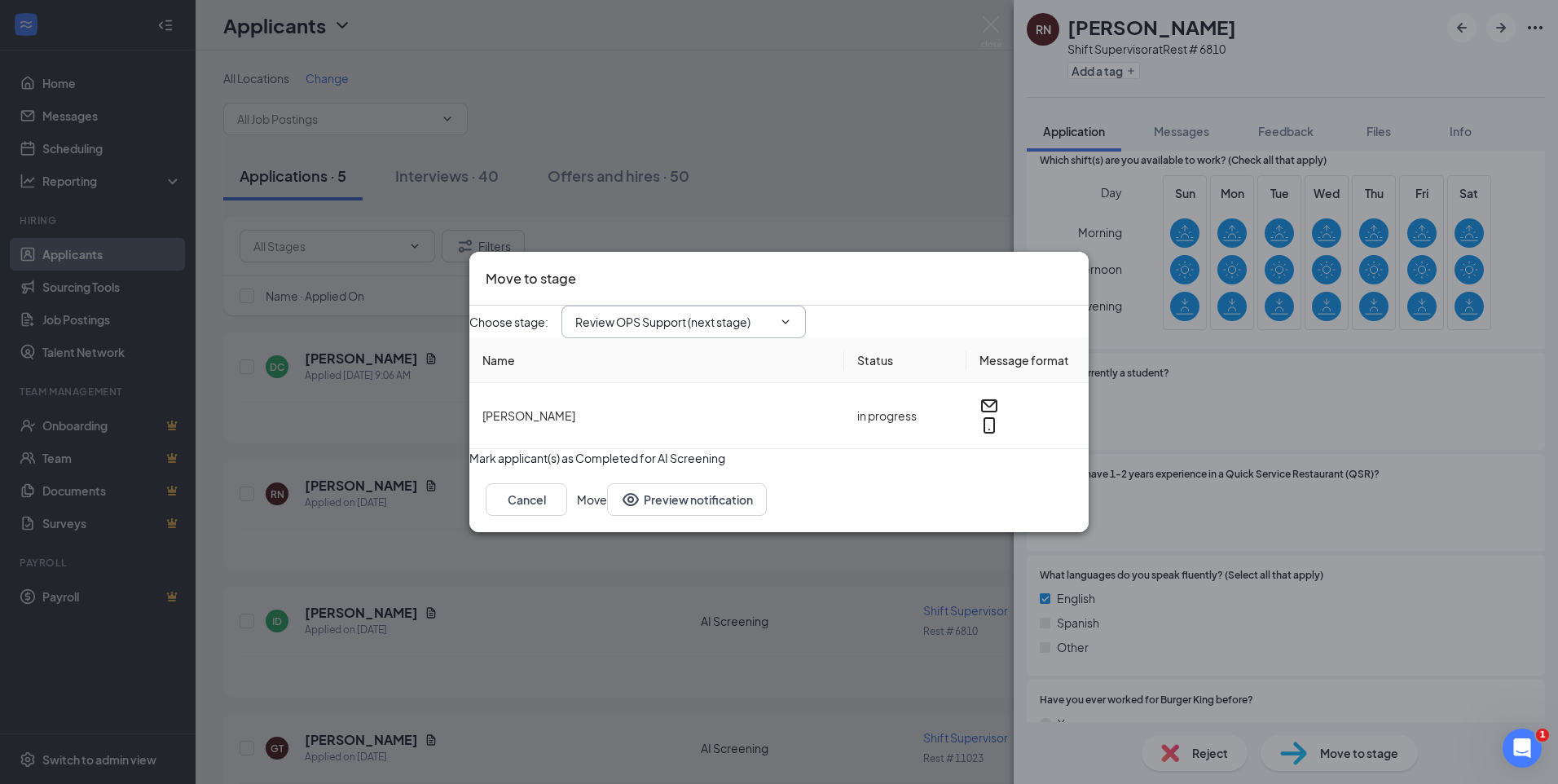
click at [773, 314] on input "Review OPS Support (next stage)" at bounding box center [674, 322] width 197 height 18
click at [773, 324] on div "AI Screening (current stage)" at bounding box center [674, 332] width 197 height 18
click at [662, 447] on div "Phone Interview" at bounding box center [618, 455] width 86 height 18
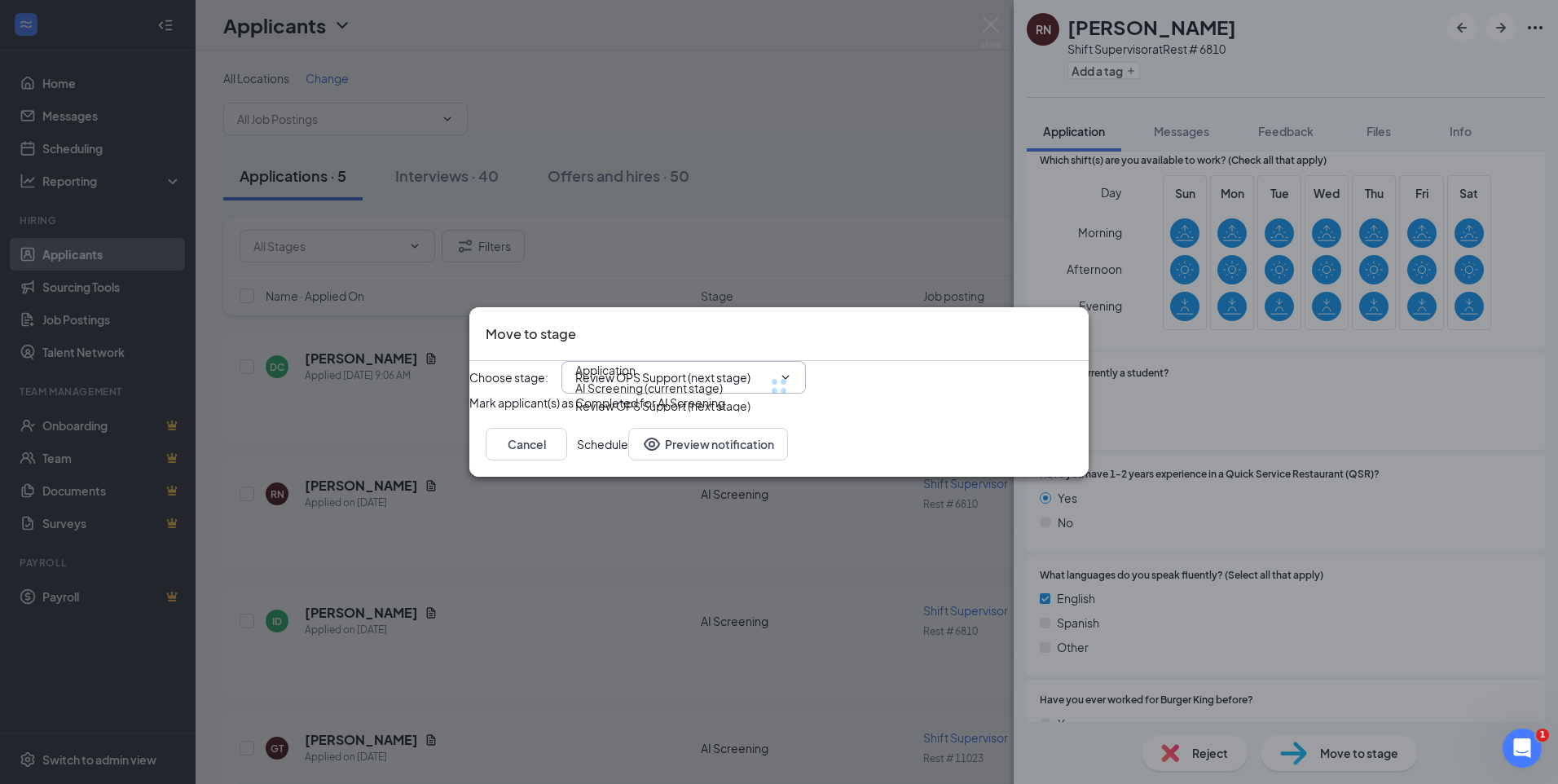
type input "Phone Interview"
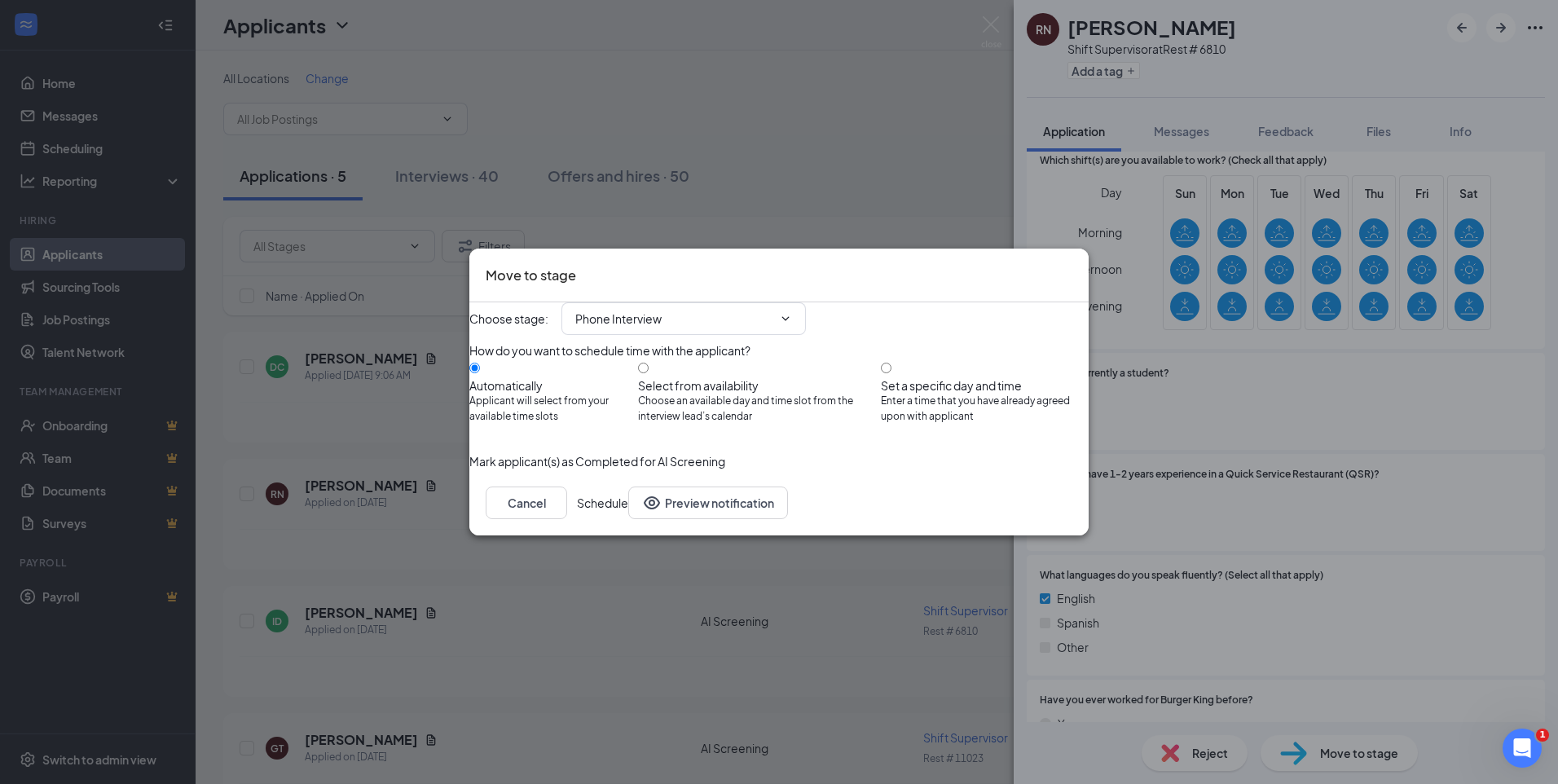
click at [628, 519] on button "Schedule" at bounding box center [603, 502] width 51 height 33
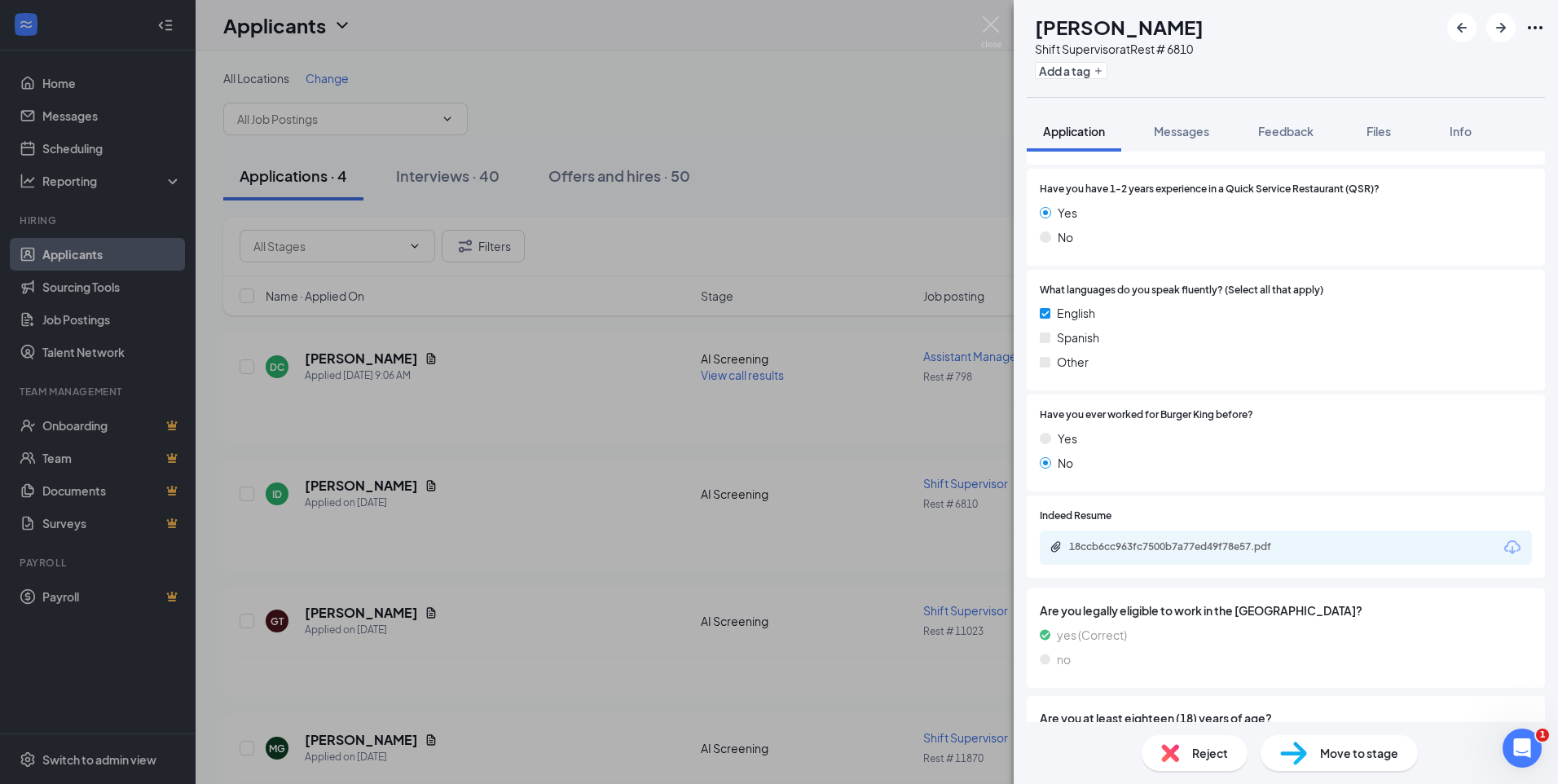
scroll to position [696, 0]
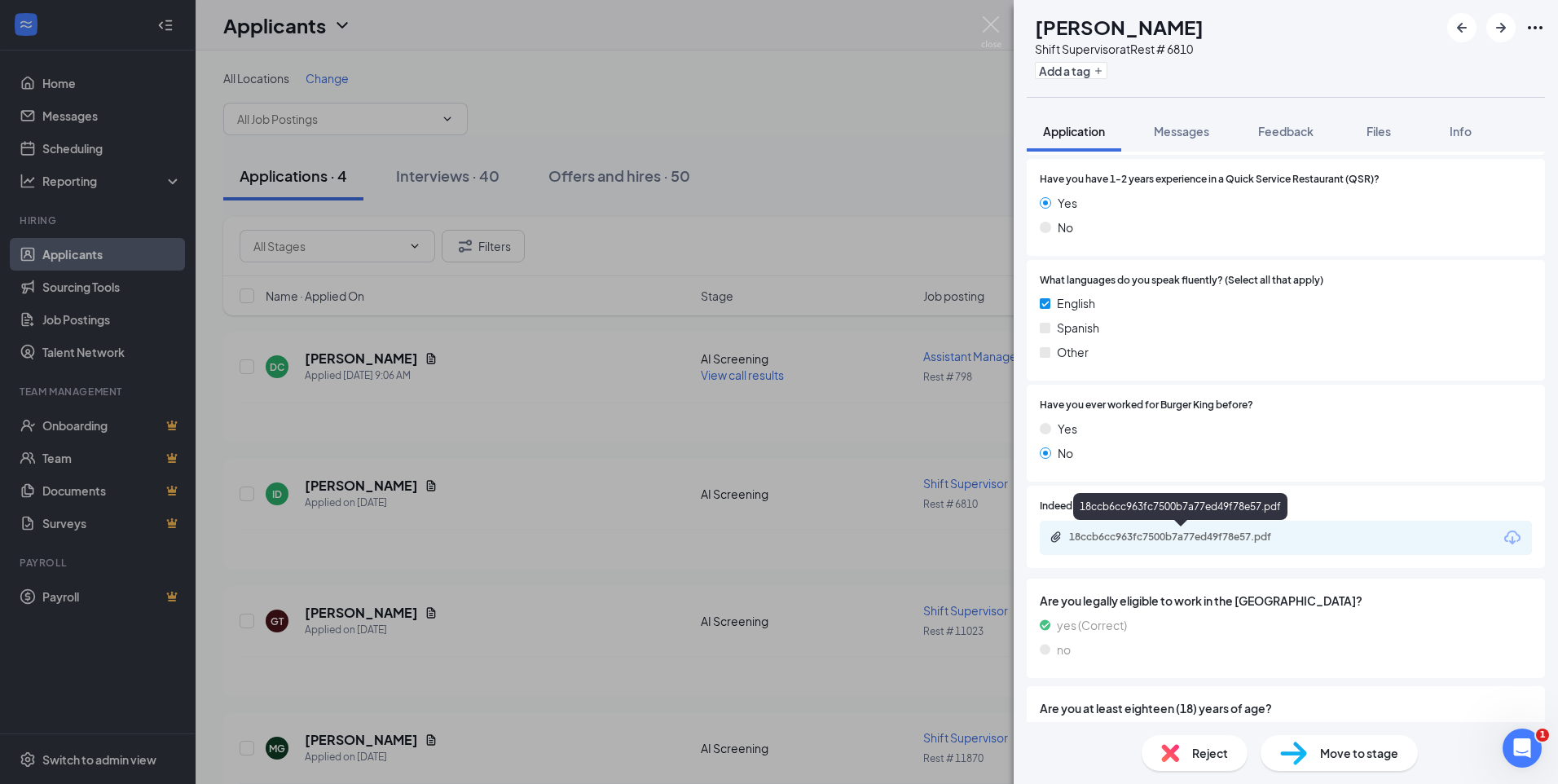
click at [1097, 544] on div "18ccb6cc963fc7500b7a77ed49f78e57.pdf" at bounding box center [1181, 538] width 264 height 15
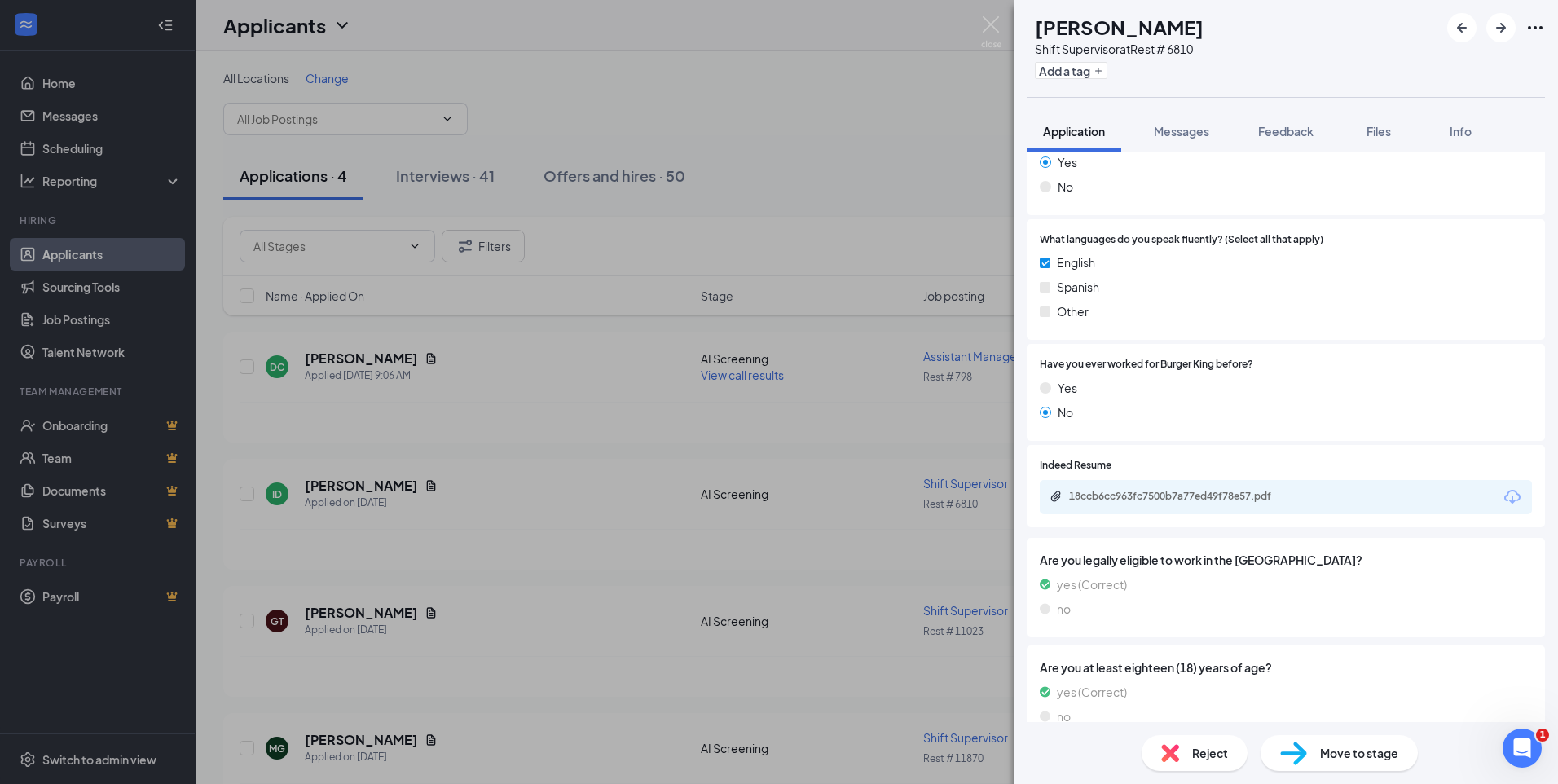
scroll to position [763, 0]
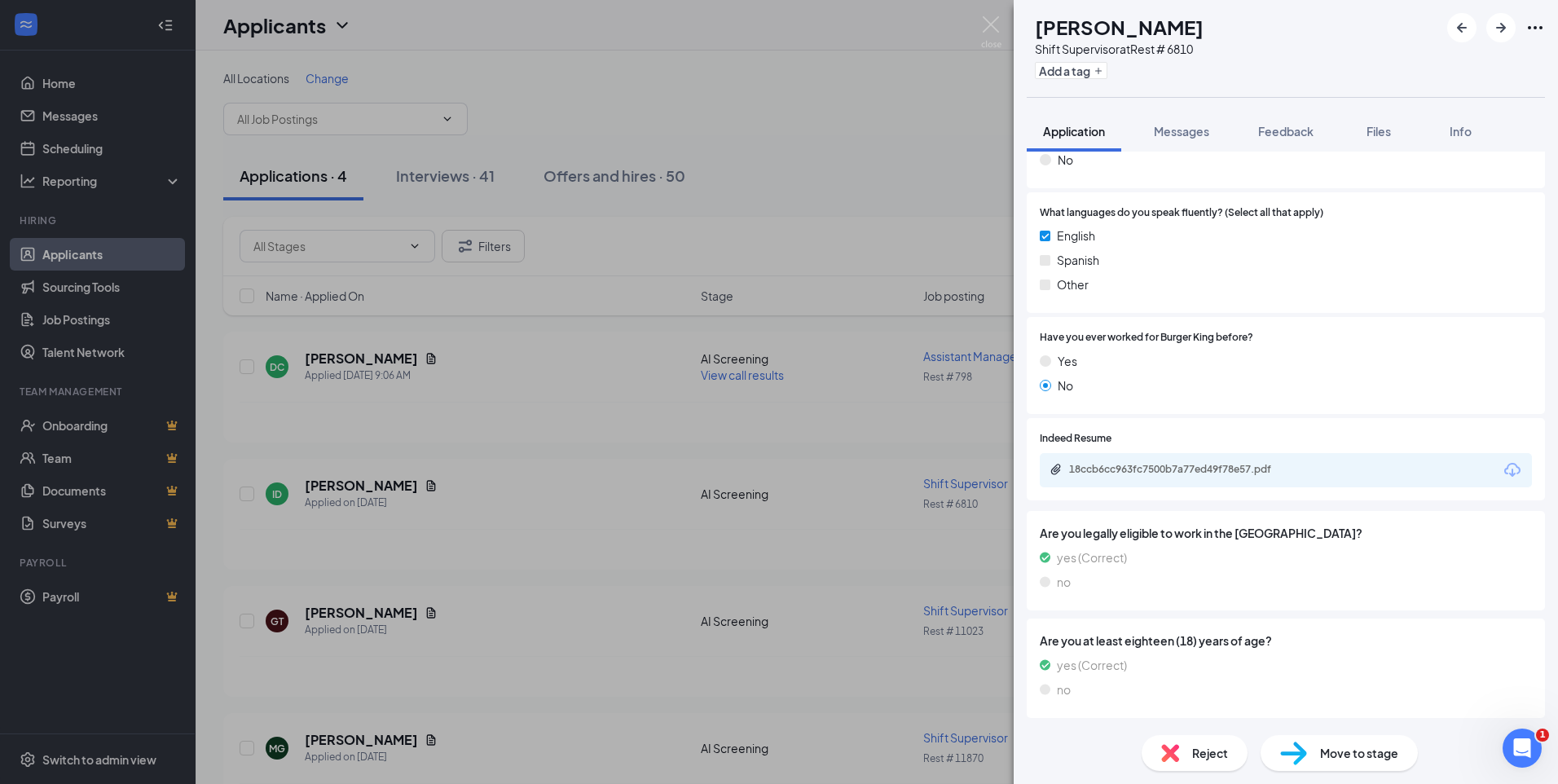
click at [1185, 745] on div "Reject" at bounding box center [1195, 753] width 106 height 36
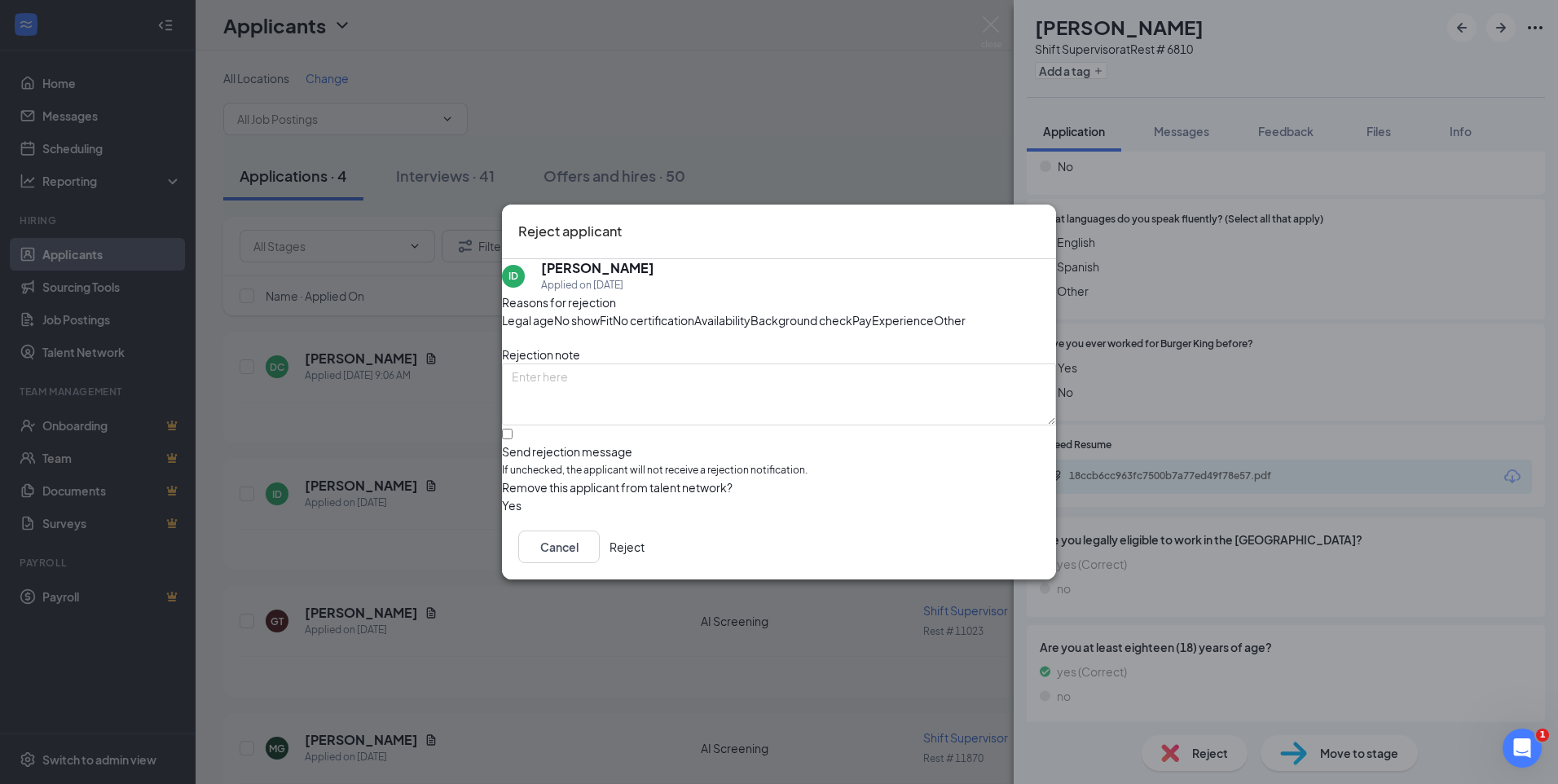
click at [872, 330] on span "Experience" at bounding box center [903, 320] width 62 height 18
click at [645, 563] on button "Reject" at bounding box center [627, 547] width 35 height 33
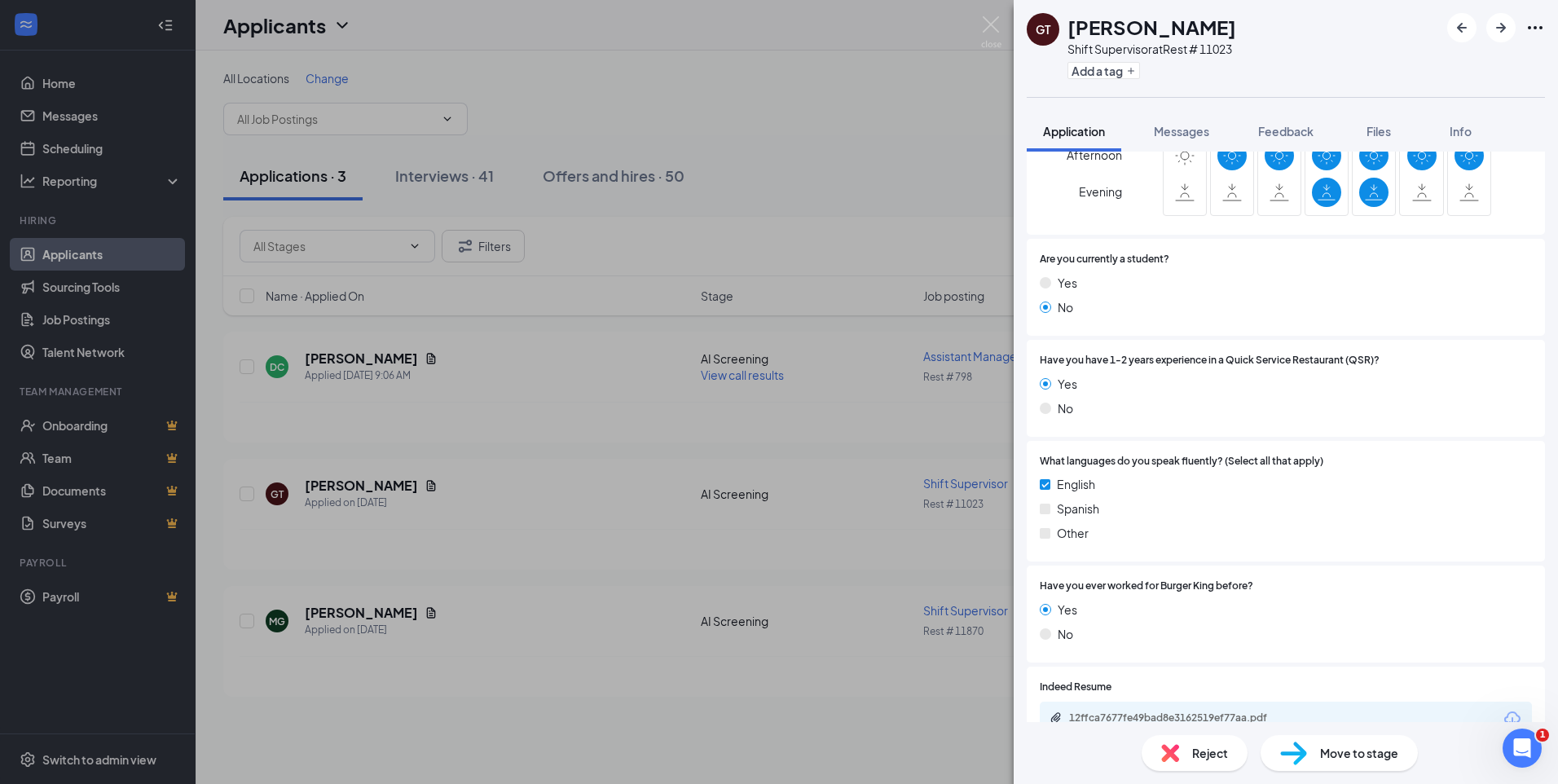
scroll to position [584, 0]
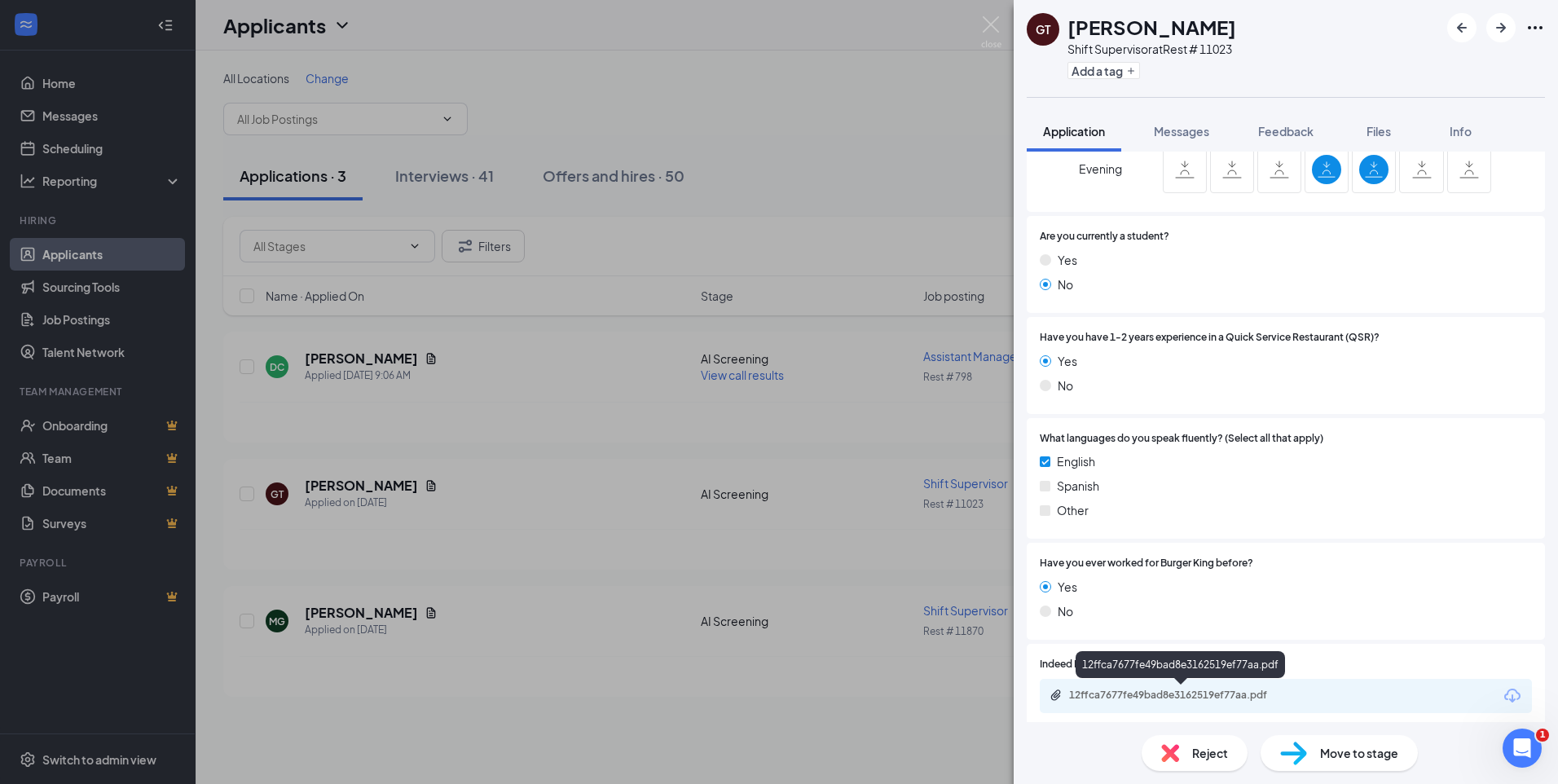
click at [1103, 692] on div "12ffca7677fe49bad8e3162519ef77aa.pdf" at bounding box center [1183, 695] width 229 height 13
click at [349, 487] on div "GT [PERSON_NAME] Shift Supervisor at Rest # 11023 Add a tag Application Message…" at bounding box center [779, 392] width 1558 height 784
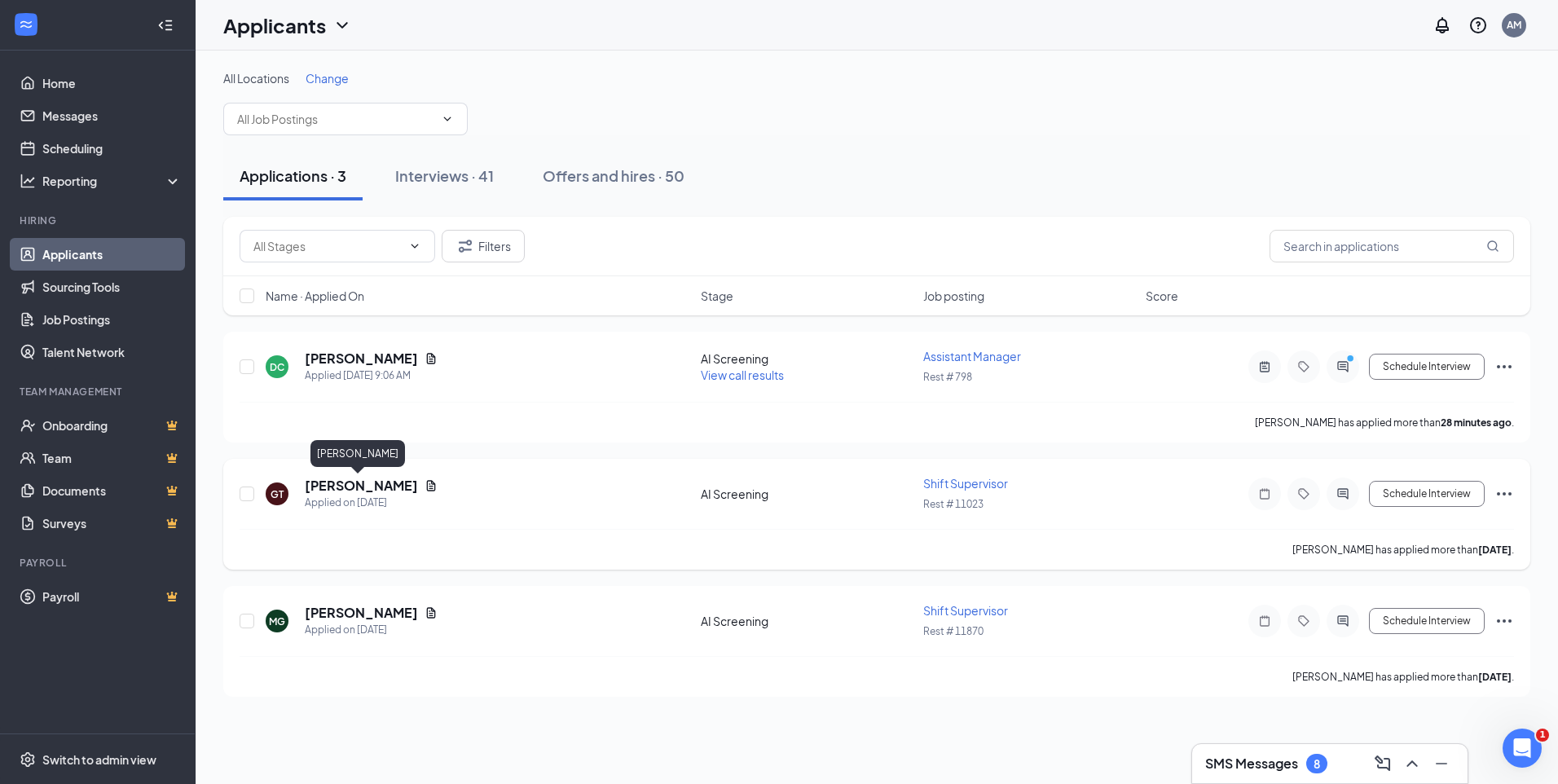
click at [352, 484] on h5 "[PERSON_NAME]" at bounding box center [361, 485] width 113 height 18
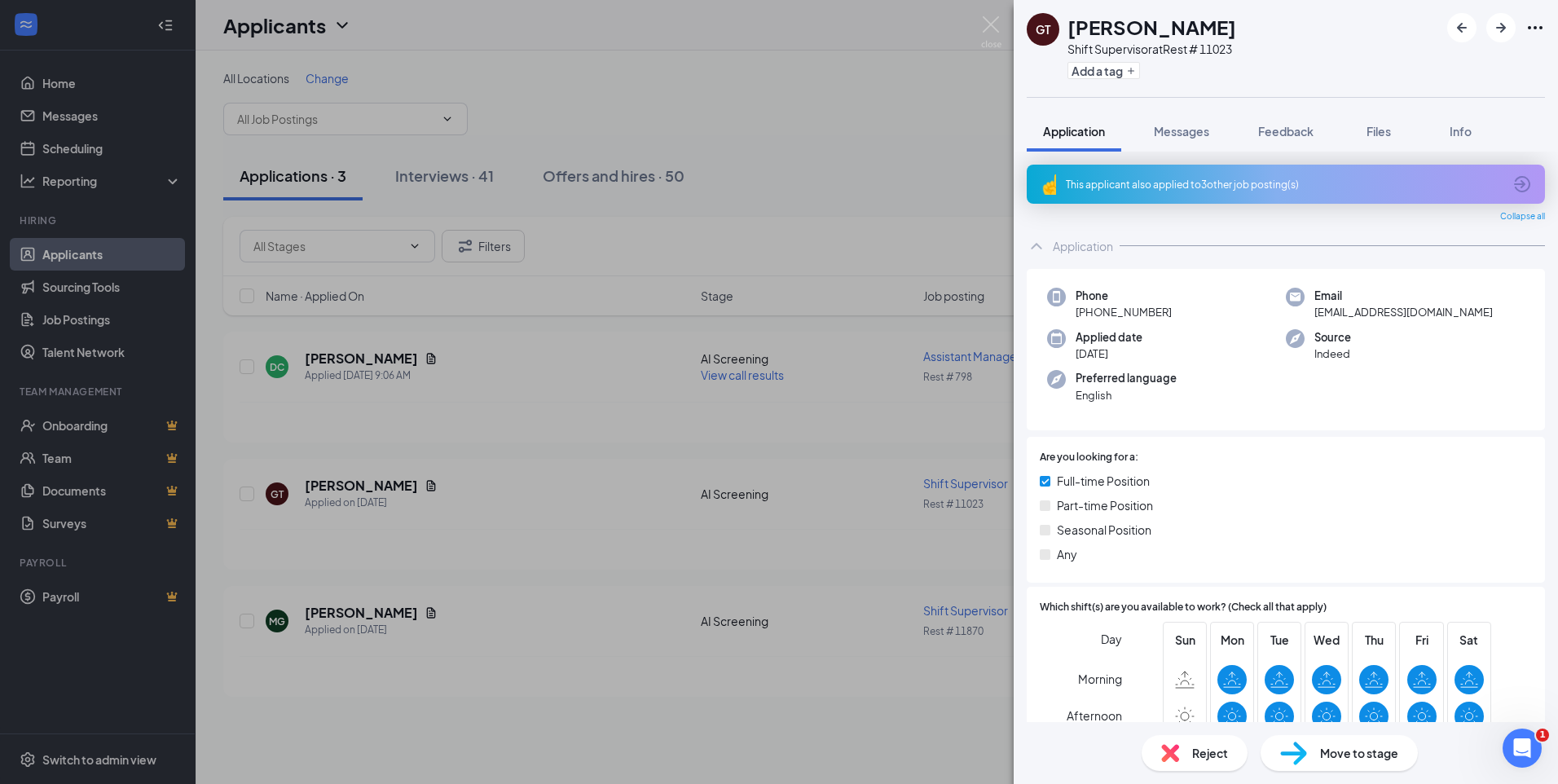
click at [337, 612] on div "GT [PERSON_NAME] Shift Supervisor at Rest # 11023 Add a tag Application Message…" at bounding box center [779, 392] width 1558 height 784
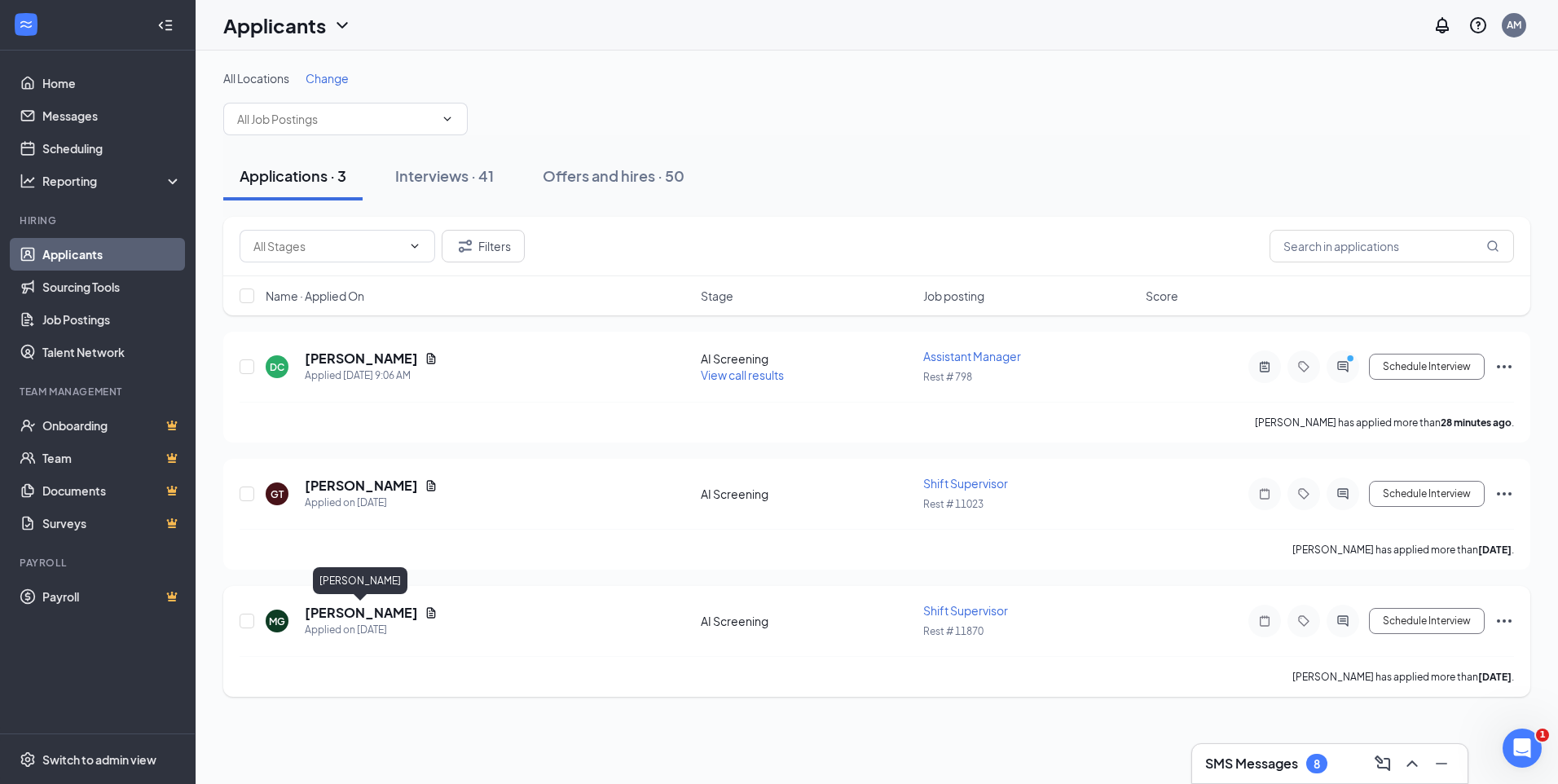
click at [317, 614] on h5 "[PERSON_NAME]" at bounding box center [361, 612] width 113 height 18
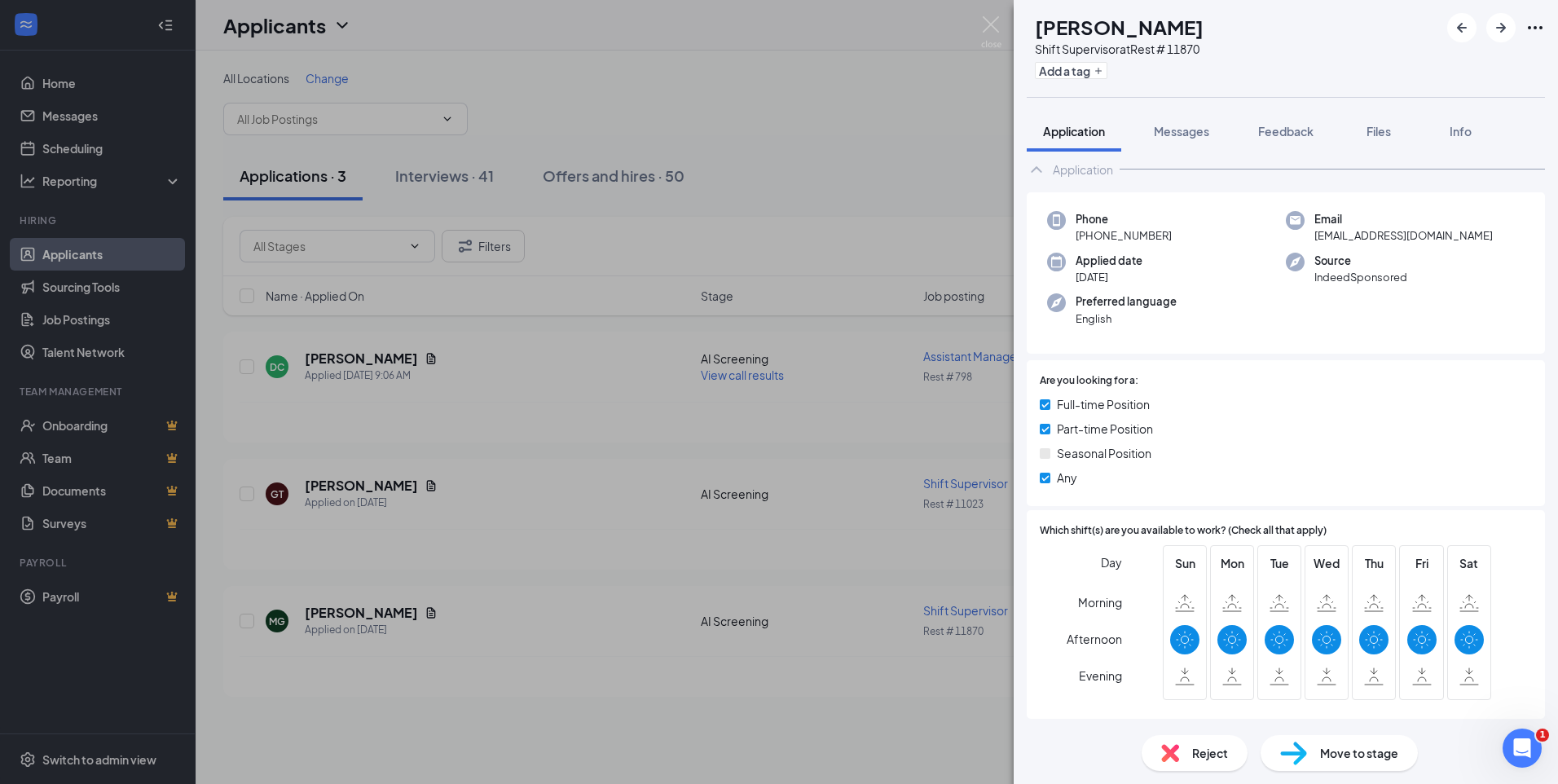
scroll to position [68, 0]
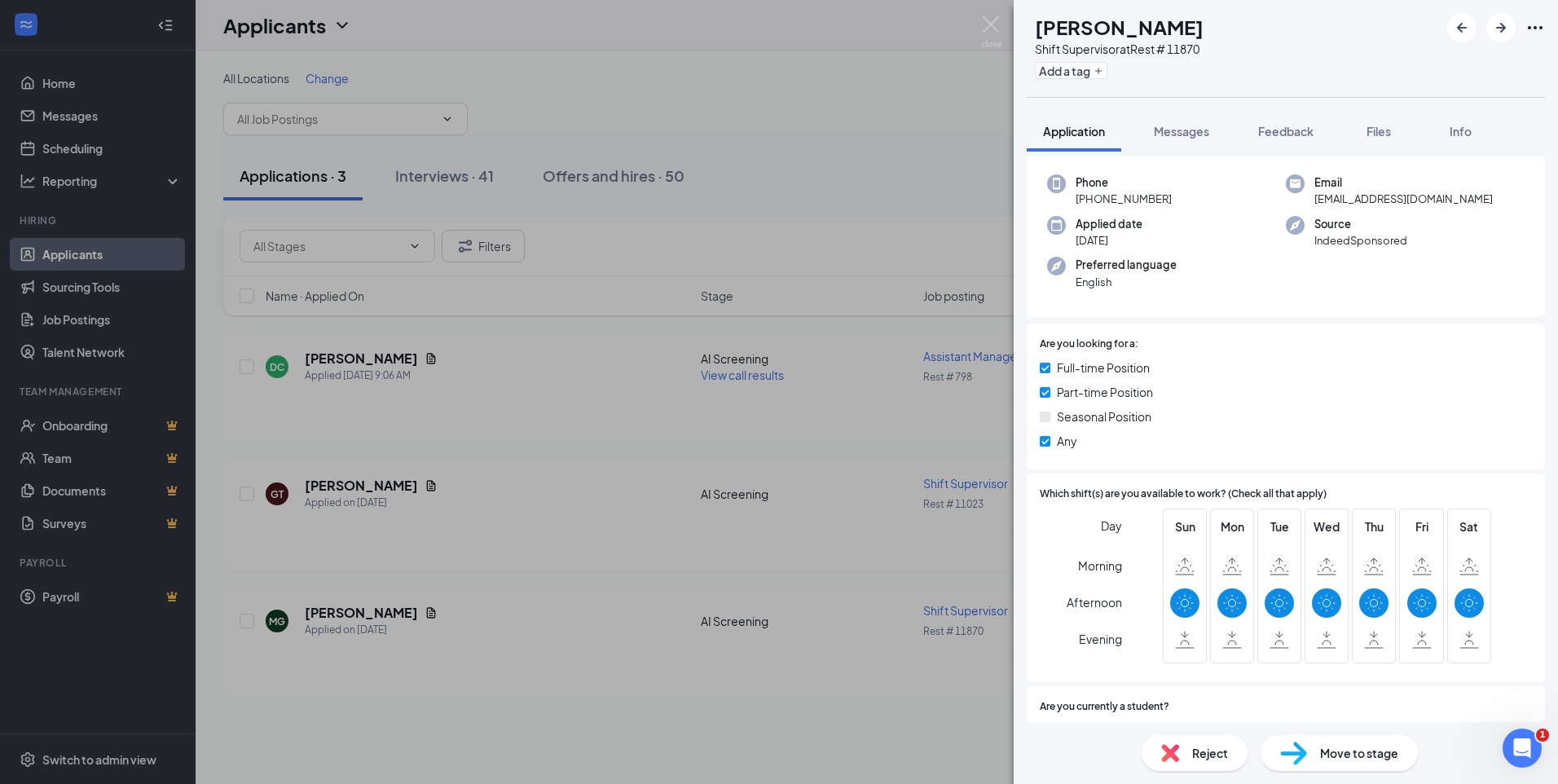
click at [1191, 754] on div "Reject" at bounding box center [1195, 753] width 106 height 36
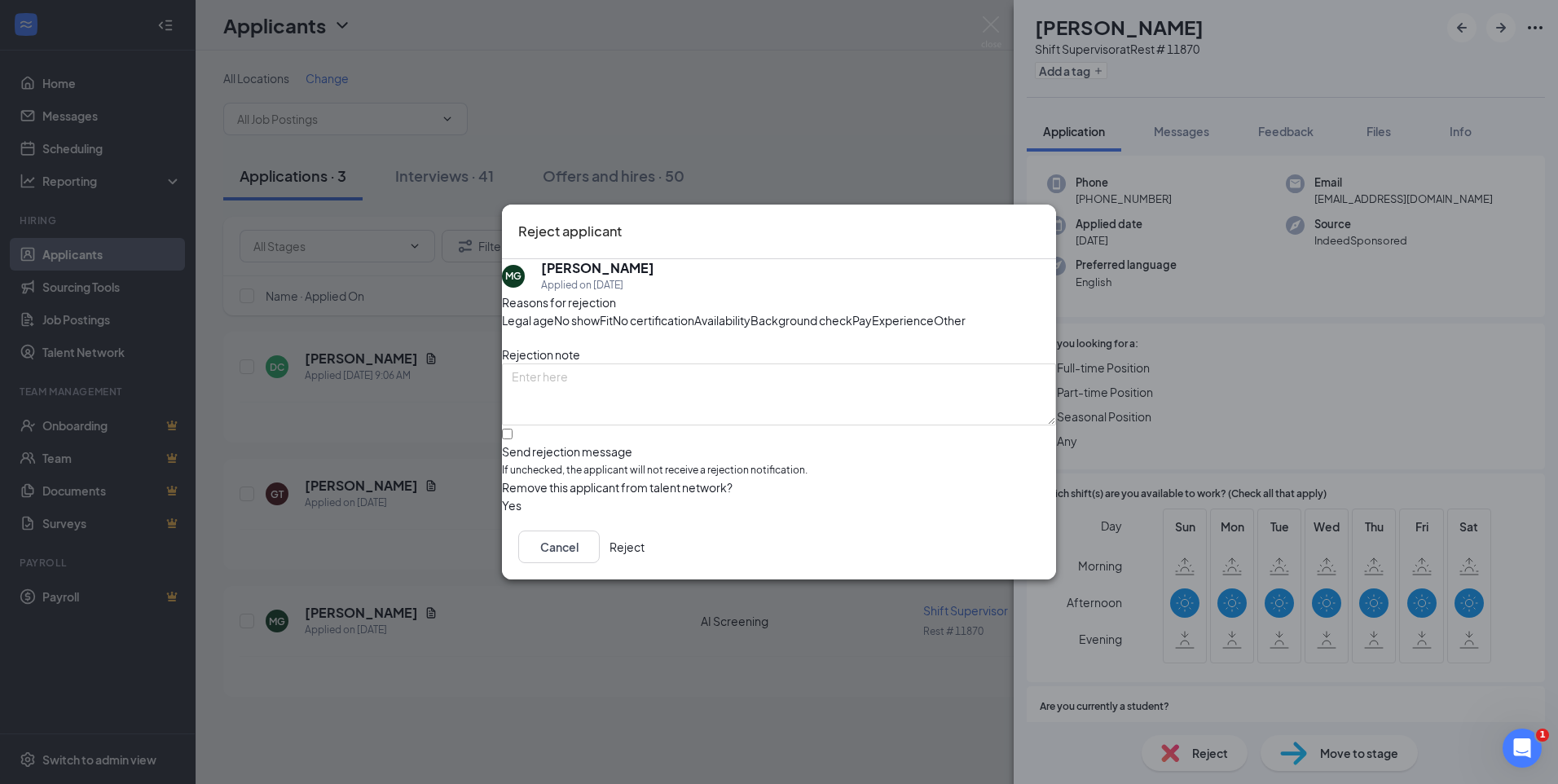
click at [751, 312] on span "Availability" at bounding box center [723, 320] width 56 height 18
click at [645, 563] on button "Reject" at bounding box center [627, 547] width 35 height 33
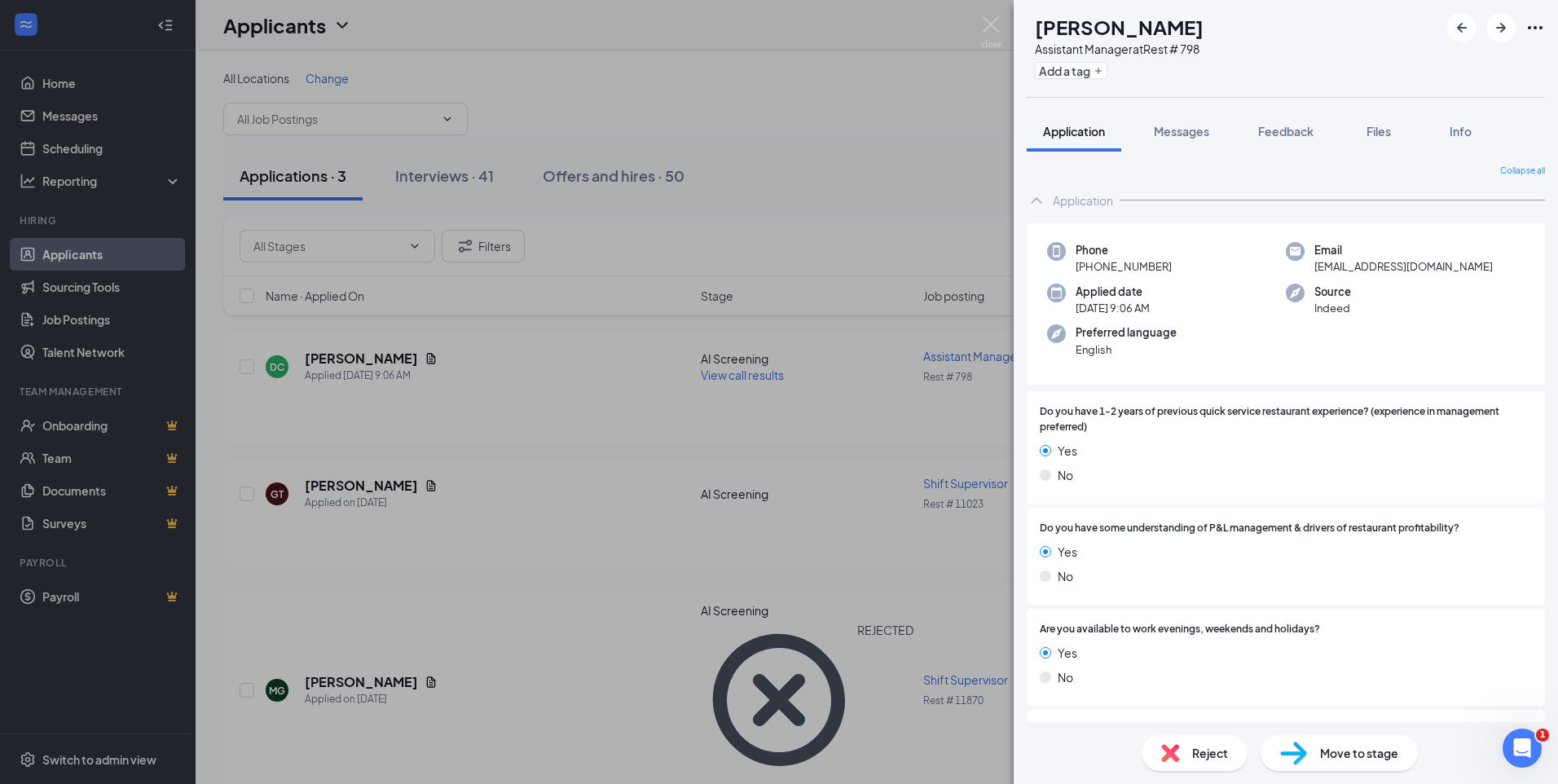
click at [461, 448] on div "DC [PERSON_NAME] Assistant Manager at Rest # 798 Add a tag Application Messages…" at bounding box center [779, 392] width 1558 height 784
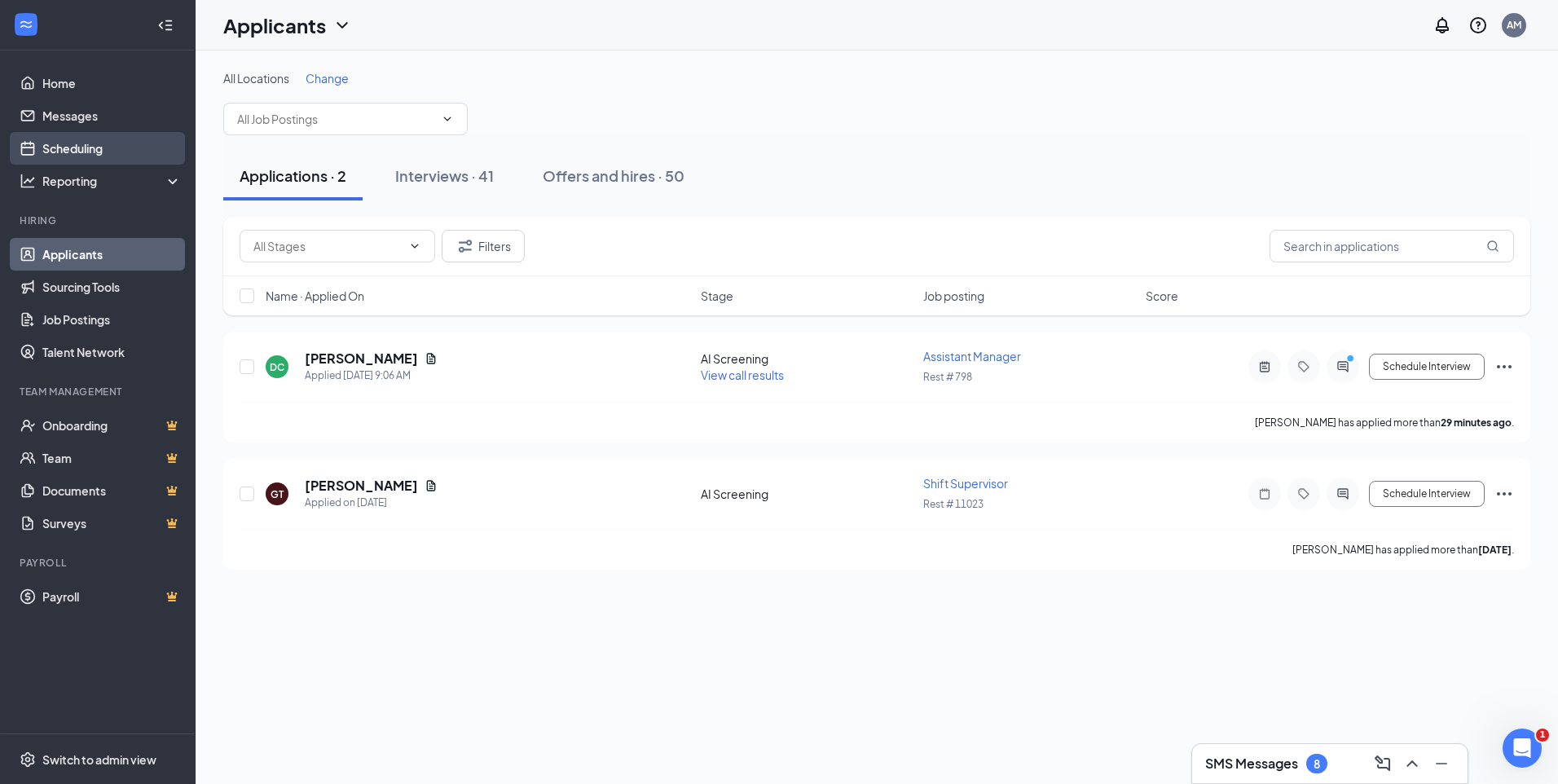
click at [74, 151] on link "Scheduling" at bounding box center [112, 148] width 140 height 33
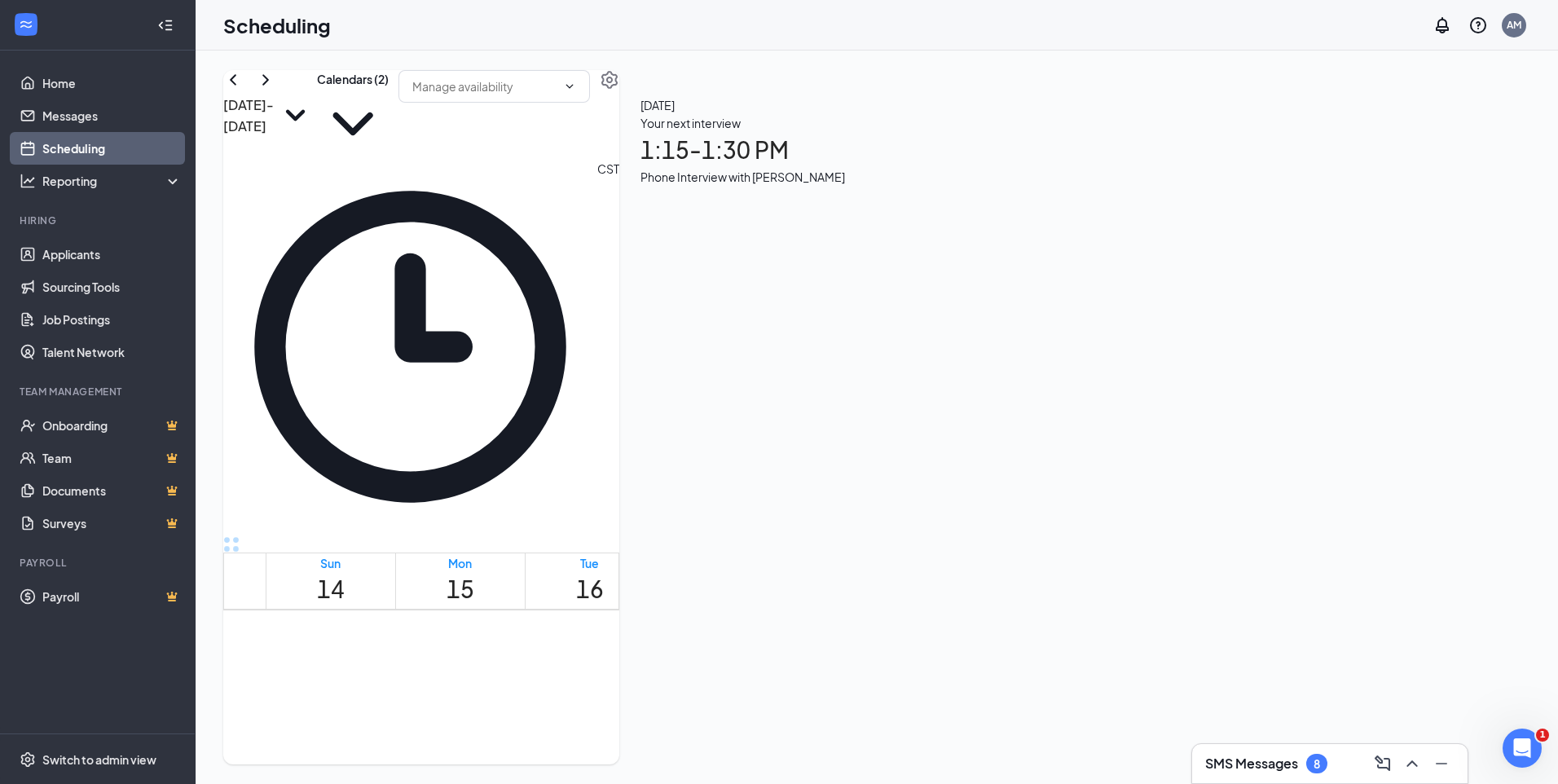
scroll to position [801, 0]
click at [80, 254] on link "Applicants" at bounding box center [112, 254] width 140 height 33
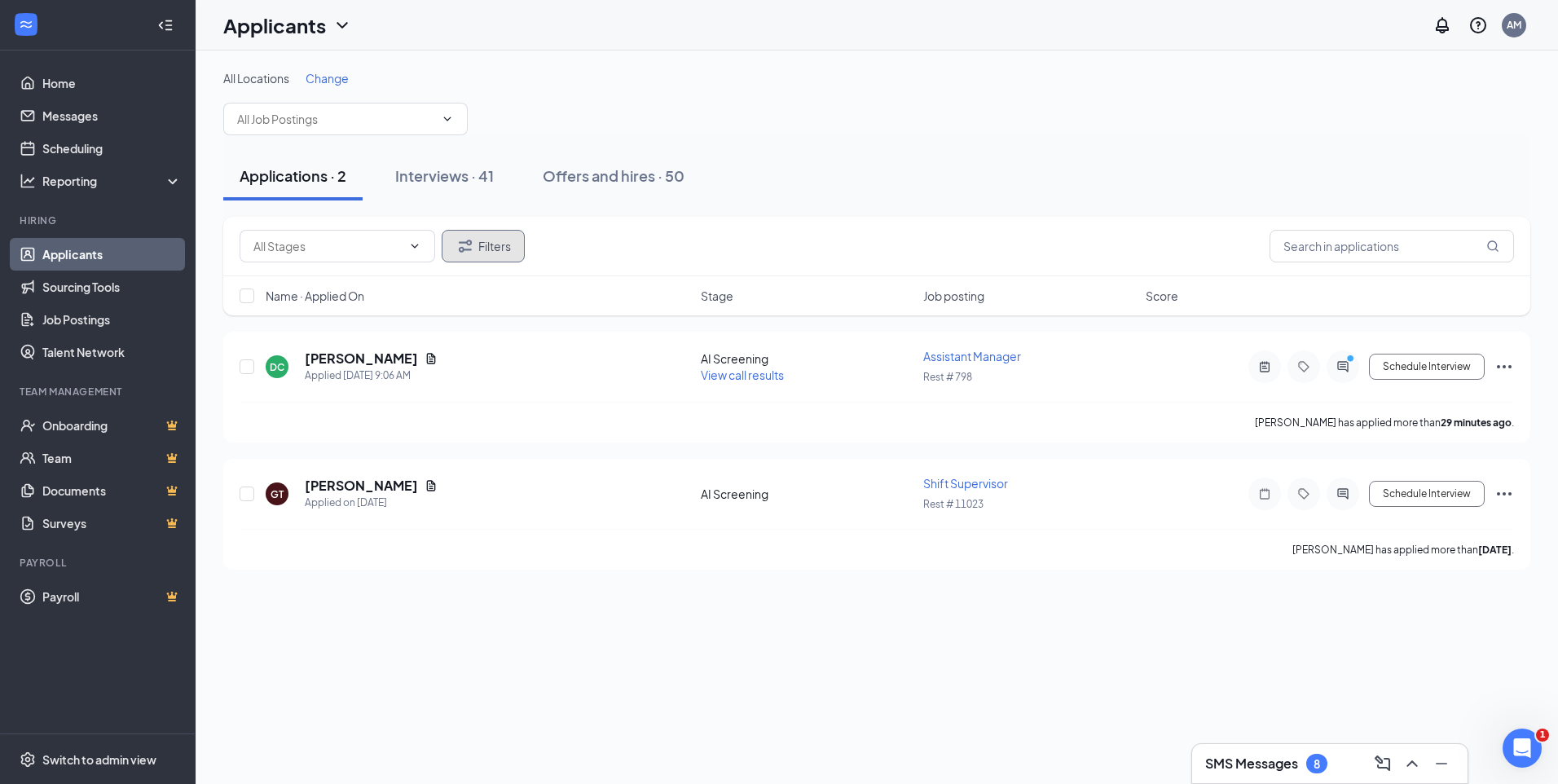
click at [489, 246] on button "Filters" at bounding box center [483, 246] width 83 height 33
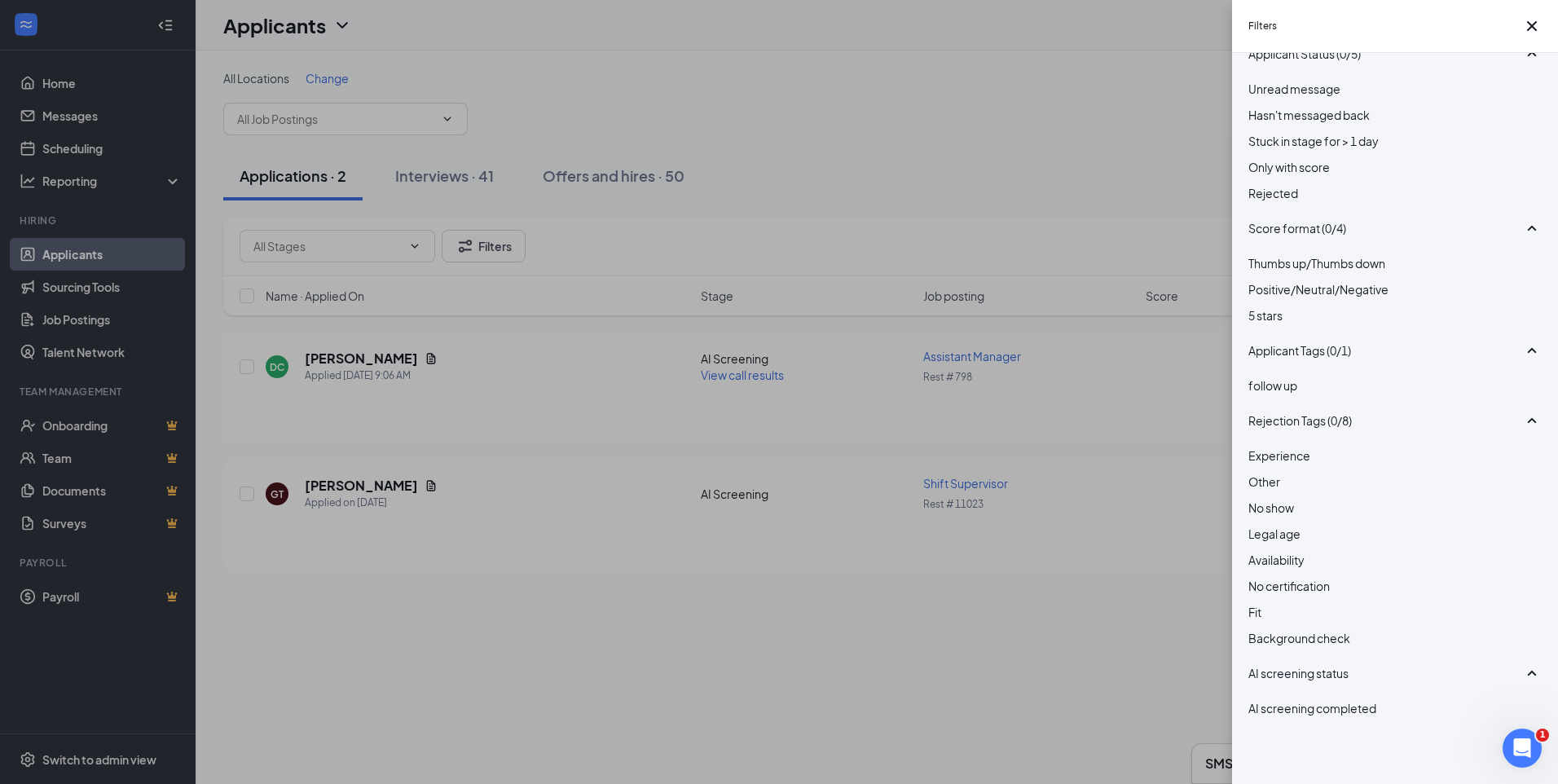
scroll to position [179, 0]
click at [895, 661] on div "Filters Applicant Status (0/5) Unread message Hasn't messaged back Stuck in sta…" at bounding box center [779, 392] width 1558 height 784
click at [68, 147] on div "Filters Applicant Status (0/5) Unread message Hasn't messaged back Stuck in sta…" at bounding box center [779, 392] width 1558 height 784
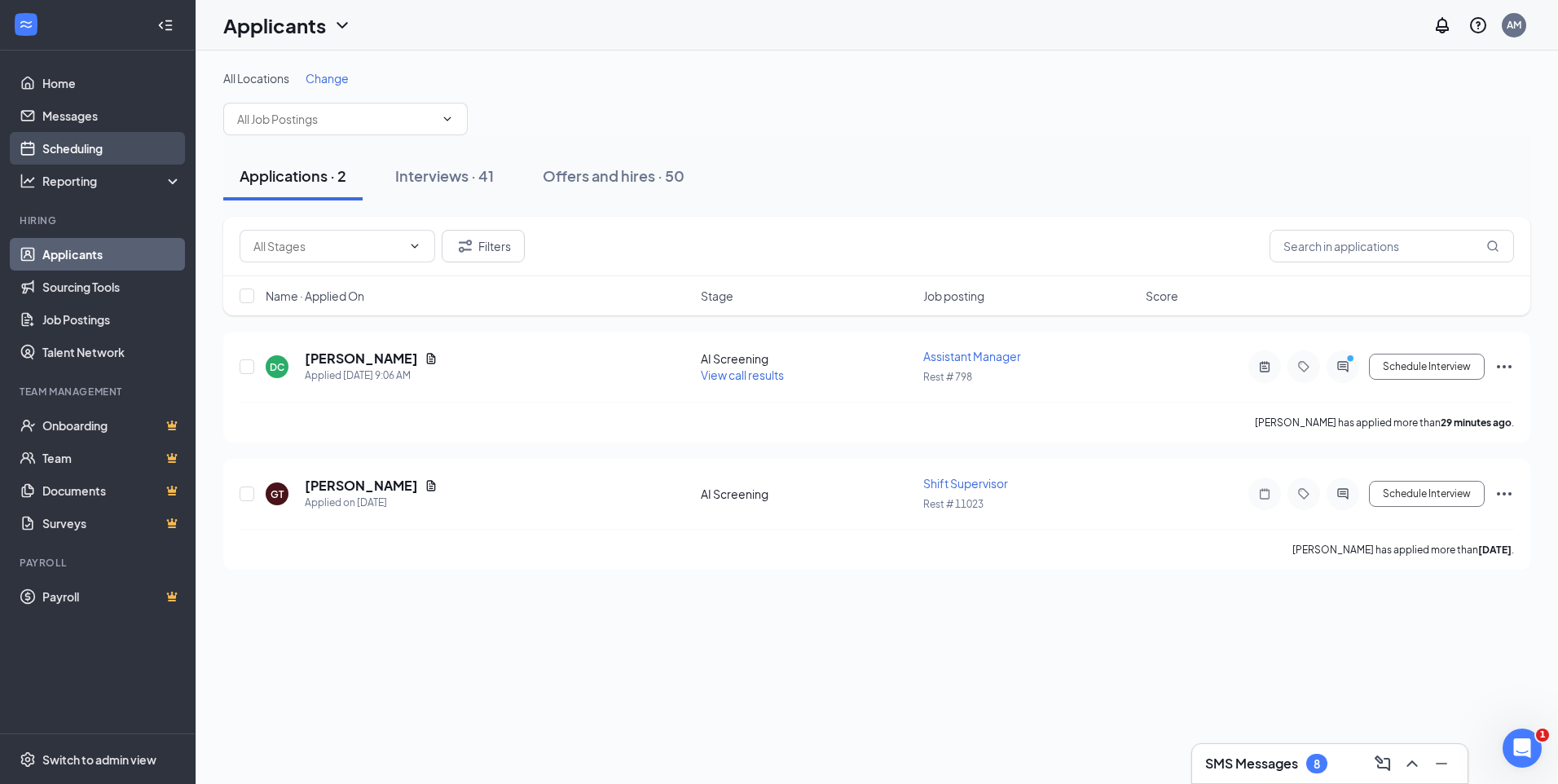
click at [68, 146] on link "Scheduling" at bounding box center [112, 148] width 140 height 33
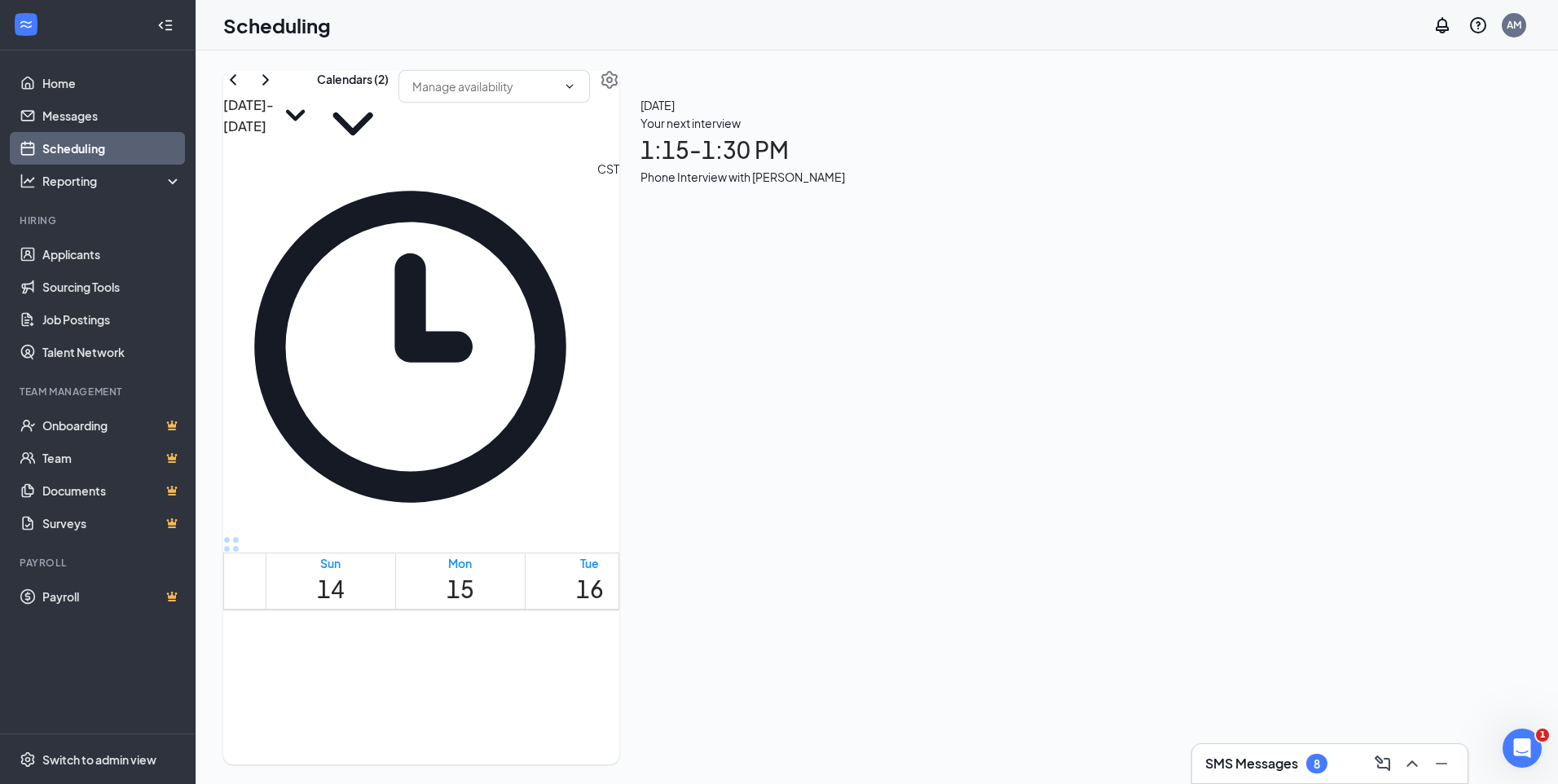
scroll to position [801, 0]
click at [0, 714] on html "Home Messages Scheduling Reporting Hiring Applicants Sourcing Tools Job Posting…" at bounding box center [779, 392] width 1558 height 784
click at [122, 247] on link "Applicants" at bounding box center [112, 254] width 140 height 33
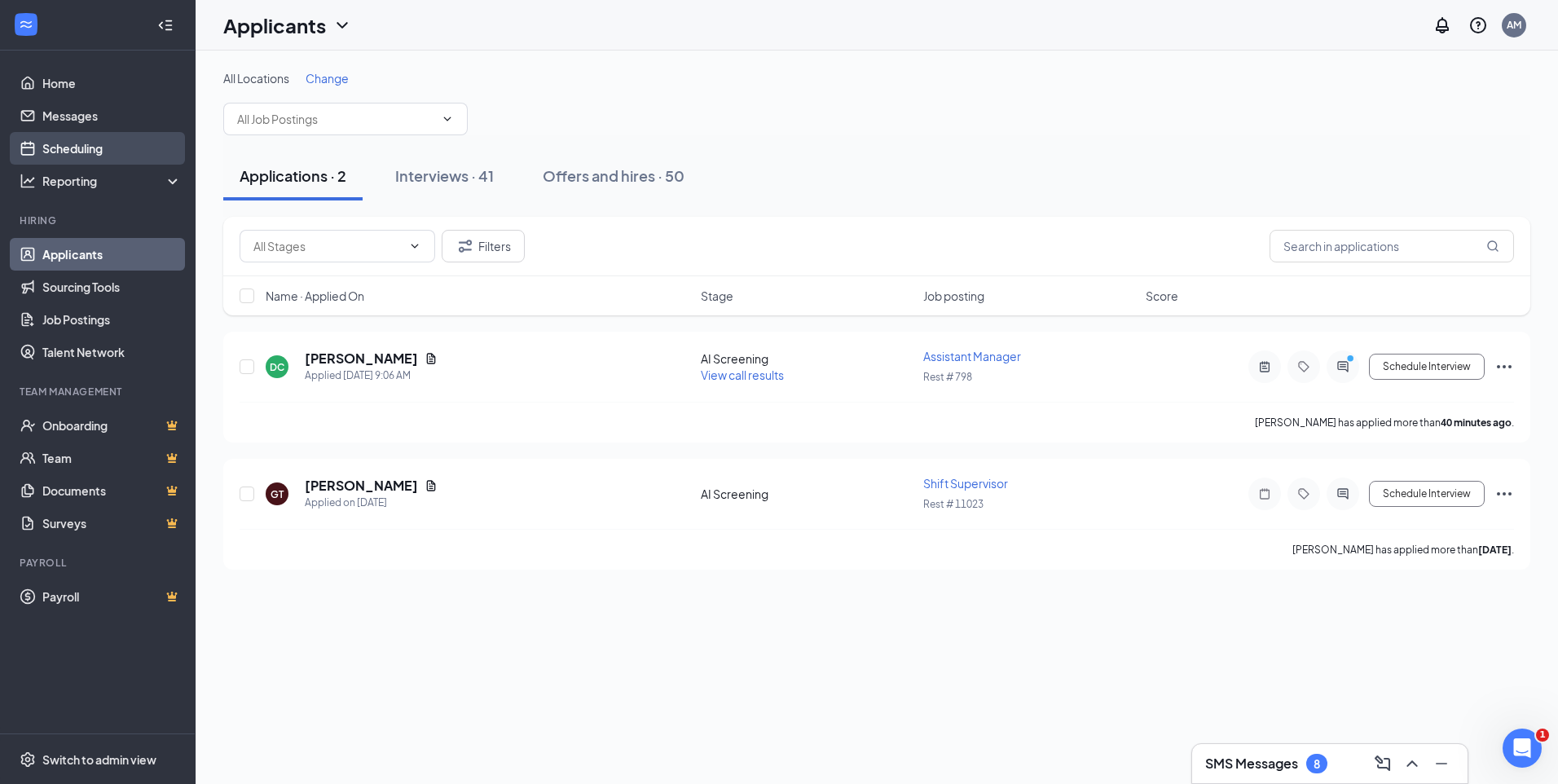
click at [118, 154] on link "Scheduling" at bounding box center [112, 148] width 140 height 33
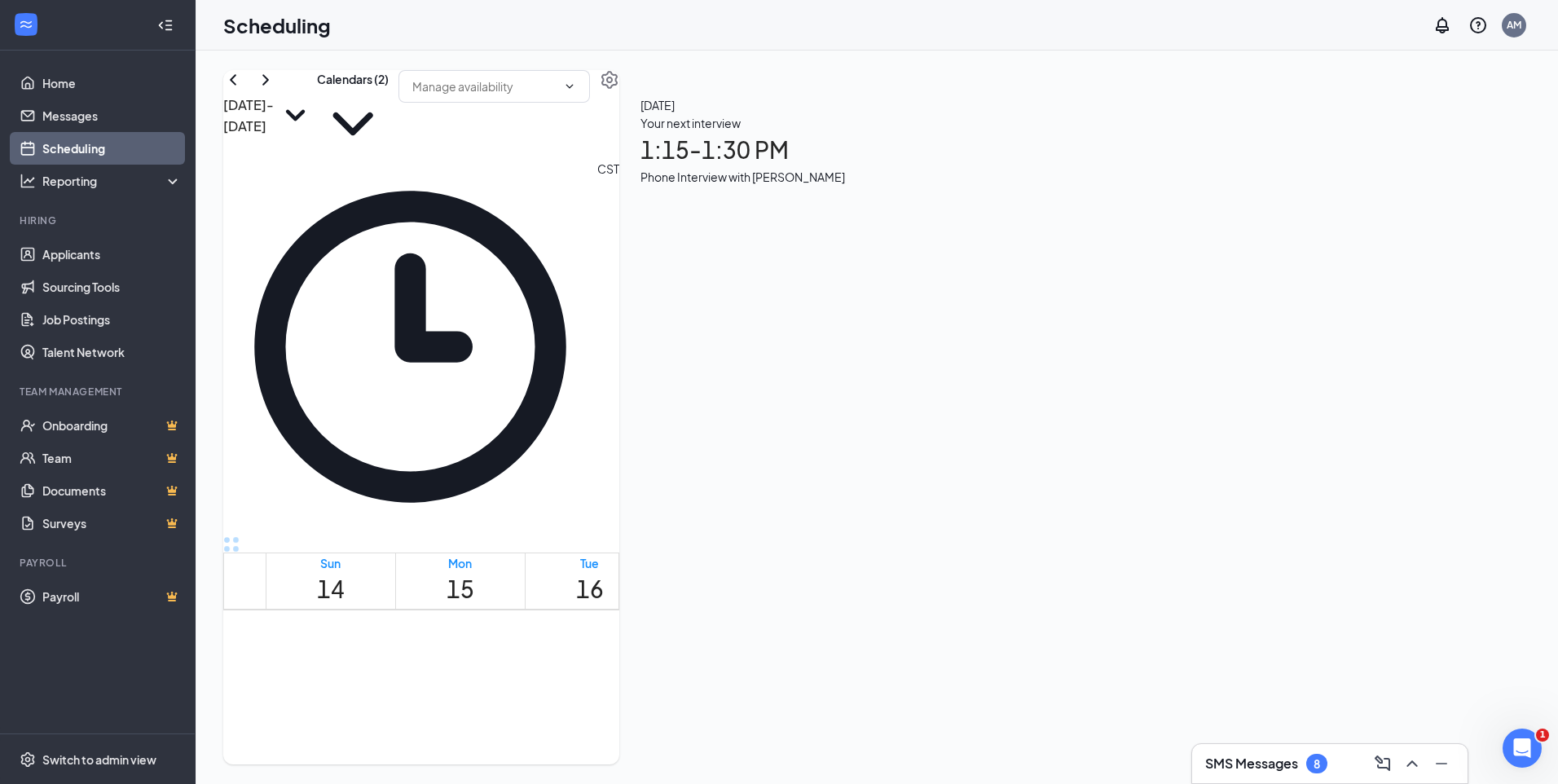
scroll to position [801, 0]
click at [113, 257] on link "Applicants" at bounding box center [112, 254] width 140 height 33
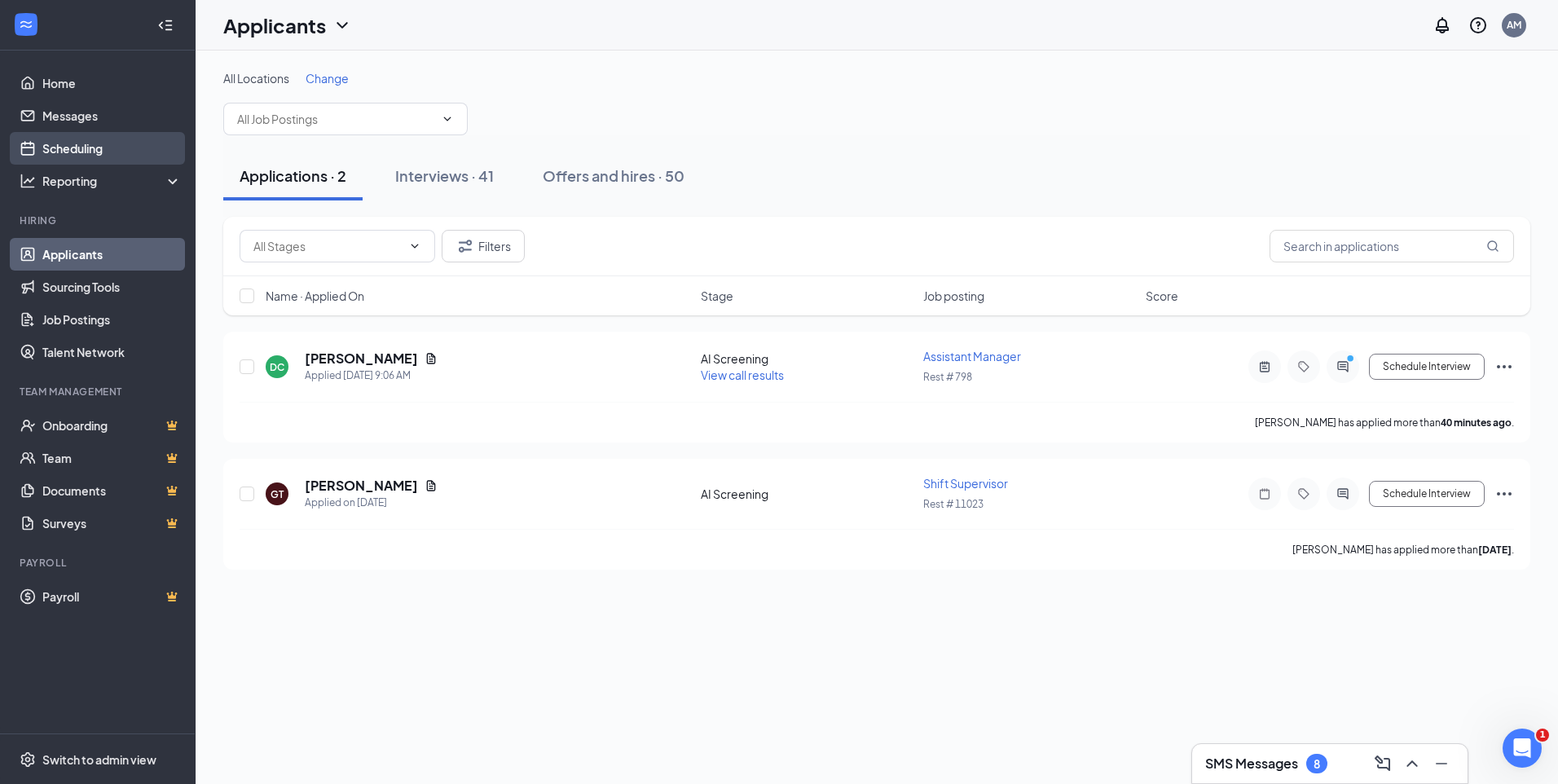
click at [91, 151] on link "Scheduling" at bounding box center [112, 148] width 140 height 33
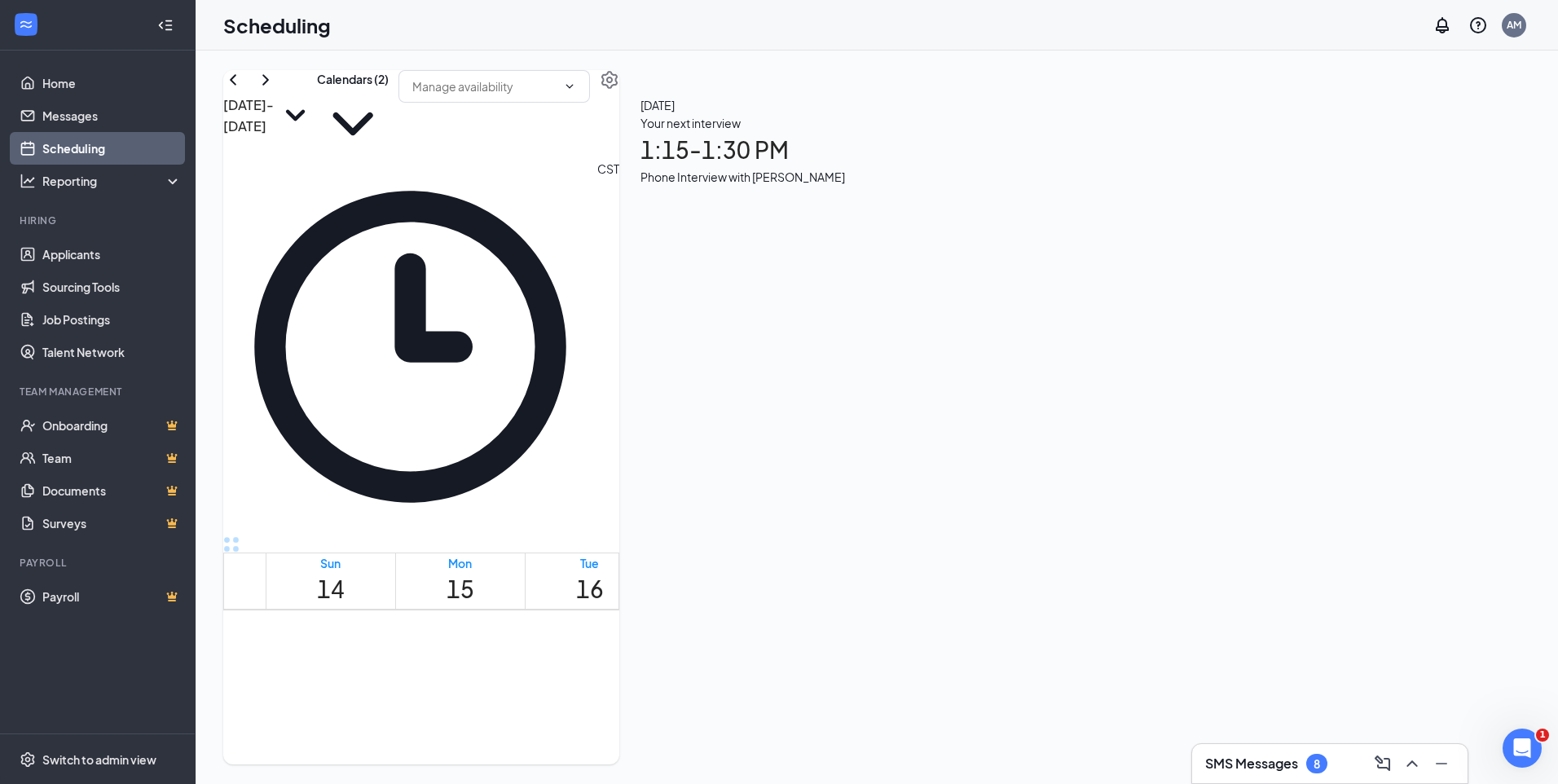
scroll to position [801, 0]
click at [98, 258] on link "Applicants" at bounding box center [112, 254] width 140 height 33
